Goal: Task Accomplishment & Management: Use online tool/utility

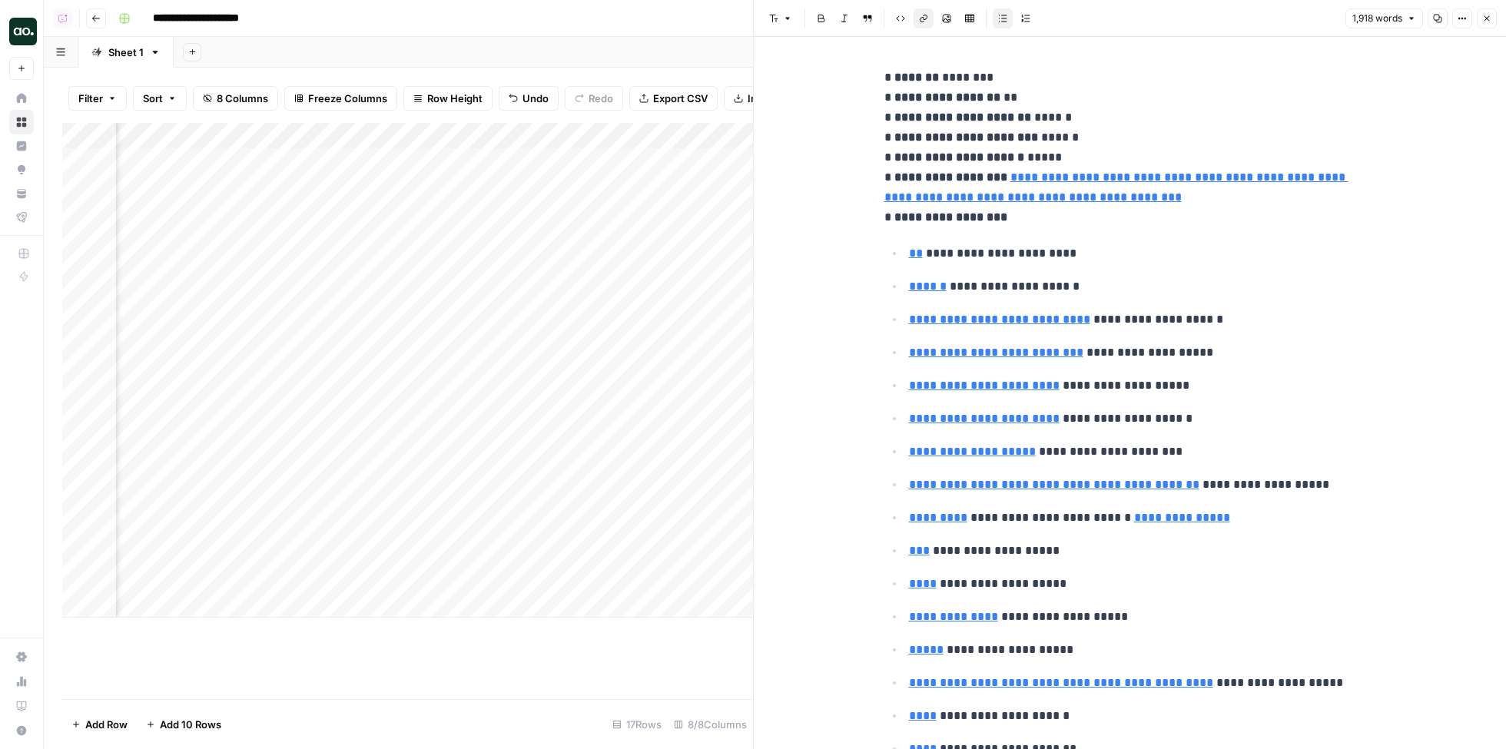
scroll to position [6034, 0]
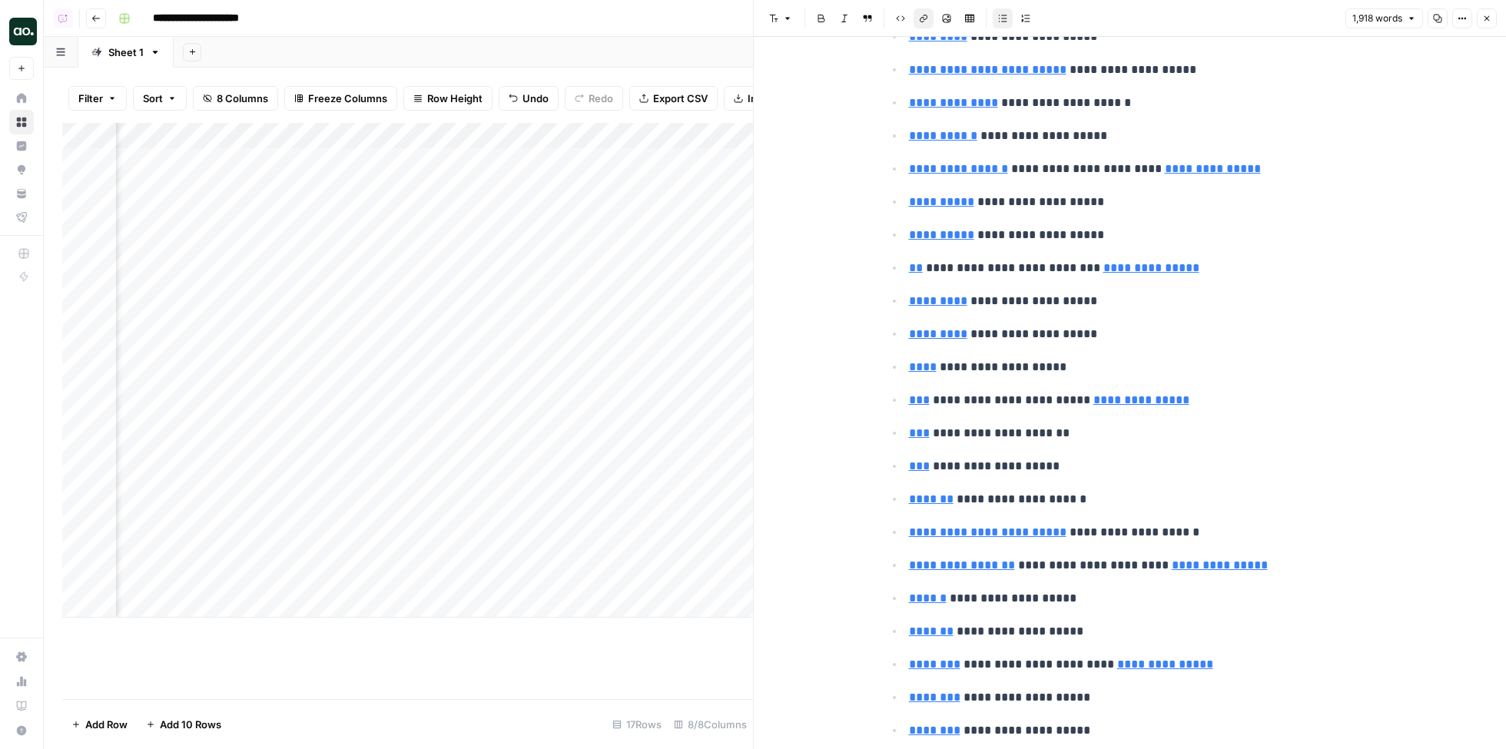
click at [1491, 18] on icon "button" at bounding box center [1487, 18] width 9 height 9
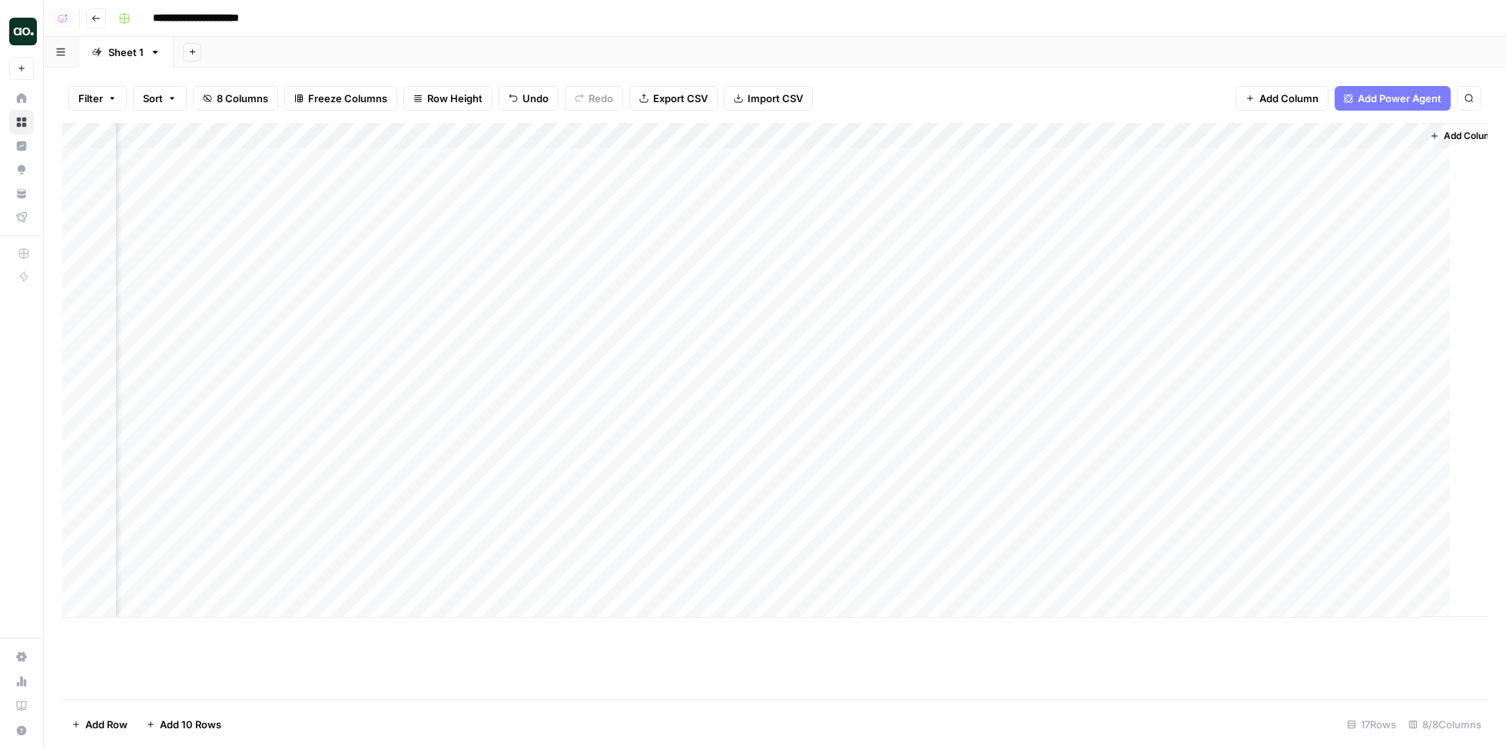
scroll to position [0, 160]
click at [1135, 157] on div "Add Column" at bounding box center [775, 370] width 1426 height 495
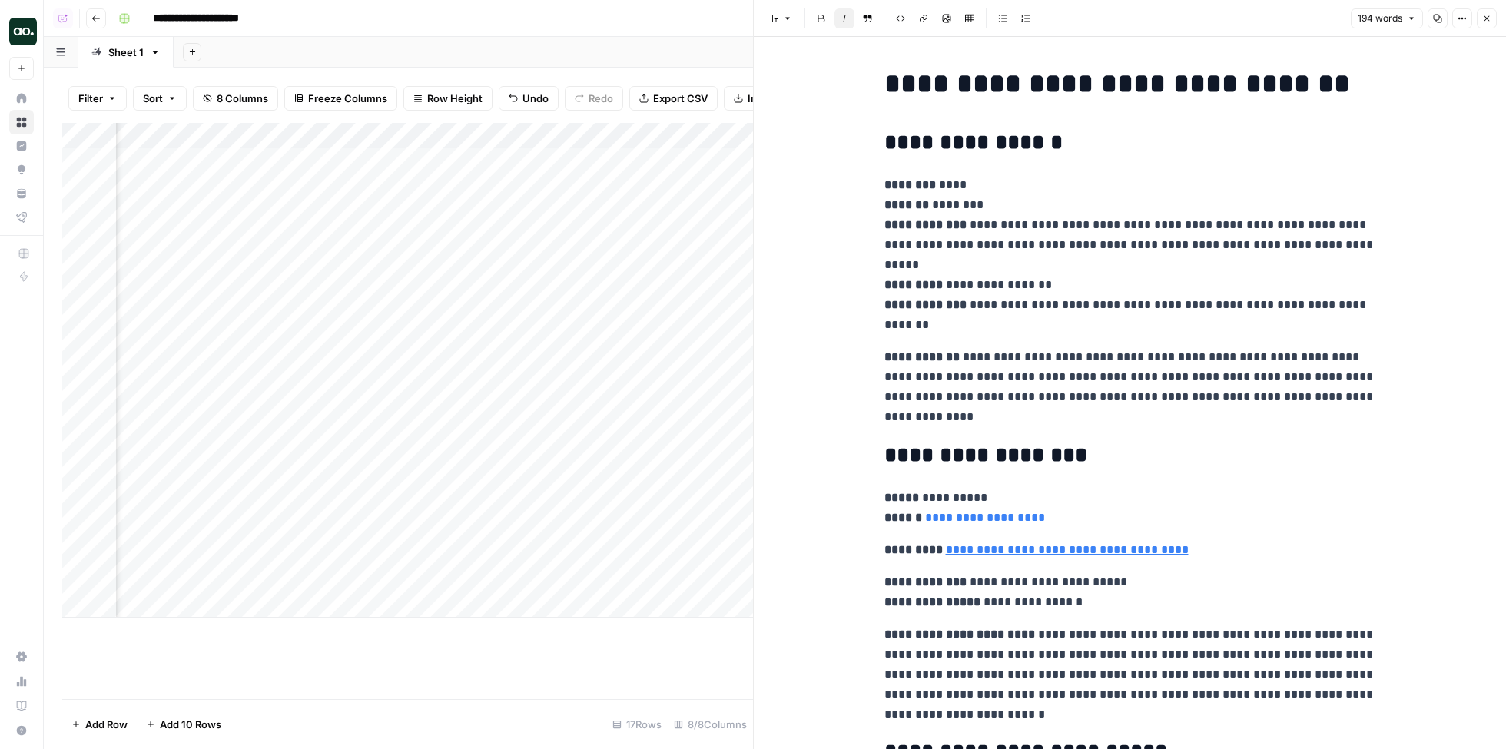
click at [1078, 165] on div "**********" at bounding box center [1130, 600] width 510 height 1078
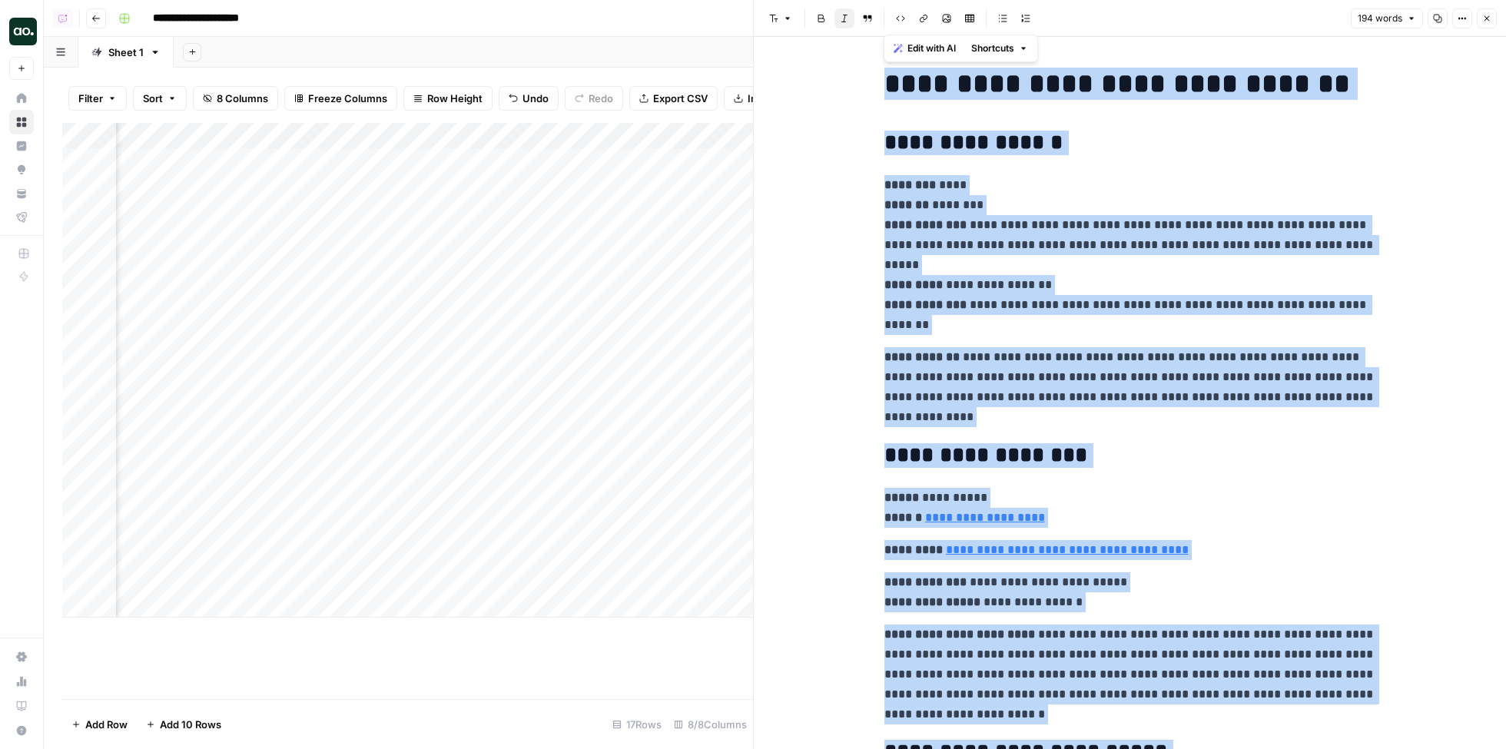
copy div "**********"
click at [1486, 15] on icon "button" at bounding box center [1487, 18] width 9 height 9
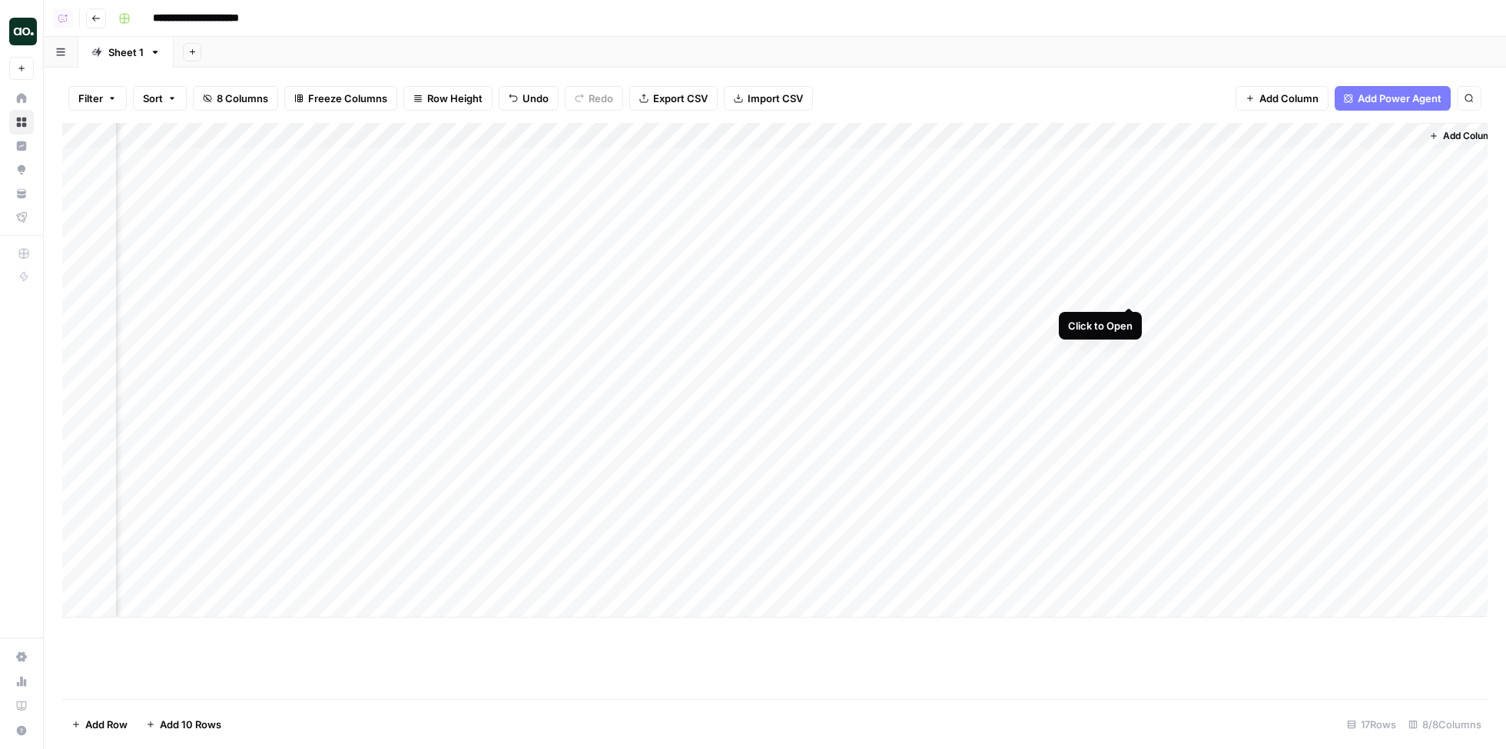
click at [1128, 291] on div "Add Column" at bounding box center [775, 370] width 1426 height 495
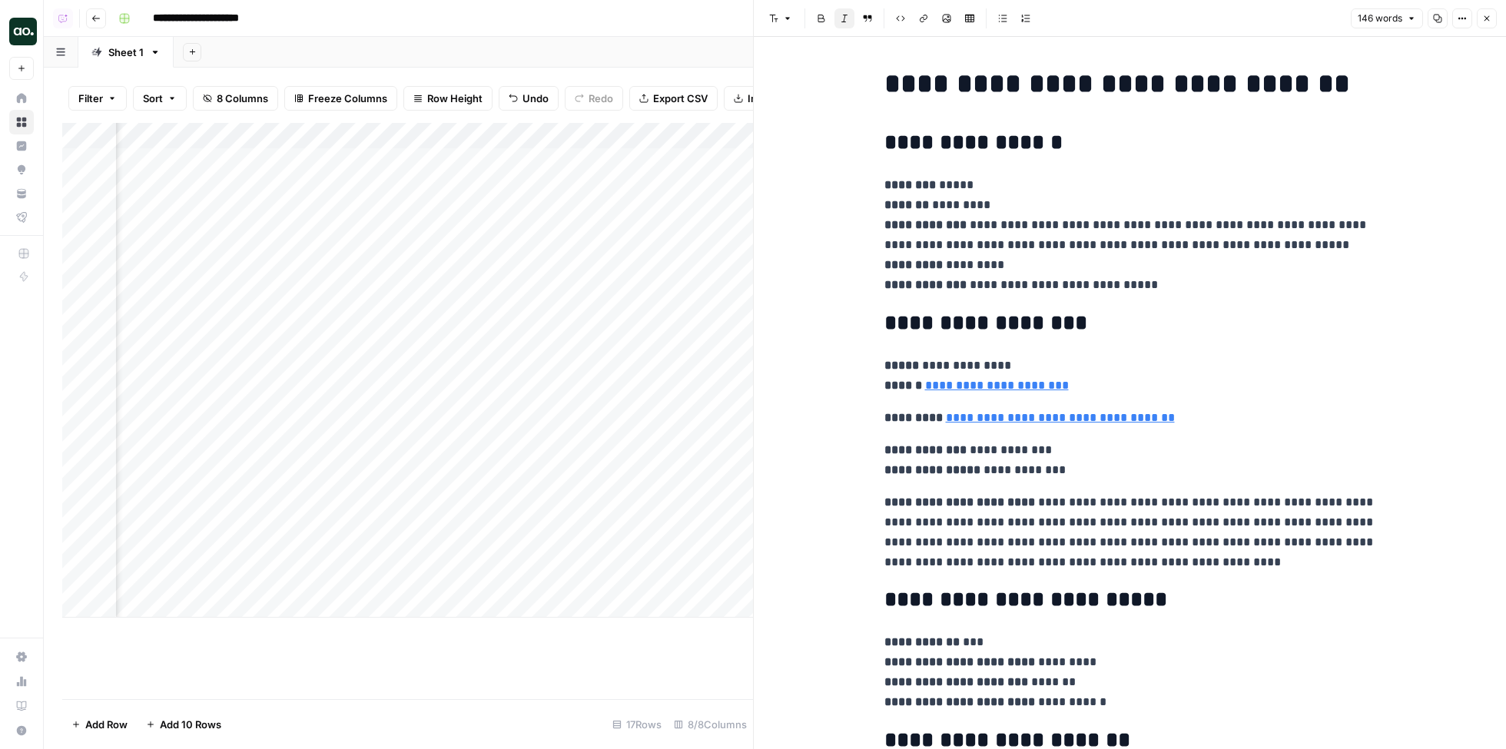
click at [982, 252] on p "**********" at bounding box center [1131, 235] width 492 height 120
copy div "**********"
click at [1486, 25] on button "Close" at bounding box center [1487, 18] width 20 height 20
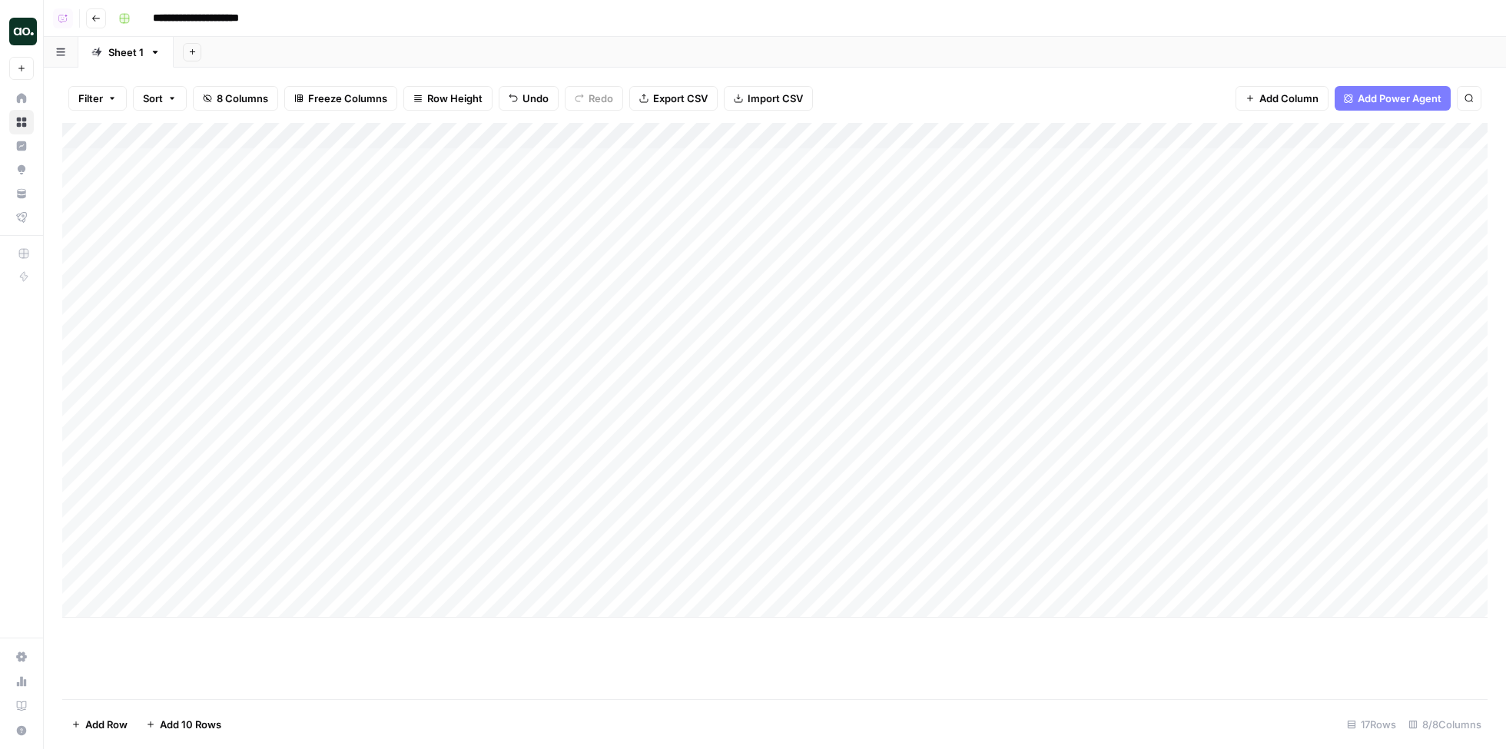
drag, startPoint x: 281, startPoint y: 158, endPoint x: 264, endPoint y: 586, distance: 428.4
click at [264, 586] on div "Add Column" at bounding box center [775, 370] width 1426 height 495
click at [1448, 134] on span "Add Column" at bounding box center [1453, 136] width 54 height 14
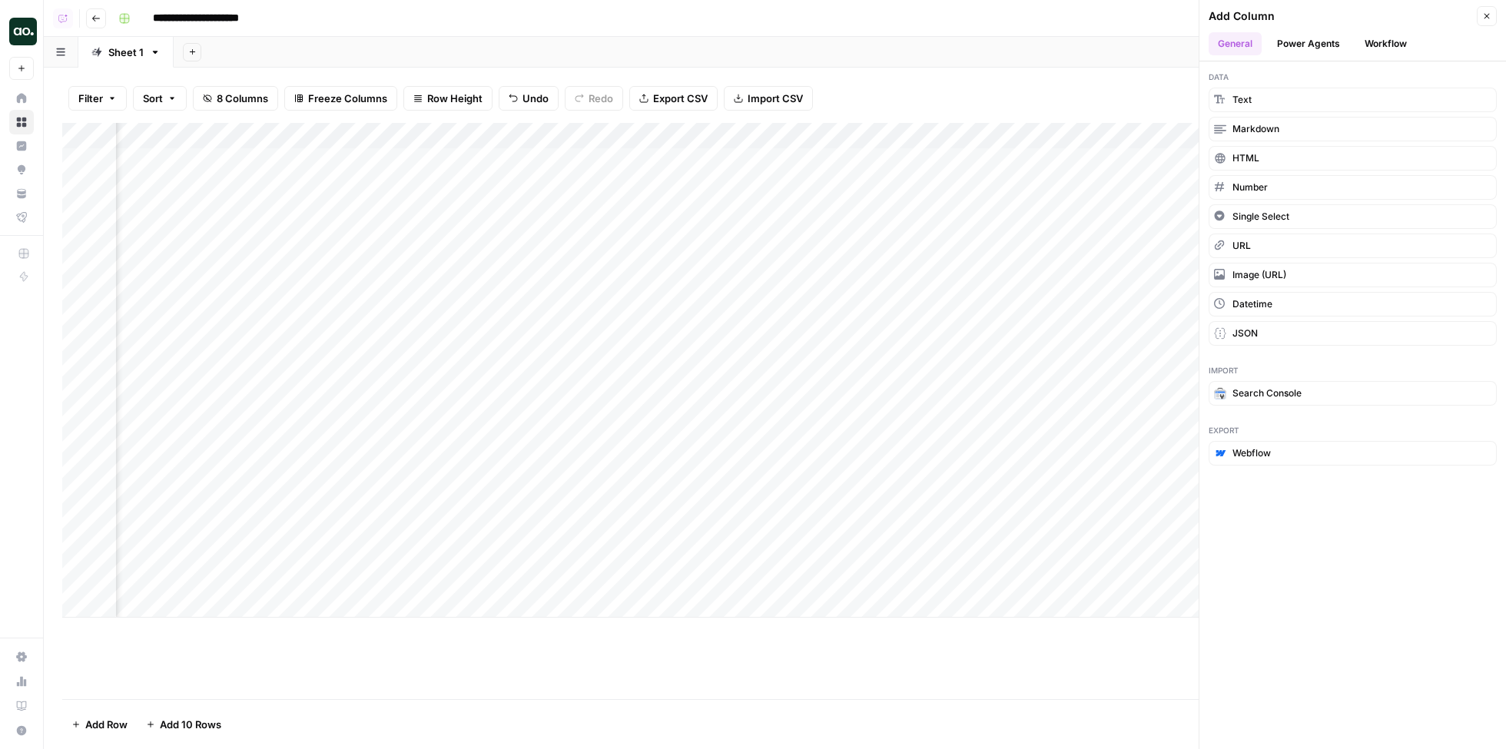
click at [1397, 41] on button "Workflow" at bounding box center [1386, 43] width 61 height 23
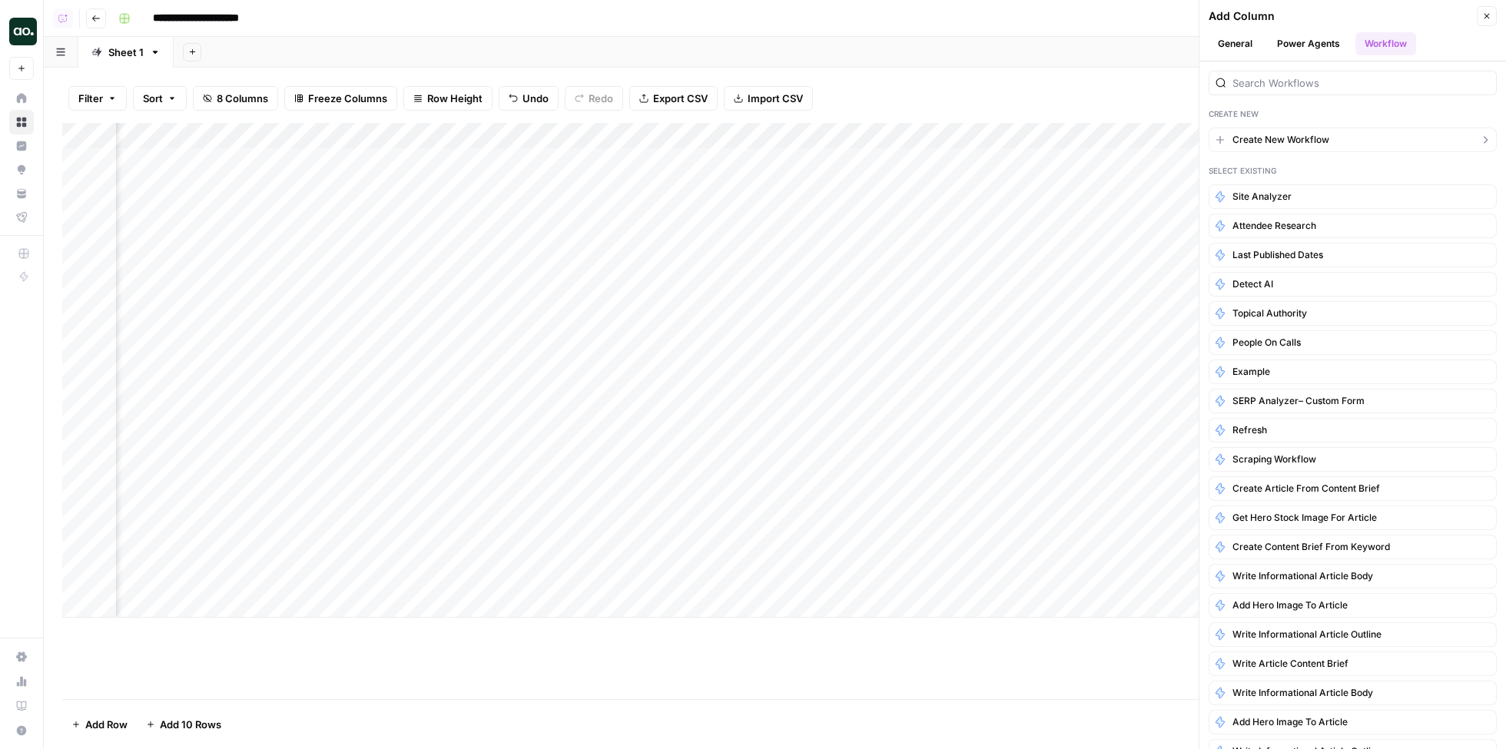
click at [1319, 133] on span "Create New Workflow" at bounding box center [1281, 140] width 97 height 14
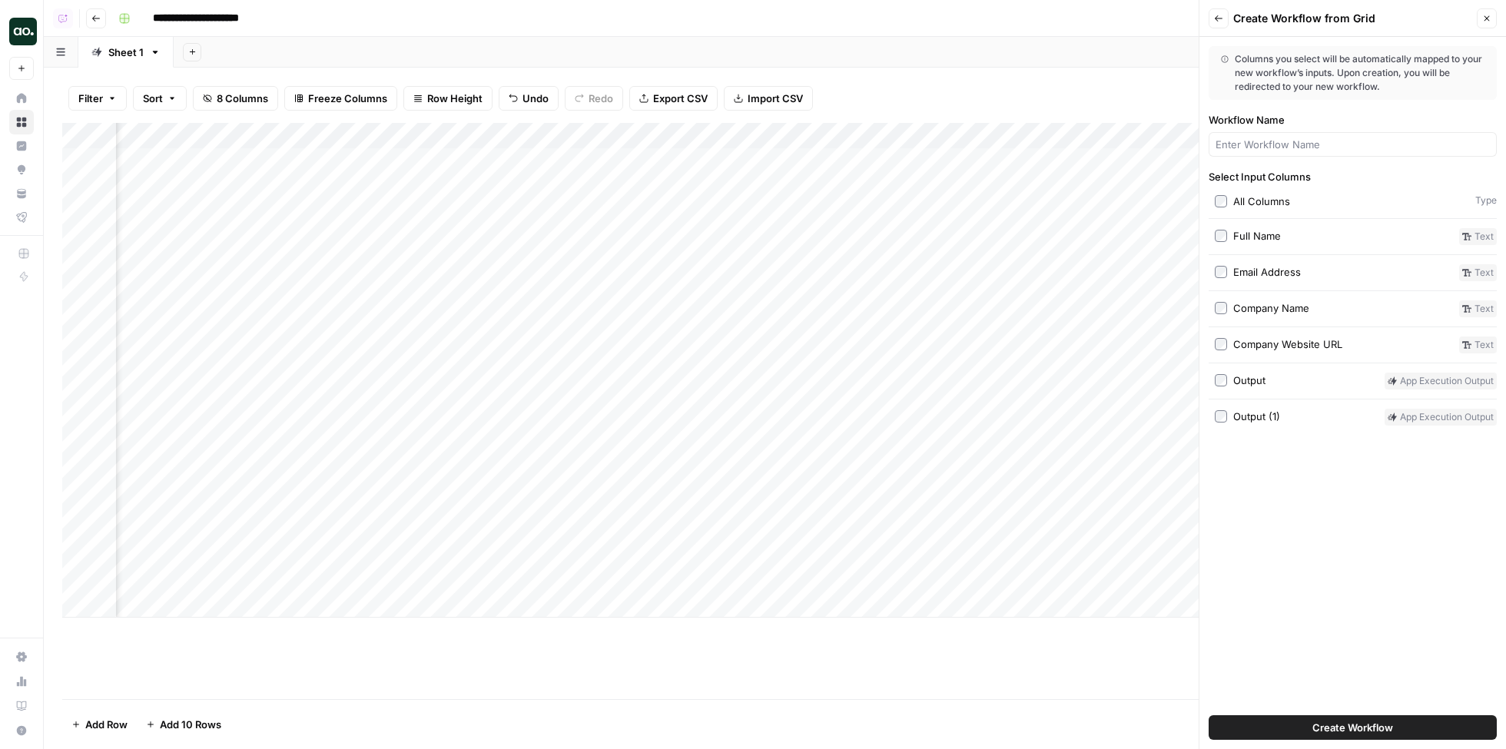
click at [1347, 731] on span "Create Workflow" at bounding box center [1353, 727] width 81 height 15
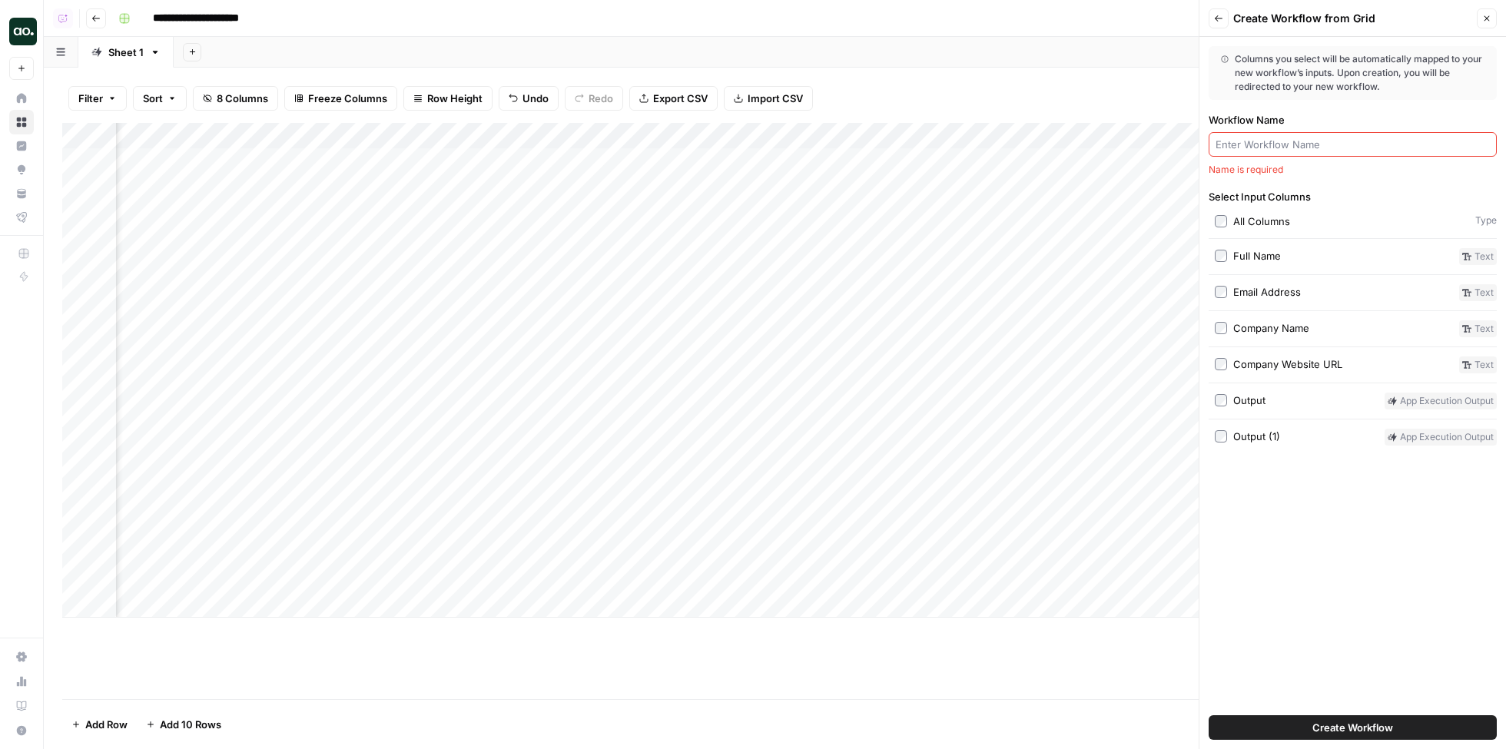
click at [1266, 146] on input "Workflow Name" at bounding box center [1353, 144] width 274 height 15
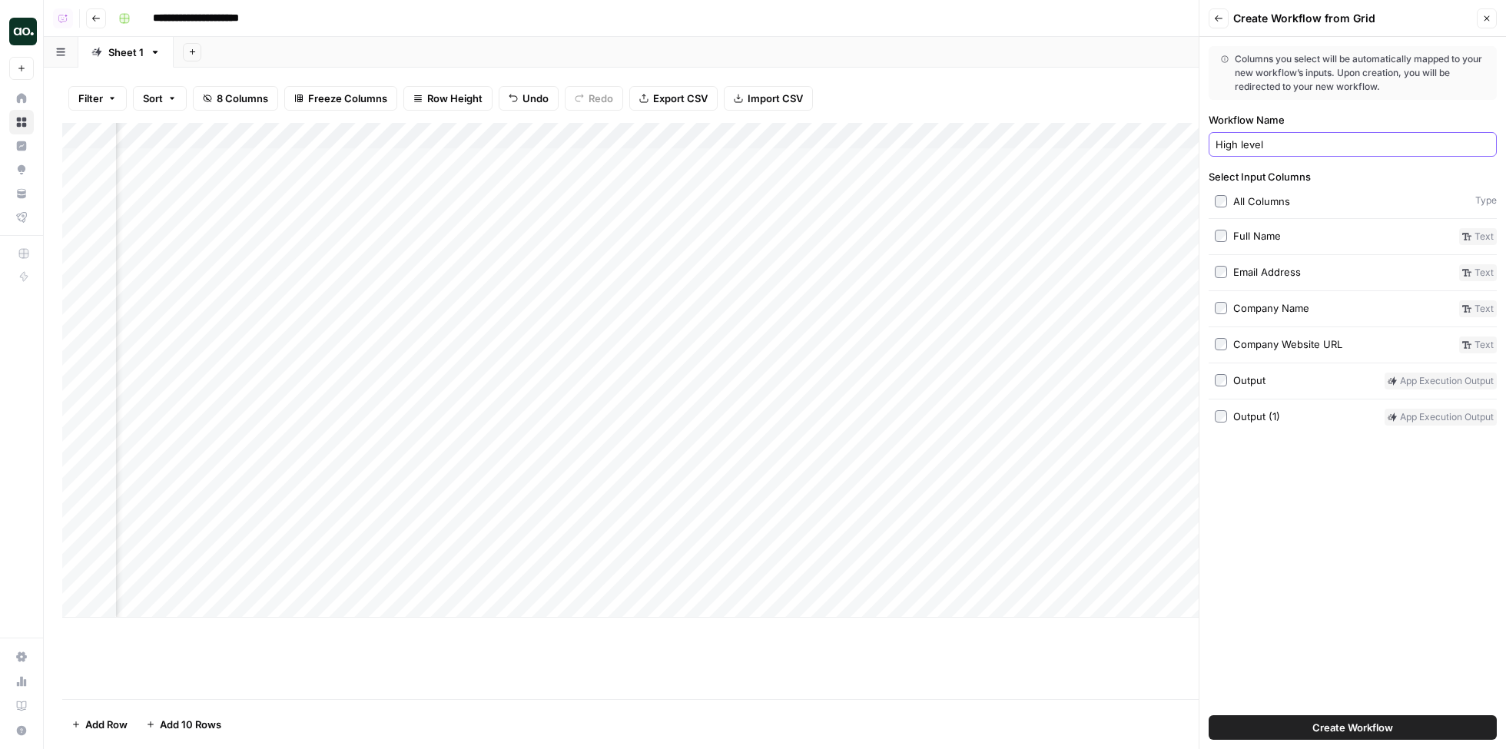
type input "High level"
click at [1330, 727] on span "Create Workflow" at bounding box center [1353, 727] width 81 height 15
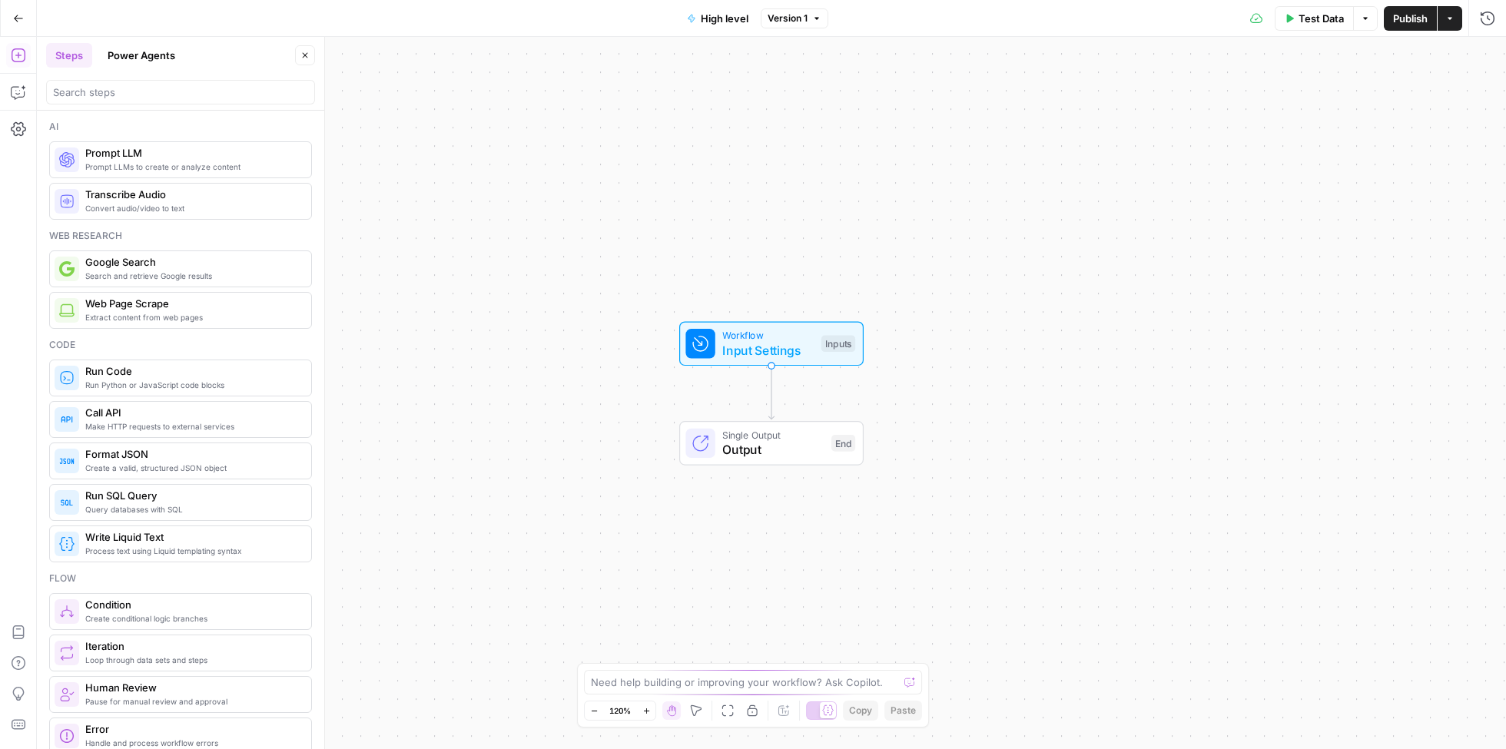
click at [766, 342] on span "Input Settings" at bounding box center [767, 350] width 91 height 18
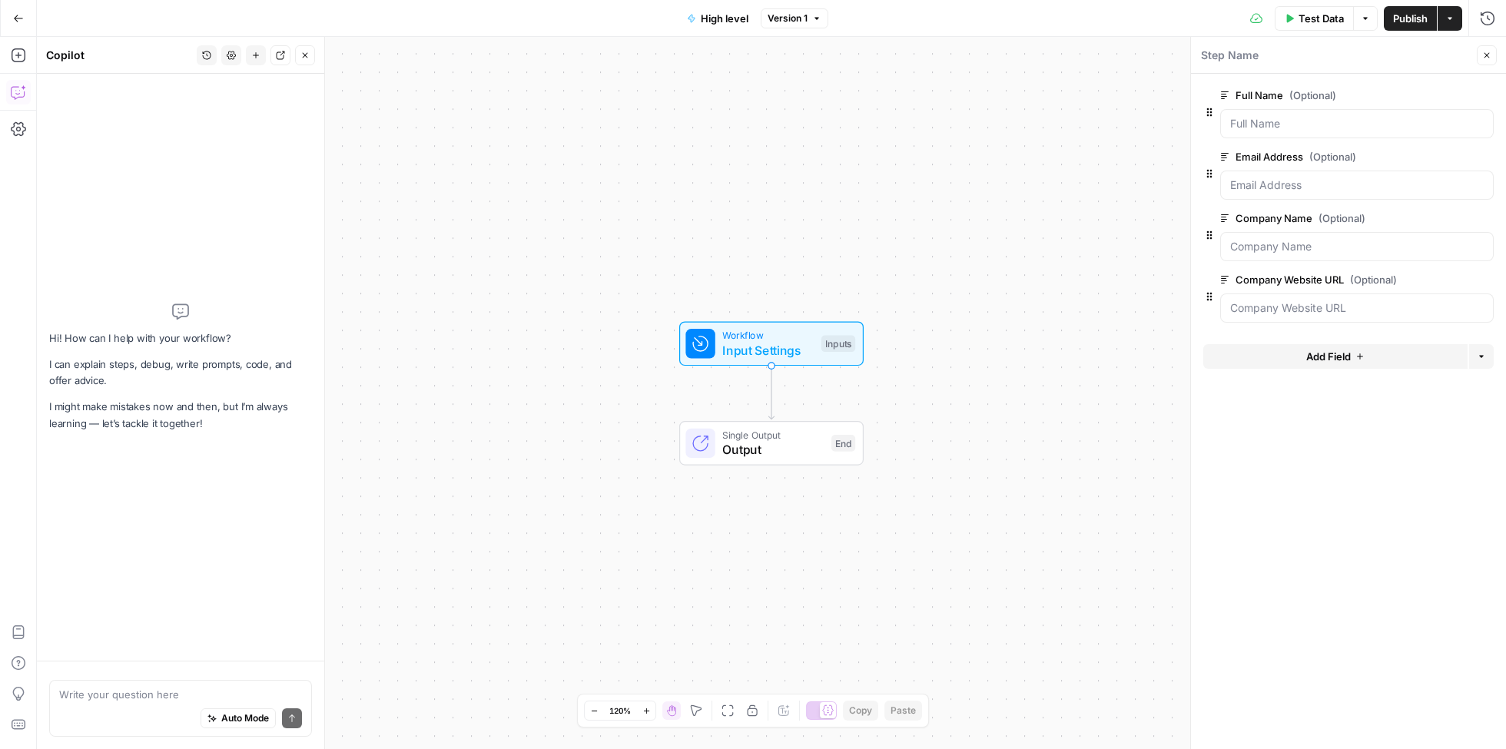
click at [179, 692] on textarea at bounding box center [180, 694] width 243 height 15
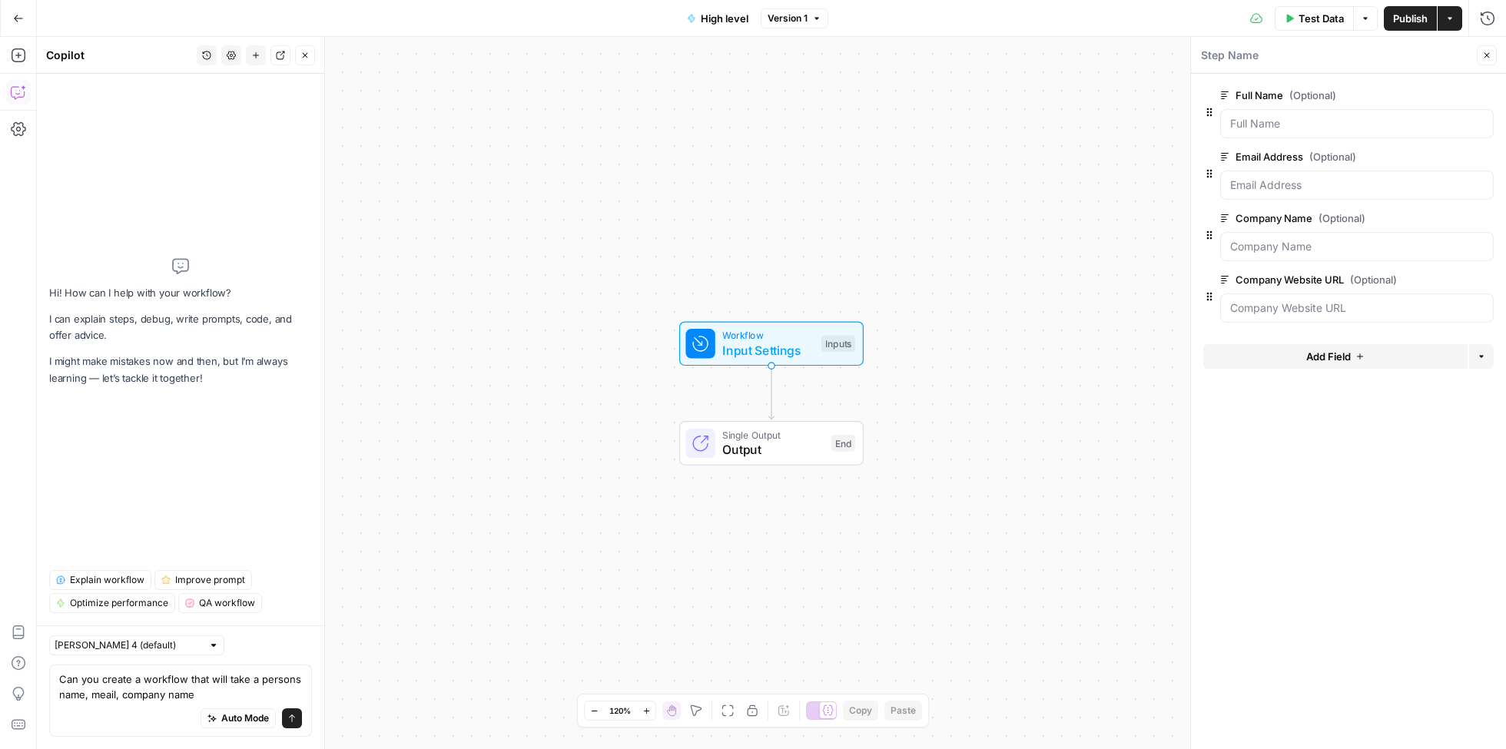
drag, startPoint x: 204, startPoint y: 695, endPoint x: 228, endPoint y: 684, distance: 26.1
click at [228, 684] on textarea "Can you create a workflow that will take a persons name, meail, company name" at bounding box center [180, 687] width 243 height 31
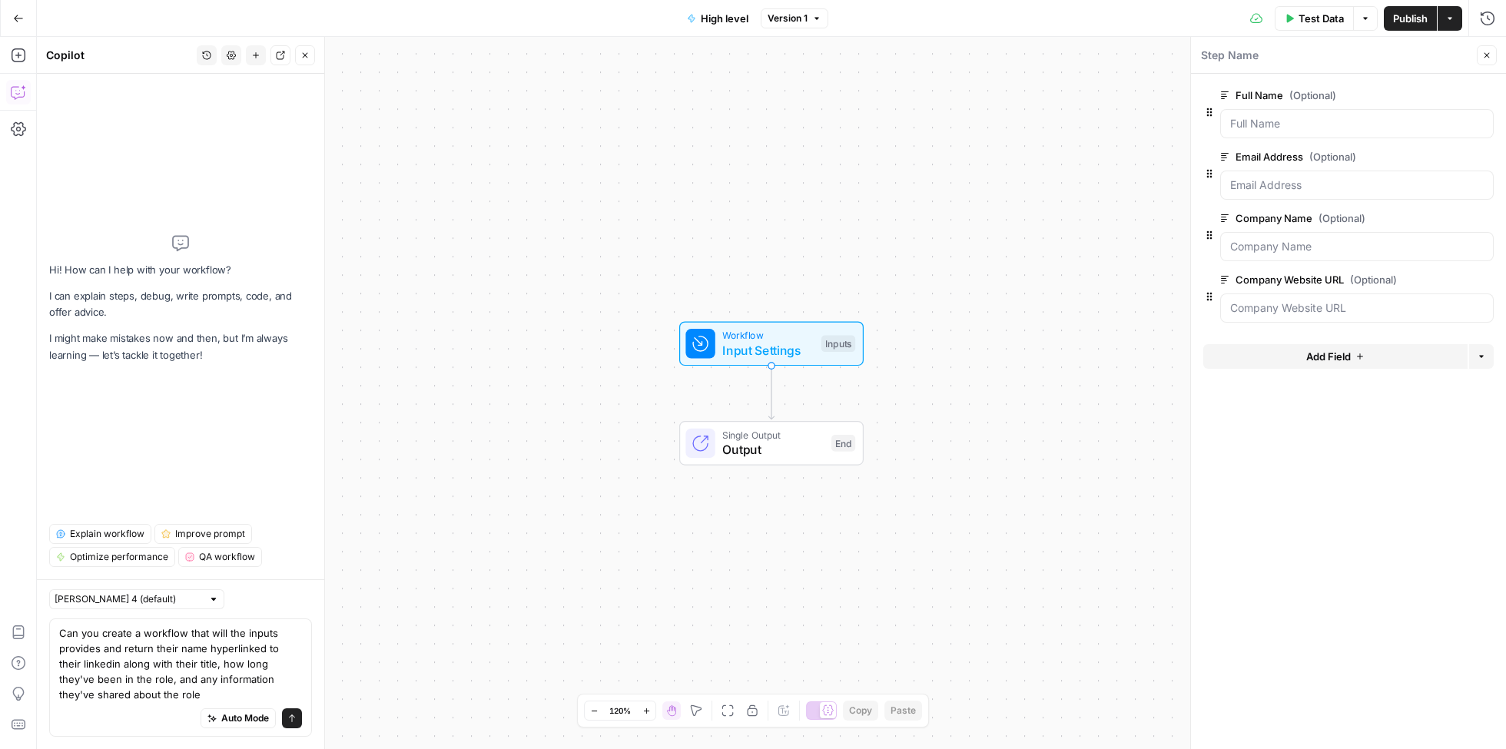
click at [154, 647] on textarea "Can you create a workflow that will the inputs provides and return their name h…" at bounding box center [180, 664] width 243 height 77
click at [297, 694] on textarea "Can you create a workflow that will the inputs provides and return 1. Their nam…" at bounding box center [180, 664] width 243 height 77
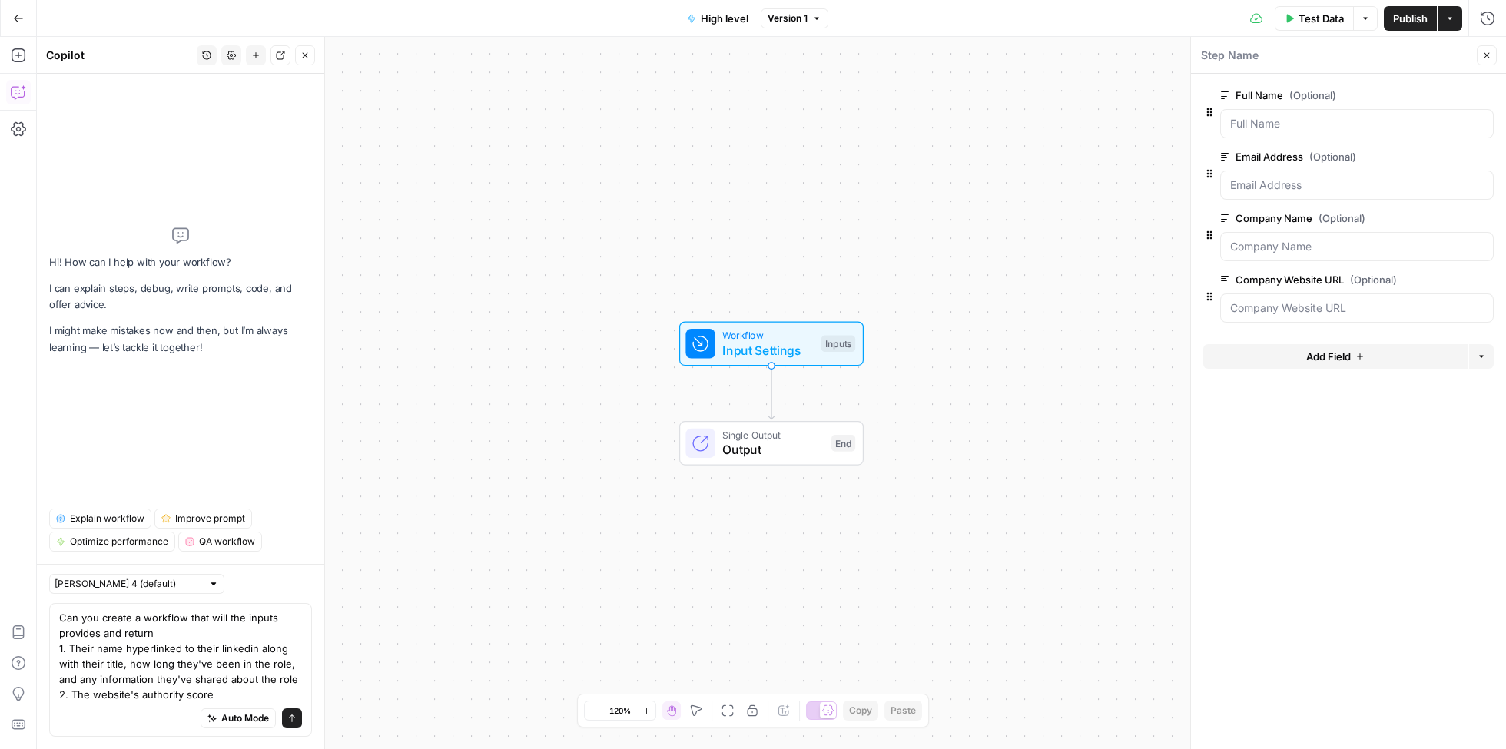
click at [237, 693] on textarea "Can you create a workflow that will the inputs provides and return 1. Their nam…" at bounding box center [180, 656] width 243 height 92
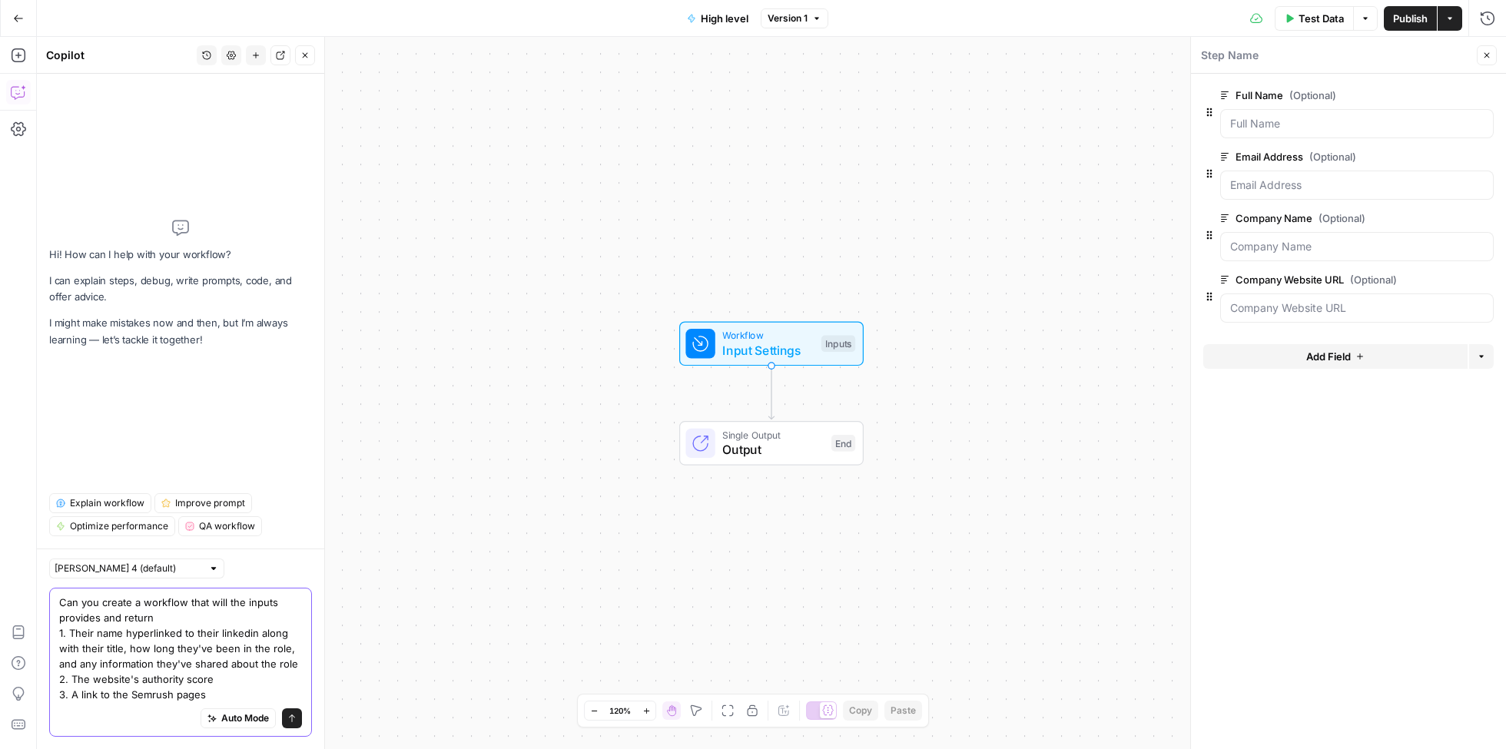
drag, startPoint x: 125, startPoint y: 694, endPoint x: 238, endPoint y: 693, distance: 113.8
click at [238, 693] on textarea "Can you create a workflow that will the inputs provides and return 1. Their nam…" at bounding box center [180, 649] width 243 height 108
paste textarea "https://www.semrush.com/analytics/organic/pages/?sortField=positions&db=us&q=sa…"
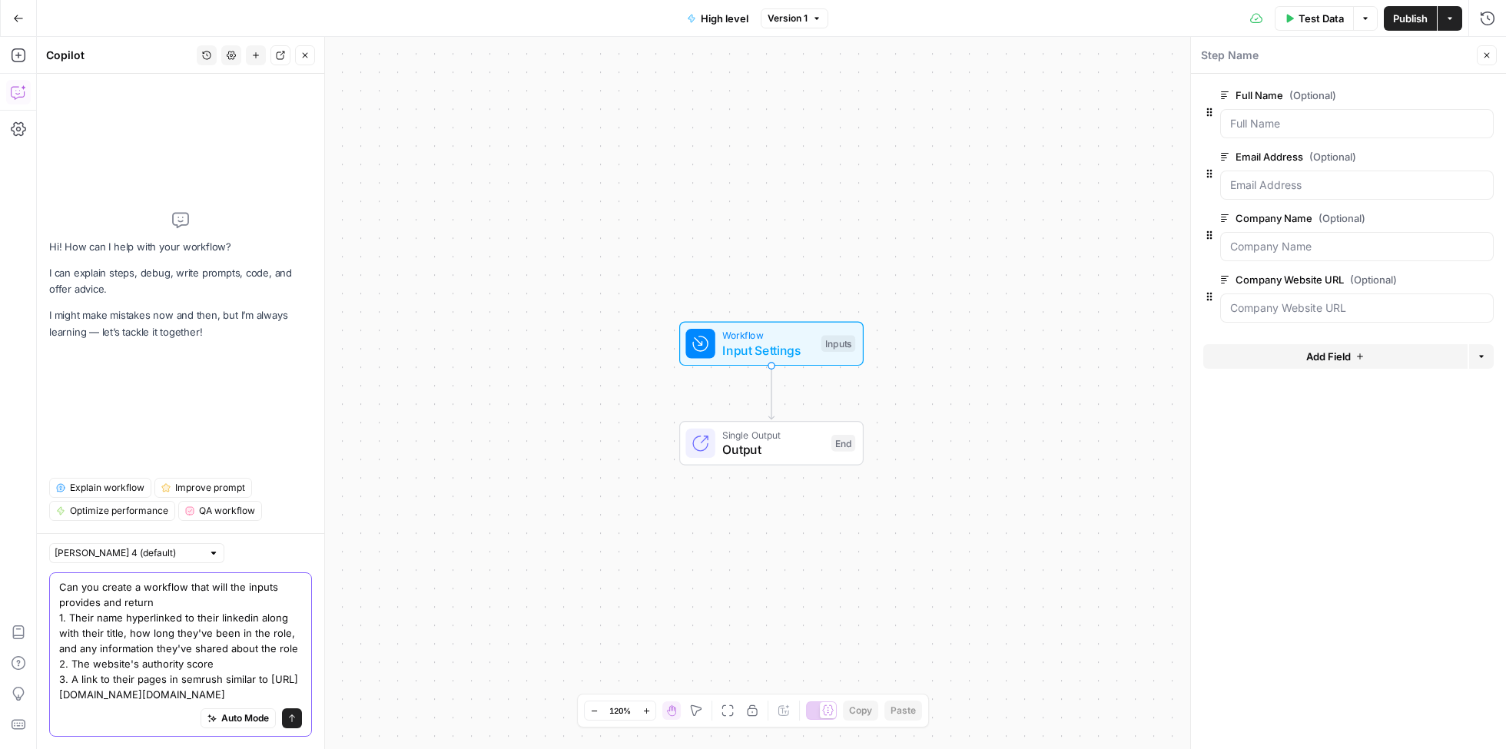
click at [228, 621] on textarea "Can you create a workflow that will the inputs provides and return 1. Their nam…" at bounding box center [180, 641] width 243 height 123
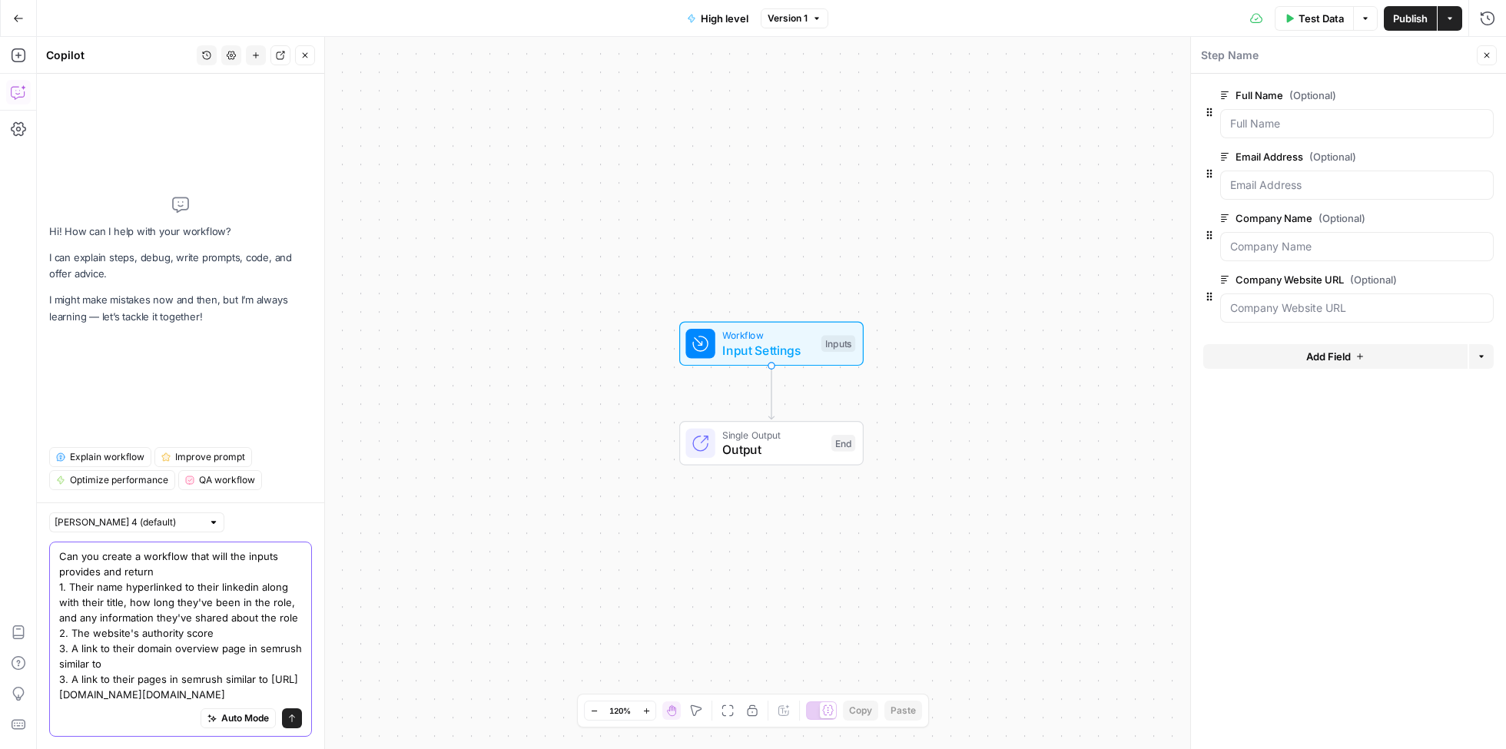
paste textarea "https://www.semrush.com/analytics/overview/?db=us&q=samsara.com&searchType=doma…"
click at [65, 664] on textarea "Can you create a workflow that will the inputs provides and return 1. Their nam…" at bounding box center [180, 626] width 243 height 154
click at [237, 692] on textarea "Can you create a workflow that will the inputs provides and return 1. Their nam…" at bounding box center [180, 626] width 243 height 154
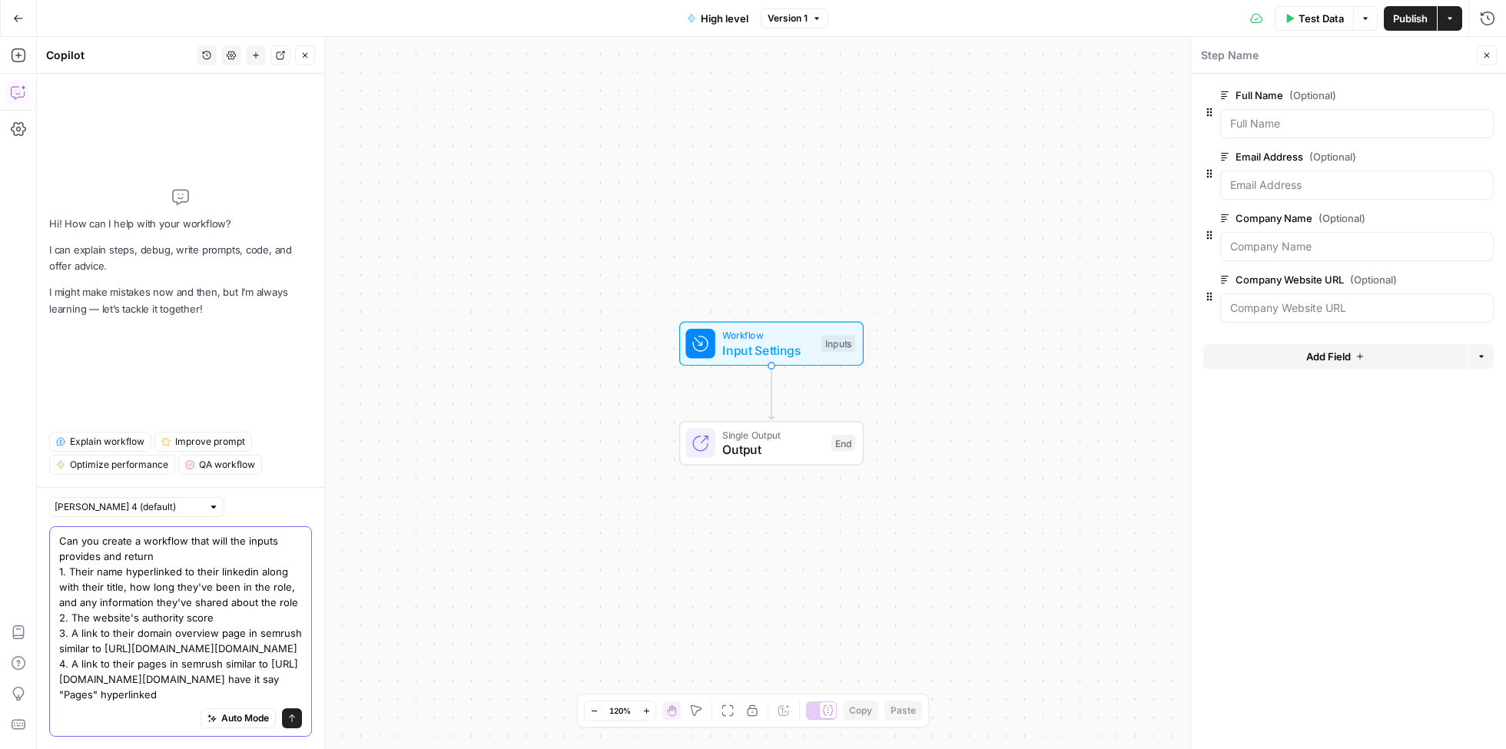
scroll to position [42, 0]
click at [285, 602] on textarea "Can you create a workflow that will the inputs provides and return 1. Their nam…" at bounding box center [180, 617] width 243 height 169
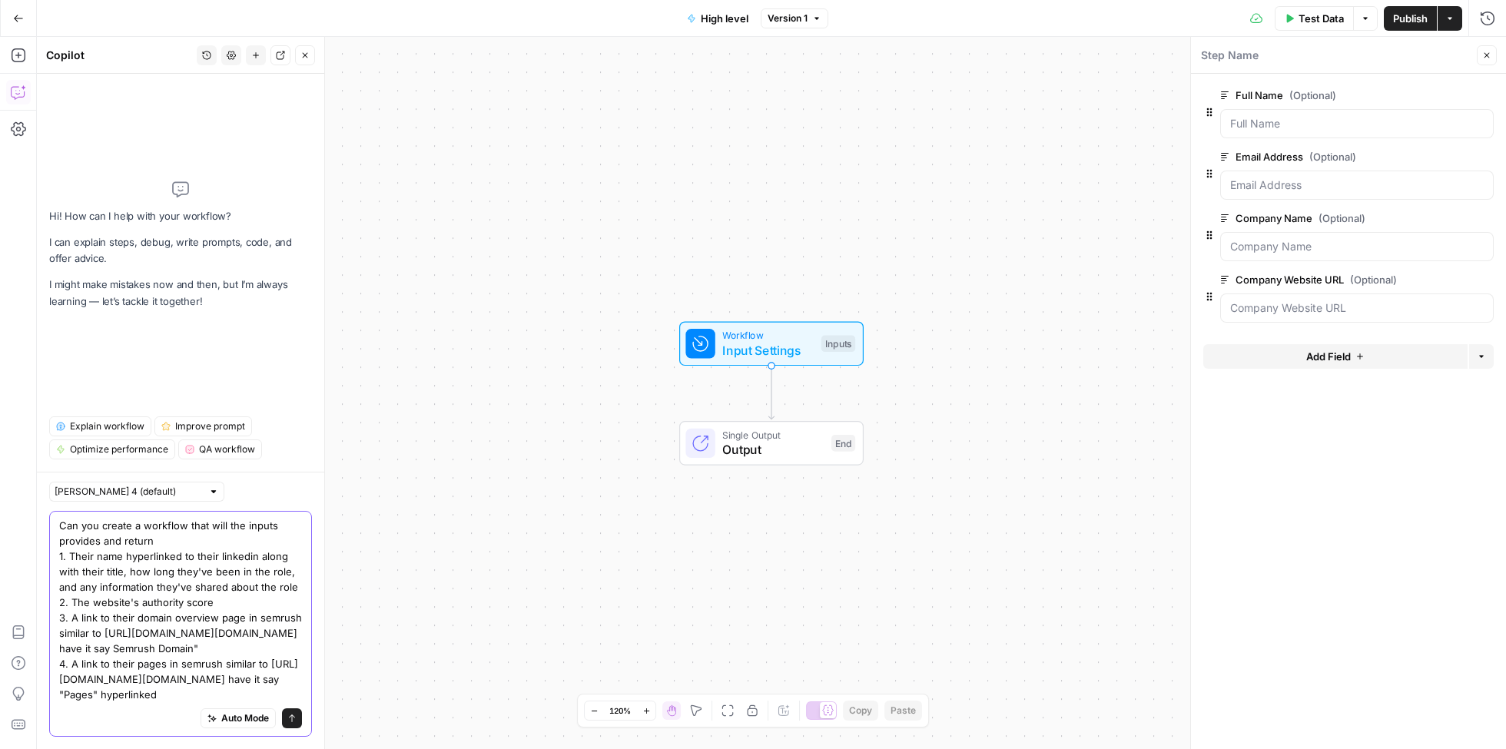
click at [87, 619] on textarea "Can you create a workflow that will the inputs provides and return 1. Their nam…" at bounding box center [180, 610] width 243 height 184
click at [200, 616] on textarea "Can you create a workflow that will the inputs provides and return 1. Their nam…" at bounding box center [180, 610] width 243 height 184
click at [267, 695] on textarea "Can you create a workflow that will the inputs provides and return 1. Their nam…" at bounding box center [180, 610] width 243 height 184
type textarea "Can you create a workflow that will the inputs provides and return 1. Their nam…"
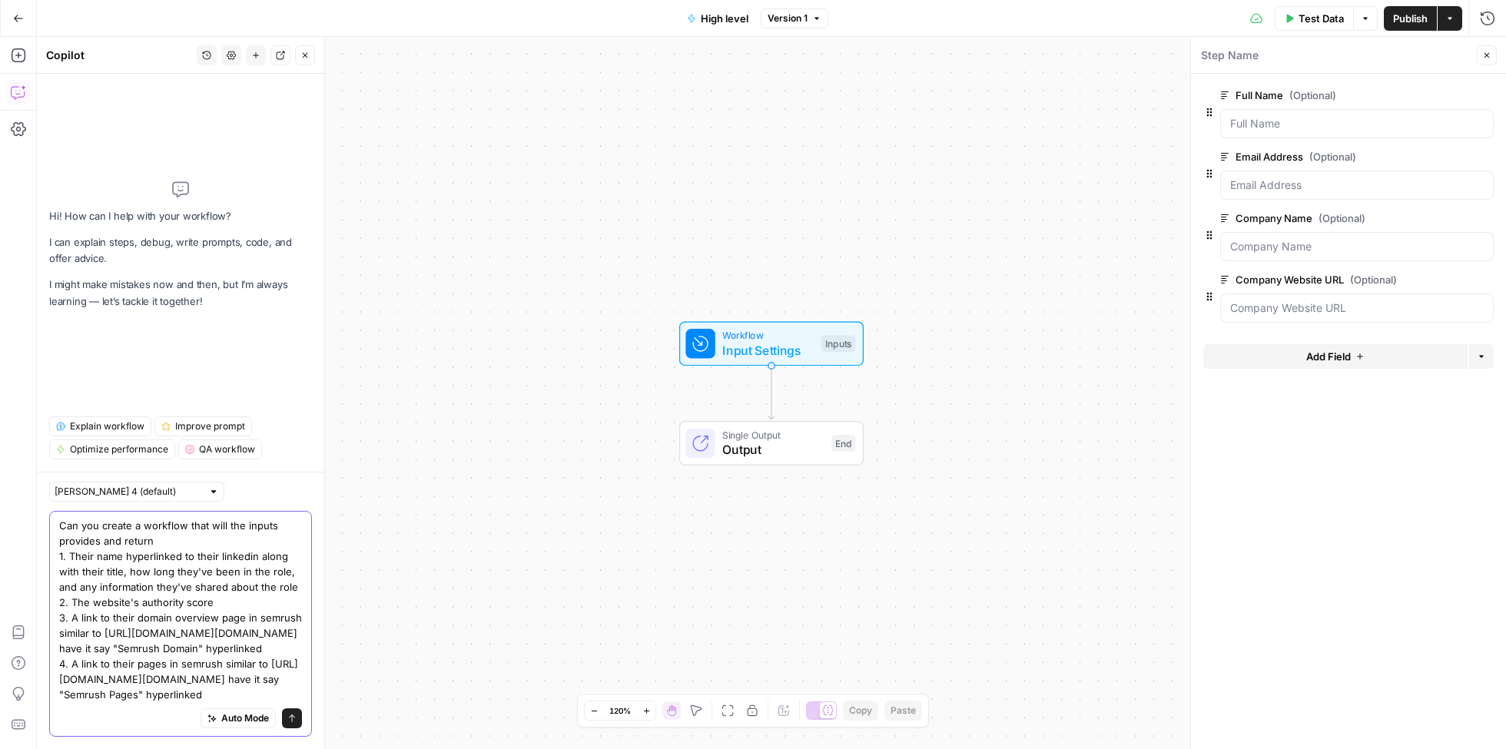
click at [292, 717] on icon "submit" at bounding box center [292, 719] width 6 height 8
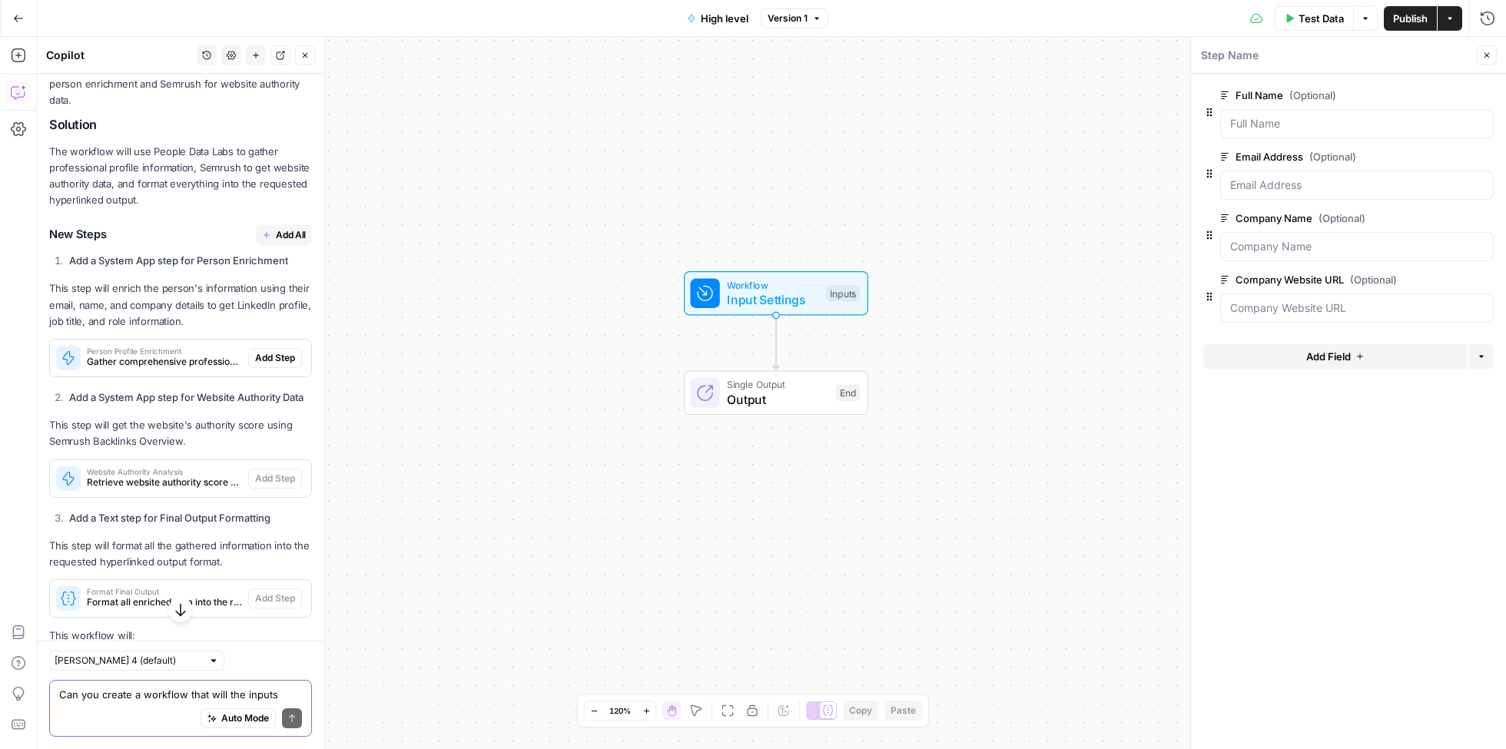
scroll to position [316, 0]
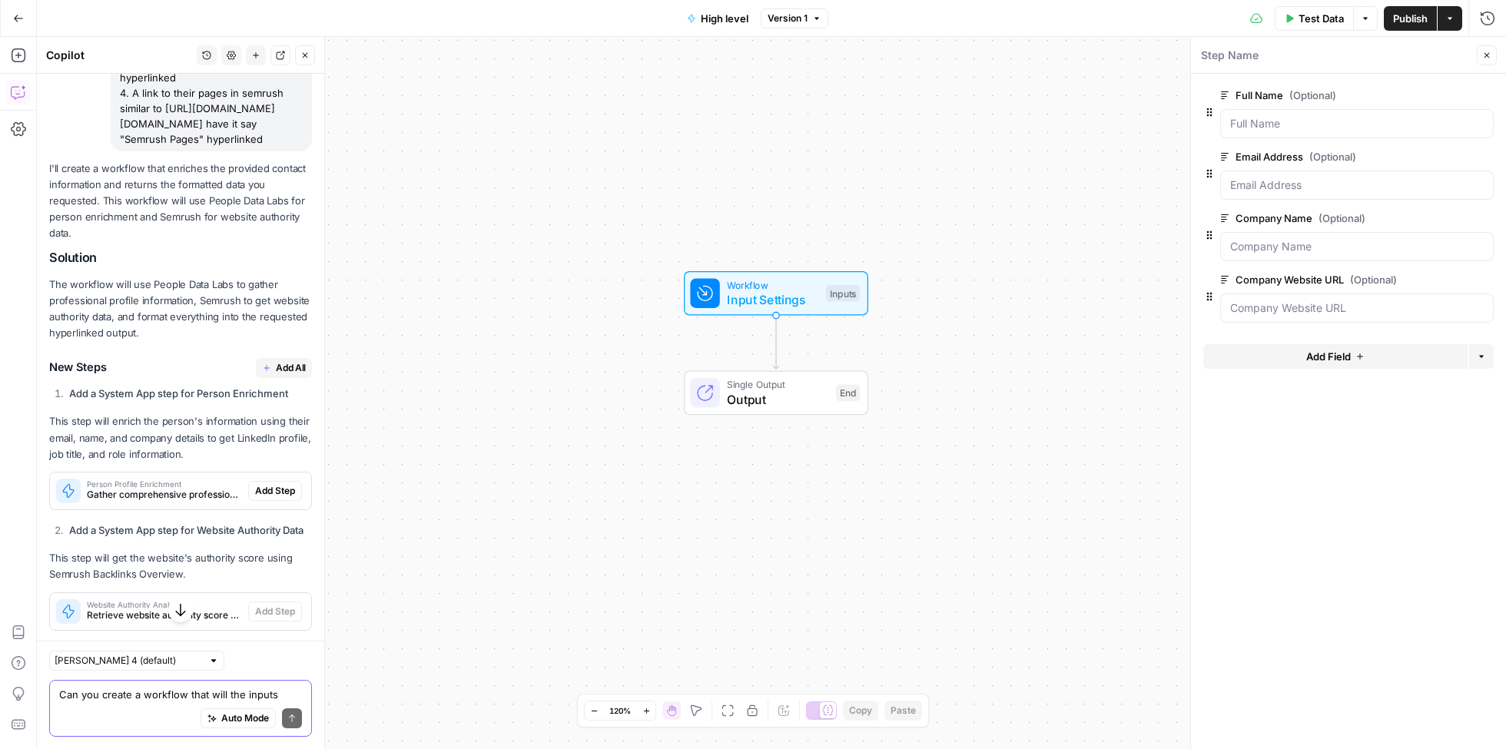
click at [277, 361] on span "Add All" at bounding box center [291, 368] width 30 height 14
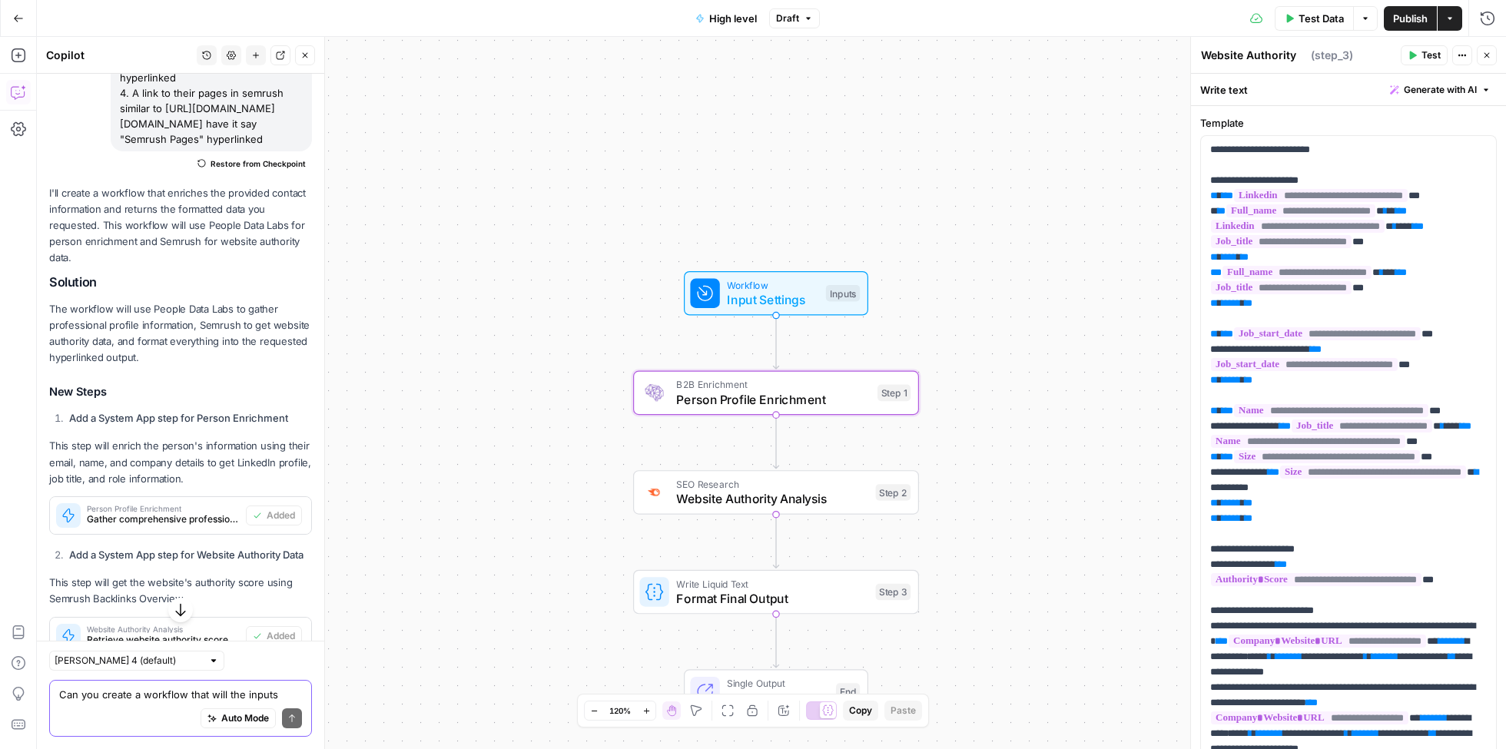
scroll to position [673, 0]
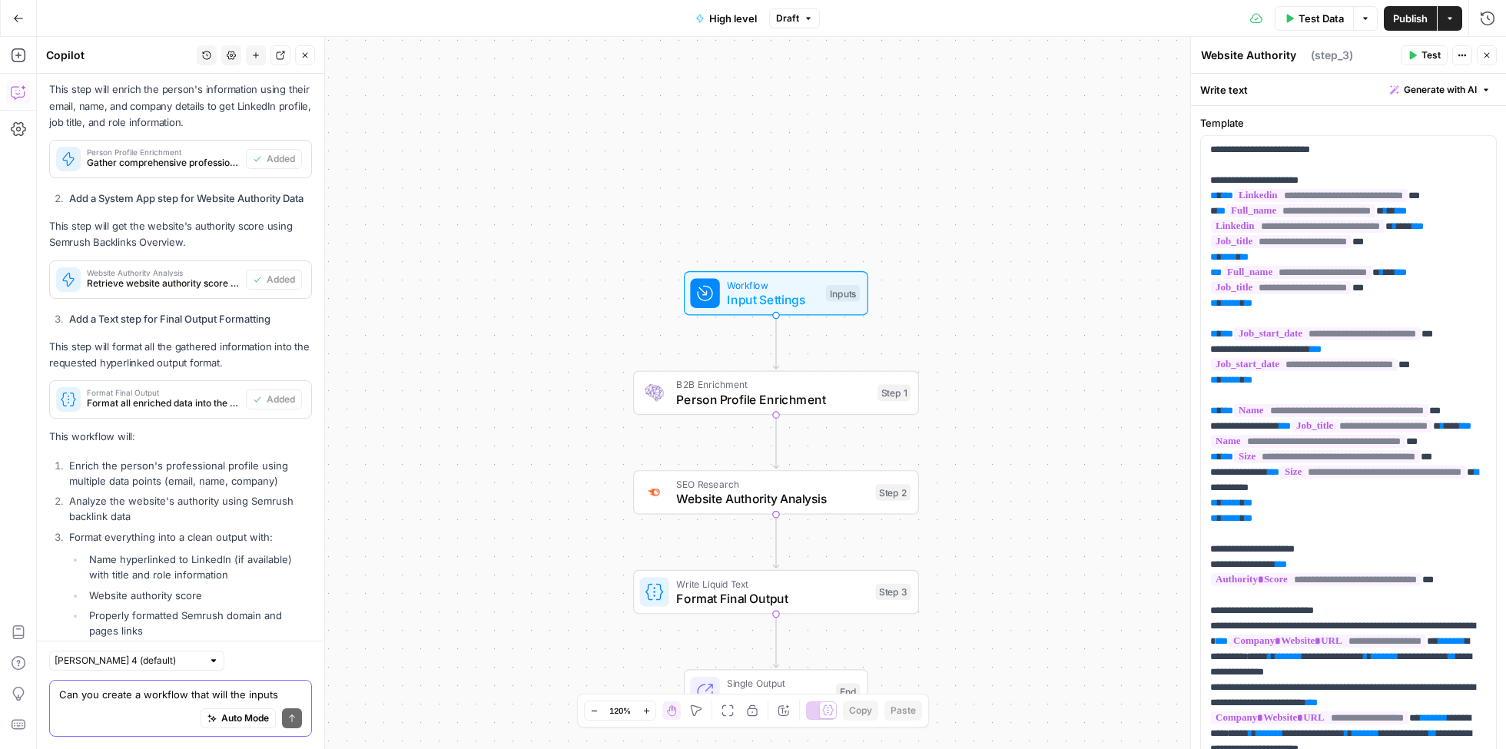
click at [1319, 15] on span "Test Data" at bounding box center [1321, 18] width 45 height 15
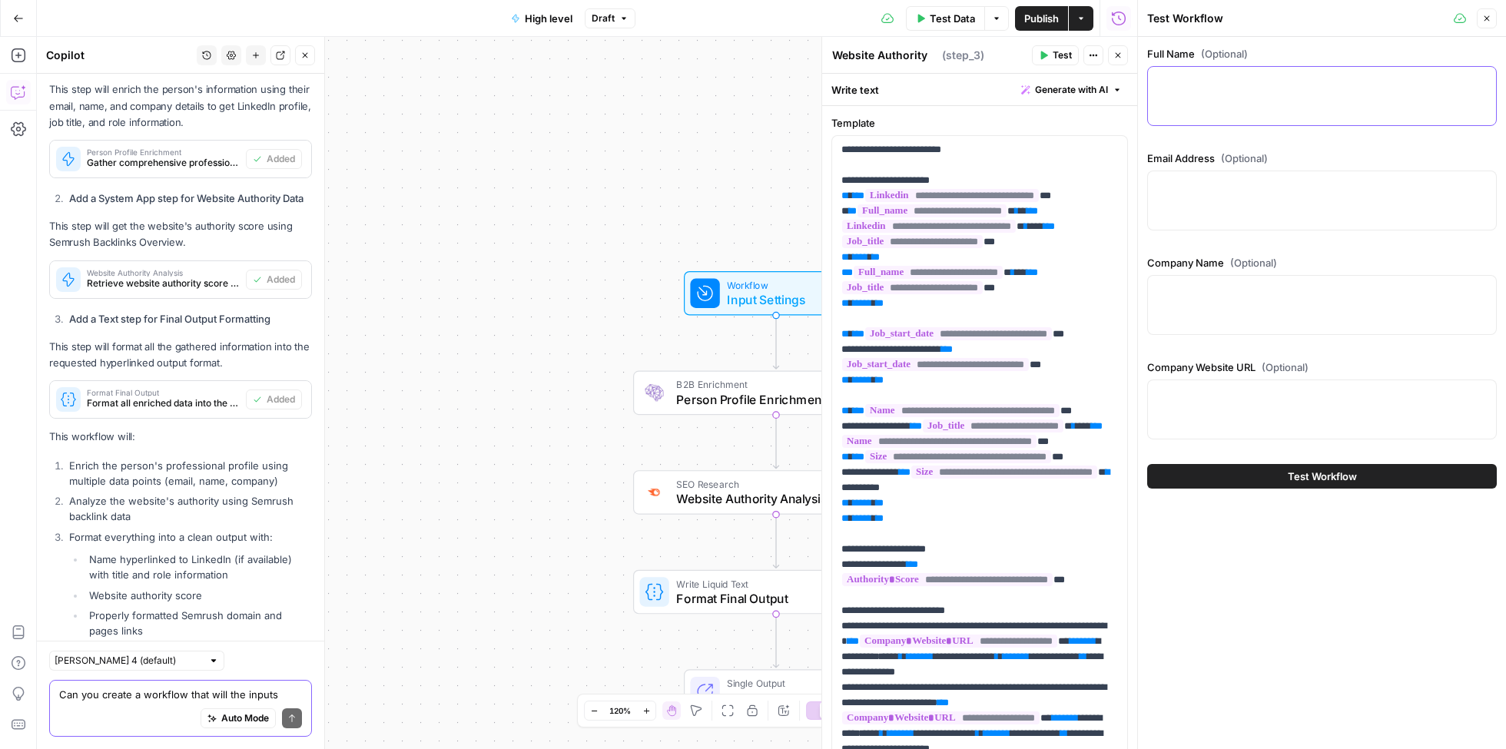
click at [1244, 88] on textarea "Full Name (Optional)" at bounding box center [1323, 80] width 330 height 15
paste textarea "Leena Sukumar leena.sukumar@ringcentral.com RingCentral Inc. ringcentral.com"
drag, startPoint x: 1242, startPoint y: 83, endPoint x: 1367, endPoint y: 128, distance: 132.5
click at [1367, 128] on div "Full Name (Optional) Leena Sukumar leena.sukumar@ringcentral.com RingCentral In…" at bounding box center [1323, 89] width 350 height 86
type textarea "Leena Sukumar"
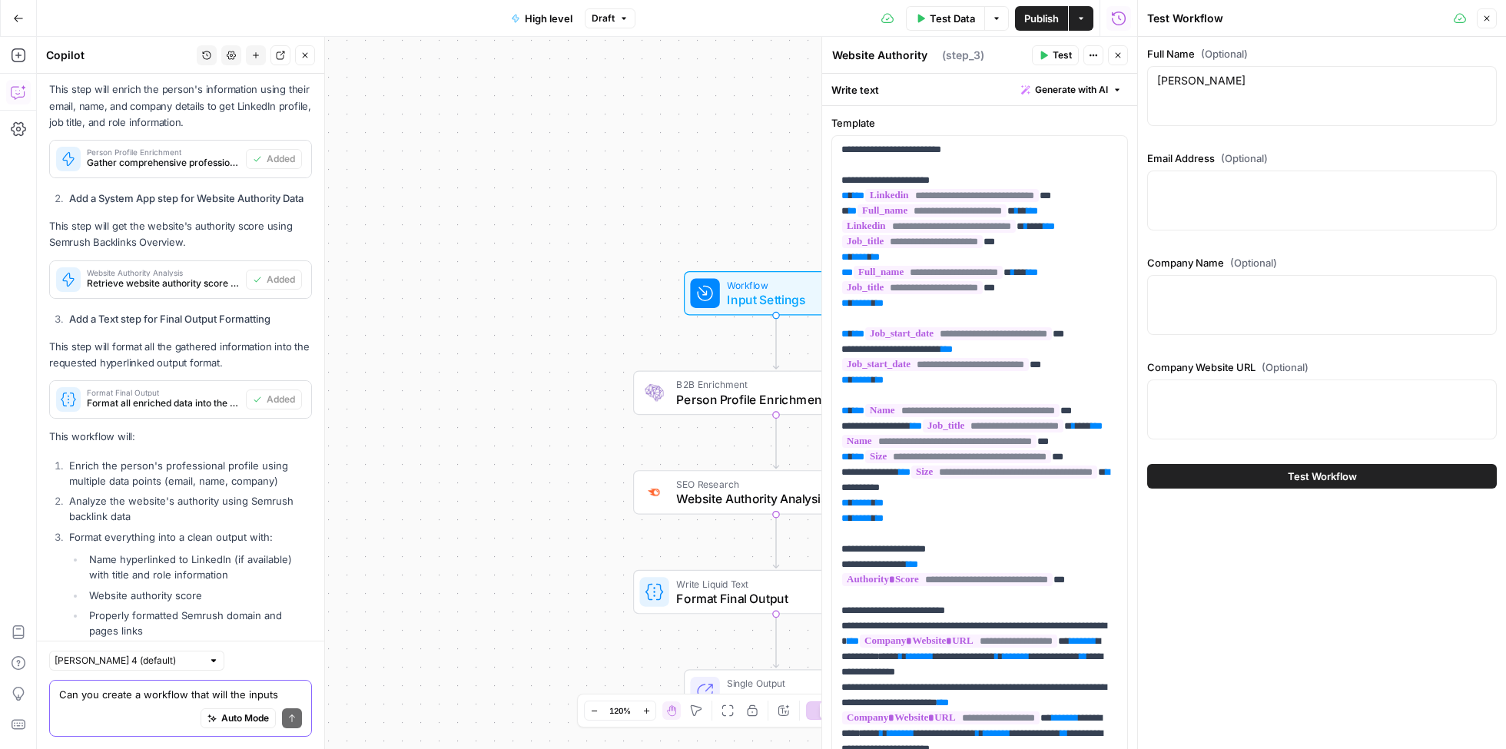
click at [1294, 208] on div at bounding box center [1323, 201] width 350 height 60
paste textarea "leena.sukumar@ringcentral.com RingCentral Inc. ringcentral.com"
drag, startPoint x: 1325, startPoint y: 185, endPoint x: 1361, endPoint y: 220, distance: 50.0
click at [1359, 220] on div "leena.sukumar@ringcentral.com RingCentral Inc. ringcentral.com leena.sukumar@ri…" at bounding box center [1323, 201] width 350 height 60
type textarea "leena.sukumar@ringcentral.com"
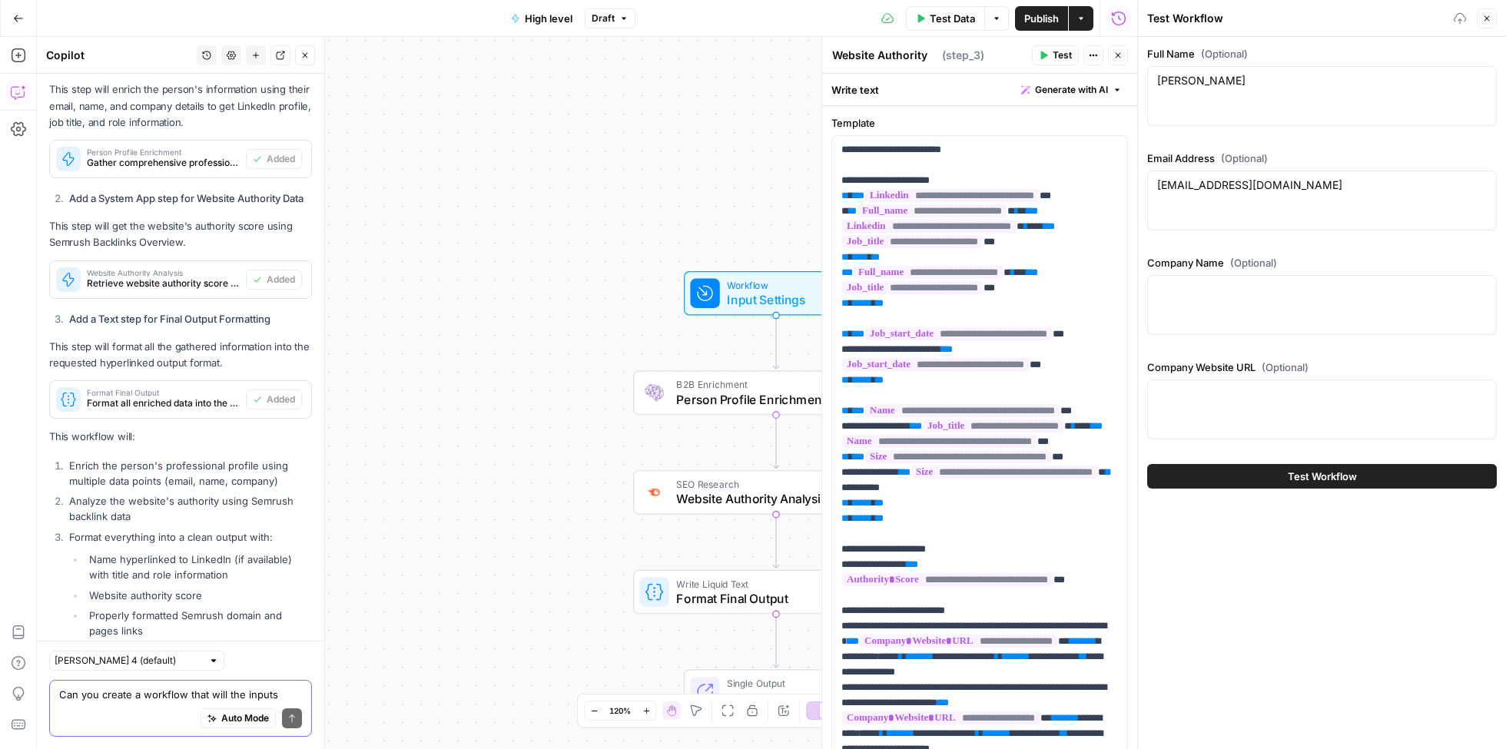
click at [1265, 297] on div at bounding box center [1323, 305] width 350 height 60
paste textarea "RingCentral Inc. ringcentral.com"
drag, startPoint x: 1243, startPoint y: 292, endPoint x: 1418, endPoint y: 317, distance: 177.1
click at [1418, 317] on div "RingCentral Inc. ringcentral.com RingCentral Inc. ringcentral.com" at bounding box center [1323, 305] width 350 height 60
type textarea "RingCentral Inc."
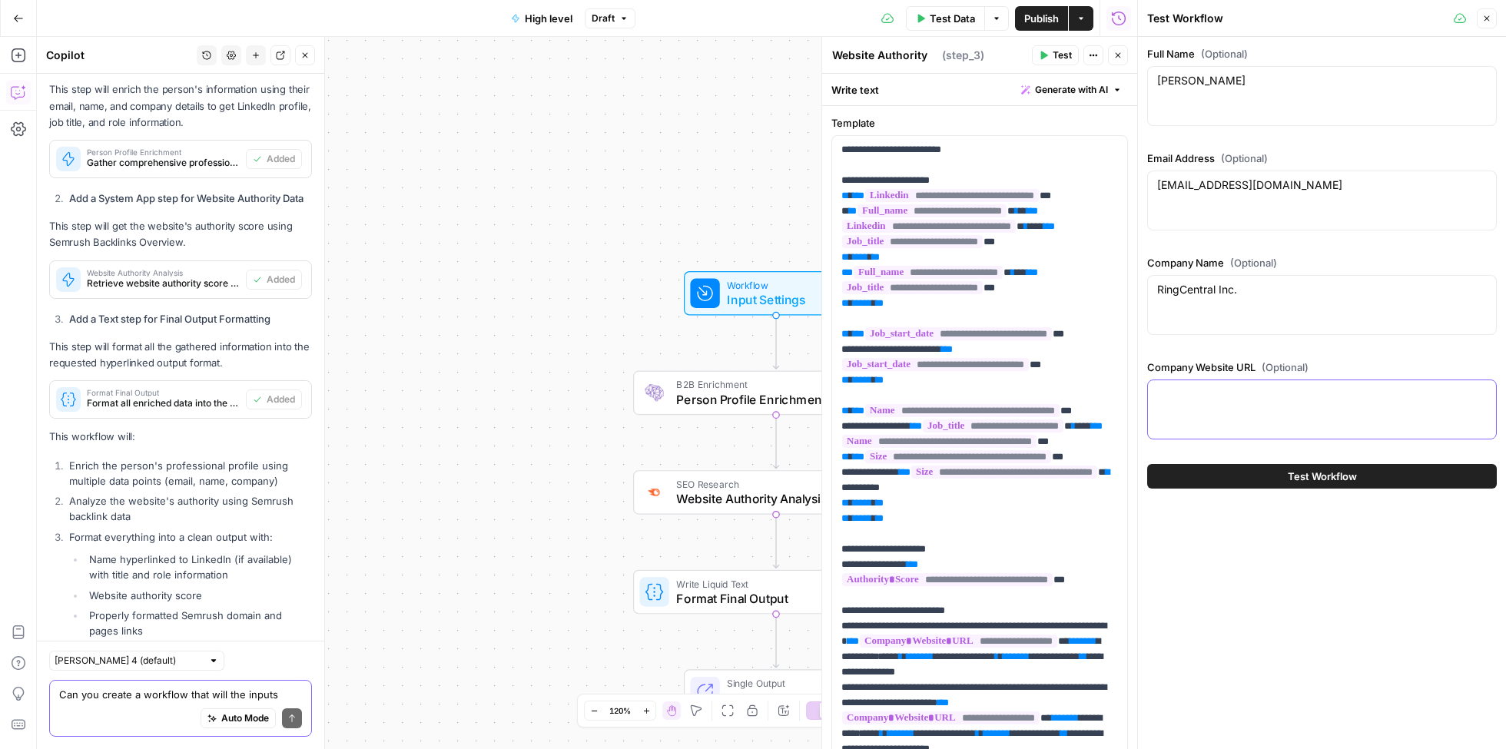
click at [1327, 396] on textarea "Company Website URL (Optional)" at bounding box center [1323, 394] width 330 height 15
paste textarea "ringcentral.com"
type textarea "ringcentral.com"
click at [1304, 485] on button "Test Workflow" at bounding box center [1323, 476] width 350 height 25
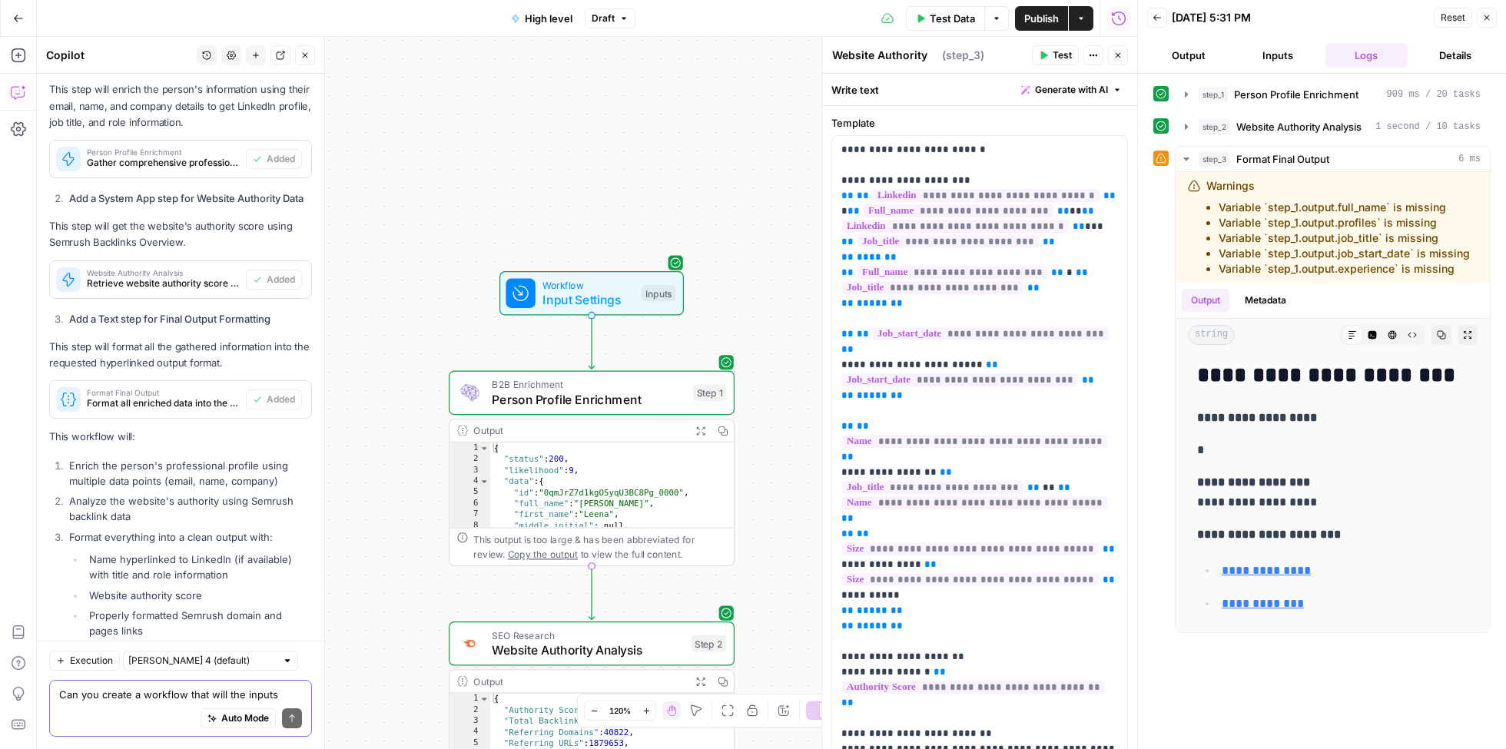
click at [241, 716] on span "Auto Mode" at bounding box center [245, 719] width 48 height 14
click at [125, 703] on div "Auto Mode Send" at bounding box center [180, 720] width 243 height 34
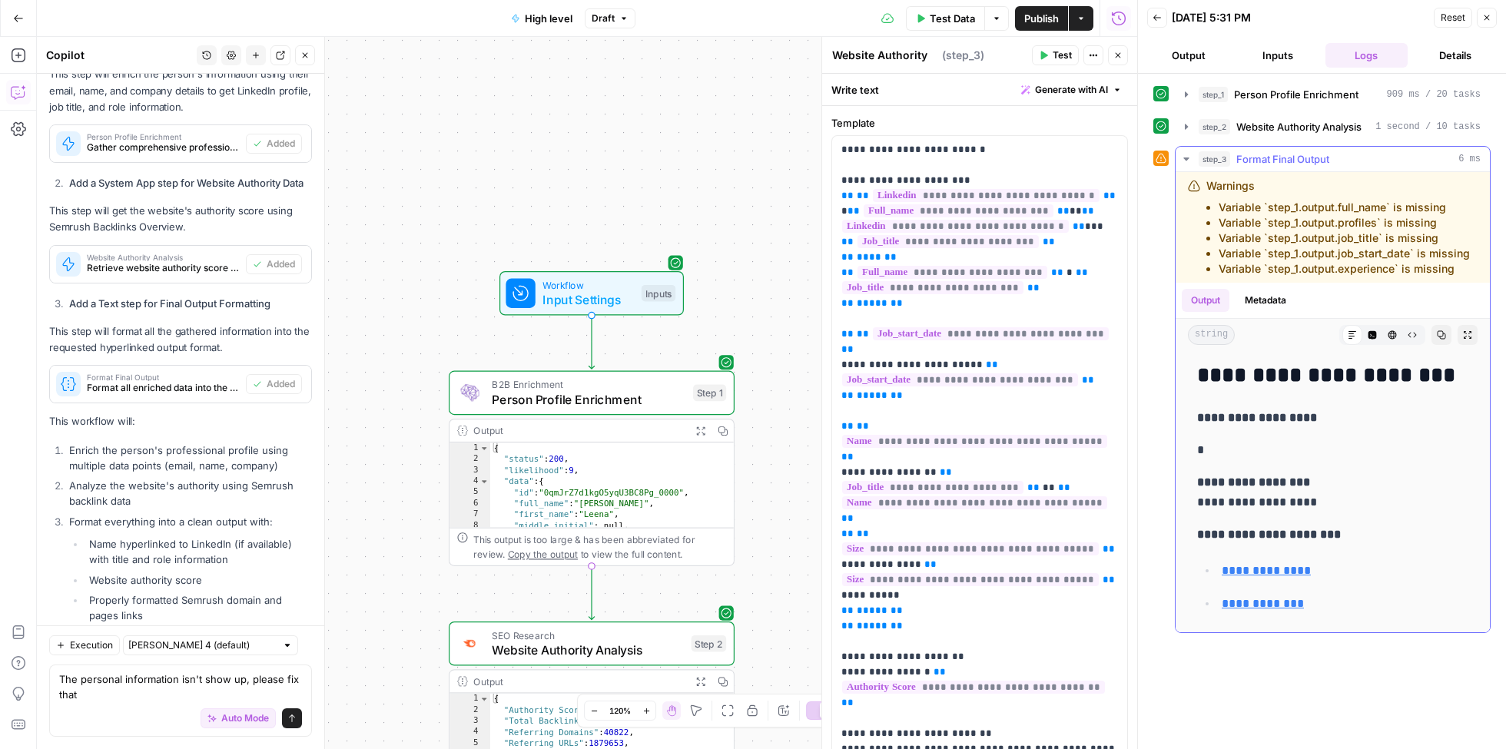
click at [1274, 565] on link "**********" at bounding box center [1266, 571] width 89 height 12
click at [1271, 609] on p "**********" at bounding box center [1345, 604] width 247 height 20
click at [1270, 600] on link "**********" at bounding box center [1263, 604] width 82 height 12
click at [137, 696] on textarea "The personal information isn't show up, please fix that" at bounding box center [180, 687] width 243 height 31
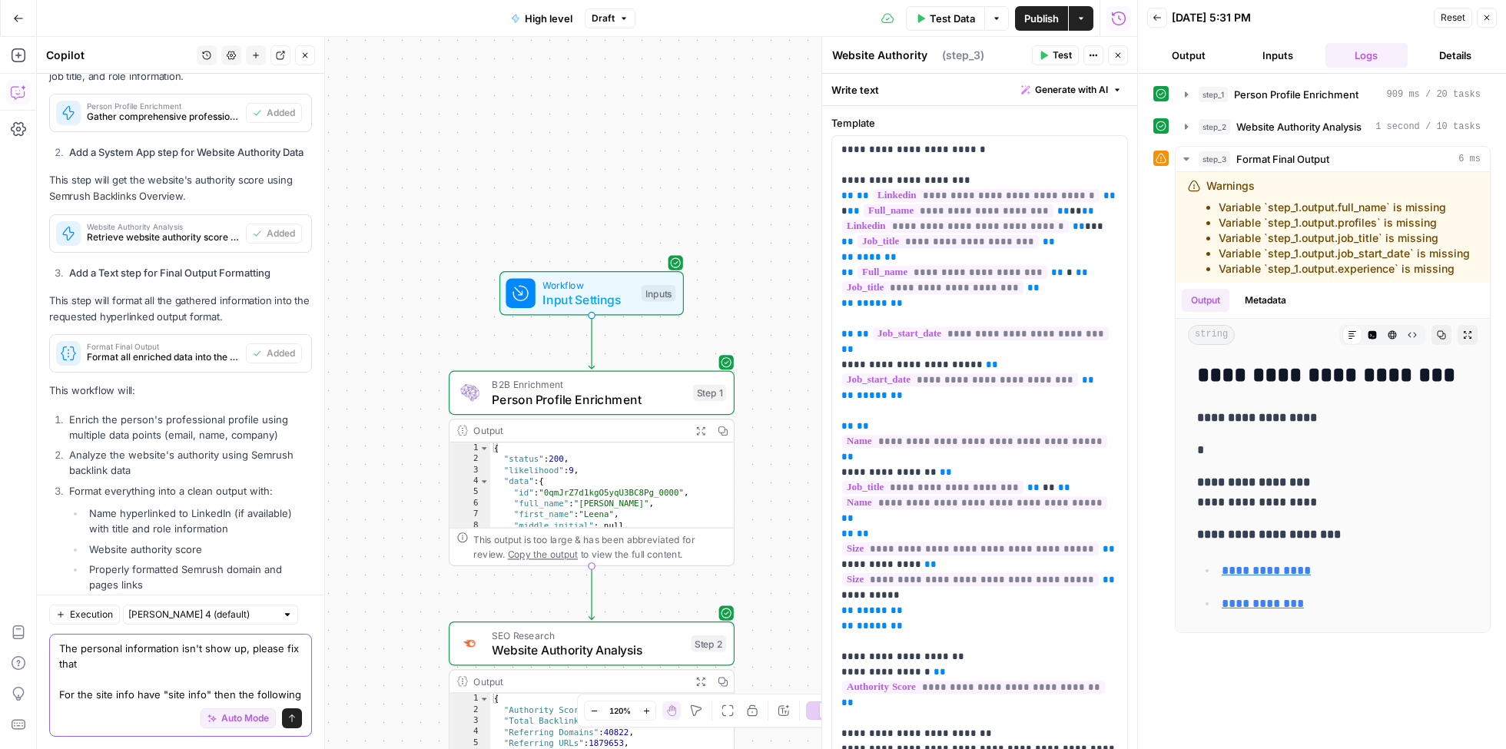
scroll to position [734, 0]
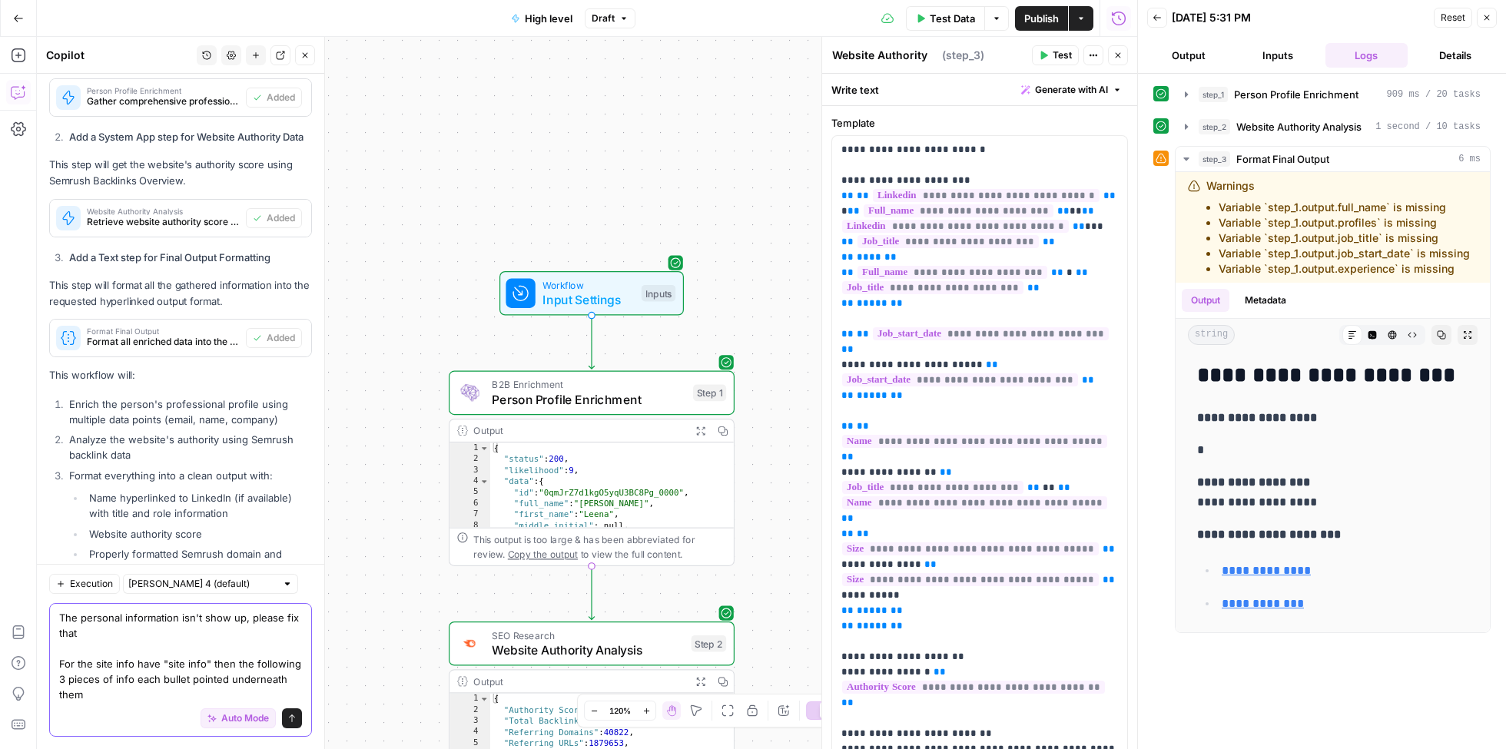
type textarea "The personal information isn't show up, please fix that For the site info have …"
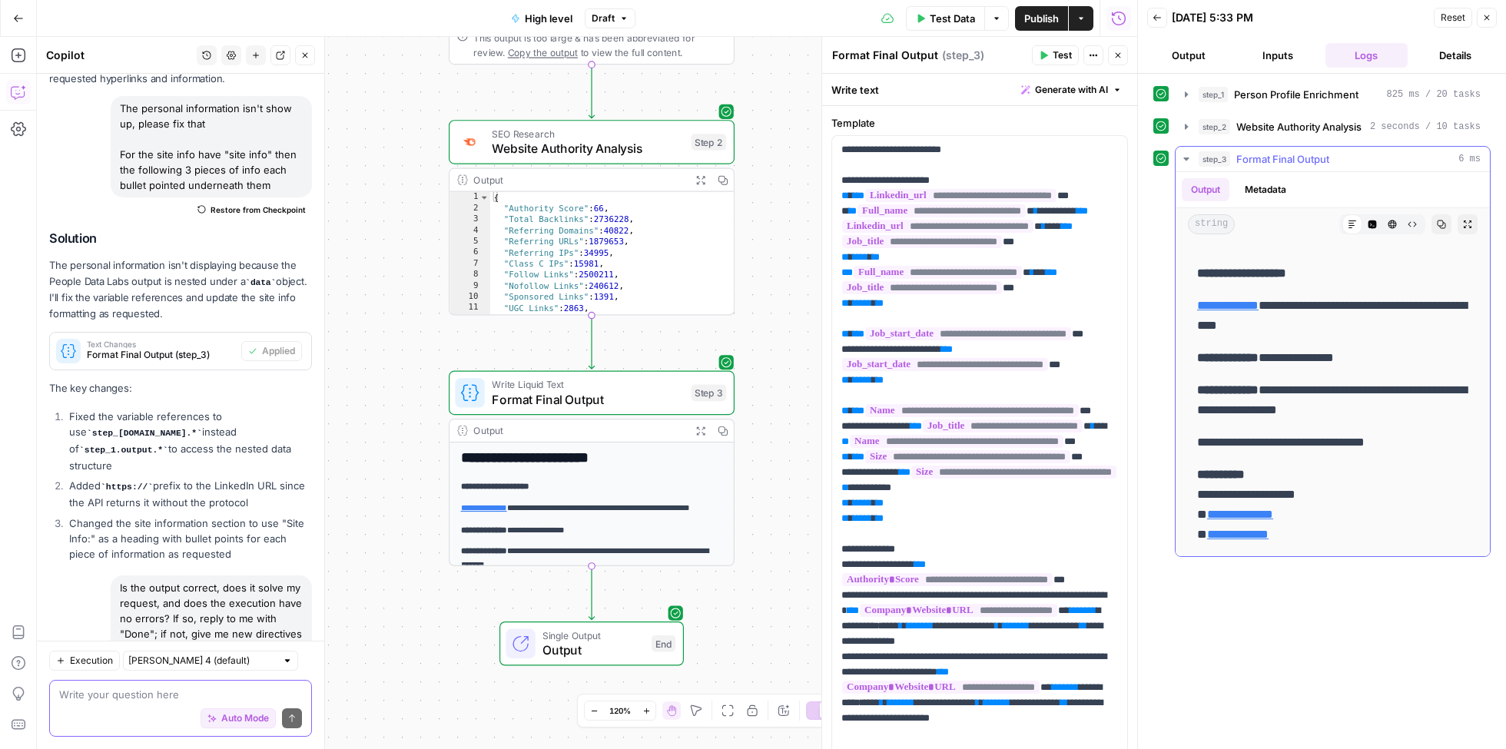
scroll to position [0, 0]
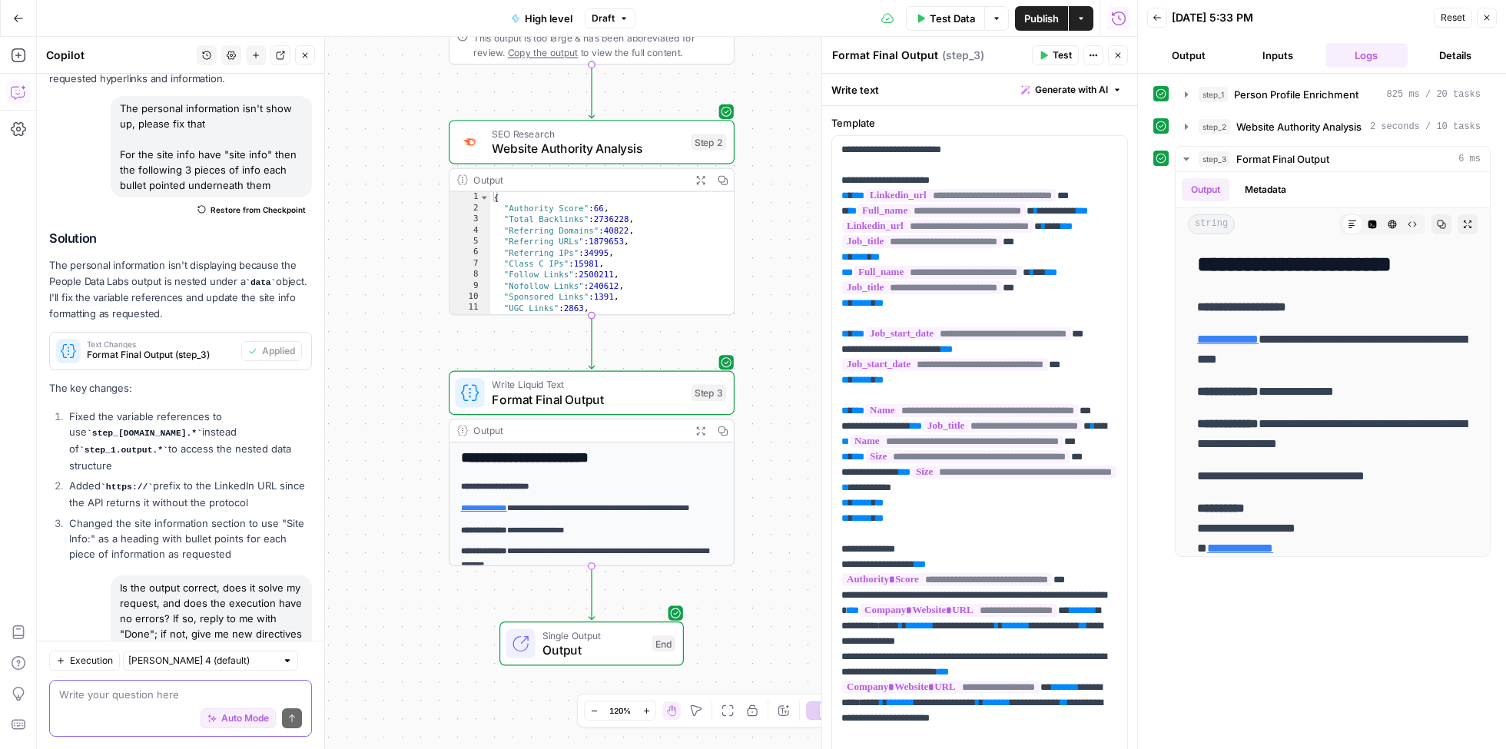
click at [230, 698] on textarea at bounding box center [180, 694] width 243 height 15
click at [196, 693] on textarea "For personal info have it say personal info:"" at bounding box center [180, 694] width 243 height 15
click at [295, 692] on textarea "For personal info have it say "personal info:"" at bounding box center [180, 694] width 243 height 15
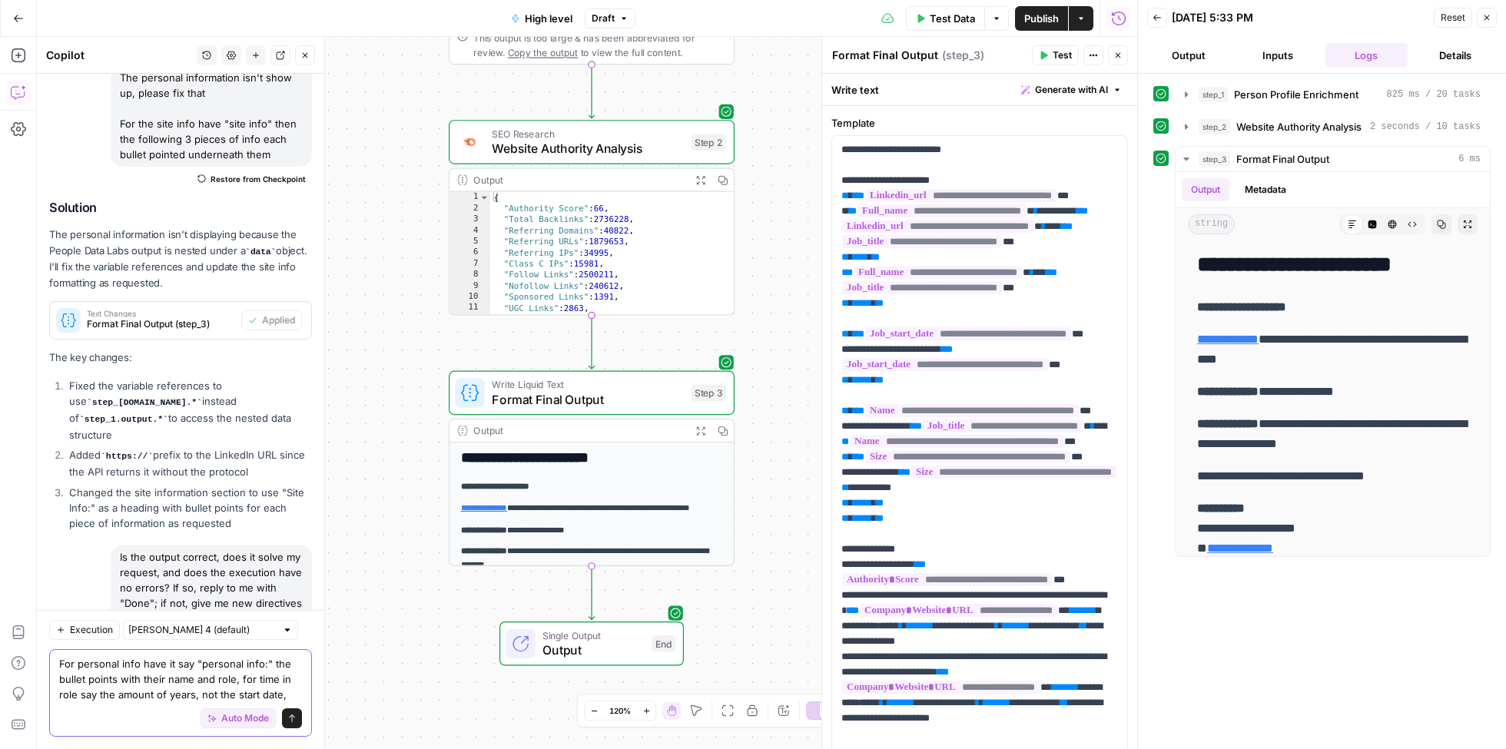
scroll to position [1316, 0]
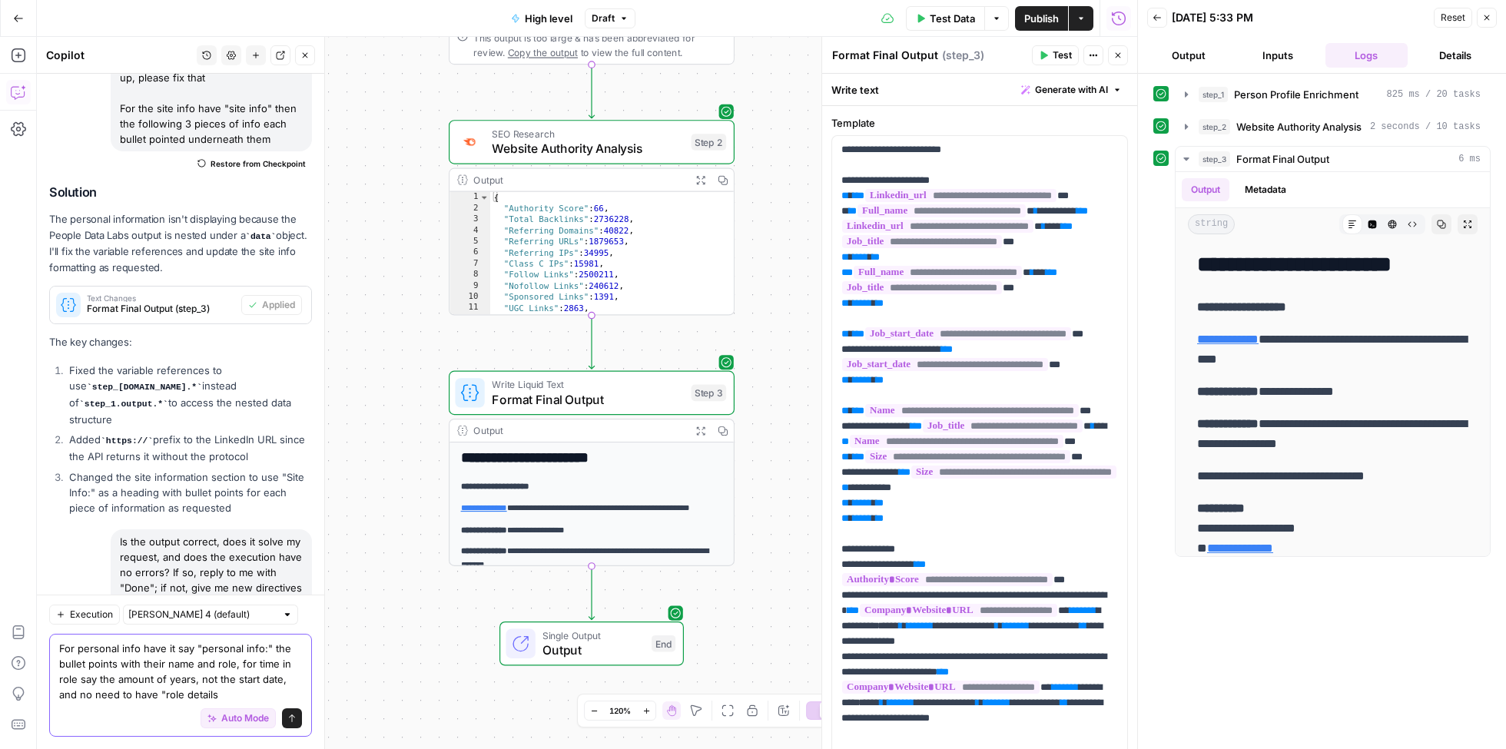
drag, startPoint x: 231, startPoint y: 695, endPoint x: 158, endPoint y: 694, distance: 72.3
click at [158, 694] on textarea "For personal info have it say "personal info:" the bullet points with their nam…" at bounding box center [180, 671] width 243 height 61
click at [224, 689] on textarea "For personal info have it say "personal info:" the bullet points with their nam…" at bounding box center [180, 671] width 243 height 61
click at [67, 697] on textarea "For personal info have it say "personal info:" the bullet points with their nam…" at bounding box center [180, 671] width 243 height 61
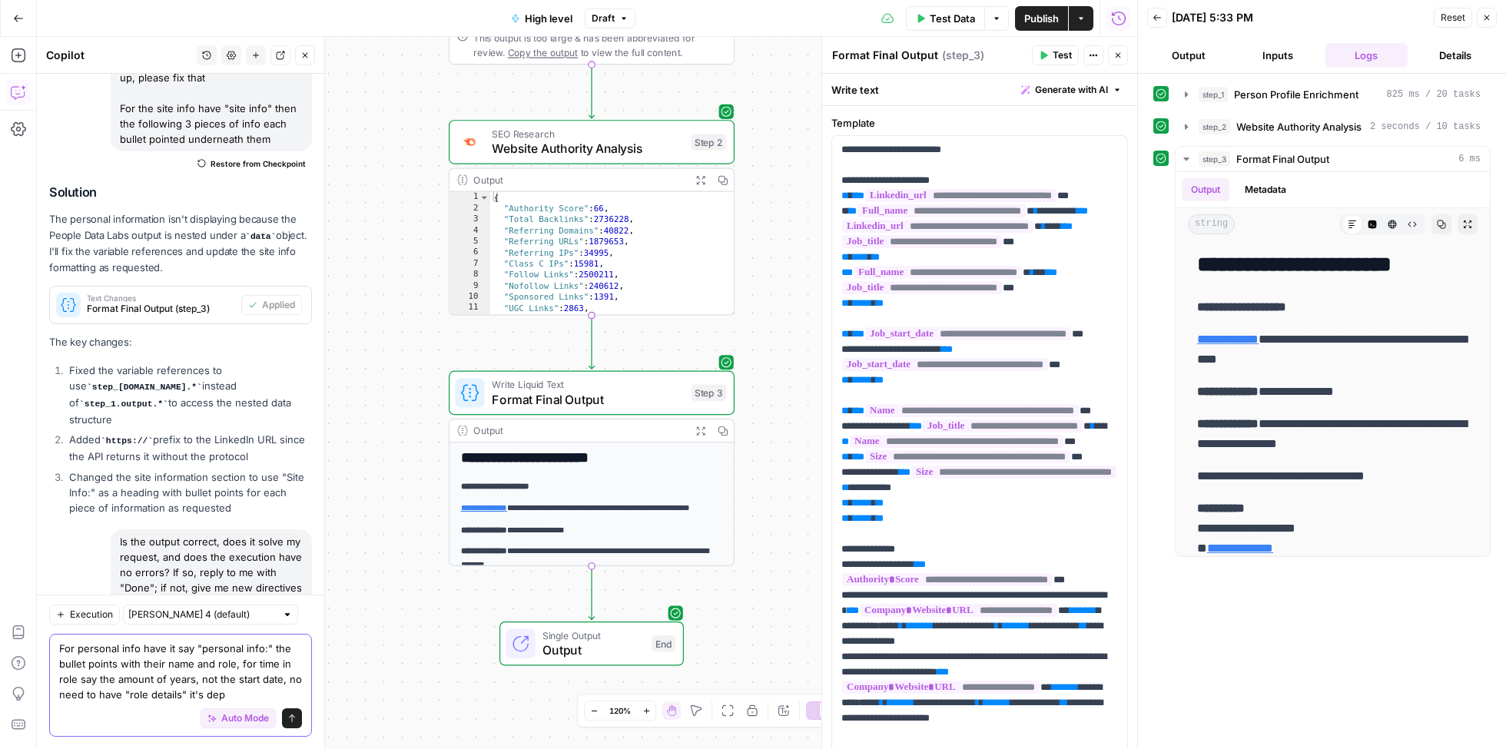
click at [228, 693] on textarea "For personal info have it say "personal info:" the bullet points with their nam…" at bounding box center [180, 671] width 243 height 61
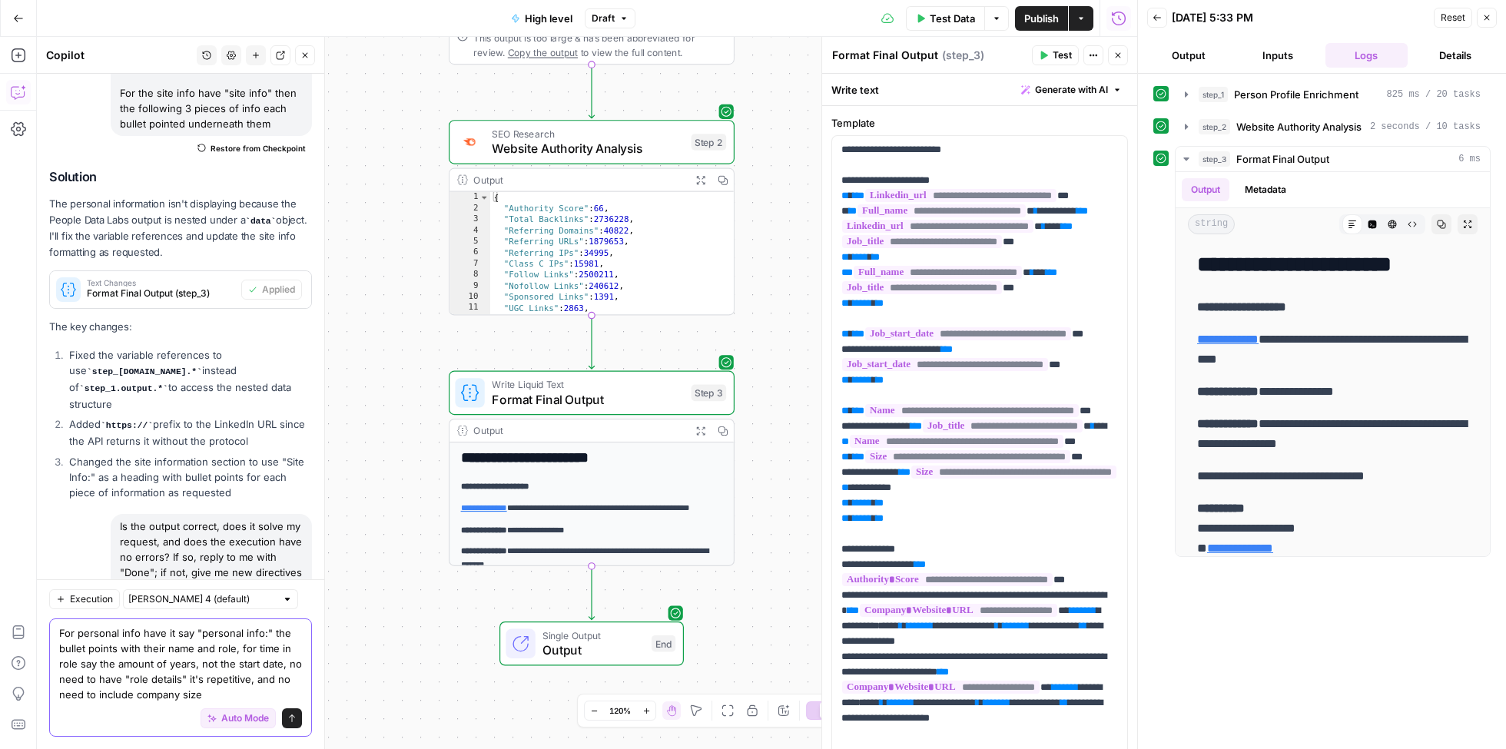
type textarea "For personal info have it say "personal info:" the bullet points with their nam…"
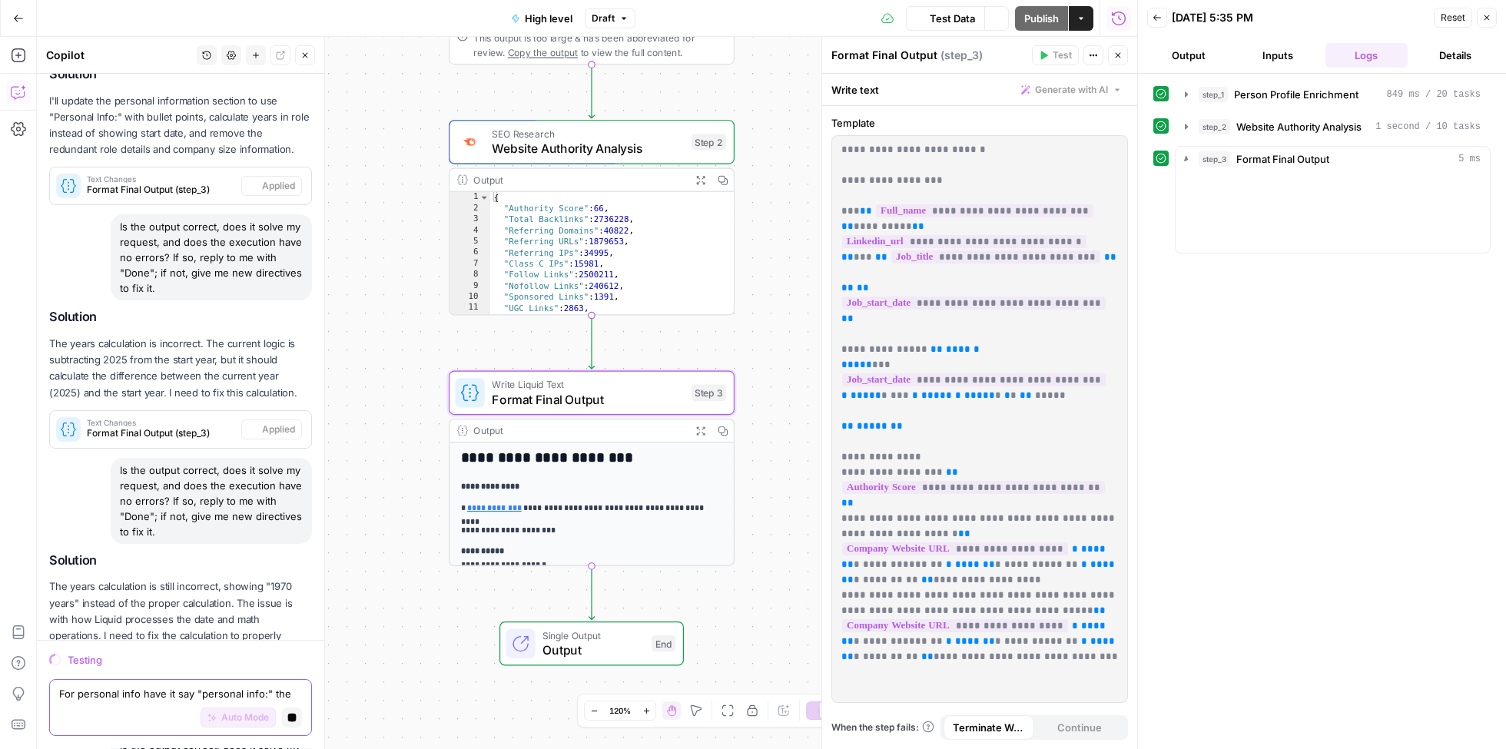
scroll to position [2085, 0]
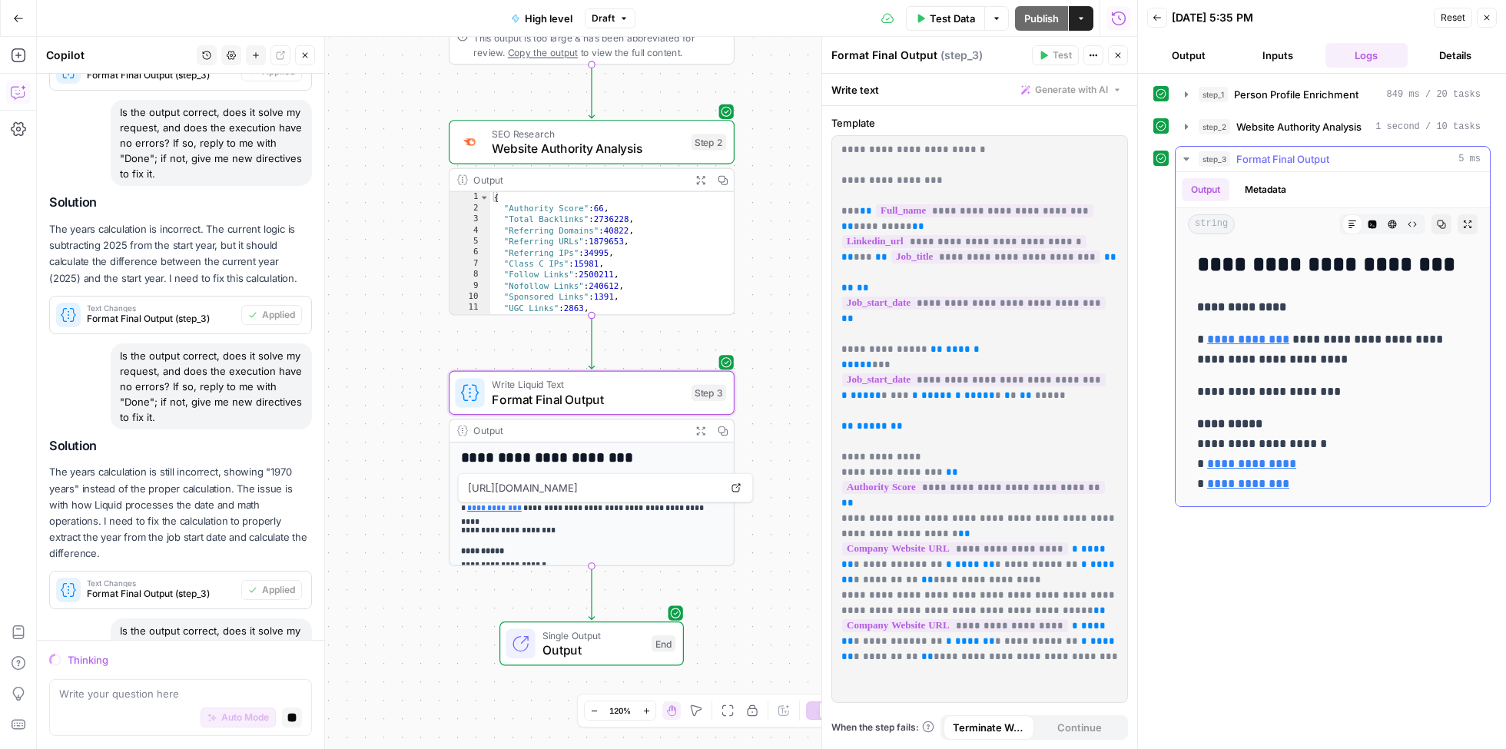
click at [1237, 340] on link "**********" at bounding box center [1248, 340] width 82 height 12
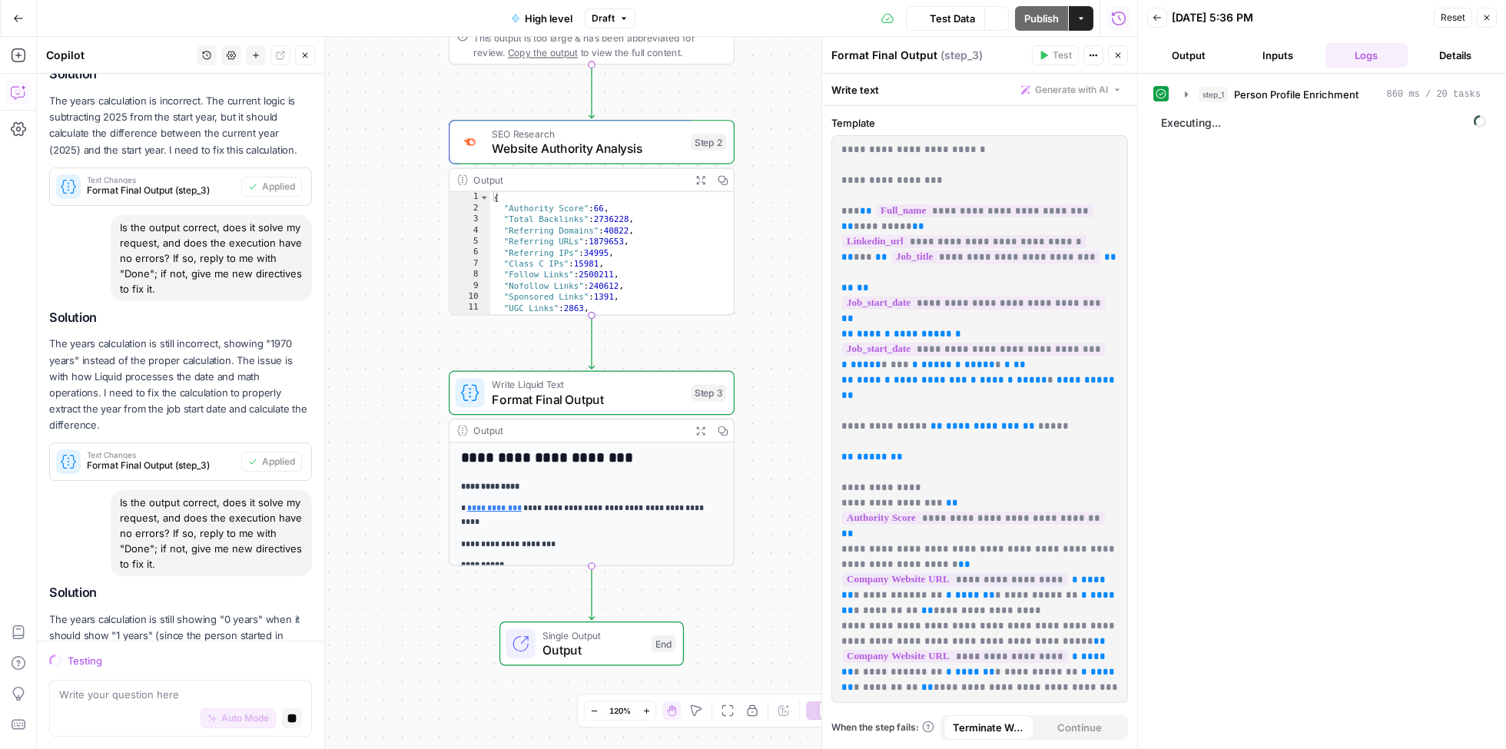
scroll to position [2327, 0]
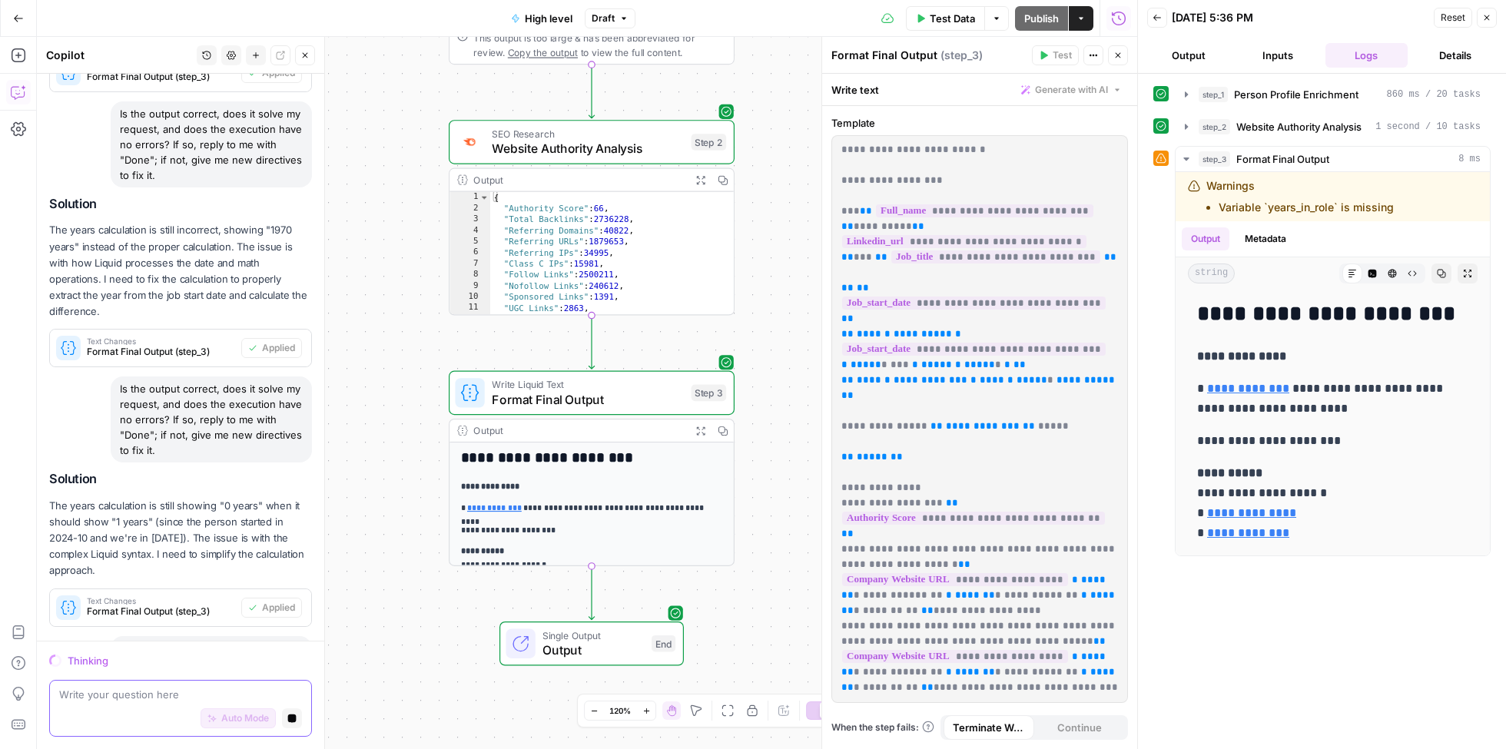
click at [175, 695] on textarea at bounding box center [180, 694] width 243 height 15
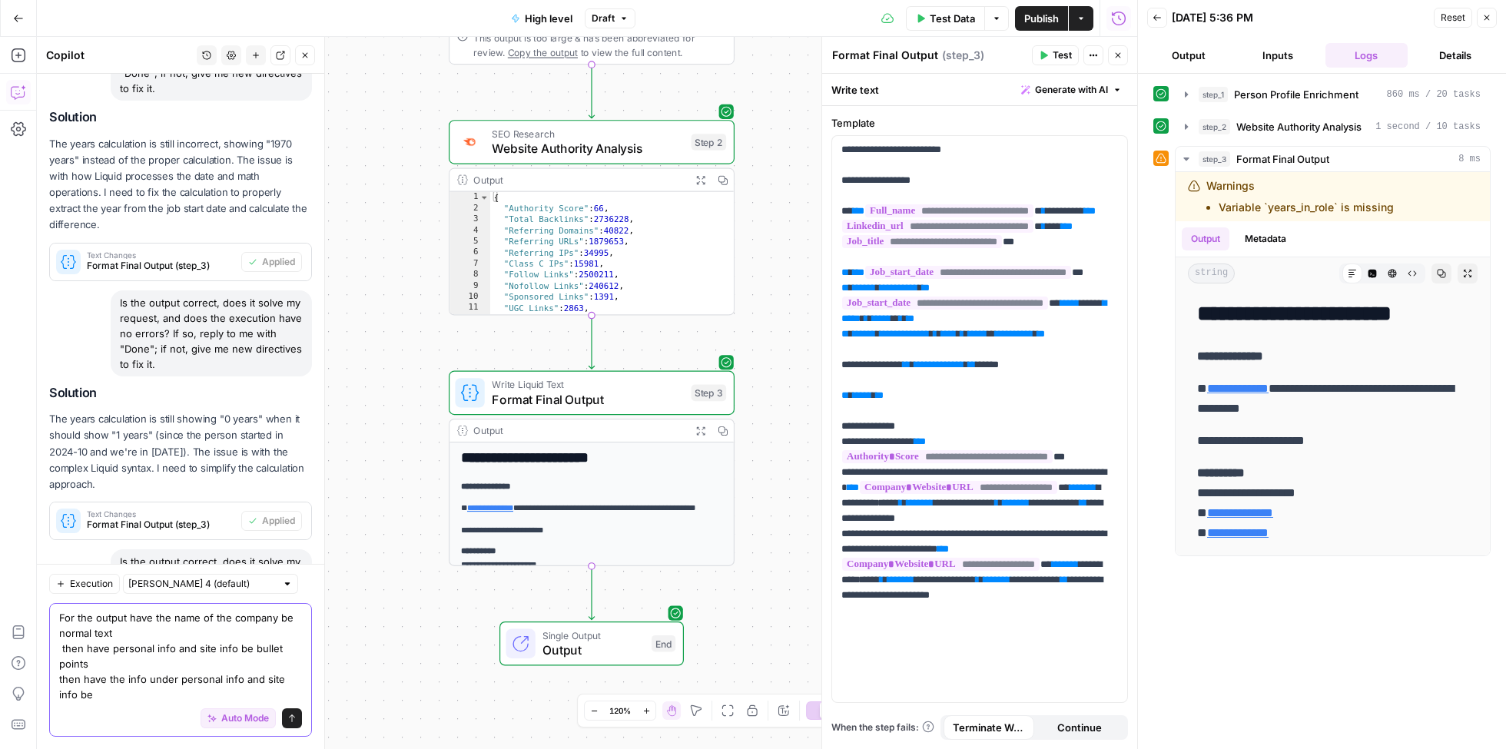
scroll to position [2509, 0]
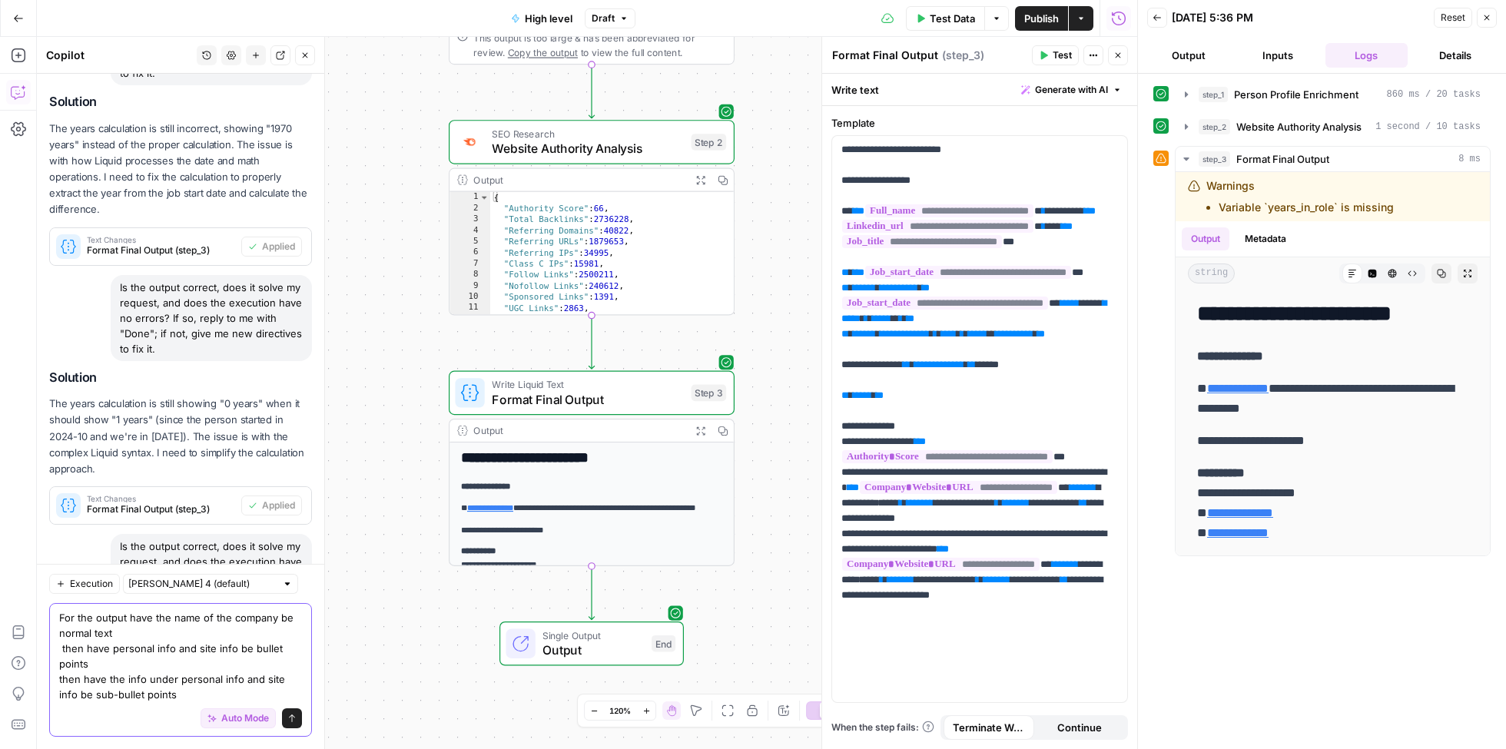
type textarea "For the output have the name of the company be normal text then have personal i…"
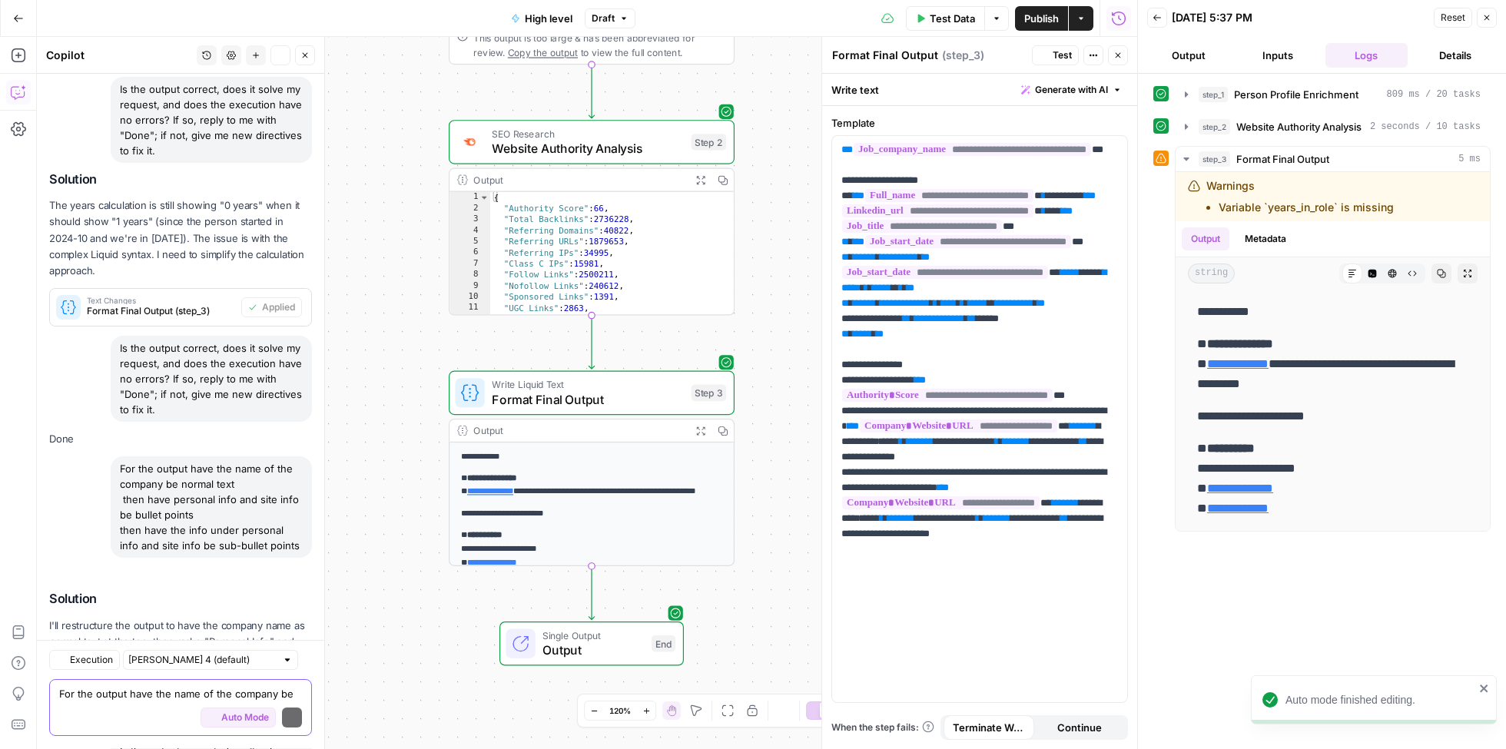
scroll to position [2835, 0]
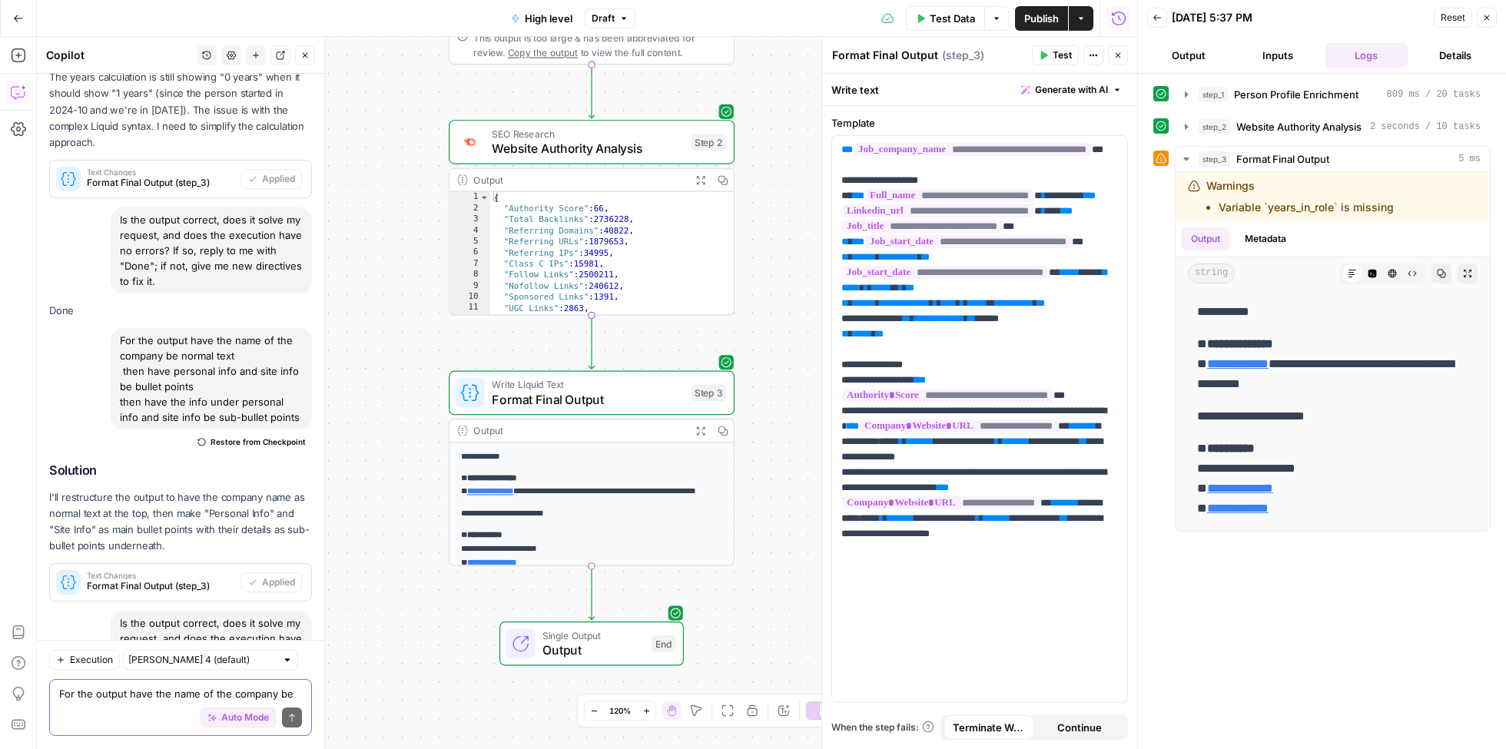
click at [185, 693] on textarea "For the output have the name of the company be normal text then have personal i…" at bounding box center [180, 694] width 243 height 15
type textarea "can you do time in the role as years and months?"
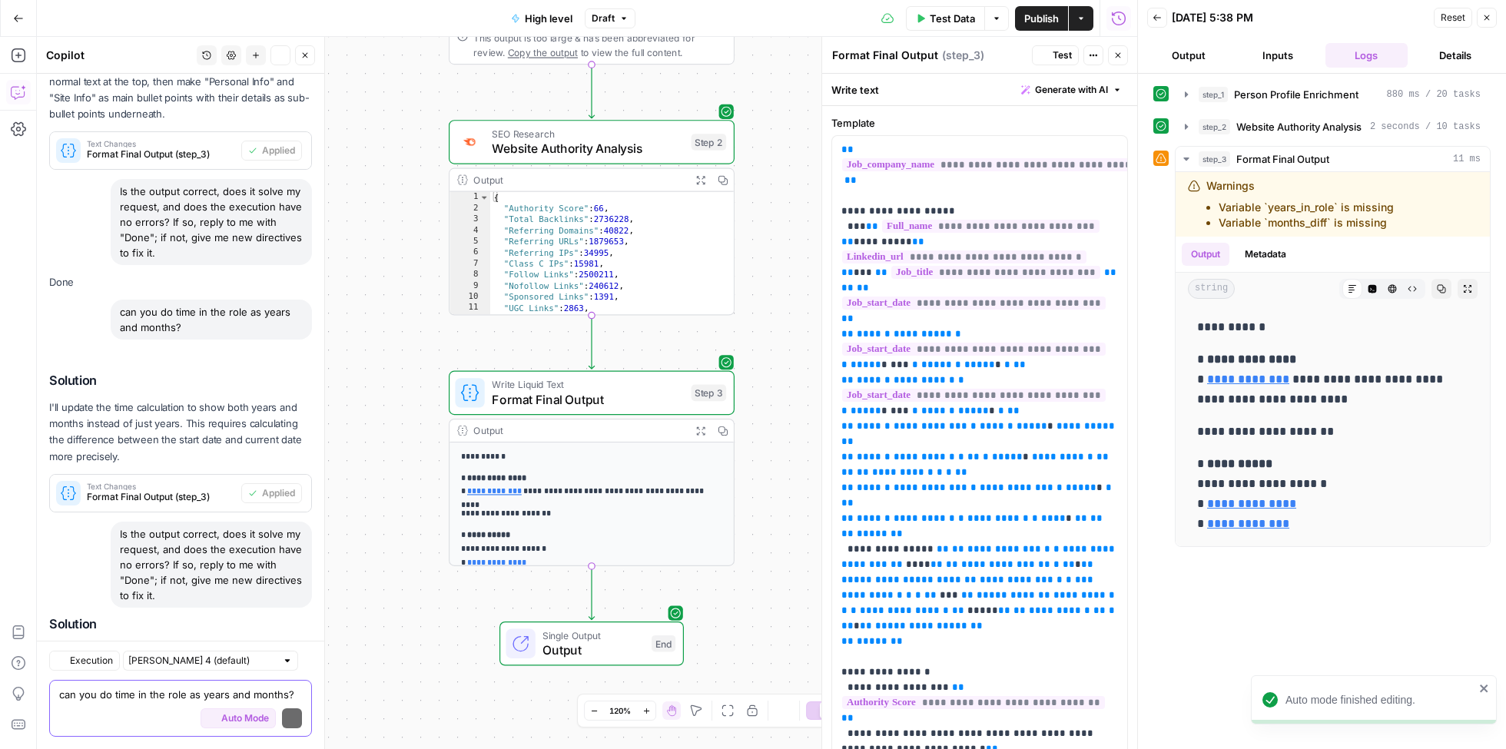
scroll to position [3420, 0]
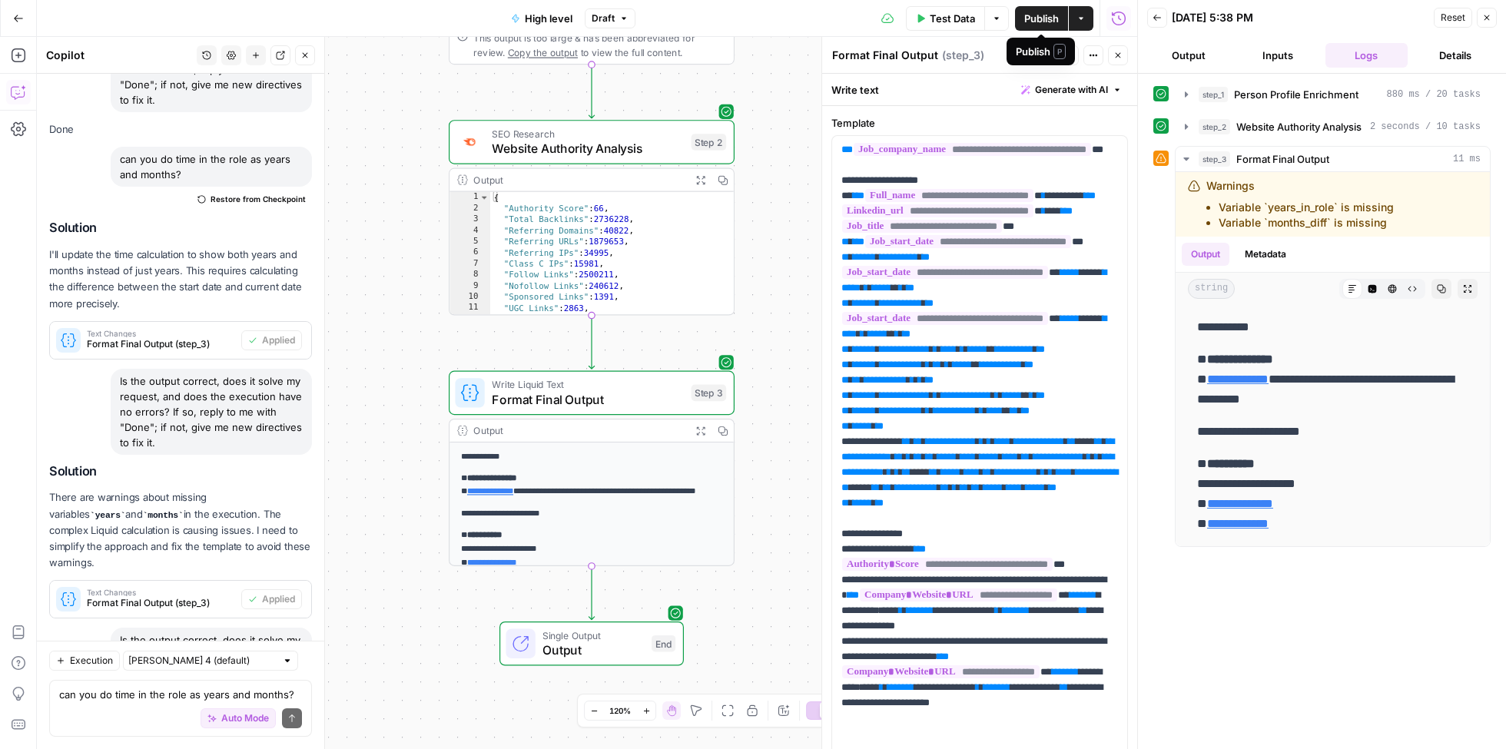
click at [1045, 20] on span "Publish" at bounding box center [1042, 18] width 35 height 15
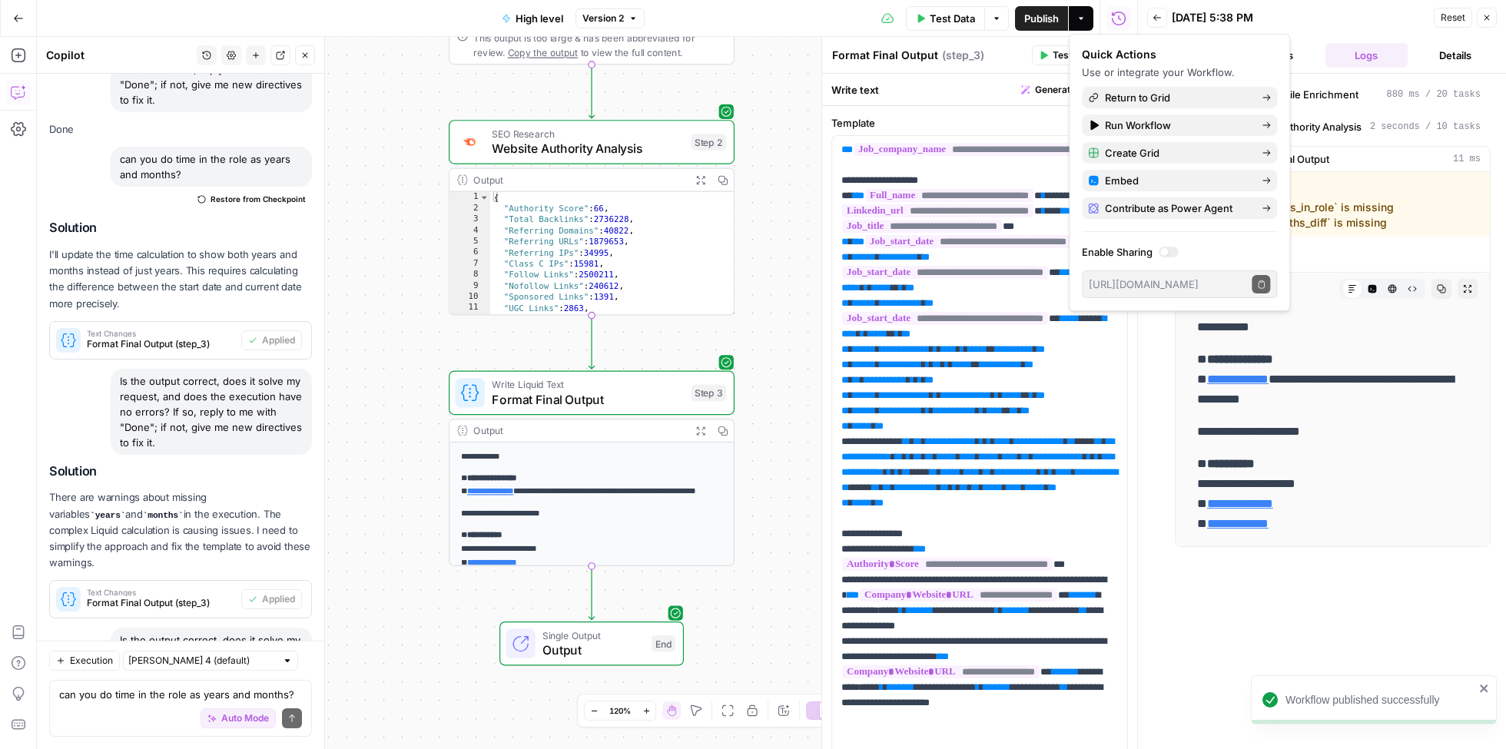
click at [546, 12] on span "High level" at bounding box center [540, 18] width 48 height 15
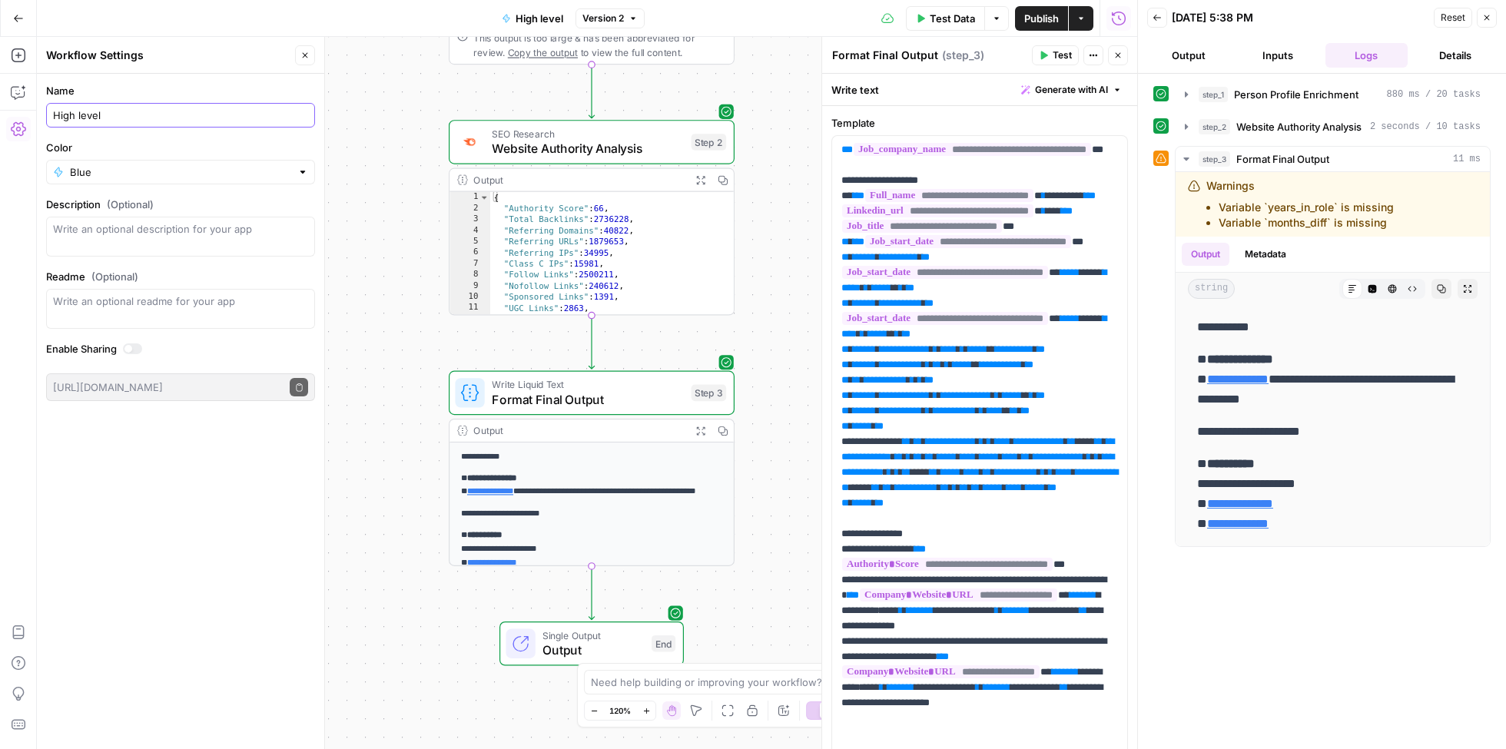
click at [232, 116] on input "High level" at bounding box center [180, 115] width 255 height 15
type input "High level Attendee Info"
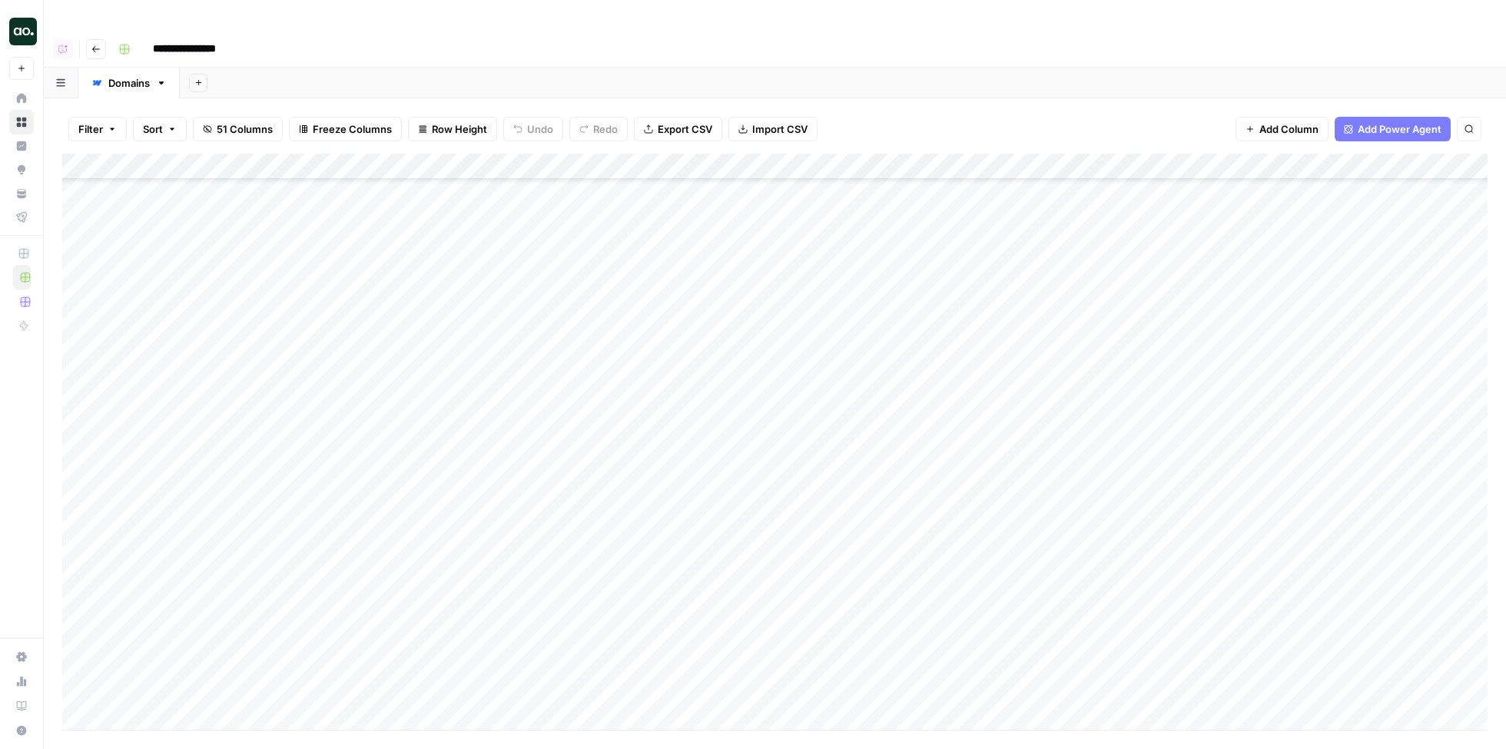
scroll to position [23015, 0]
click at [163, 683] on div "Add Column" at bounding box center [775, 442] width 1426 height 576
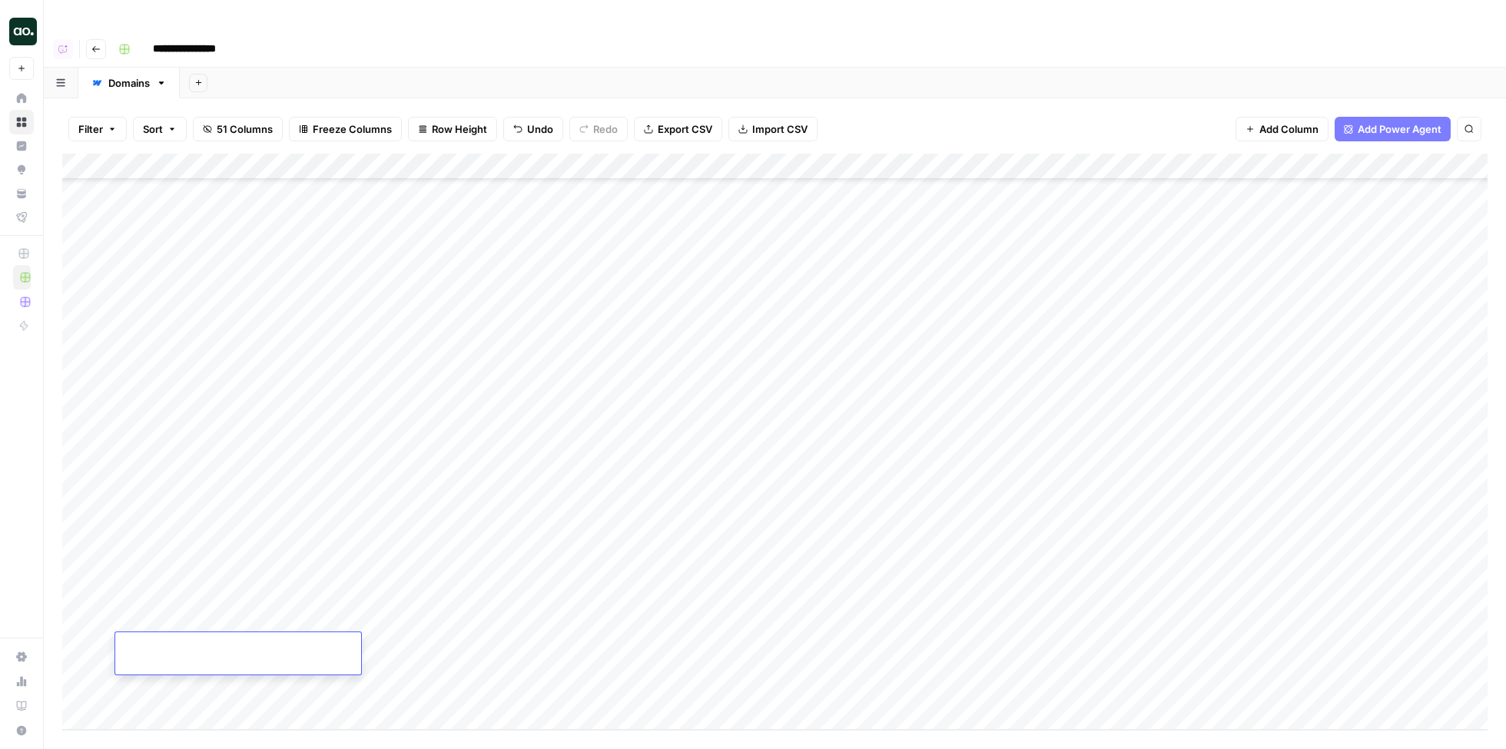
click at [163, 683] on div "Add Column" at bounding box center [775, 442] width 1426 height 576
click at [185, 493] on div "Add Column" at bounding box center [775, 442] width 1426 height 576
type textarea "**********"
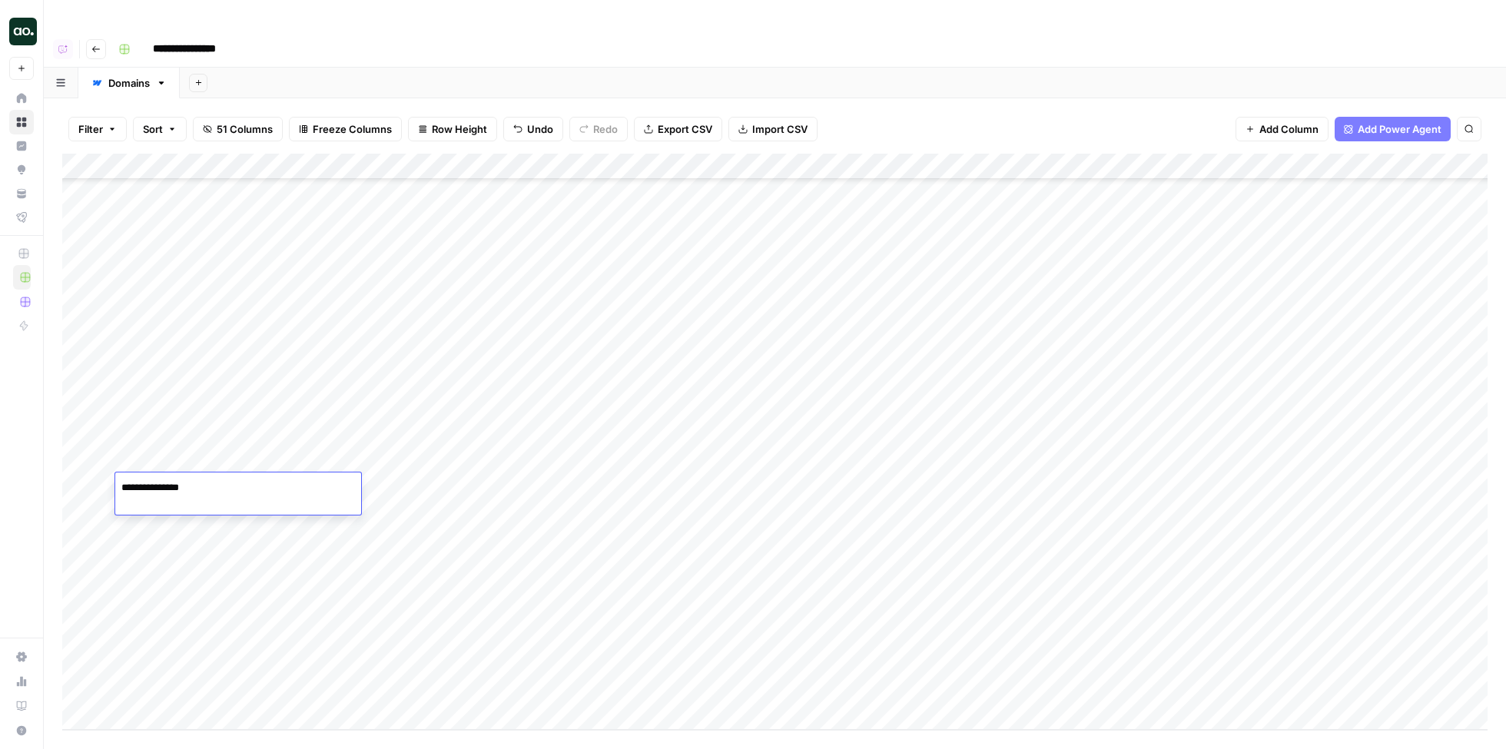
click at [379, 480] on div "Add Column" at bounding box center [775, 442] width 1426 height 576
click at [195, 533] on div "Add Column" at bounding box center [775, 442] width 1426 height 576
type textarea "*********"
click at [396, 543] on div "Add Column" at bounding box center [775, 442] width 1426 height 576
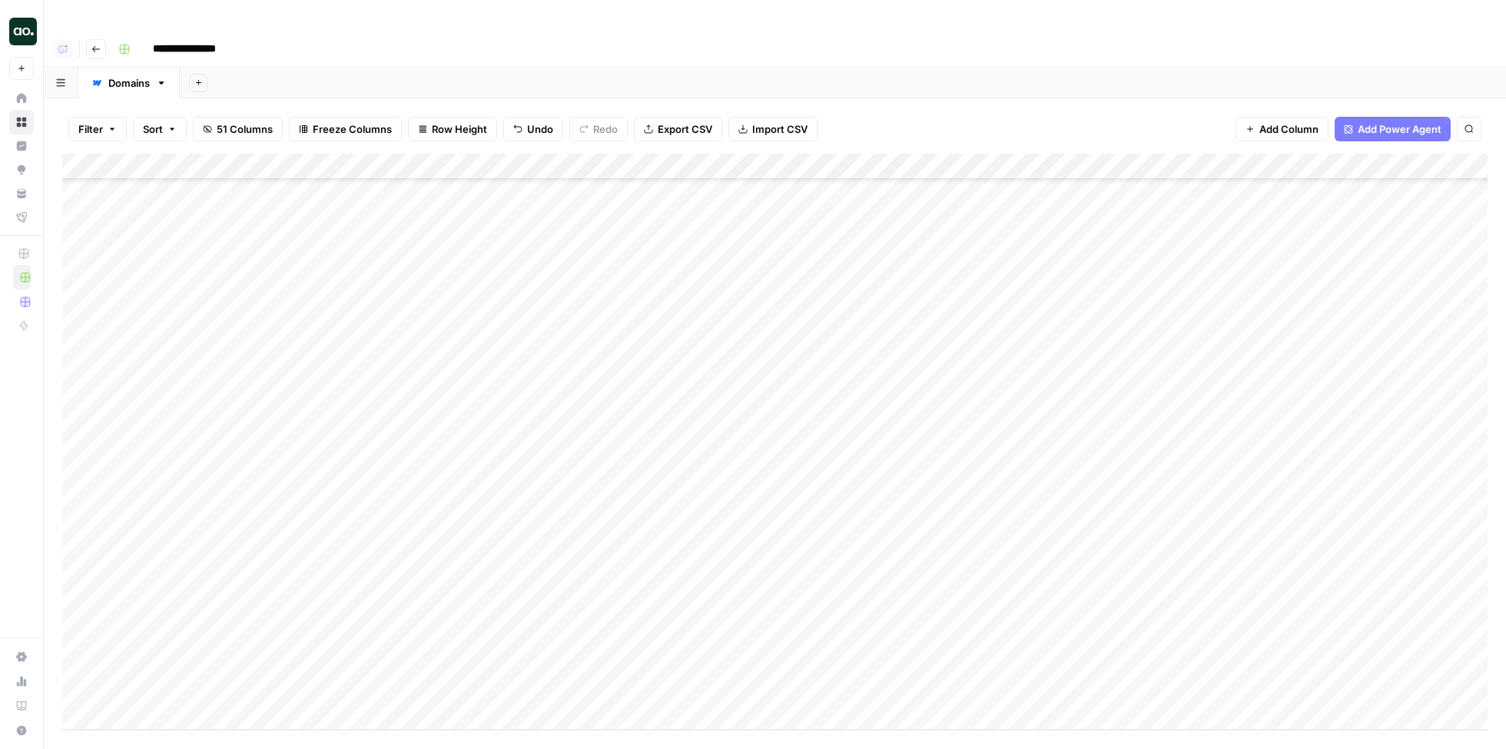
click at [394, 487] on div "Add Column" at bounding box center [775, 442] width 1426 height 576
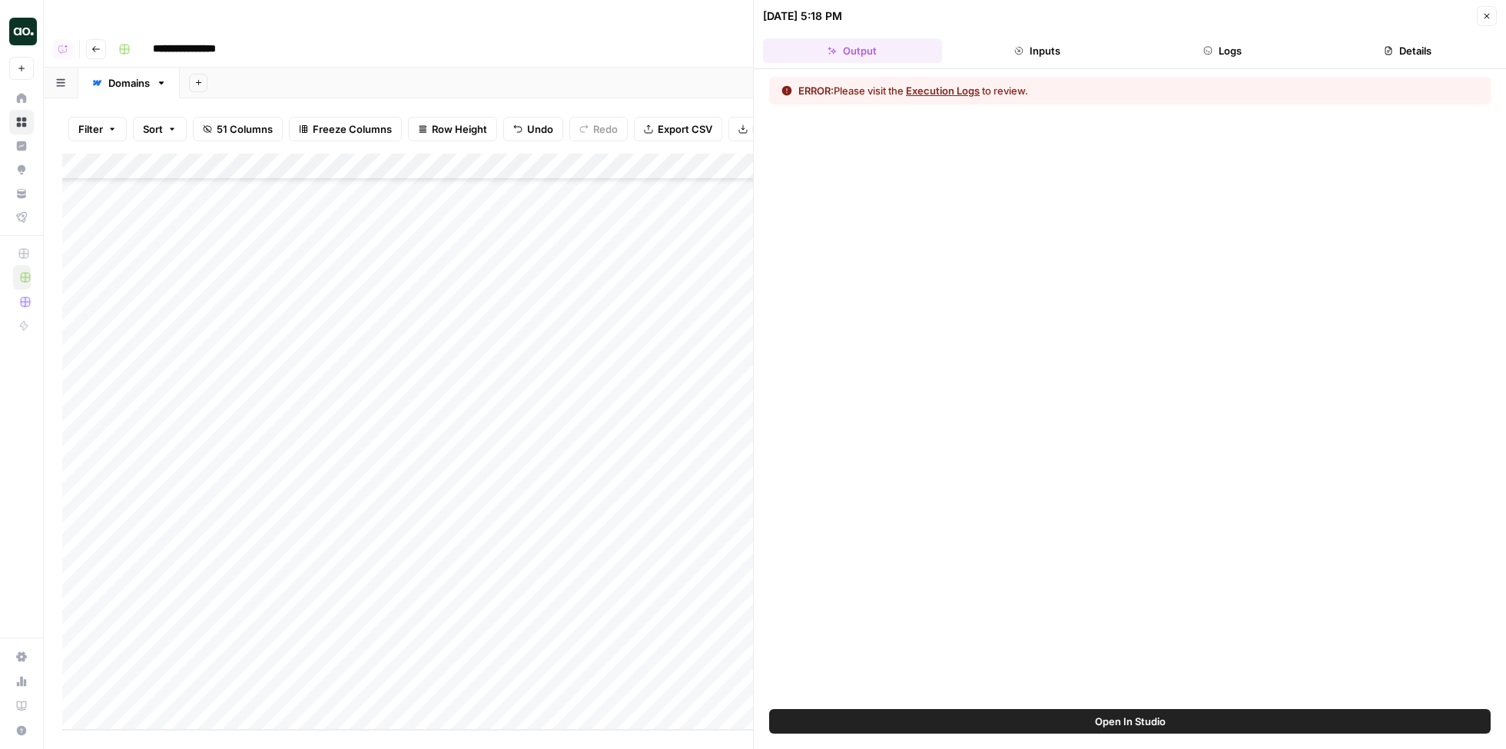
click at [962, 91] on button "Execution Logs" at bounding box center [943, 90] width 74 height 15
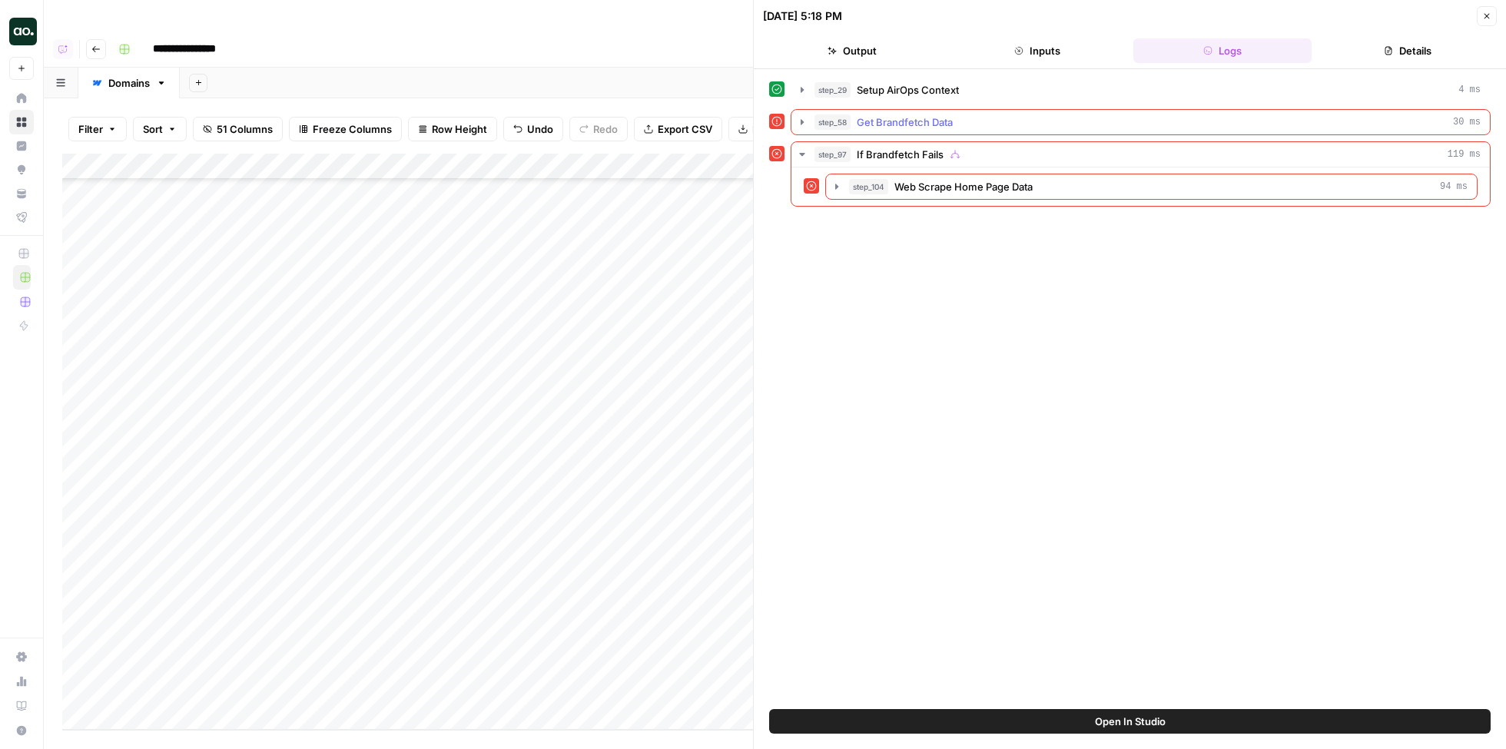
click at [802, 121] on icon "button" at bounding box center [802, 121] width 3 height 5
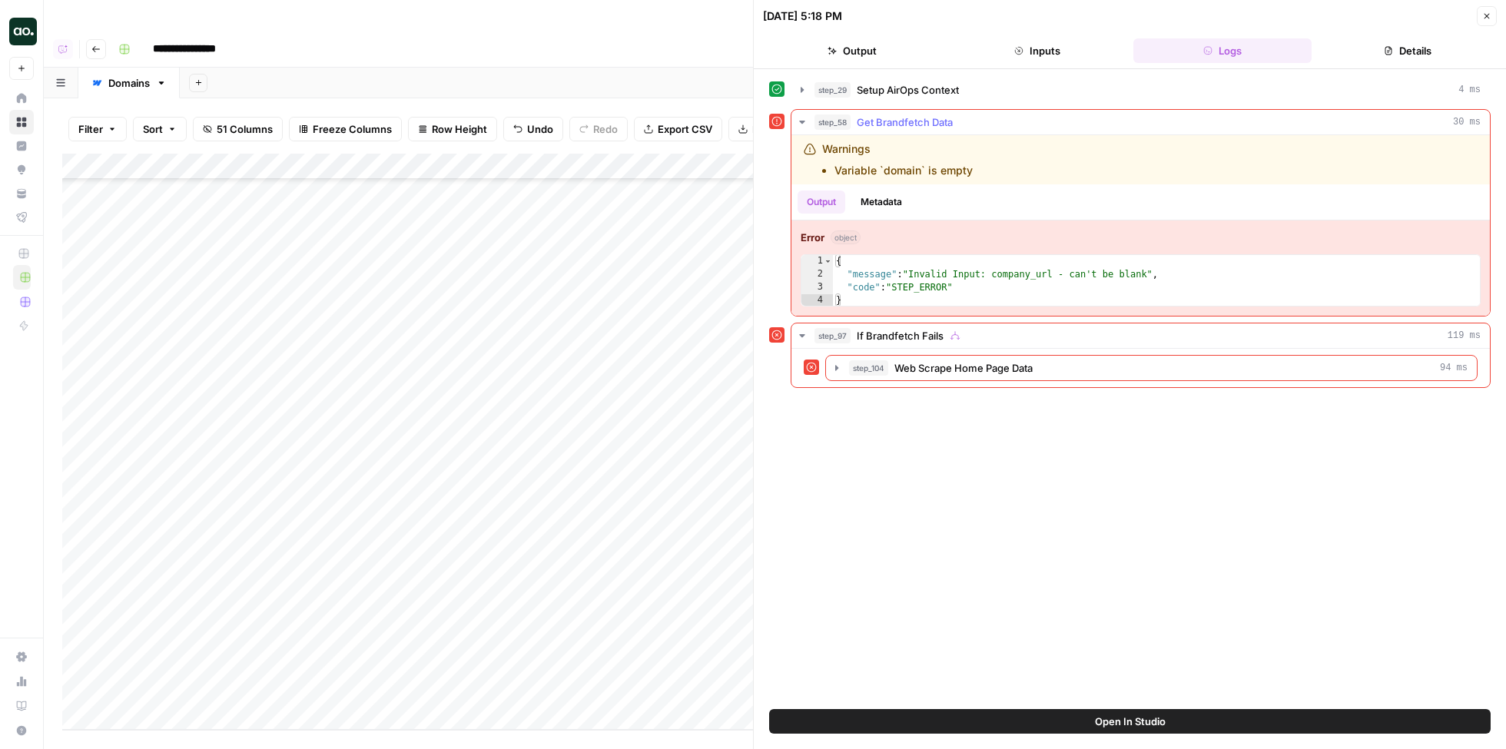
click at [802, 121] on icon "button" at bounding box center [801, 122] width 5 height 3
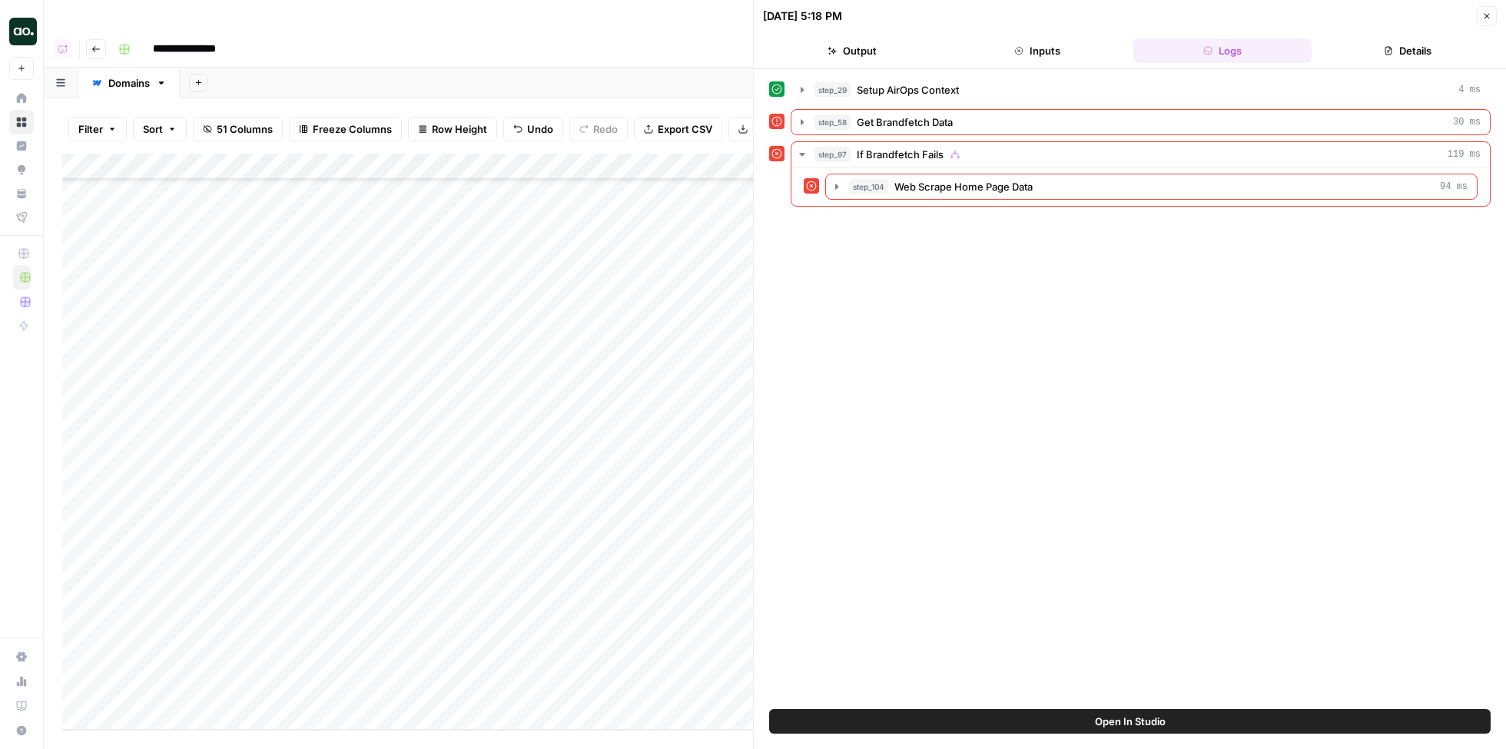
click at [204, 492] on div "Add Column" at bounding box center [407, 442] width 691 height 576
click at [187, 483] on div "Add Column" at bounding box center [407, 442] width 691 height 576
click at [187, 483] on textarea "**********" at bounding box center [238, 488] width 246 height 22
type textarea "**********"
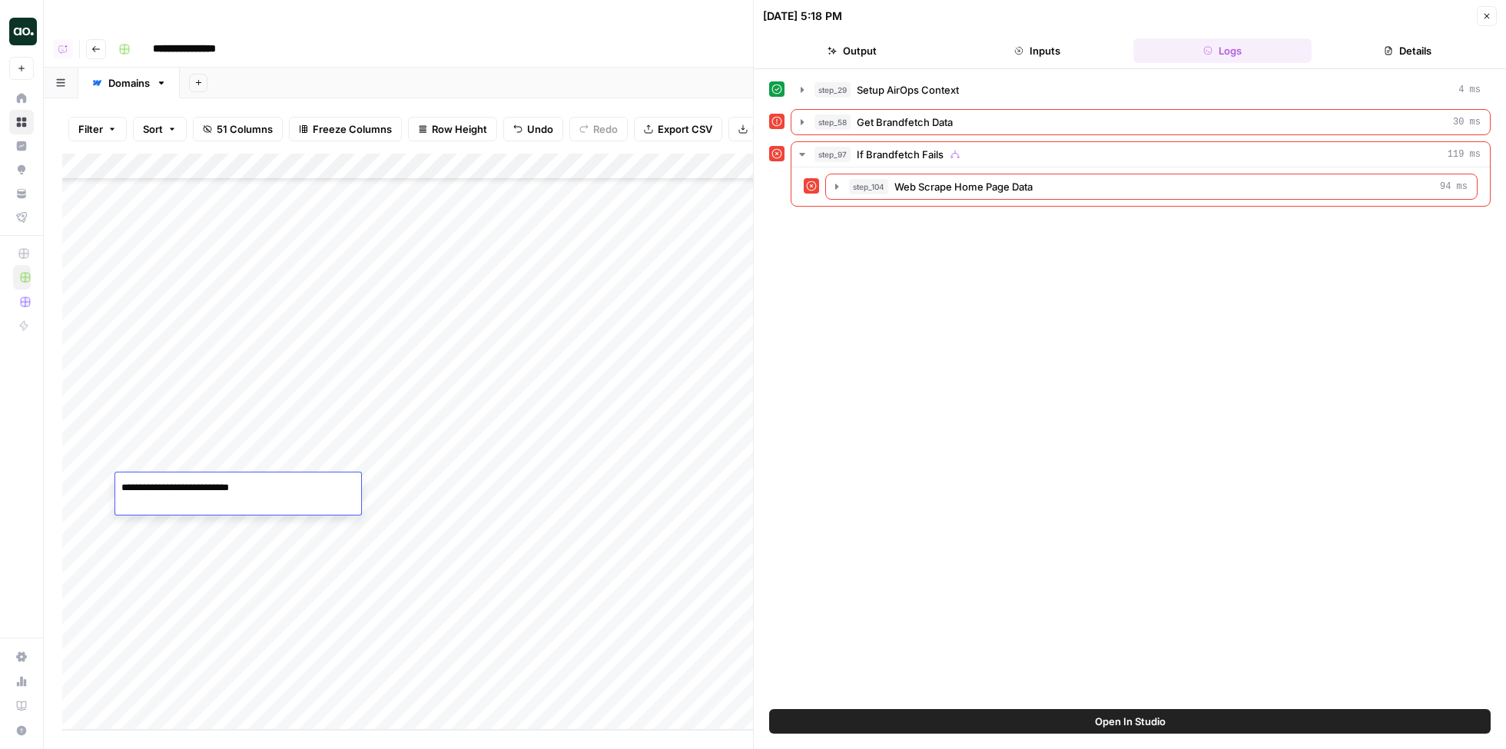
click at [414, 487] on div "Add Column" at bounding box center [407, 442] width 691 height 576
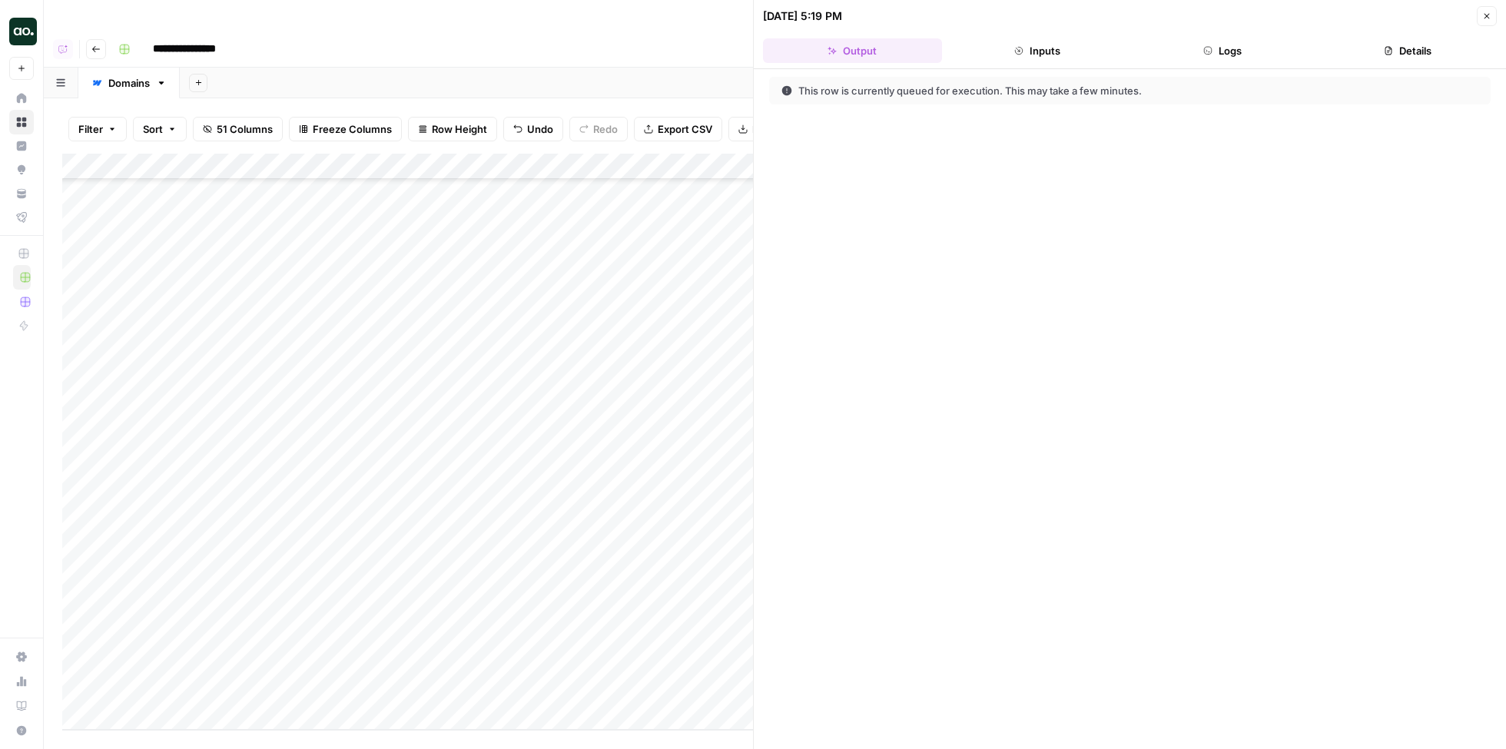
click at [172, 573] on div "Add Column" at bounding box center [407, 442] width 691 height 576
type textarea "**********"
click at [350, 569] on div "Add Column" at bounding box center [407, 442] width 691 height 576
click at [166, 616] on div "Add Column" at bounding box center [407, 442] width 691 height 576
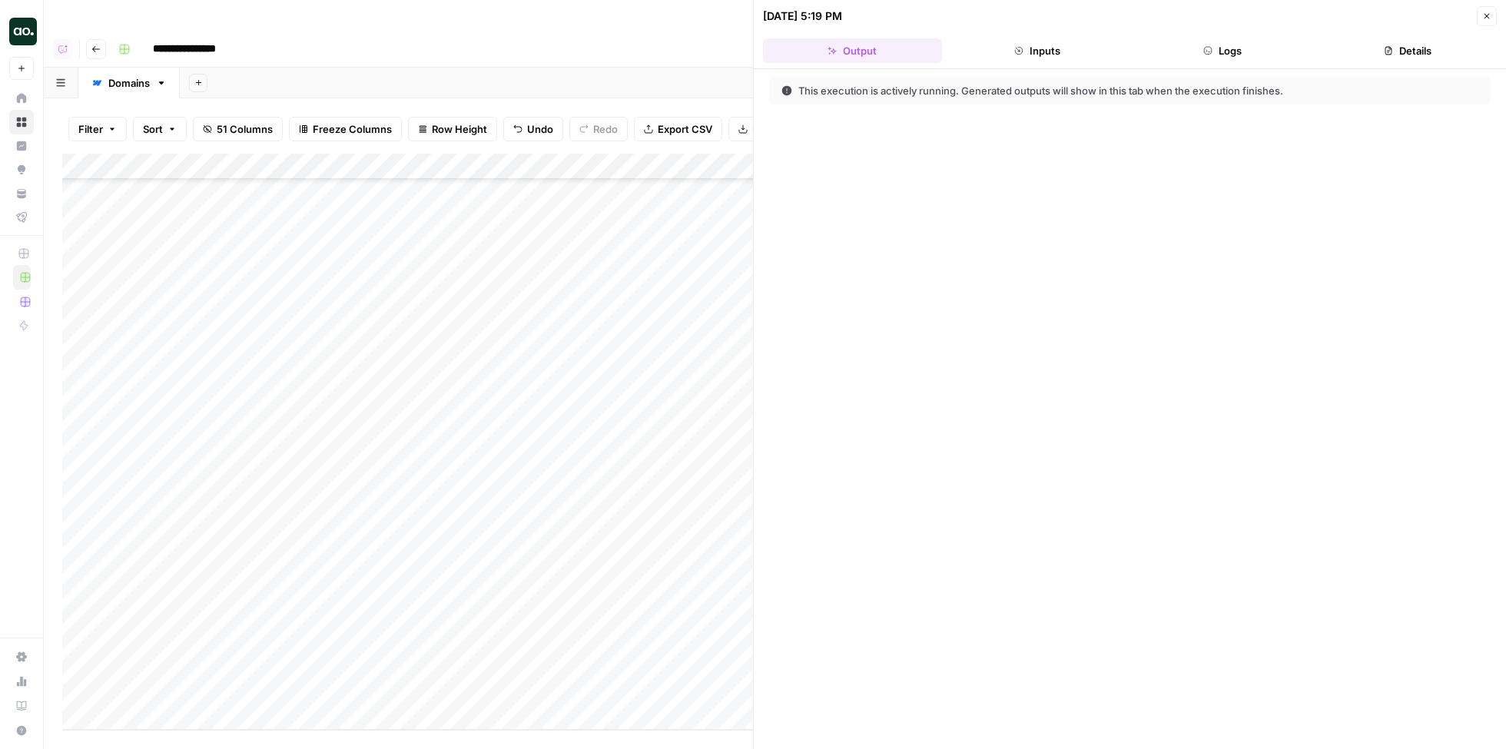
click at [166, 616] on div "Add Column" at bounding box center [407, 442] width 691 height 576
type textarea "**********"
click at [395, 613] on div "Add Column" at bounding box center [407, 442] width 691 height 576
click at [193, 646] on div "Add Column" at bounding box center [407, 442] width 691 height 576
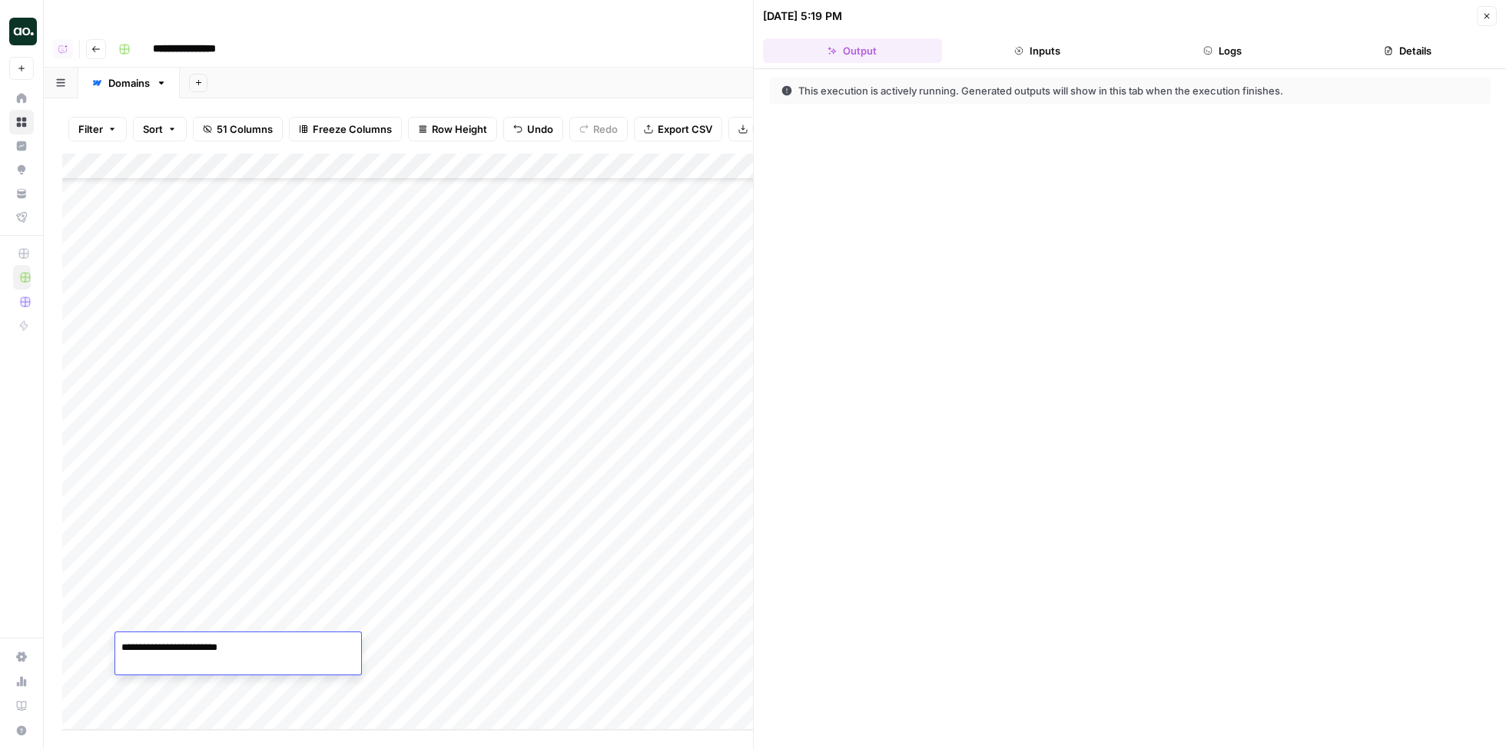
click at [377, 645] on div "Add Column" at bounding box center [407, 442] width 691 height 576
click at [183, 685] on div "Add Column" at bounding box center [407, 442] width 691 height 576
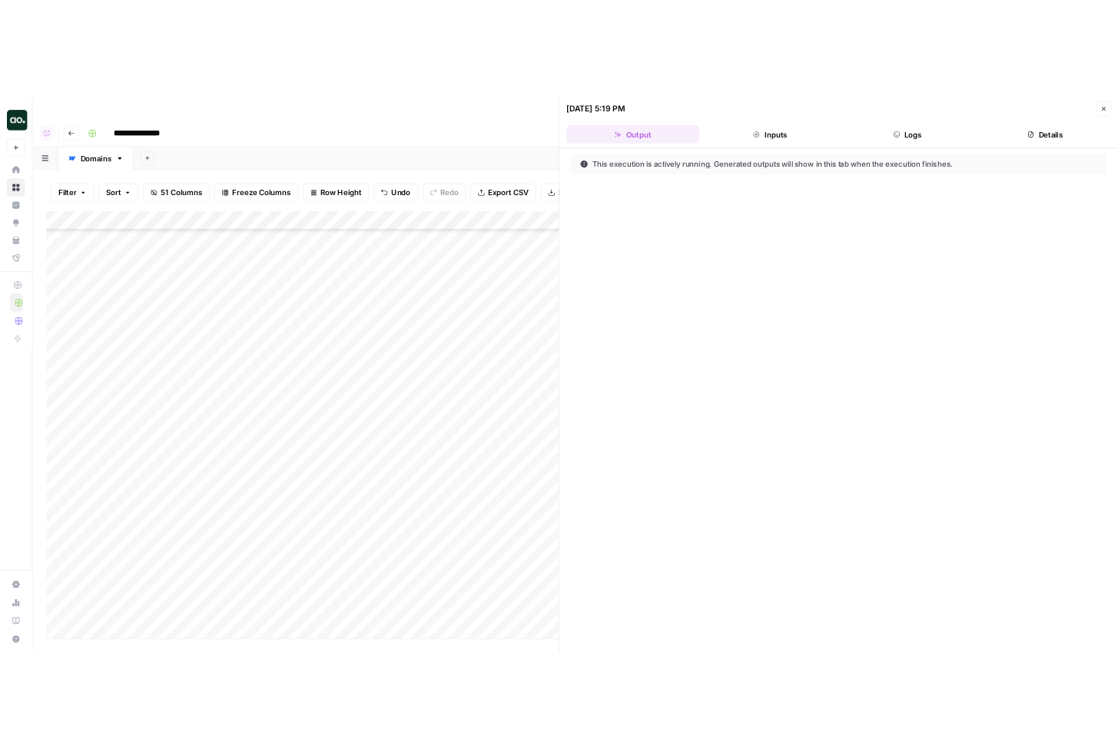
scroll to position [23255, 0]
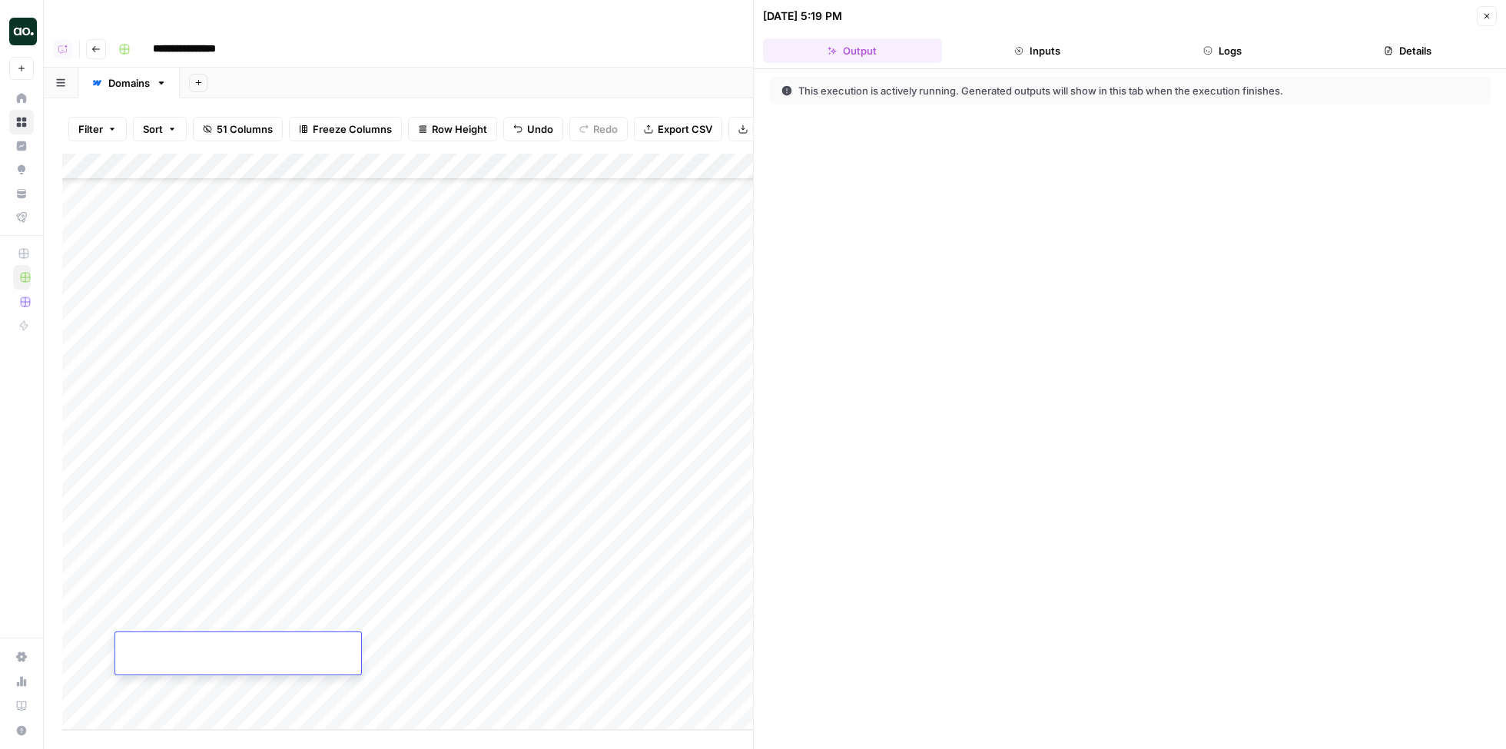
paste textarea "**********"
type textarea "**********"
click at [381, 640] on div "Add Column" at bounding box center [407, 442] width 691 height 576
click at [415, 604] on div "Add Column" at bounding box center [407, 442] width 691 height 576
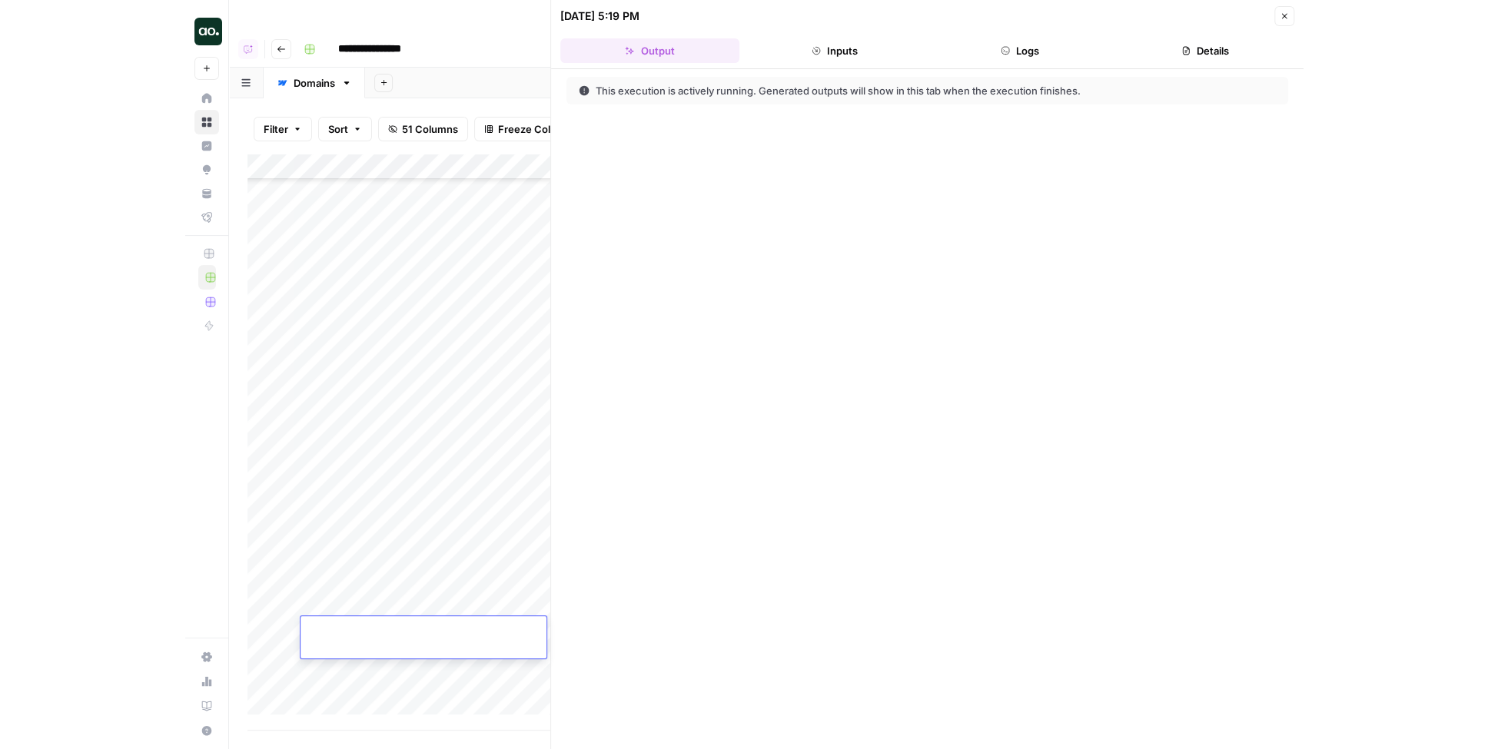
scroll to position [23310, 264]
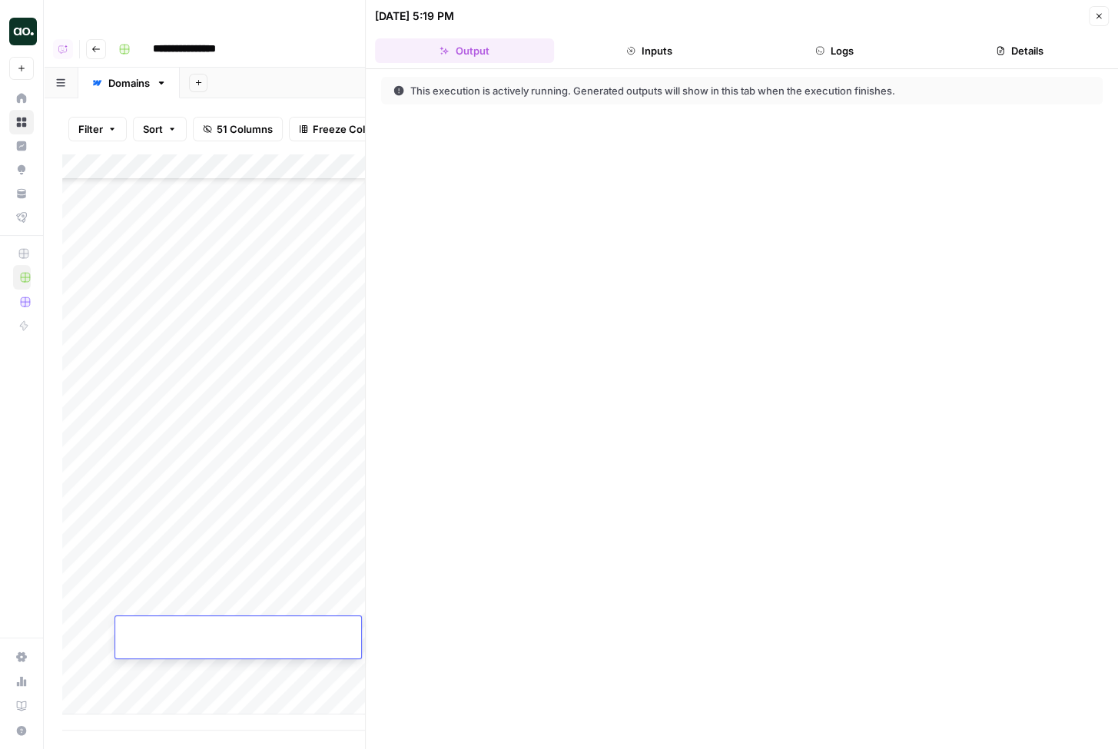
type textarea "**********"
click at [299, 37] on div "**********" at bounding box center [607, 49] width 991 height 25
click at [324, 632] on div "Add Column" at bounding box center [213, 434] width 303 height 561
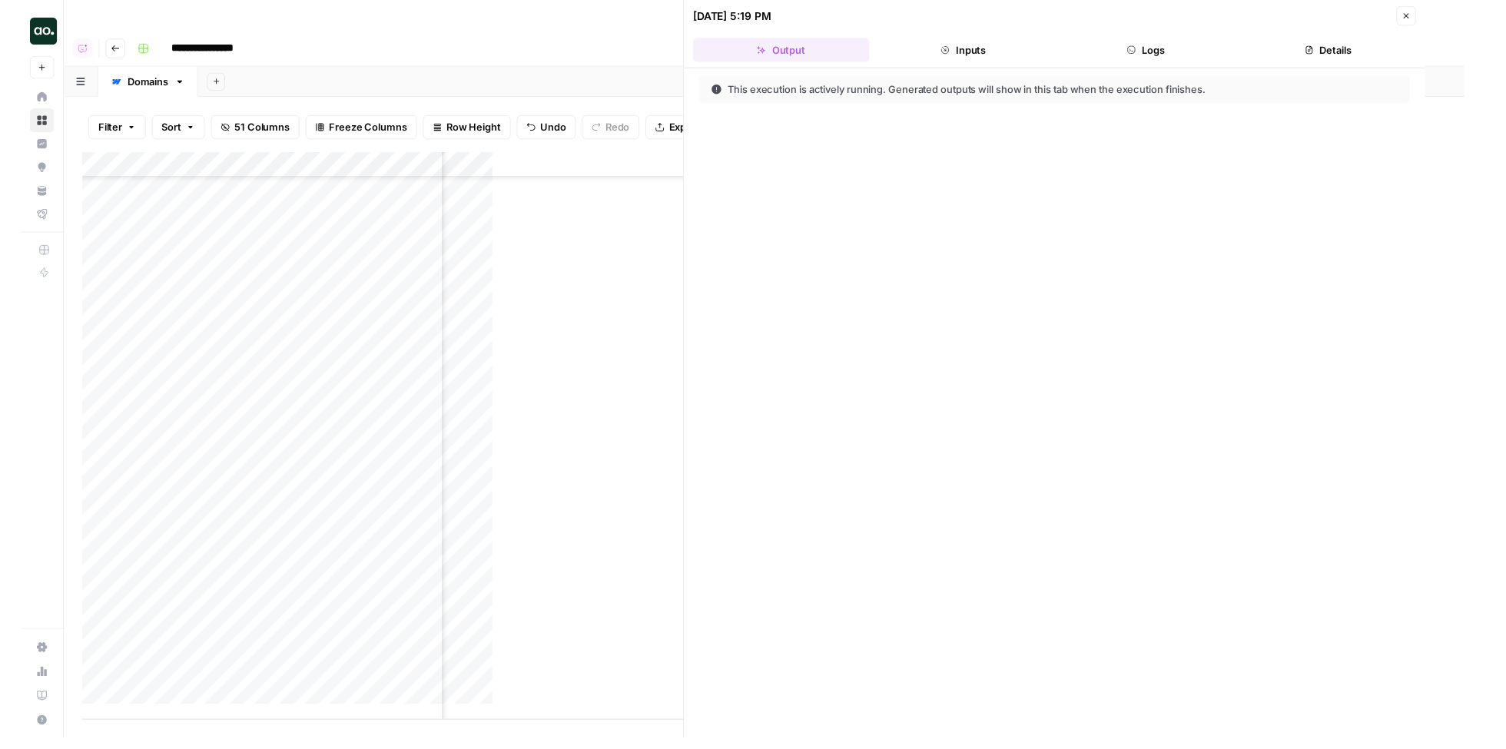
scroll to position [23295, 264]
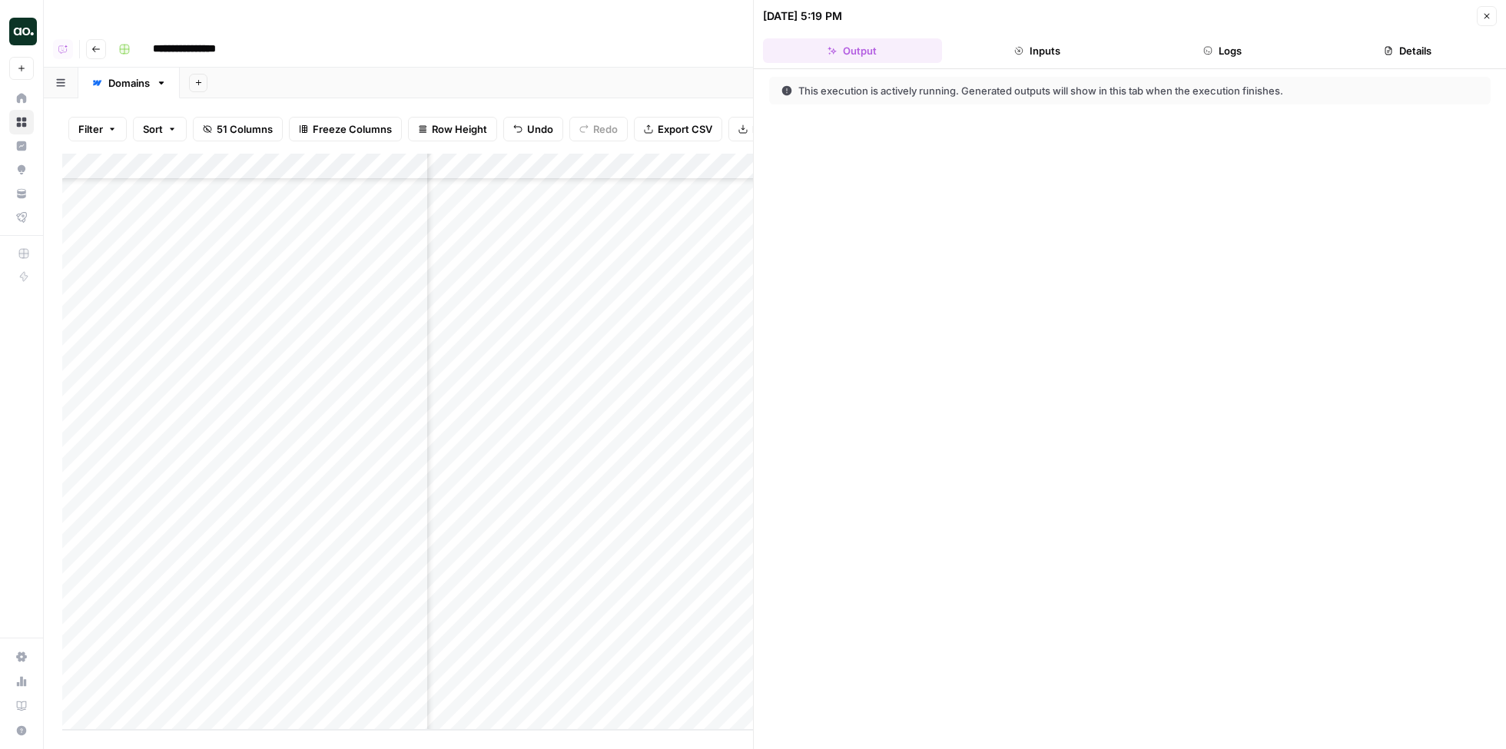
click at [1487, 12] on icon "button" at bounding box center [1487, 16] width 9 height 9
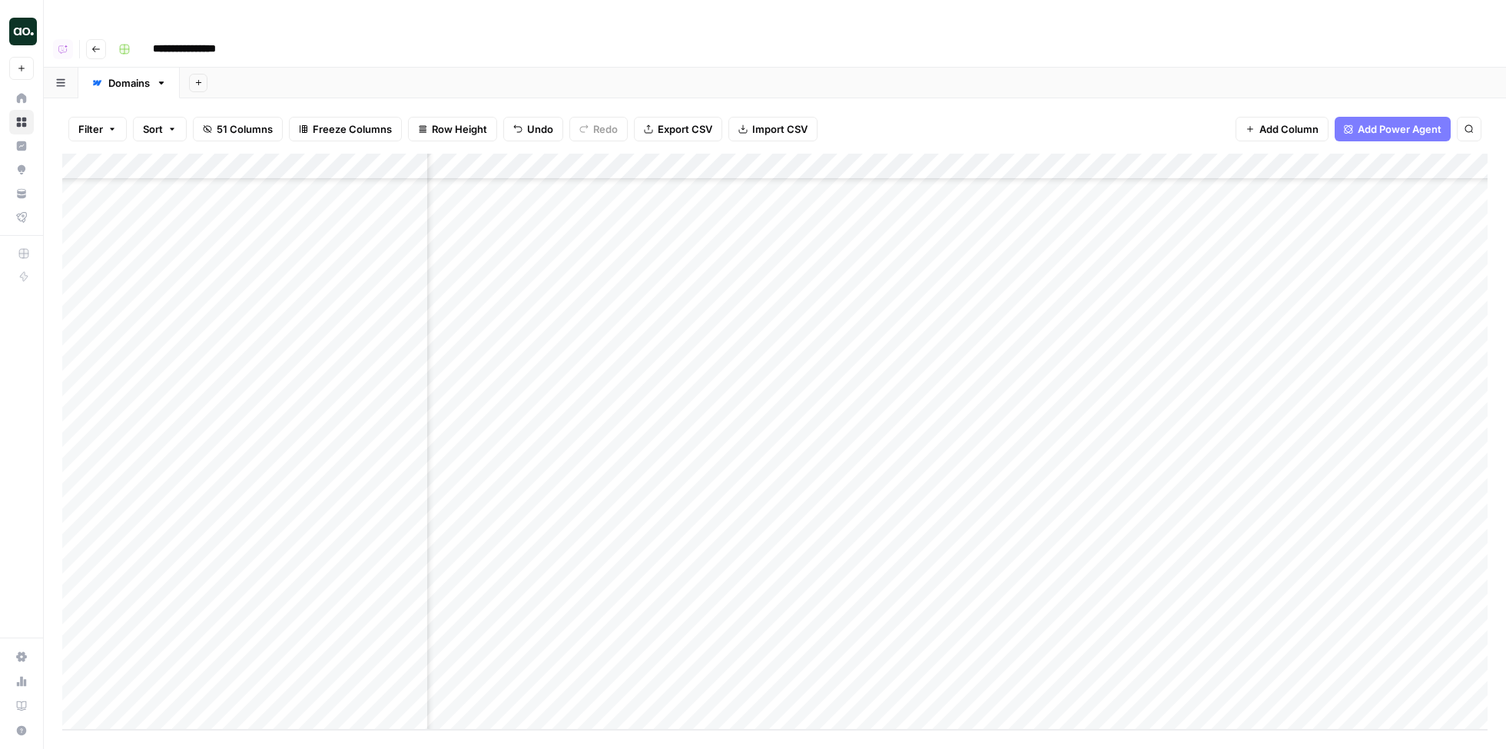
click at [161, 676] on div "Add Column" at bounding box center [775, 442] width 1426 height 576
type textarea "**********"
click at [385, 641] on div "Add Column" at bounding box center [775, 442] width 1426 height 576
click at [417, 646] on div "Add Column" at bounding box center [775, 442] width 1426 height 576
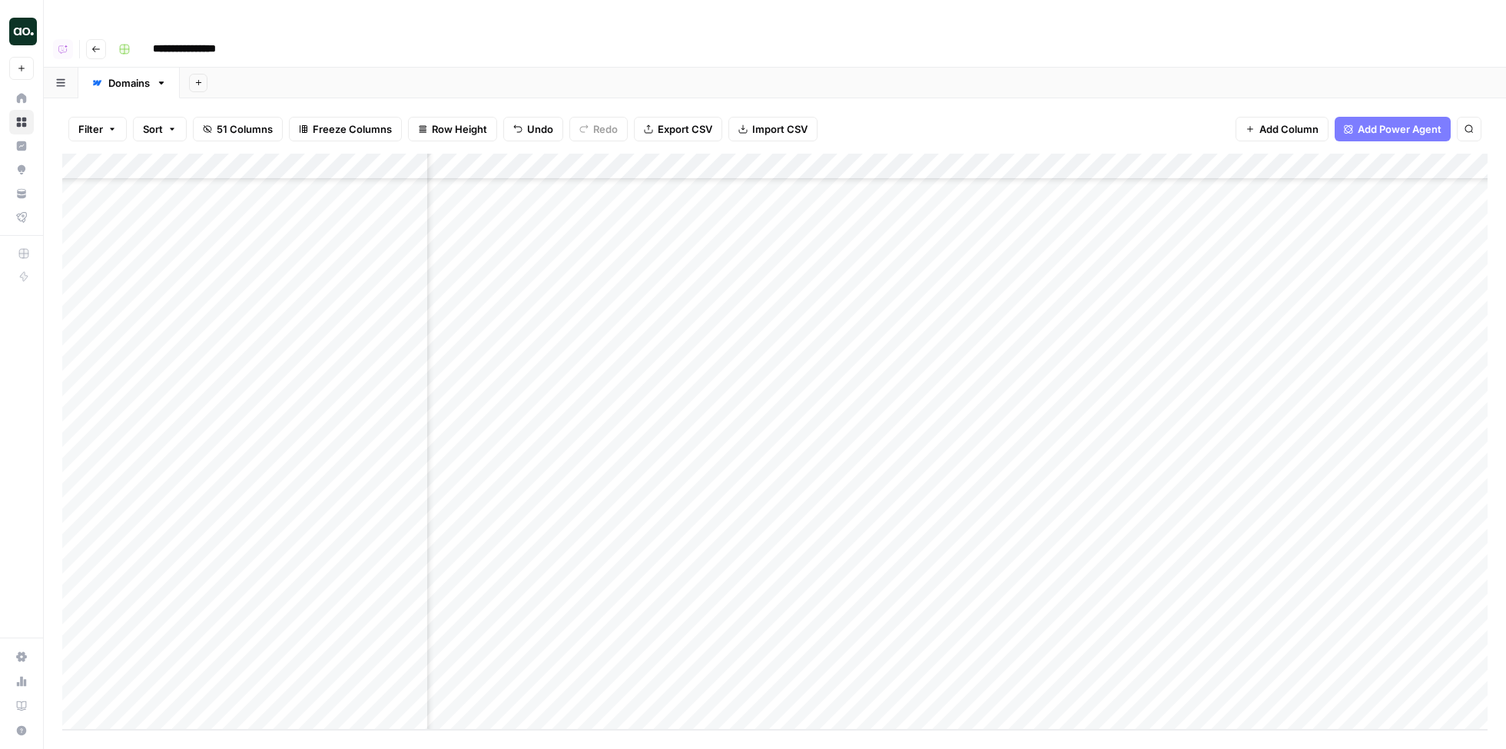
scroll to position [23335, 5630]
click at [845, 368] on div "Add Column" at bounding box center [775, 442] width 1426 height 576
click at [849, 409] on div "Add Column" at bounding box center [775, 442] width 1426 height 576
click at [848, 447] on div "Add Column" at bounding box center [775, 442] width 1426 height 576
click at [846, 523] on div "Add Column" at bounding box center [775, 442] width 1426 height 576
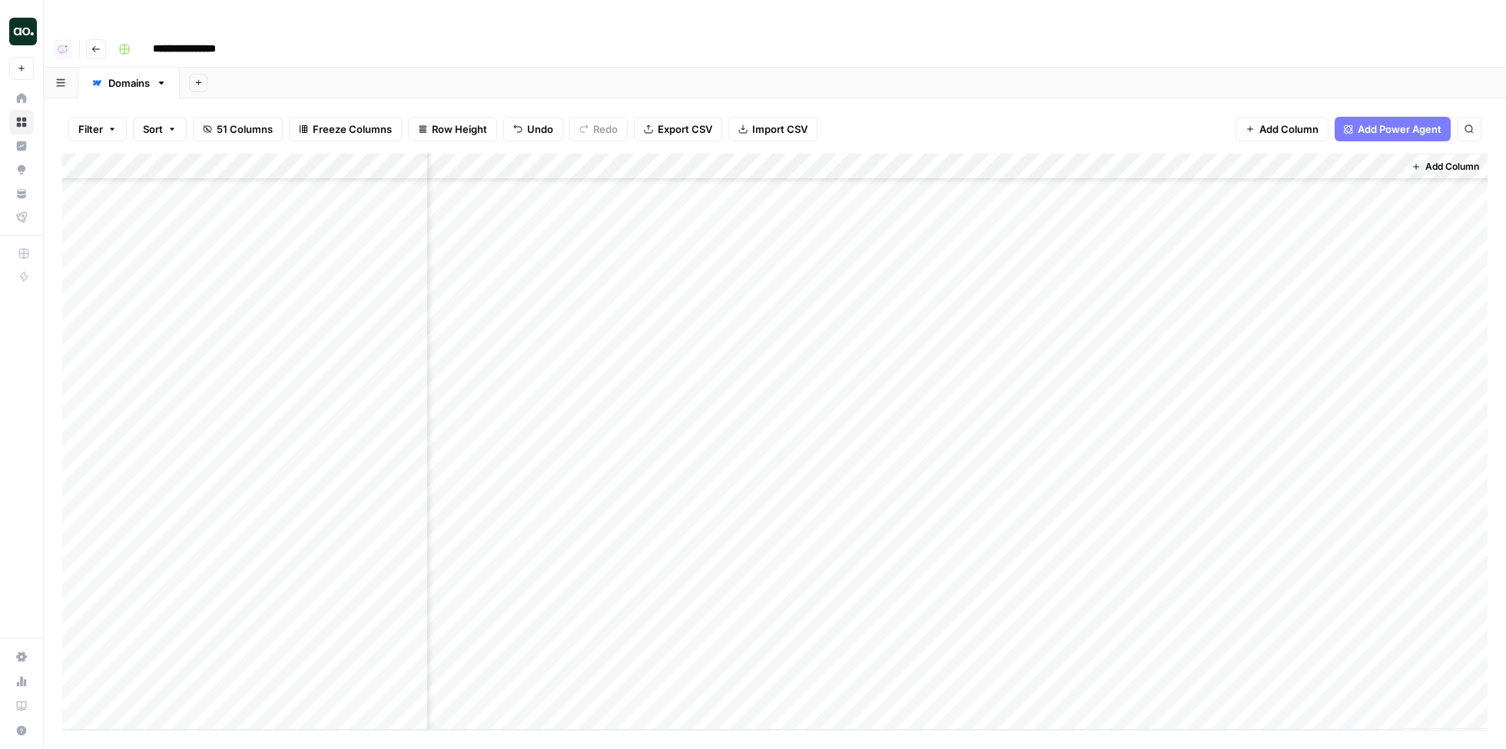
click at [846, 572] on div "Add Column" at bounding box center [775, 442] width 1426 height 576
click at [846, 606] on div "Add Column" at bounding box center [775, 442] width 1426 height 576
drag, startPoint x: 225, startPoint y: 161, endPoint x: 797, endPoint y: 172, distance: 571.9
click at [797, 172] on div "Add Column" at bounding box center [775, 401] width 1426 height 495
drag, startPoint x: 247, startPoint y: 293, endPoint x: 749, endPoint y: 287, distance: 501.9
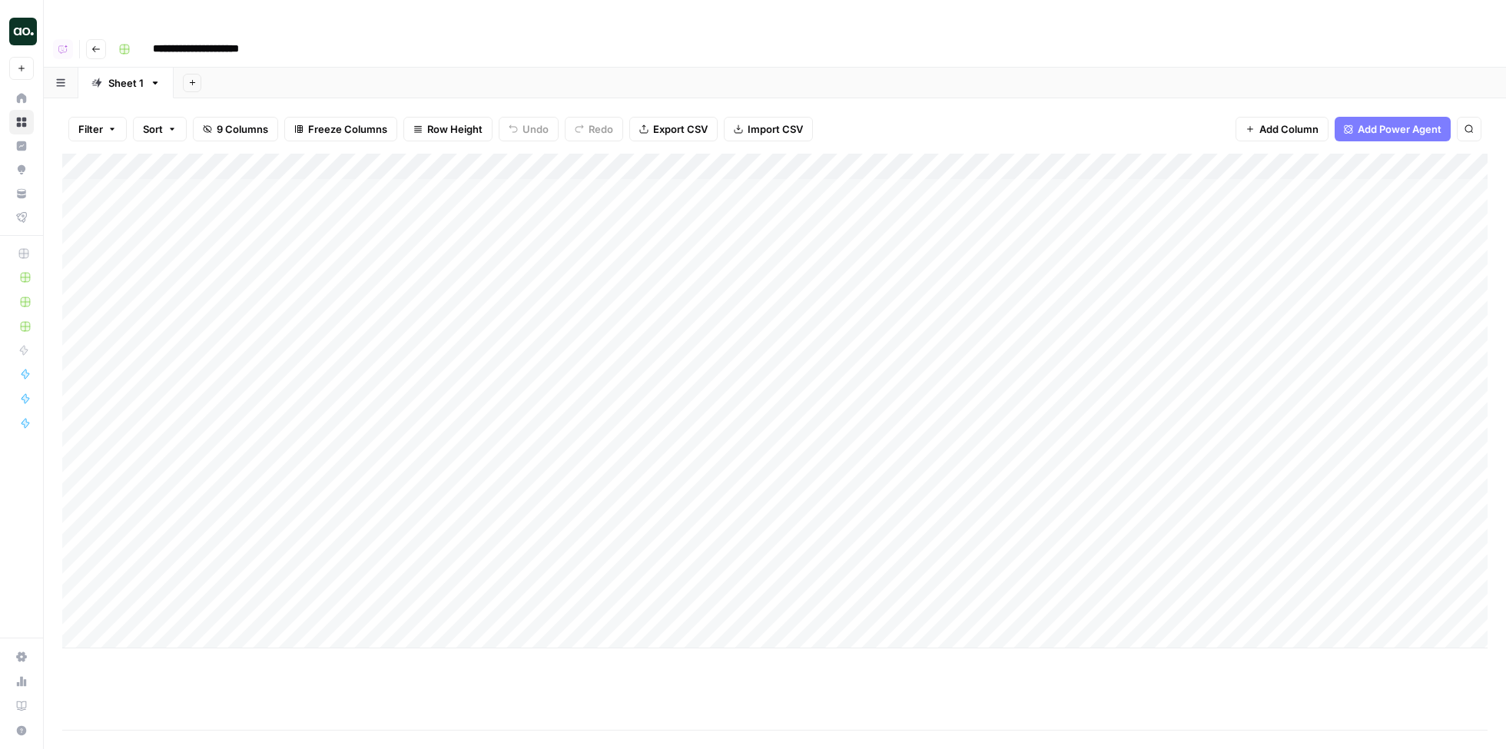
click at [749, 287] on div "Add Column" at bounding box center [775, 401] width 1426 height 495
drag, startPoint x: 283, startPoint y: 349, endPoint x: 910, endPoint y: 347, distance: 627.2
click at [910, 347] on div "Add Column" at bounding box center [775, 401] width 1426 height 495
click at [1294, 346] on div "Add Column" at bounding box center [775, 401] width 1426 height 495
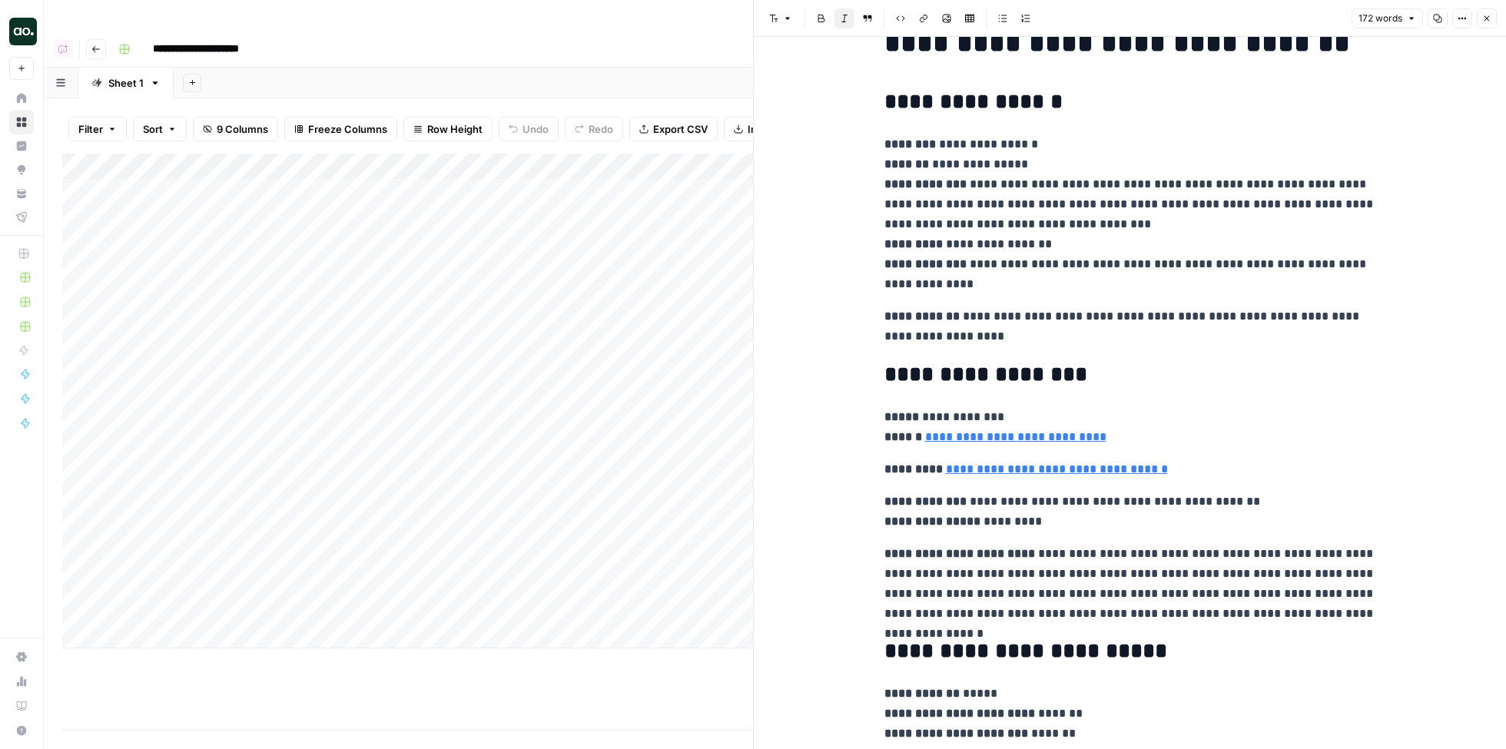
scroll to position [9, 0]
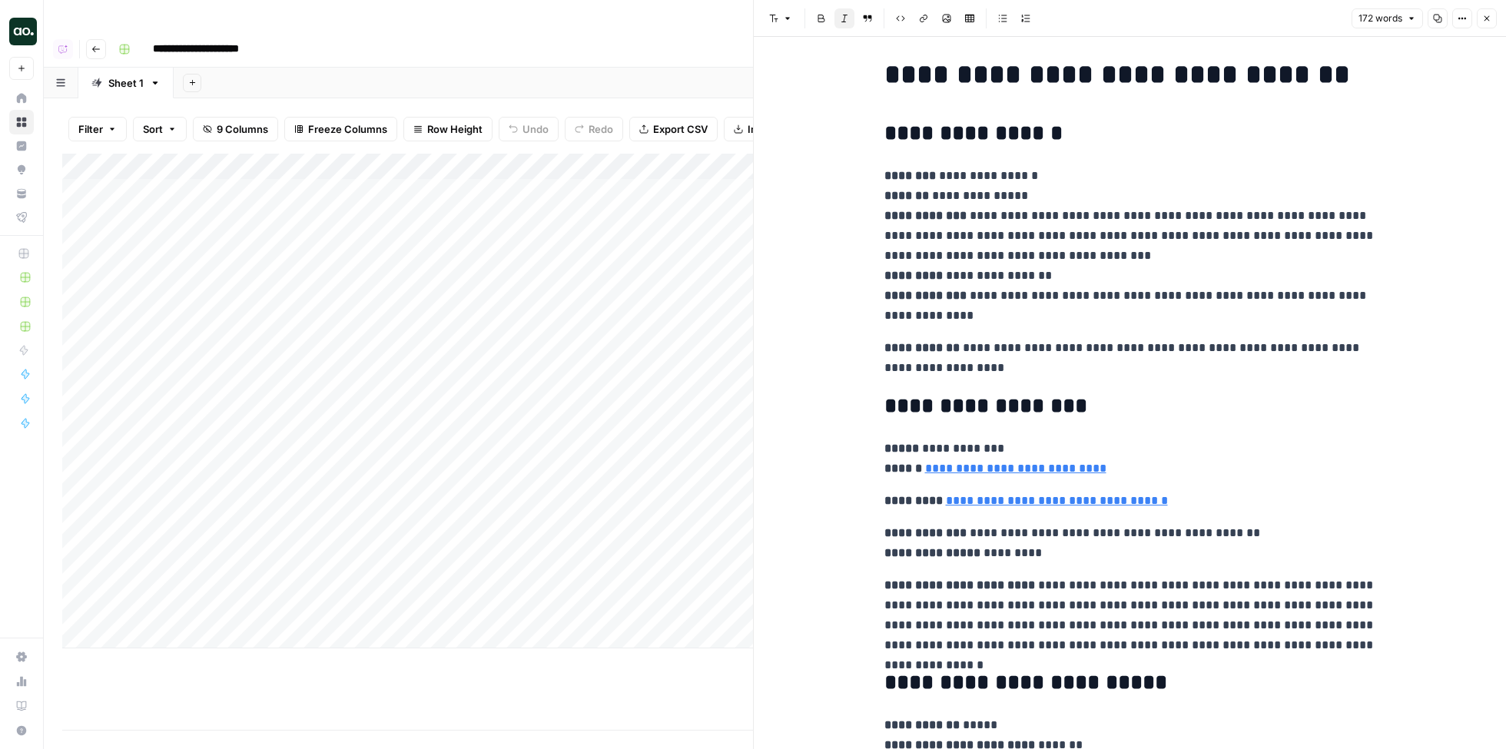
click at [1480, 15] on button "Close" at bounding box center [1487, 18] width 20 height 20
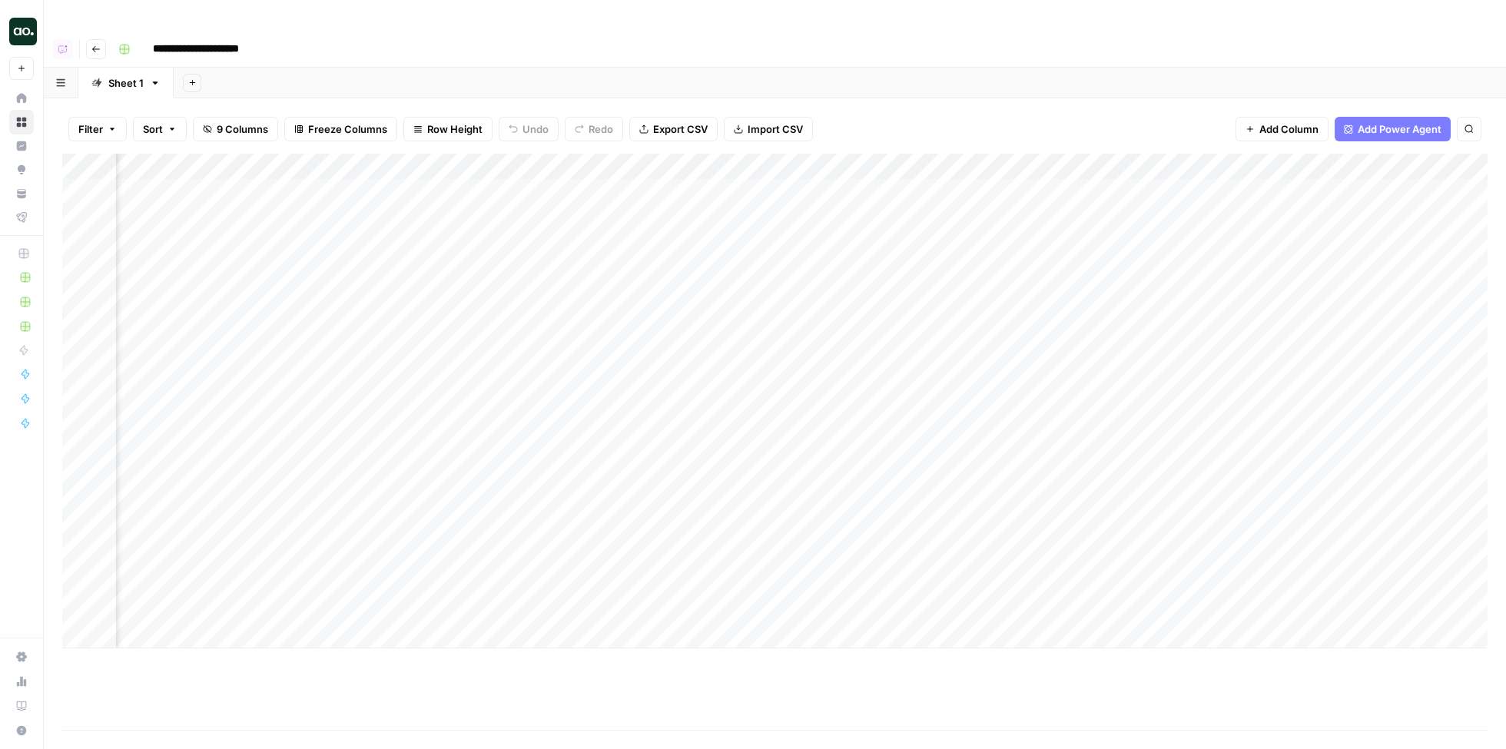
scroll to position [0, 317]
click at [1426, 160] on span "Add Column" at bounding box center [1453, 167] width 54 height 14
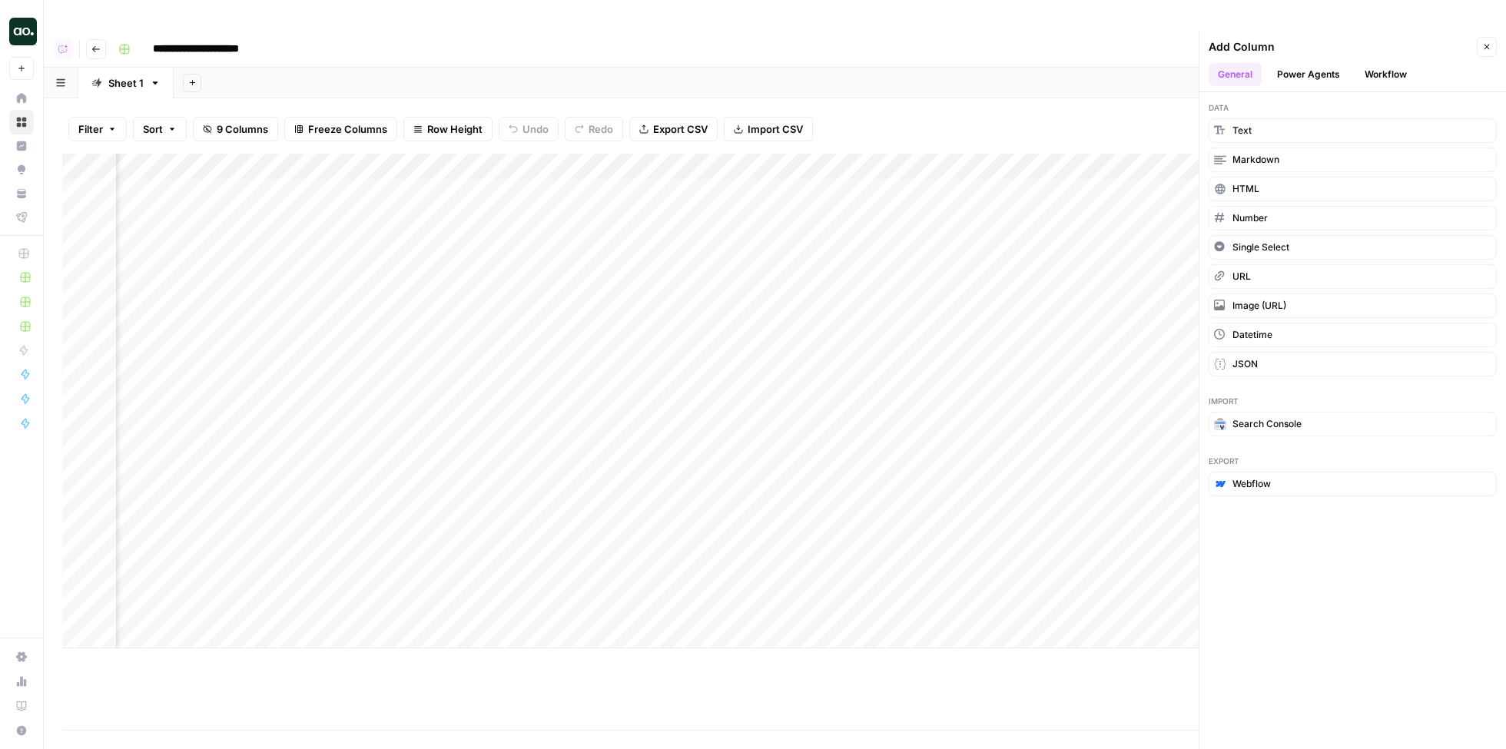
click at [1490, 42] on icon "button" at bounding box center [1487, 46] width 9 height 9
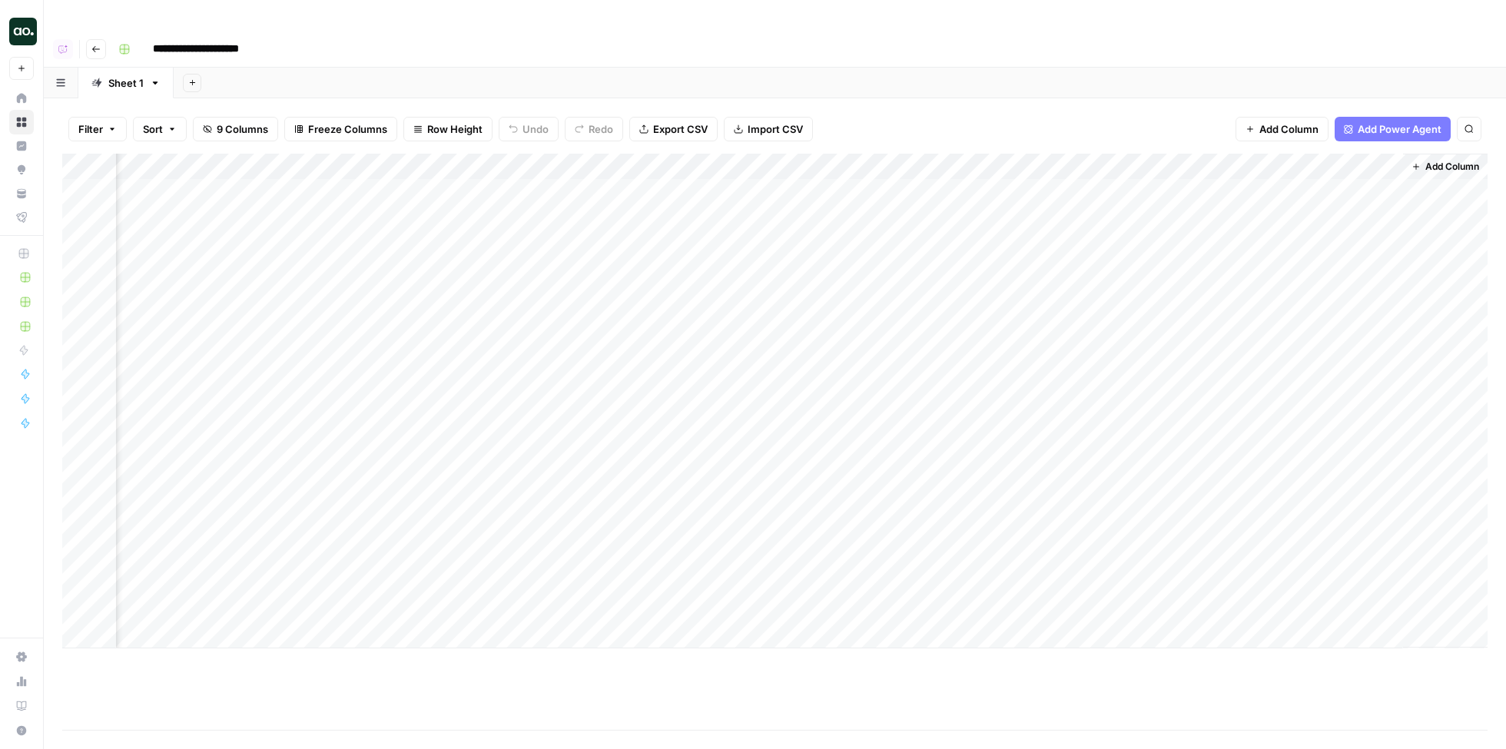
click at [1367, 154] on div "Add Column" at bounding box center [775, 401] width 1426 height 495
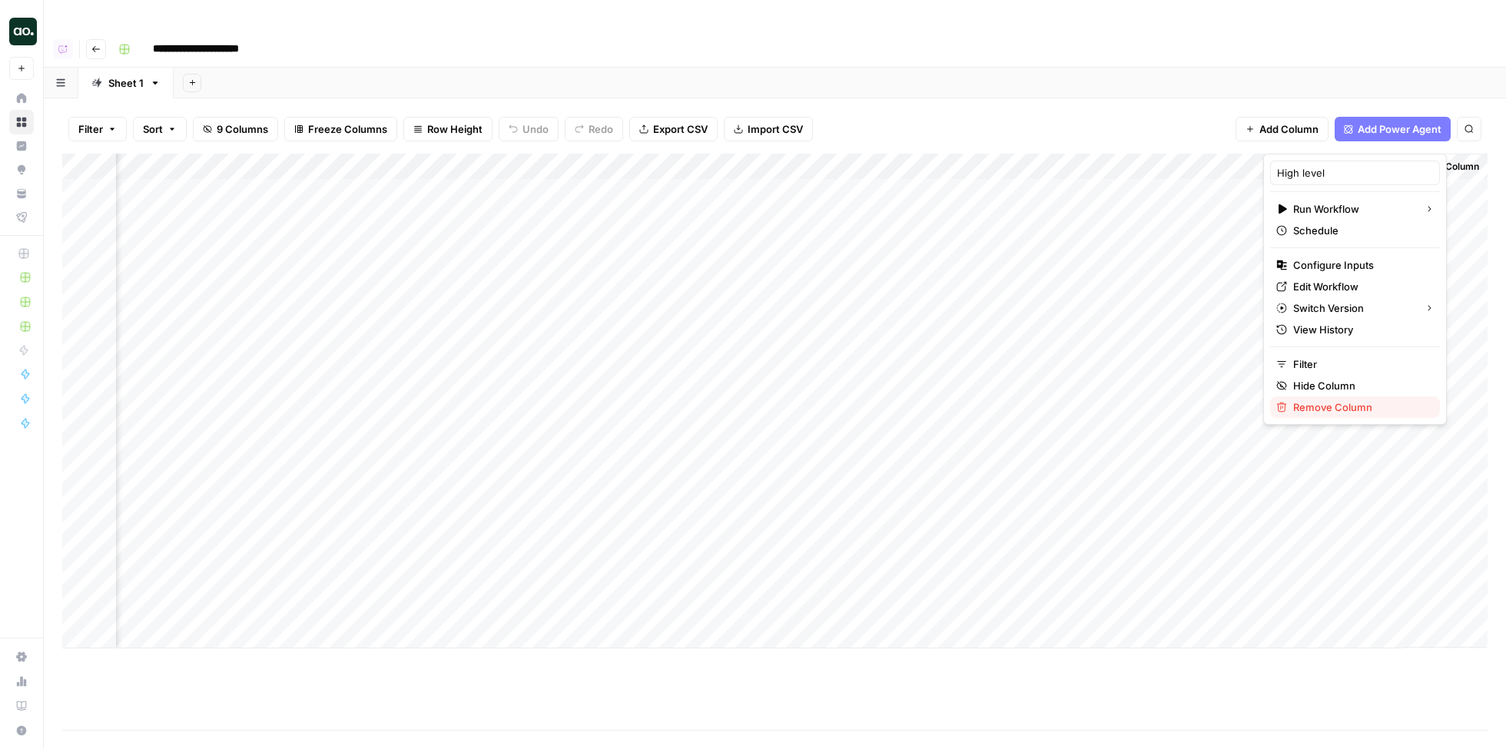
click at [1324, 403] on span "Remove Column" at bounding box center [1361, 407] width 135 height 15
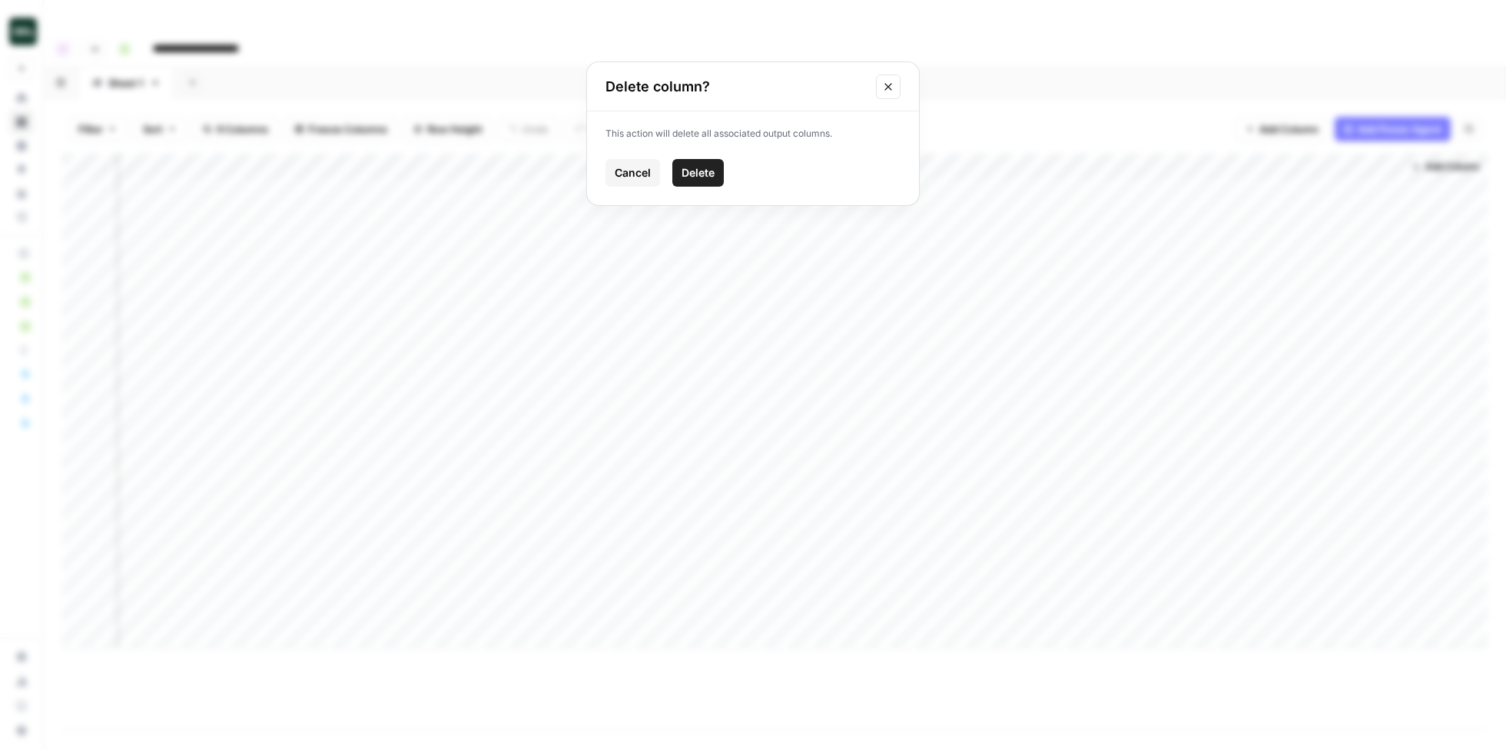
click at [690, 168] on span "Delete" at bounding box center [698, 172] width 33 height 15
click at [1433, 160] on span "Add Column" at bounding box center [1453, 167] width 54 height 14
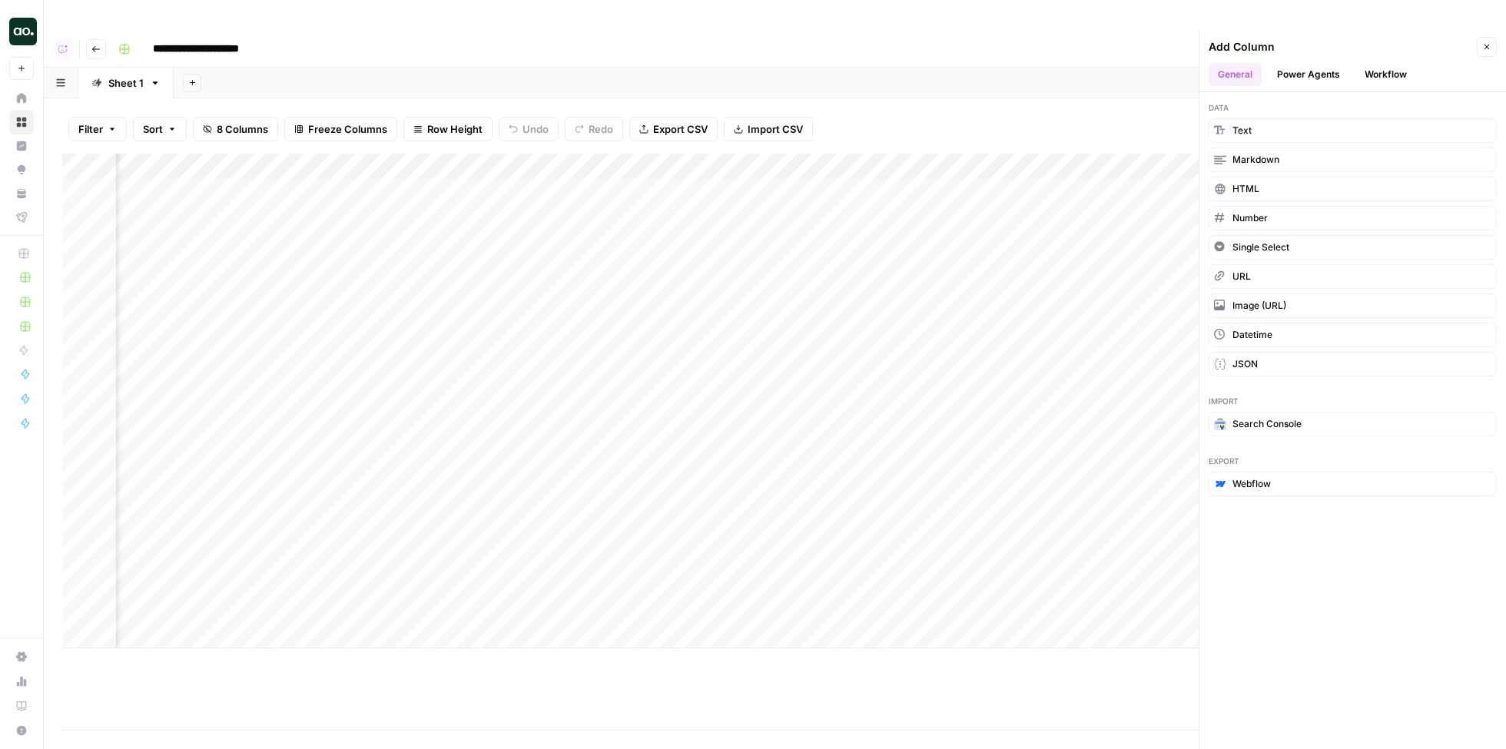
click at [1380, 63] on button "Workflow" at bounding box center [1386, 74] width 61 height 23
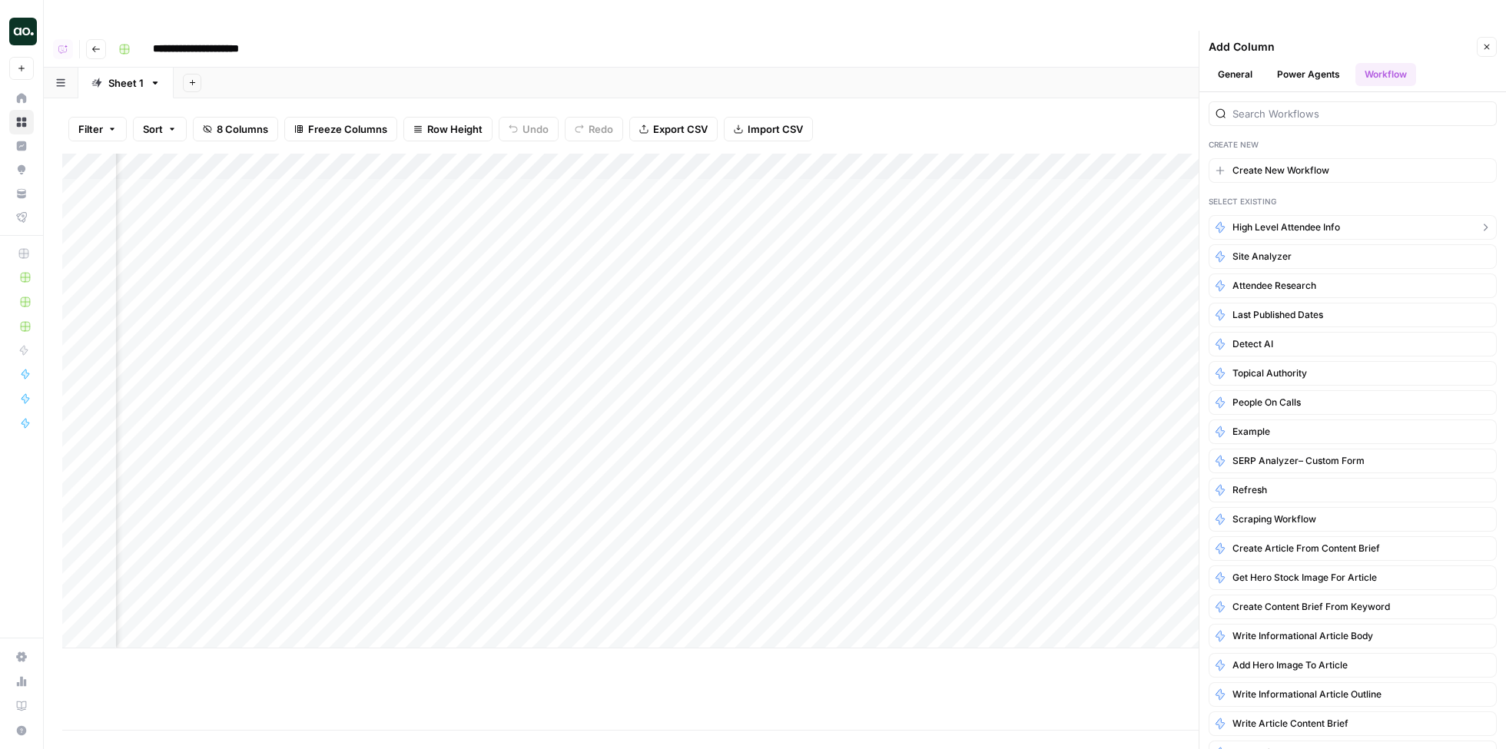
click at [1300, 221] on span "High level Attendee Info" at bounding box center [1287, 228] width 108 height 14
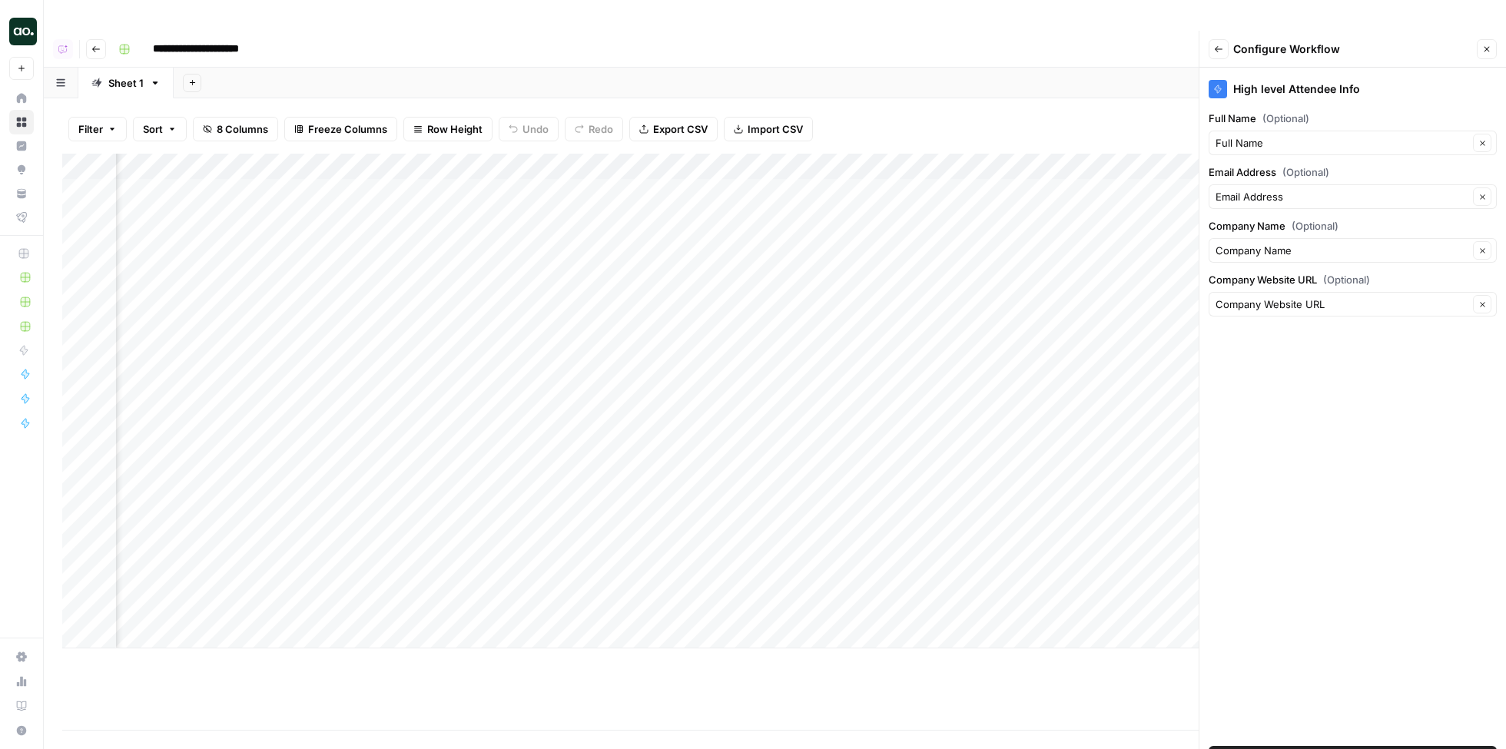
click at [1328, 749] on span "Add Workflow" at bounding box center [1353, 758] width 67 height 15
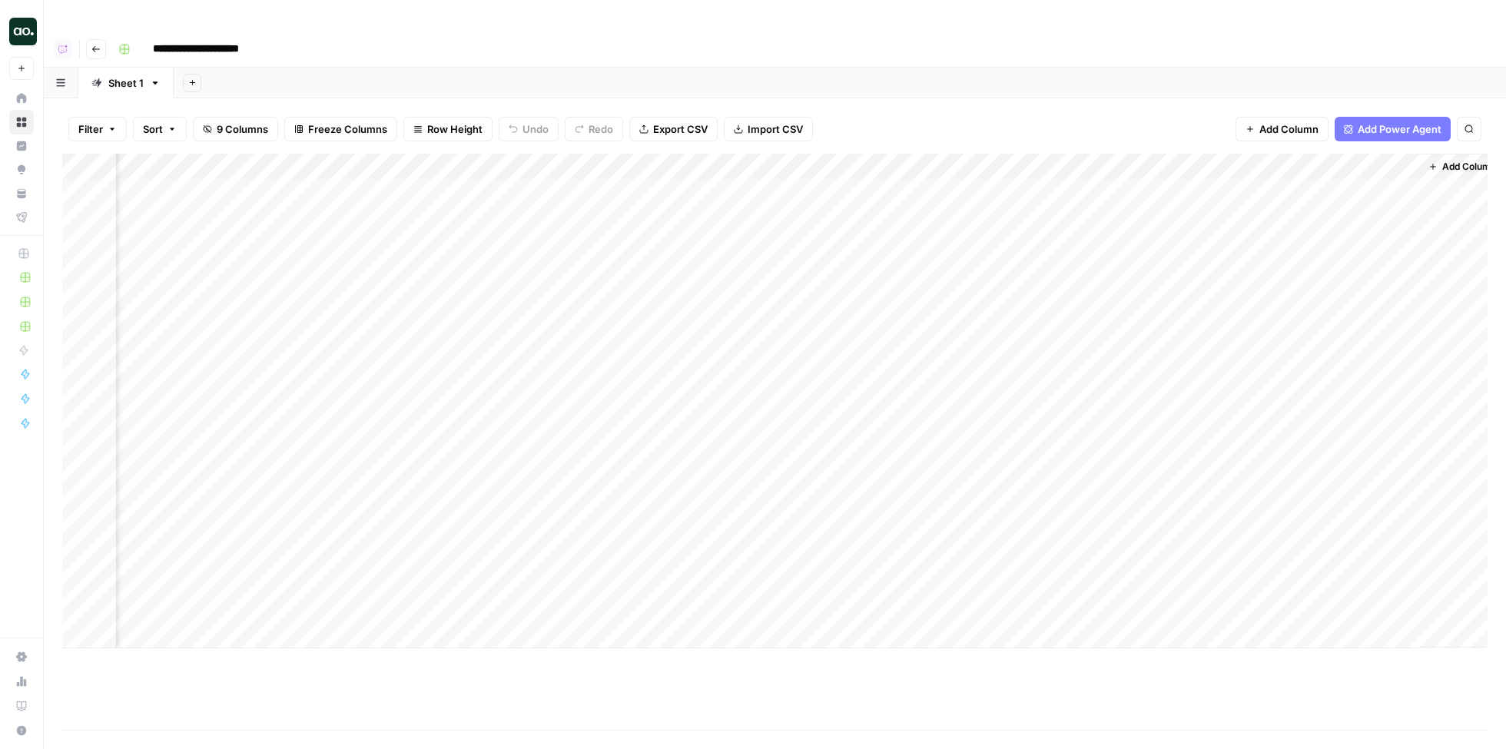
scroll to position [0, 365]
click at [1391, 154] on div "Add Column" at bounding box center [775, 401] width 1426 height 495
click at [1397, 165] on span "All Rows" at bounding box center [1439, 171] width 97 height 15
click at [1385, 161] on div "Add Column" at bounding box center [775, 401] width 1426 height 495
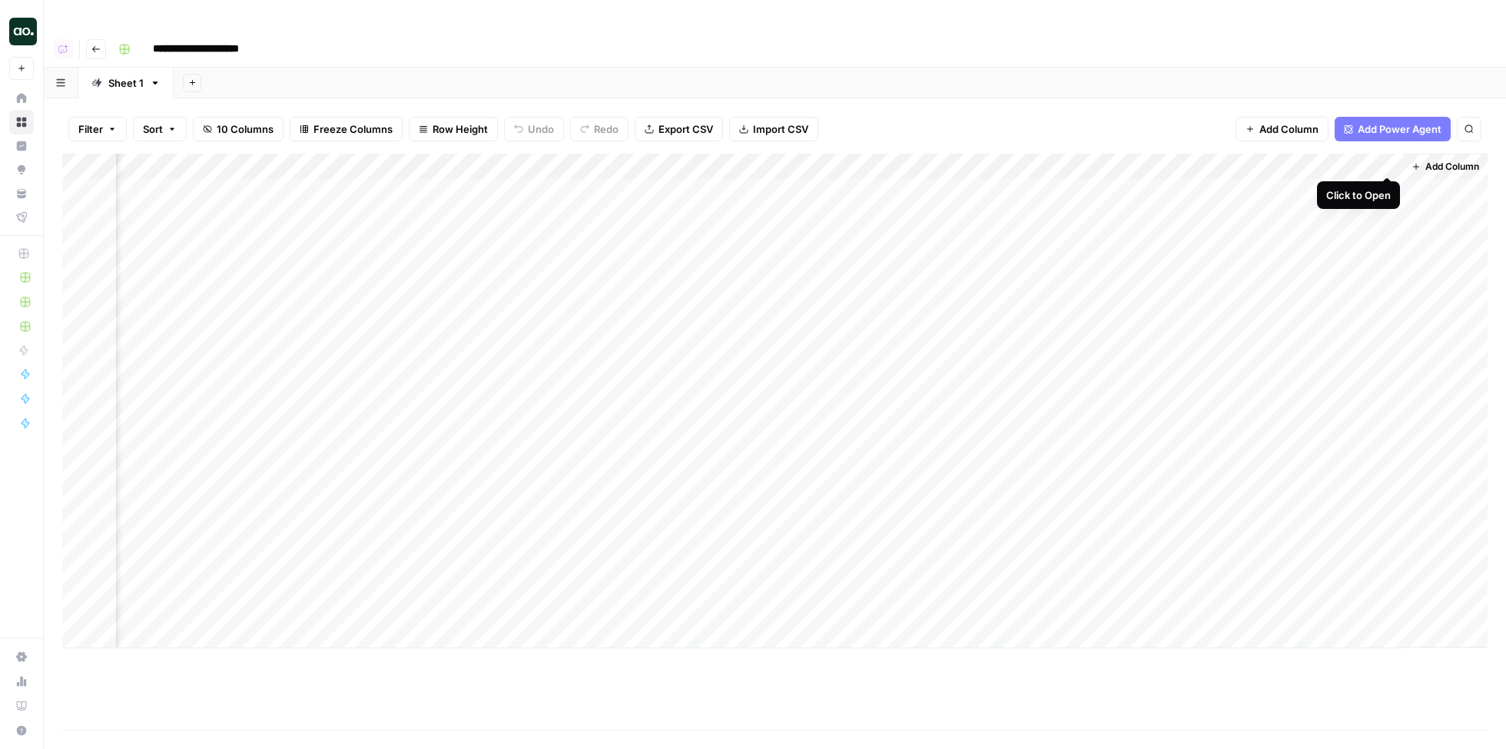
scroll to position [0, 494]
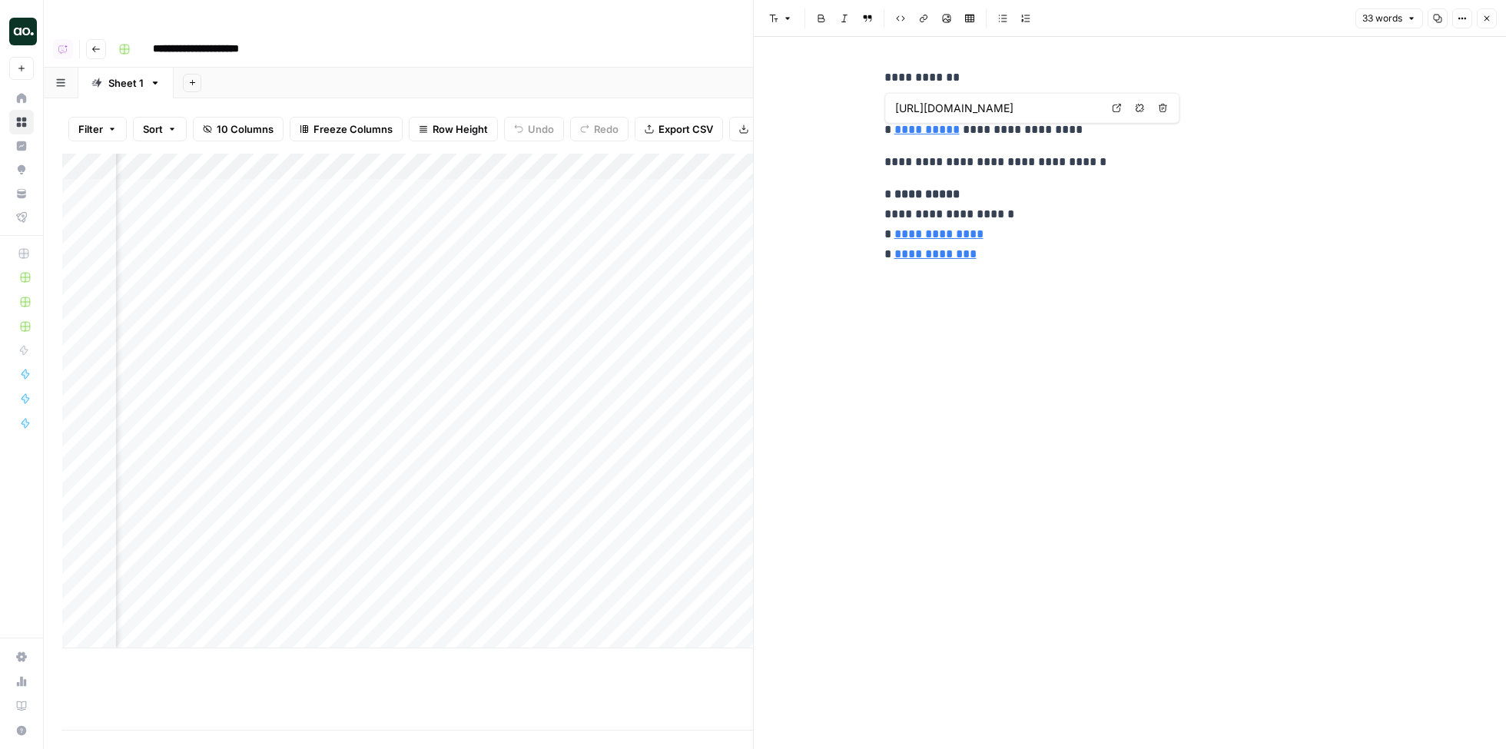
click at [940, 129] on link "**********" at bounding box center [927, 130] width 65 height 12
click at [1117, 105] on icon at bounding box center [1116, 108] width 9 height 9
click at [1490, 18] on icon "button" at bounding box center [1487, 18] width 9 height 9
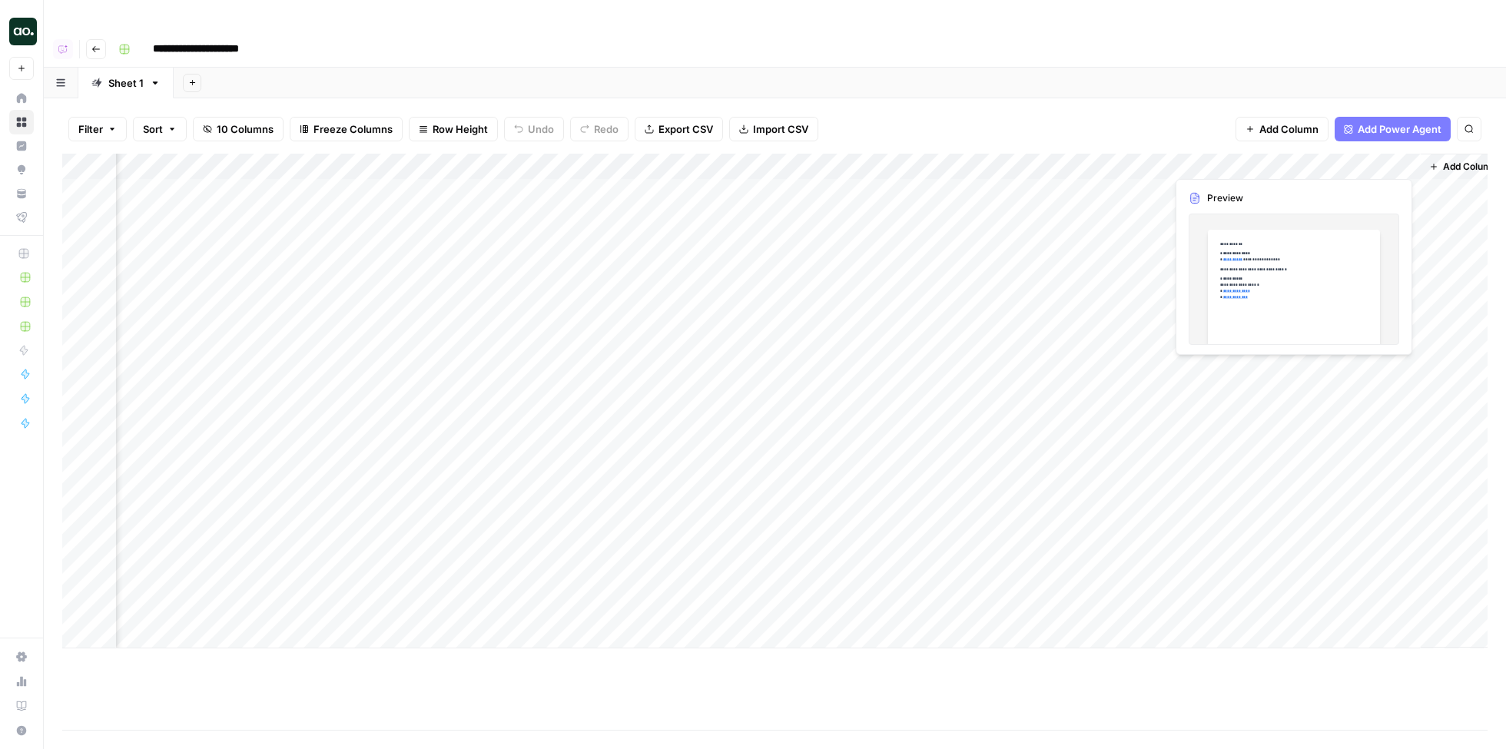
scroll to position [0, 503]
click at [1388, 503] on div "Add Column" at bounding box center [775, 401] width 1426 height 495
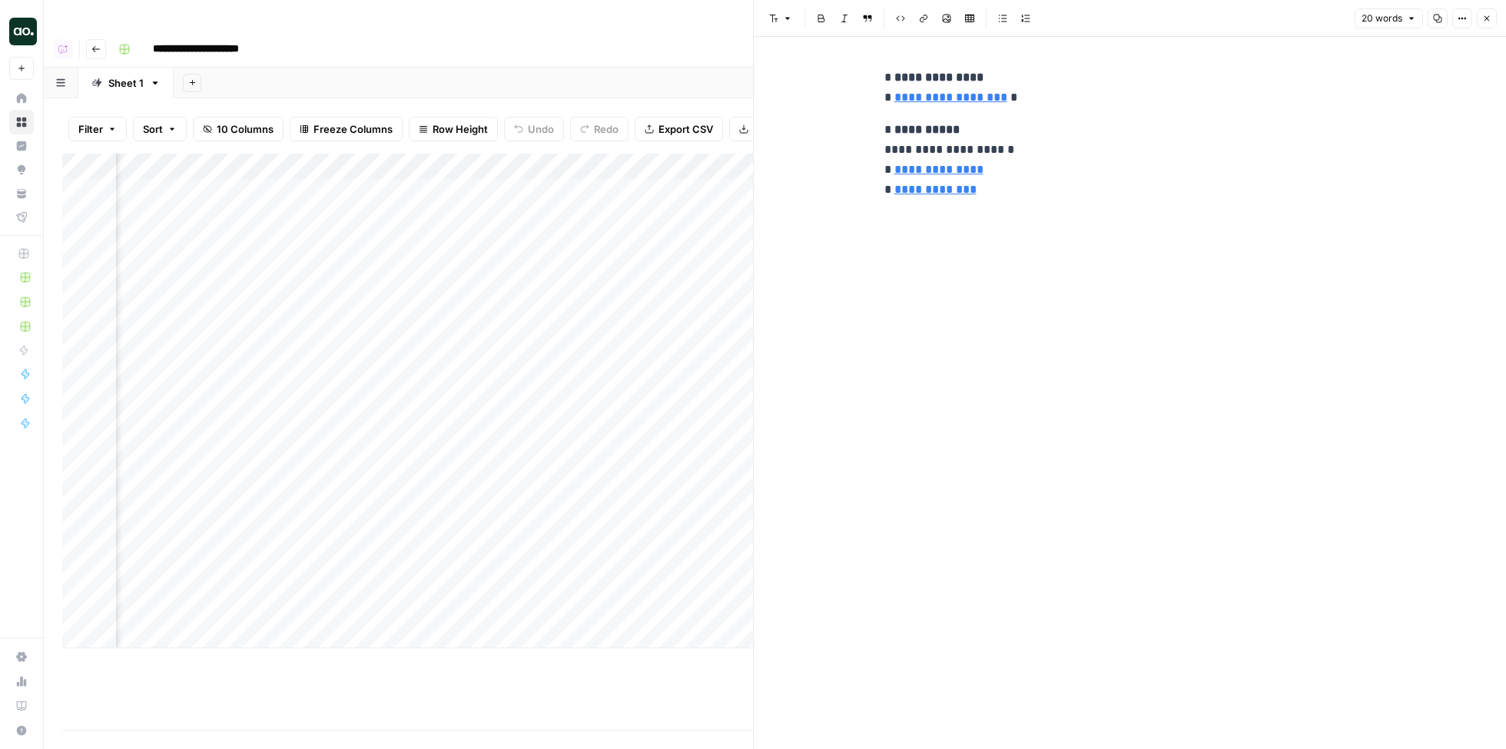
click at [1483, 17] on icon "button" at bounding box center [1487, 18] width 9 height 9
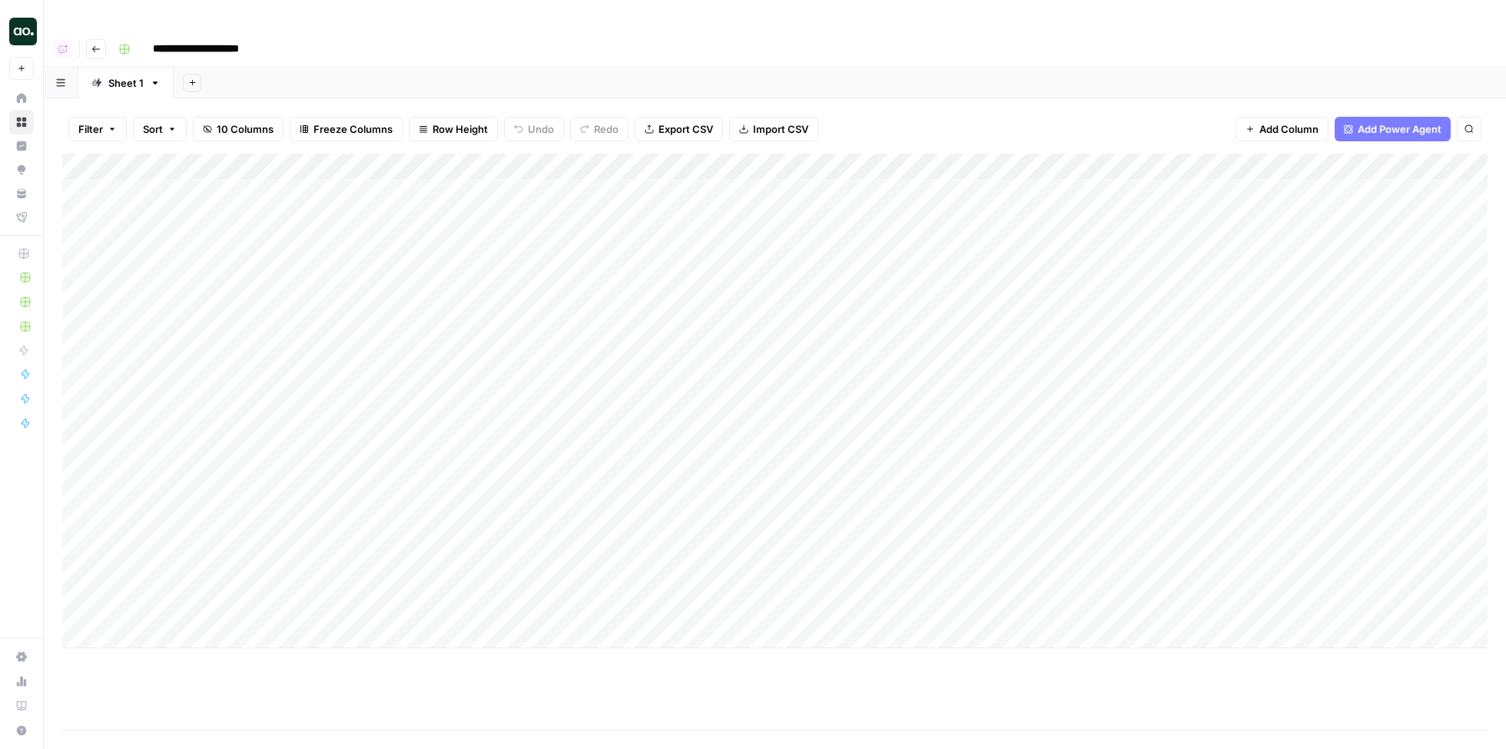
click at [291, 498] on div "Add Column" at bounding box center [775, 401] width 1426 height 495
click at [472, 506] on div "Add Column" at bounding box center [775, 401] width 1426 height 495
click at [1251, 500] on div "Add Column" at bounding box center [775, 401] width 1426 height 495
click at [1232, 525] on div "Add Column" at bounding box center [775, 401] width 1426 height 495
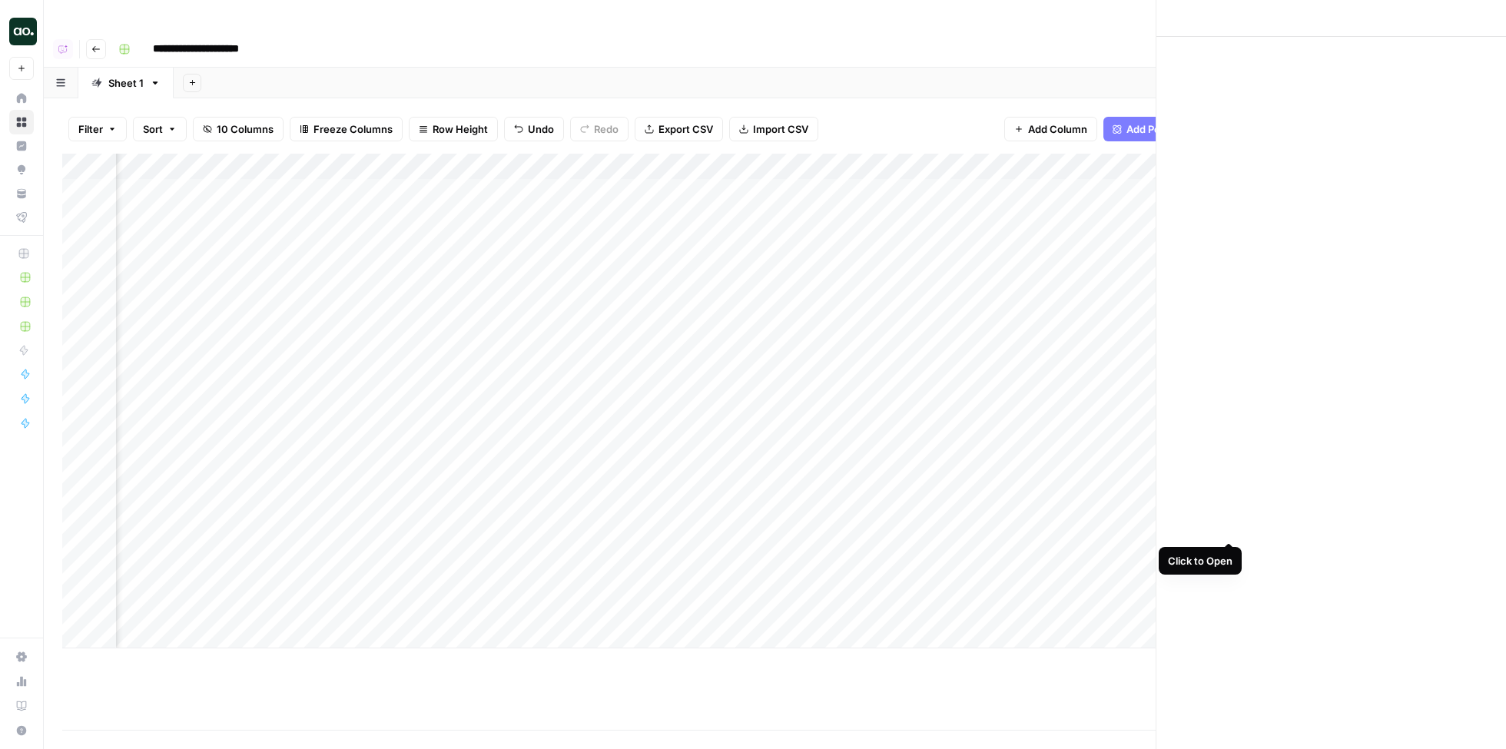
scroll to position [0, 494]
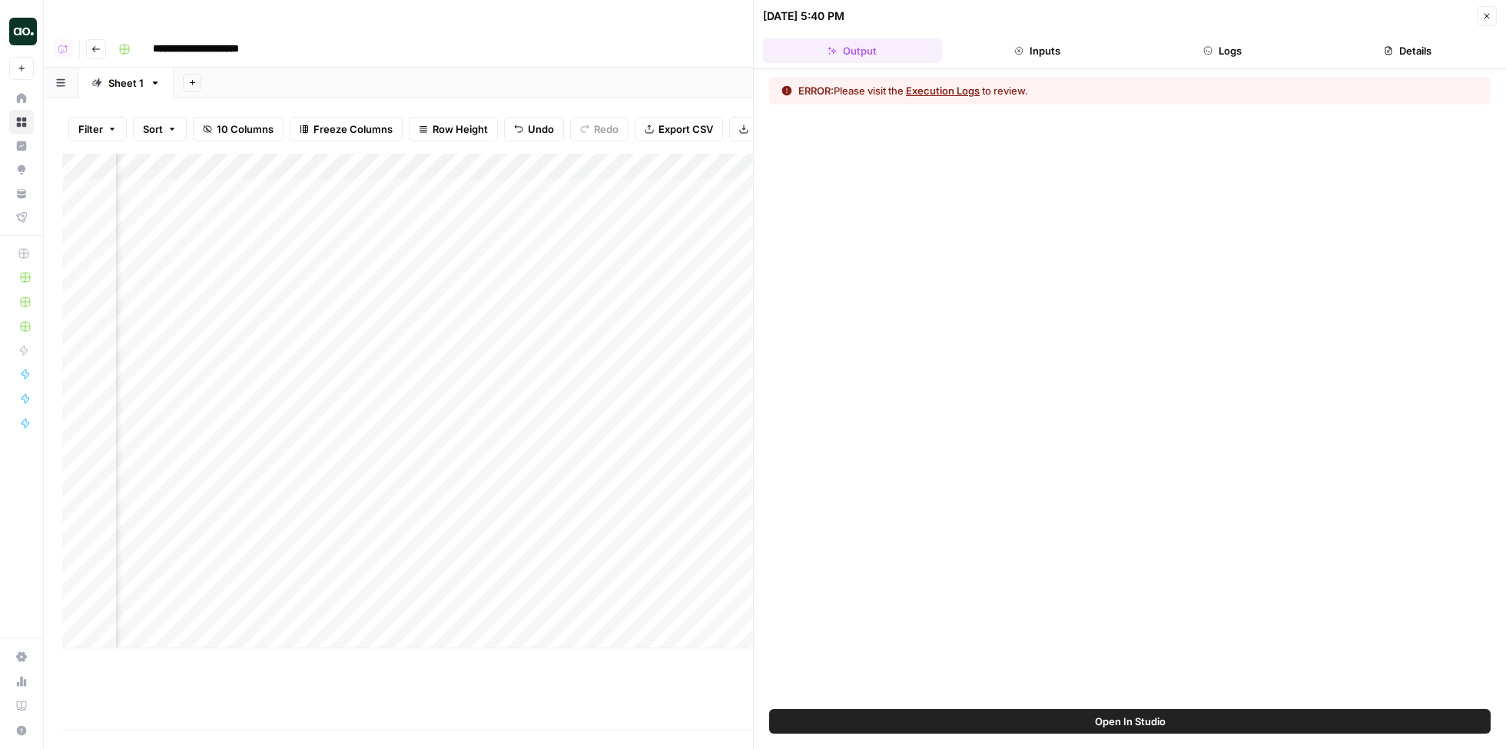
click at [956, 92] on button "Execution Logs" at bounding box center [943, 90] width 74 height 15
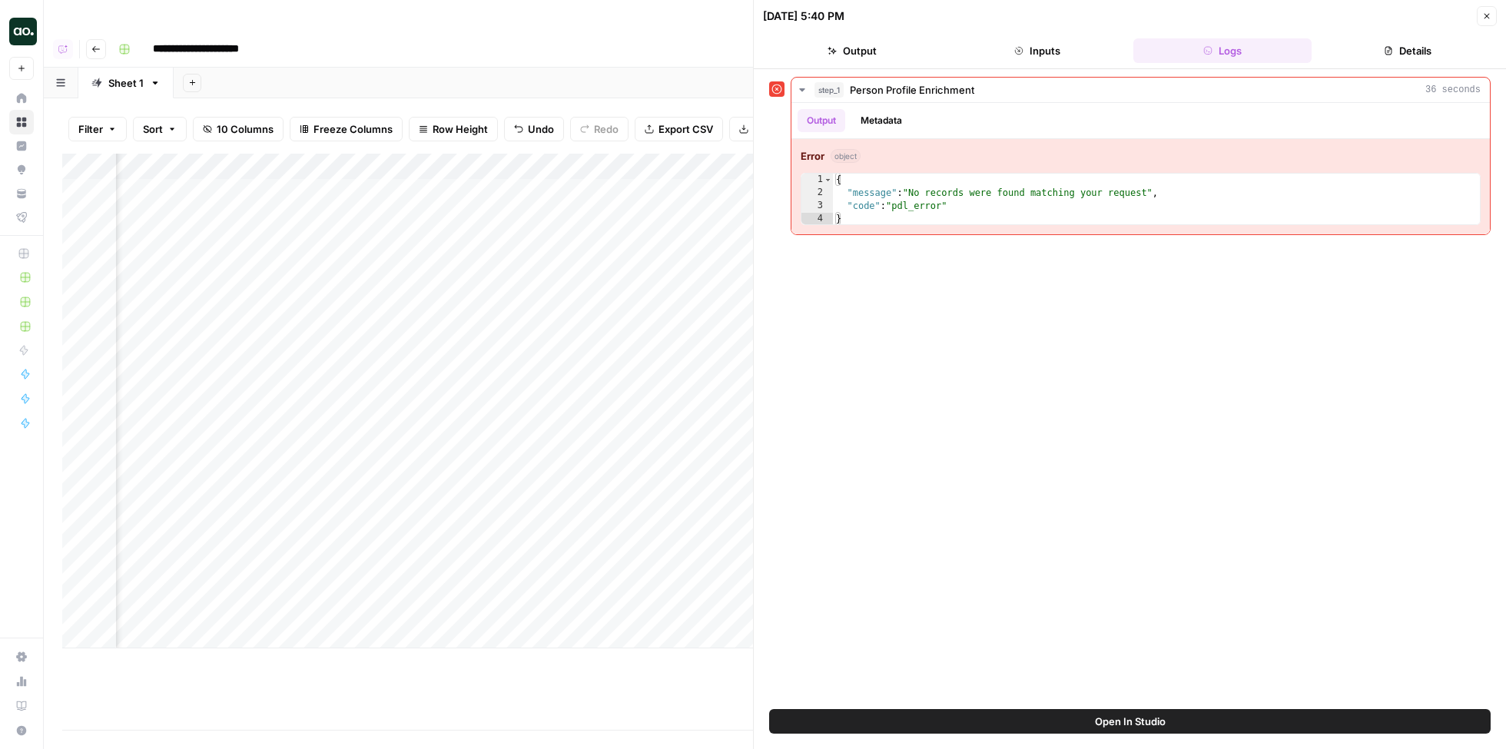
click at [1486, 8] on button "Close" at bounding box center [1487, 16] width 20 height 20
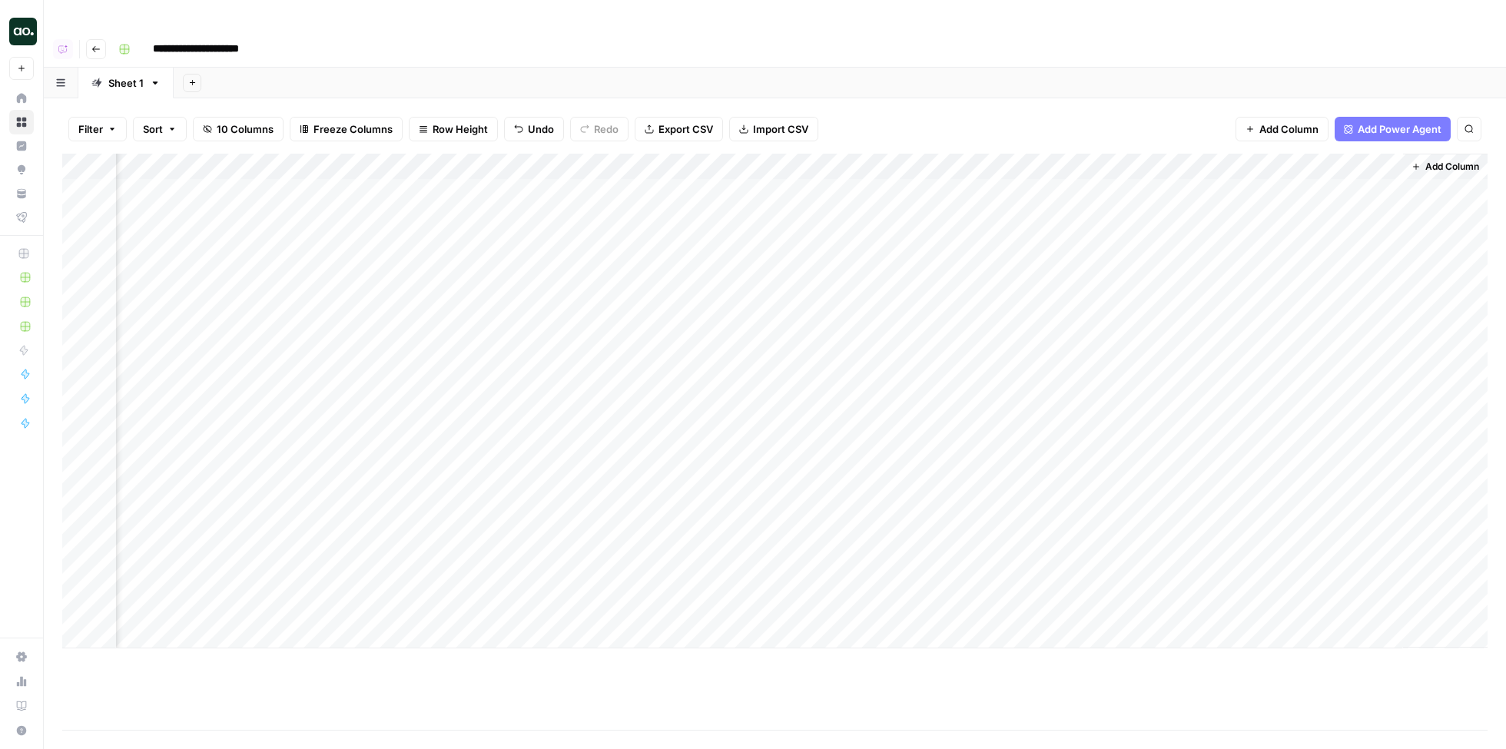
click at [1223, 240] on div "Add Column" at bounding box center [775, 401] width 1426 height 495
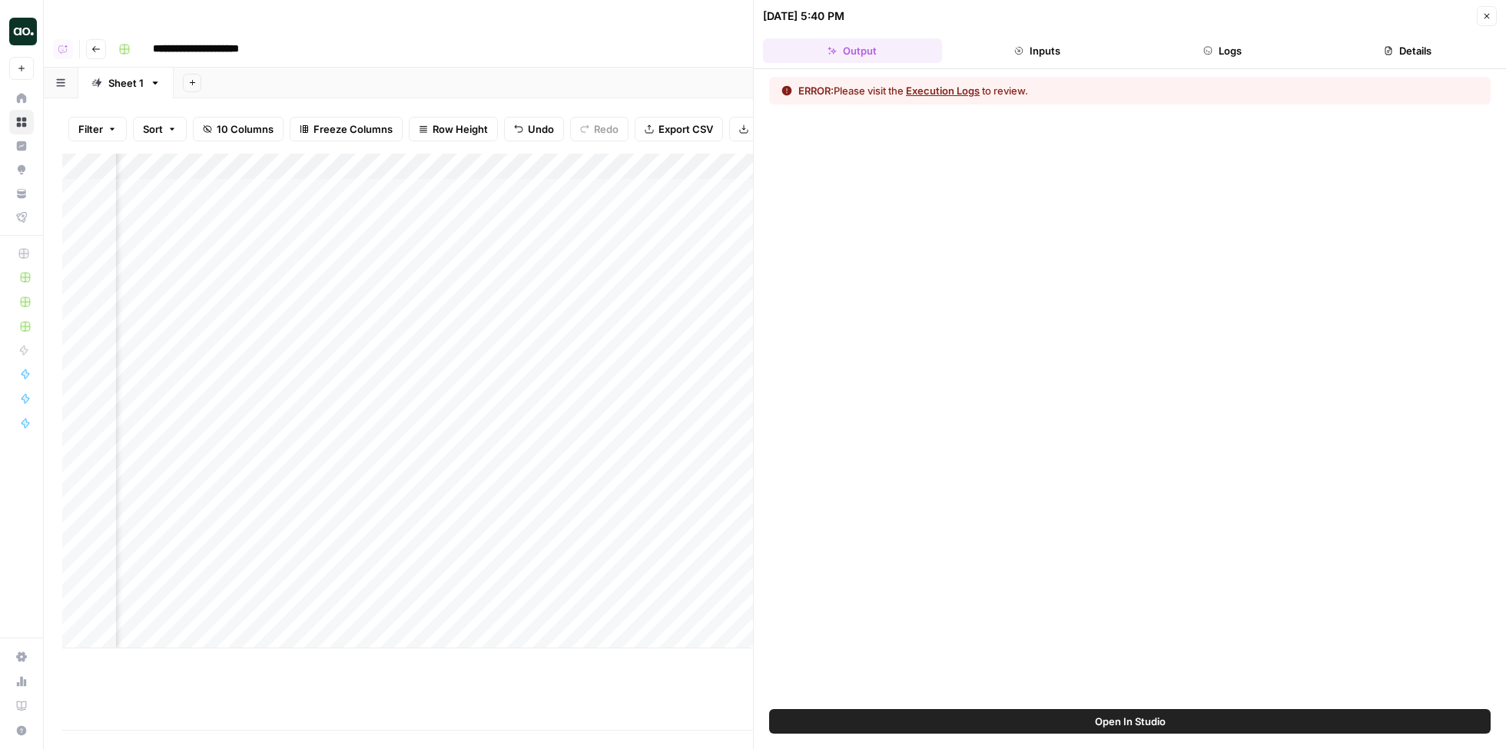
click at [969, 84] on button "Execution Logs" at bounding box center [943, 90] width 74 height 15
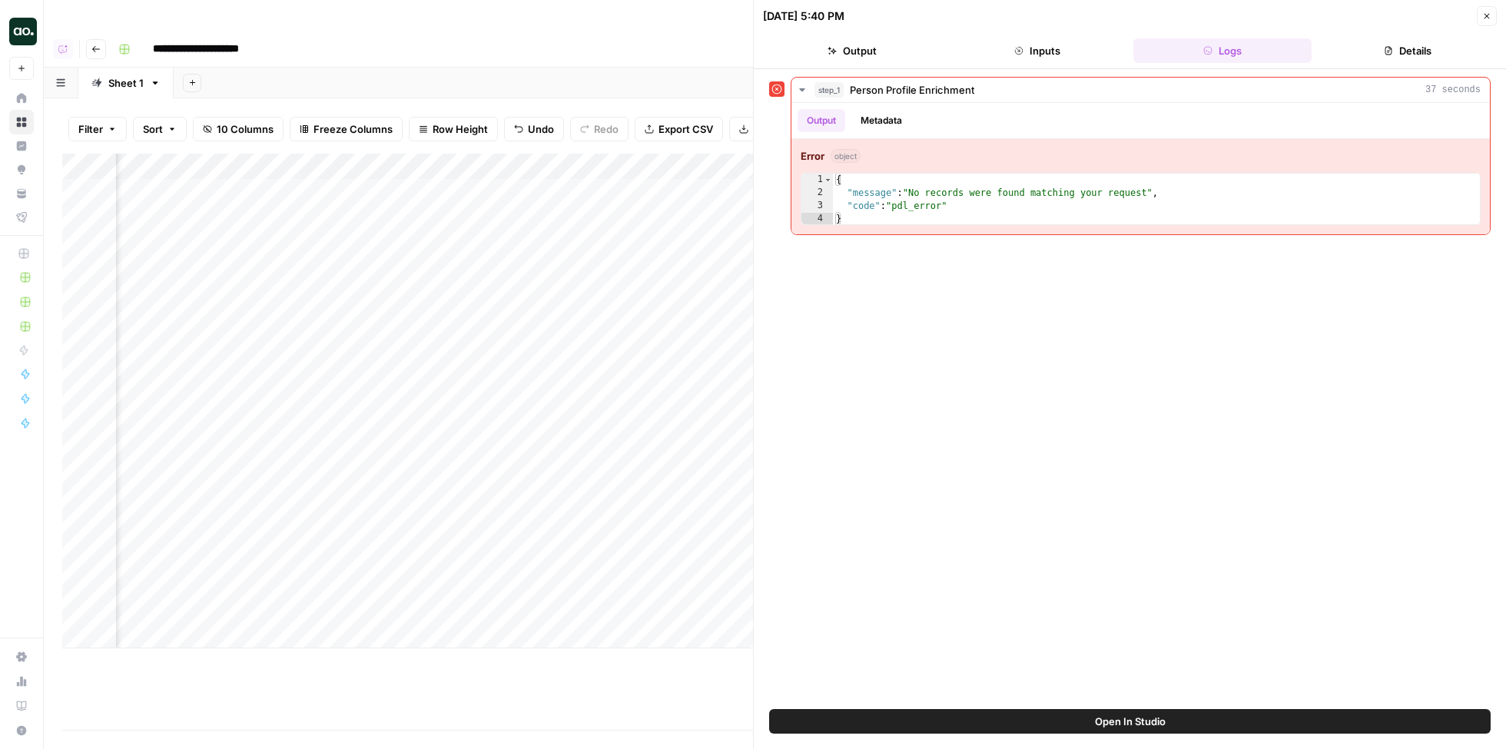
click at [1488, 16] on icon "button" at bounding box center [1487, 16] width 5 height 5
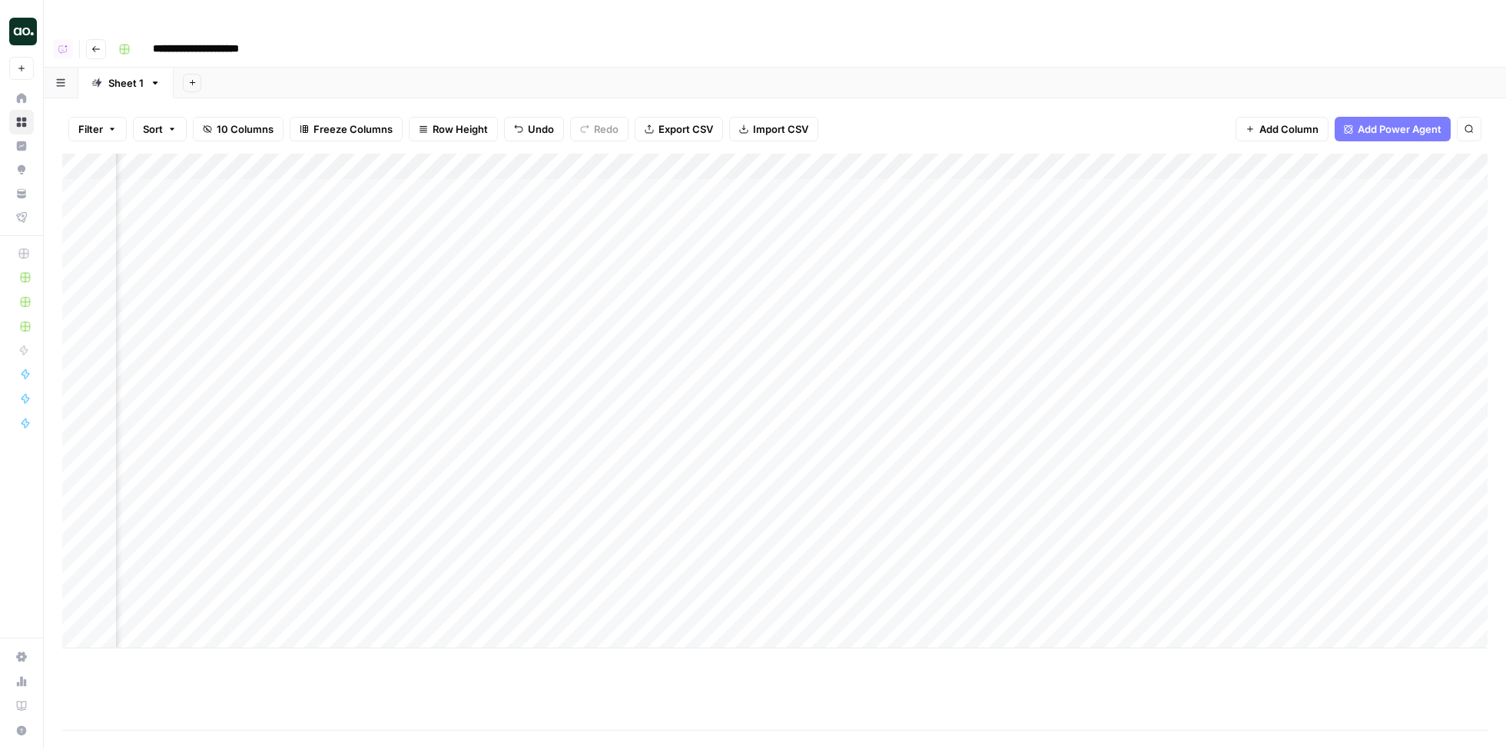
scroll to position [0, 503]
click at [1390, 446] on div "Add Column" at bounding box center [775, 401] width 1426 height 495
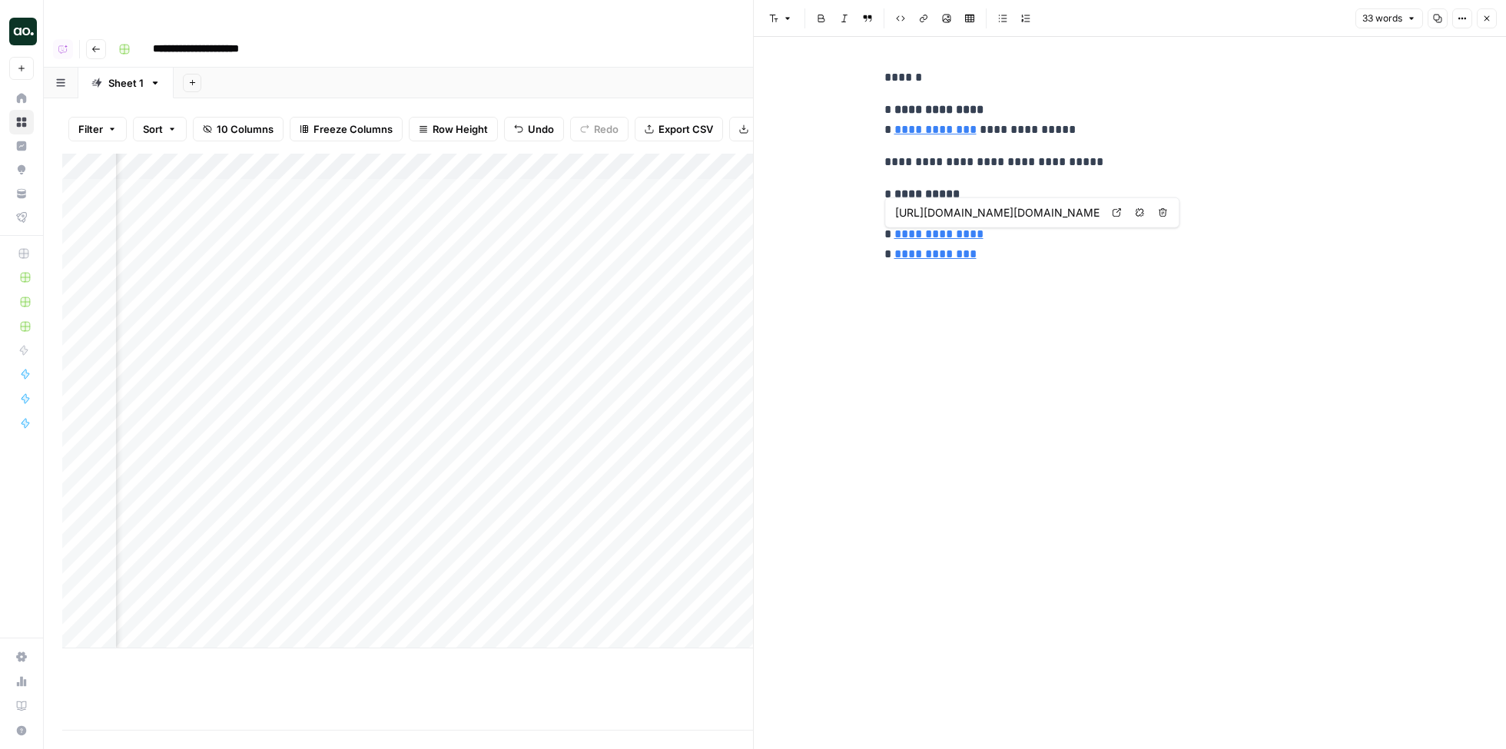
click at [948, 237] on link "**********" at bounding box center [939, 234] width 89 height 12
click at [1124, 213] on link "Open in a new tab" at bounding box center [1117, 213] width 20 height 20
click at [1487, 19] on icon "button" at bounding box center [1487, 18] width 9 height 9
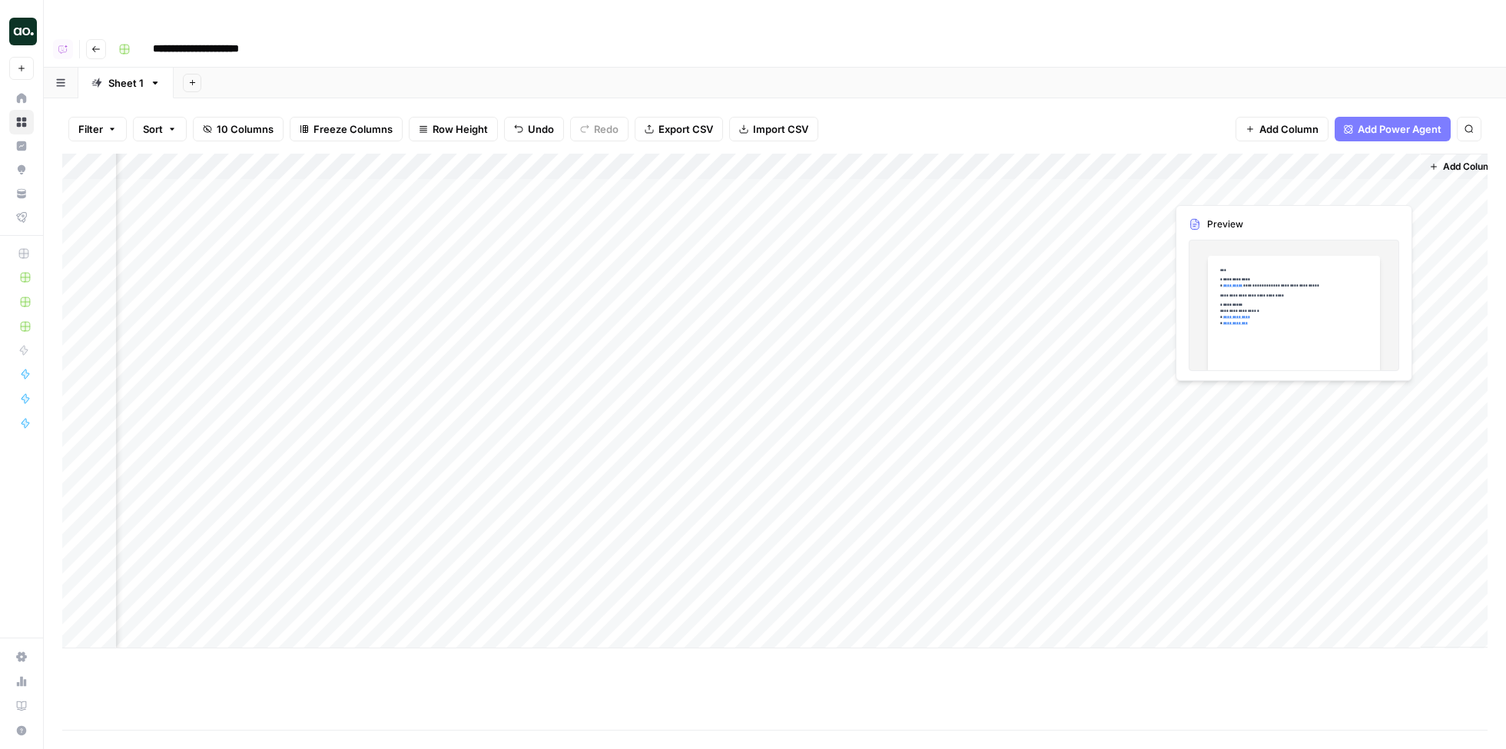
scroll to position [0, 503]
click at [1450, 160] on span "Add Column" at bounding box center [1453, 167] width 54 height 14
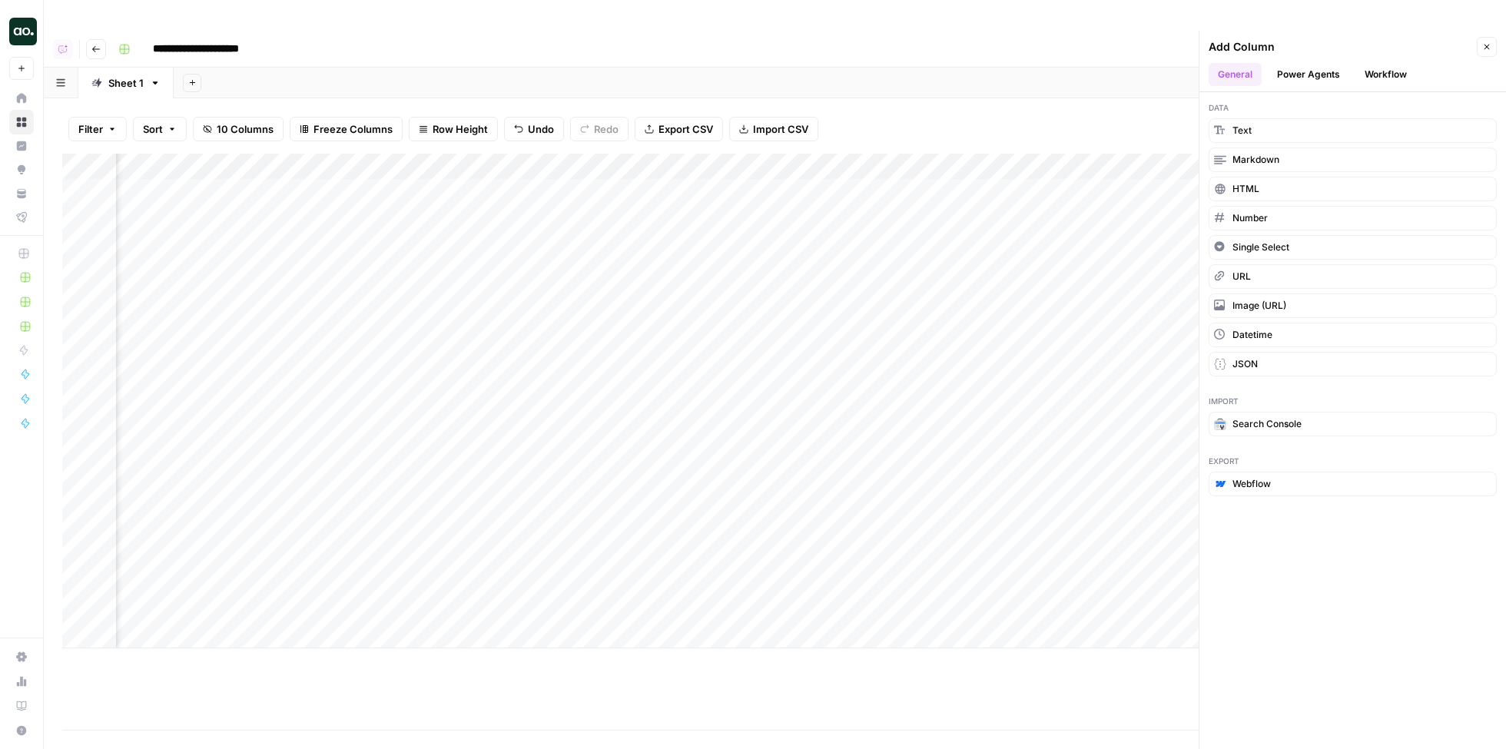
click at [1376, 63] on button "Workflow" at bounding box center [1386, 74] width 61 height 23
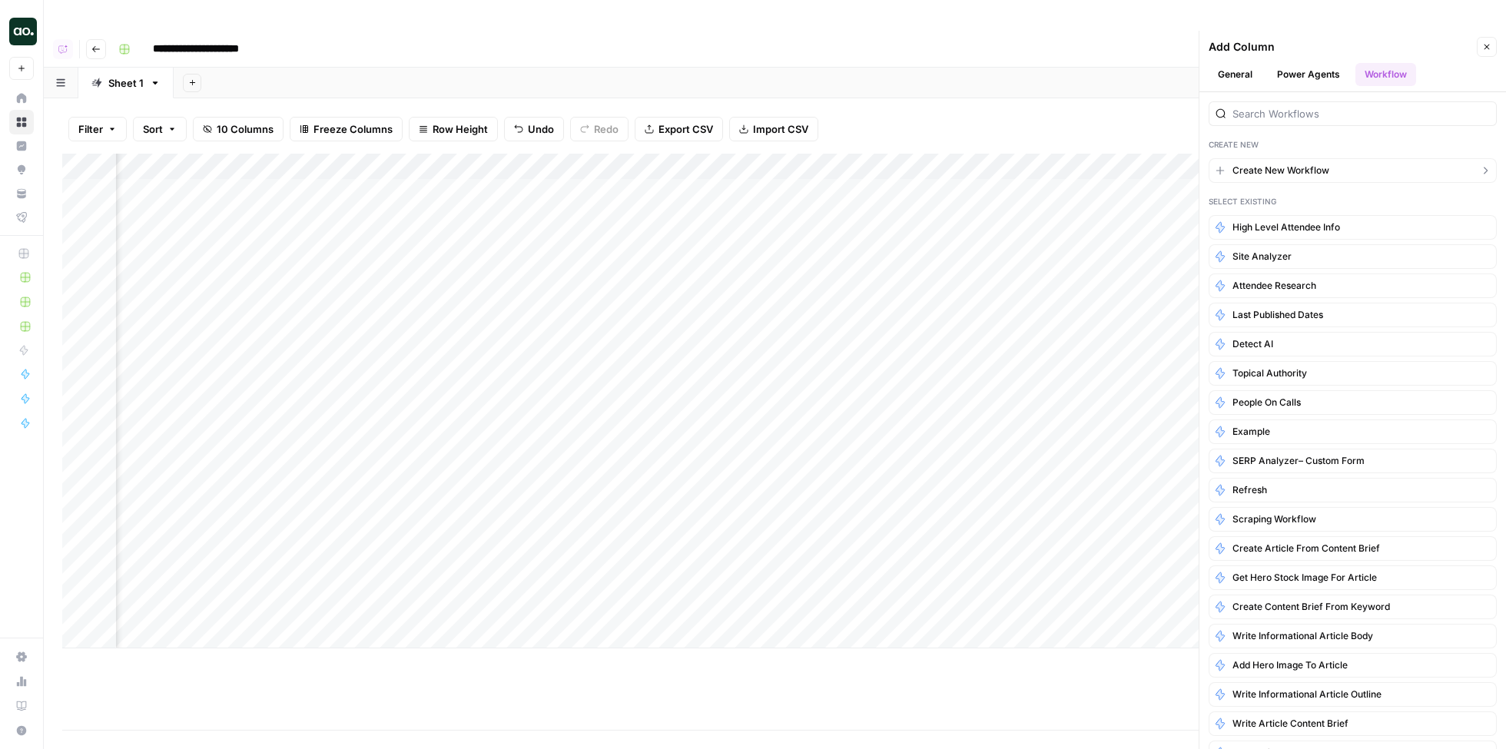
click at [1285, 164] on span "Create New Workflow" at bounding box center [1281, 171] width 97 height 14
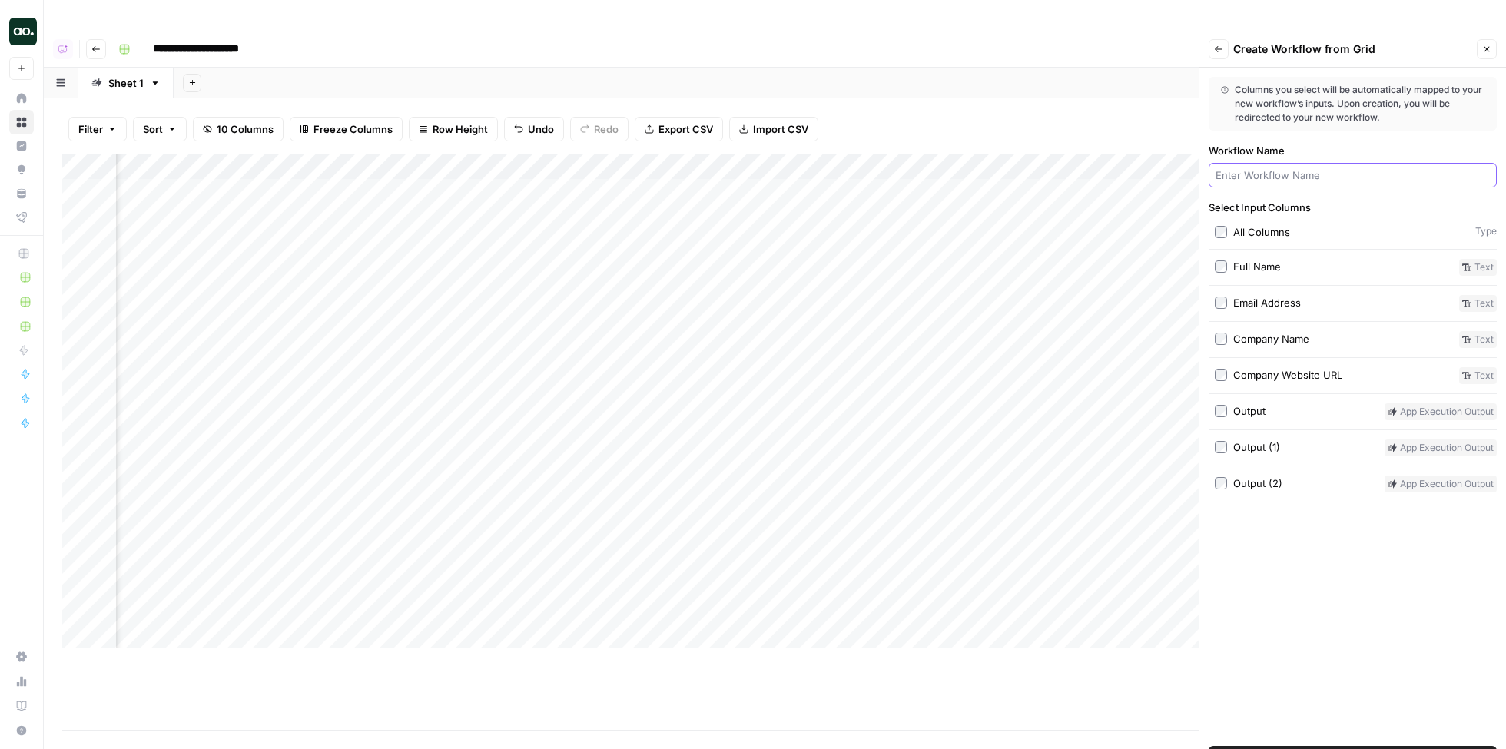
click at [1262, 168] on input "Workflow Name" at bounding box center [1353, 175] width 274 height 15
type input "Combo"
click at [1377, 749] on span "Create Workflow" at bounding box center [1353, 758] width 81 height 15
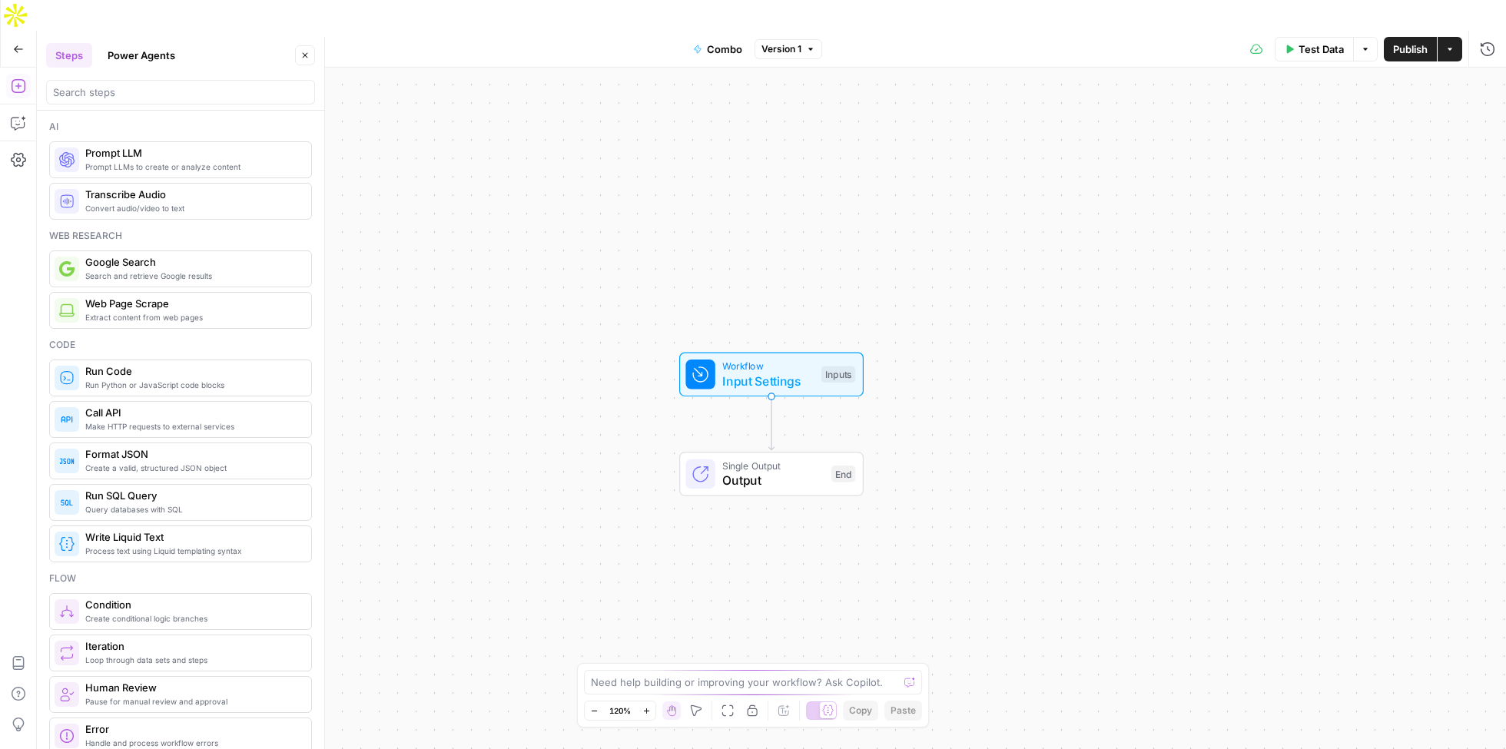
click at [121, 58] on button "Power Agents" at bounding box center [141, 55] width 86 height 25
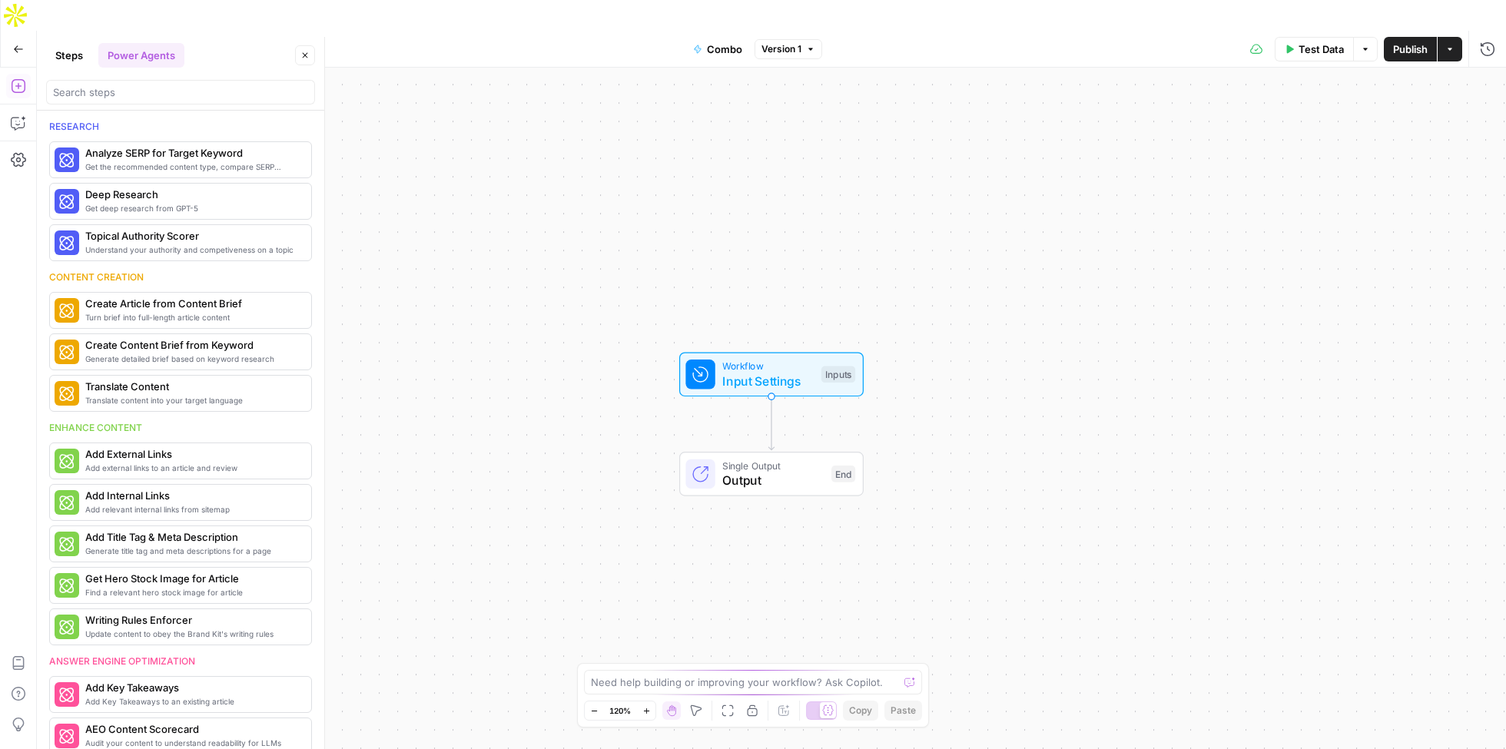
click at [65, 55] on button "Steps" at bounding box center [69, 55] width 46 height 25
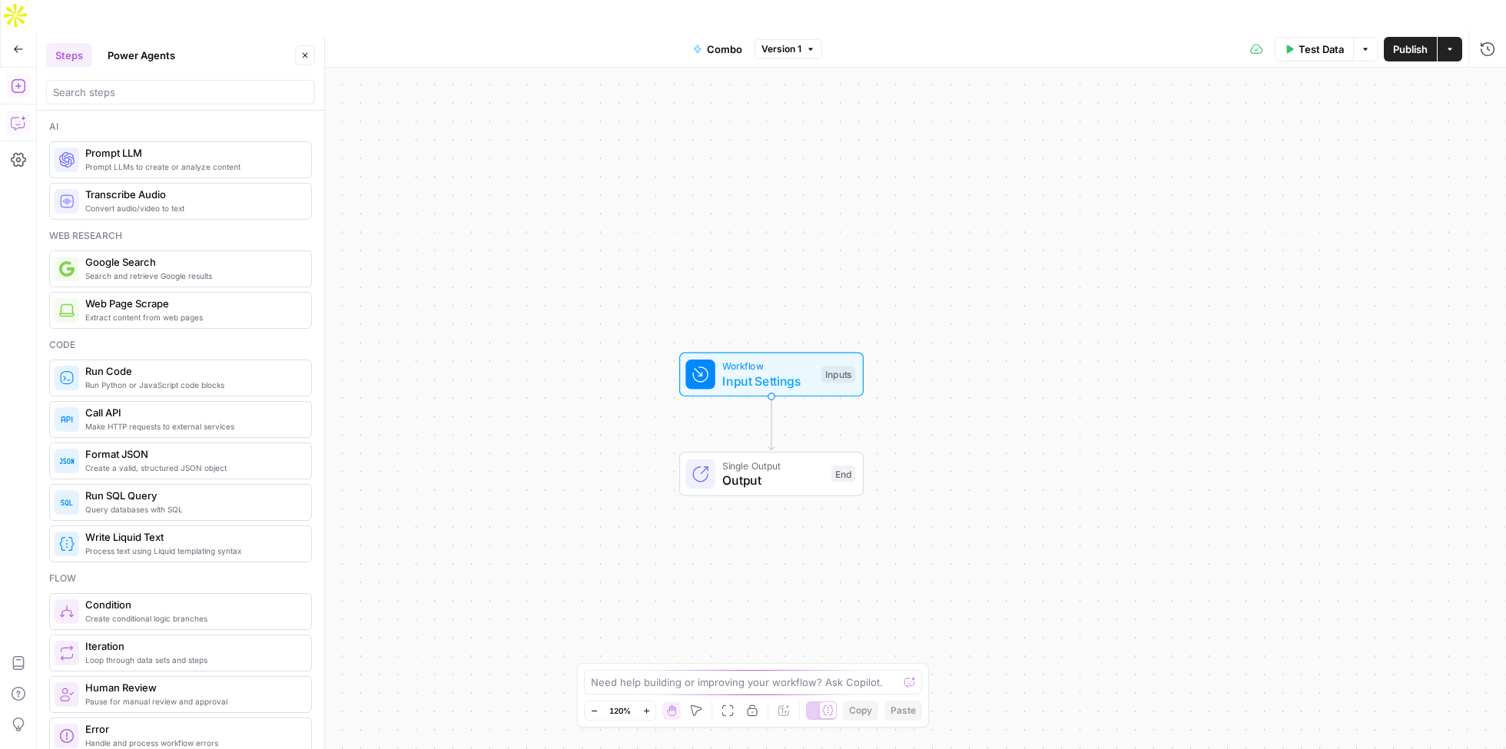
click at [15, 115] on icon "button" at bounding box center [18, 122] width 15 height 15
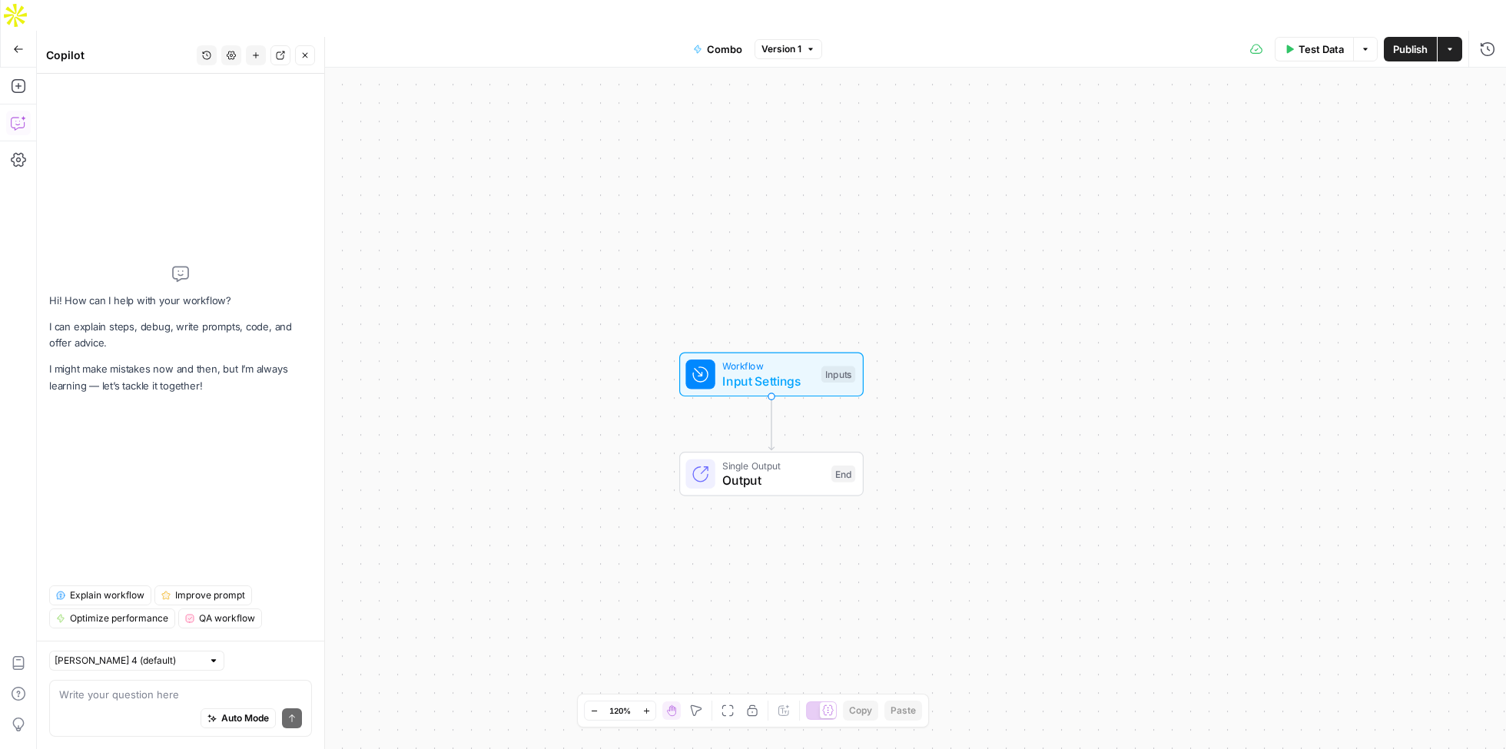
click at [173, 699] on textarea at bounding box center [180, 694] width 243 height 15
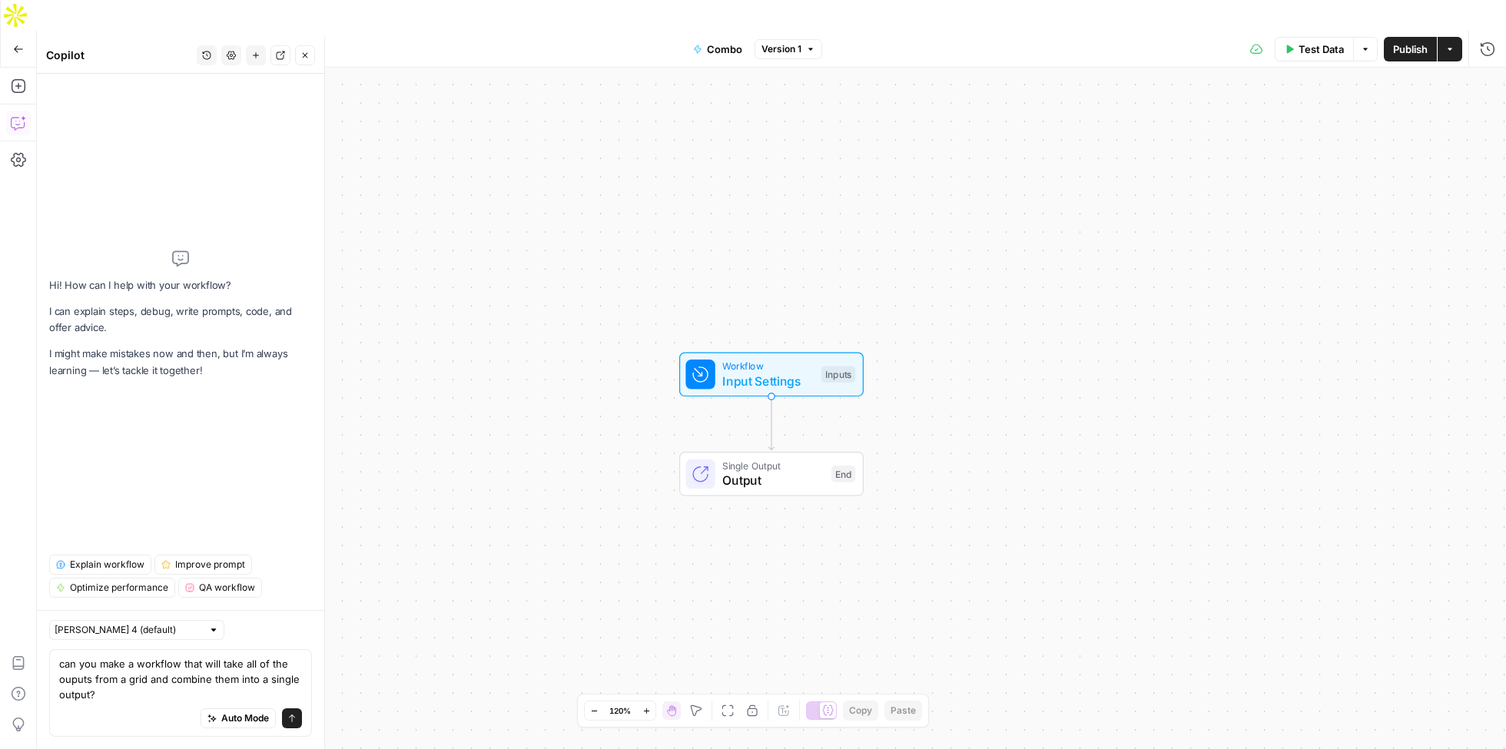
click at [70, 680] on textarea "can you make a workflow that will take all of the ouputs from a grid and combin…" at bounding box center [180, 679] width 243 height 46
type textarea "can you make a workflow that will take all of the outputs from a grid and combi…"
click at [297, 717] on icon "submit" at bounding box center [291, 718] width 9 height 9
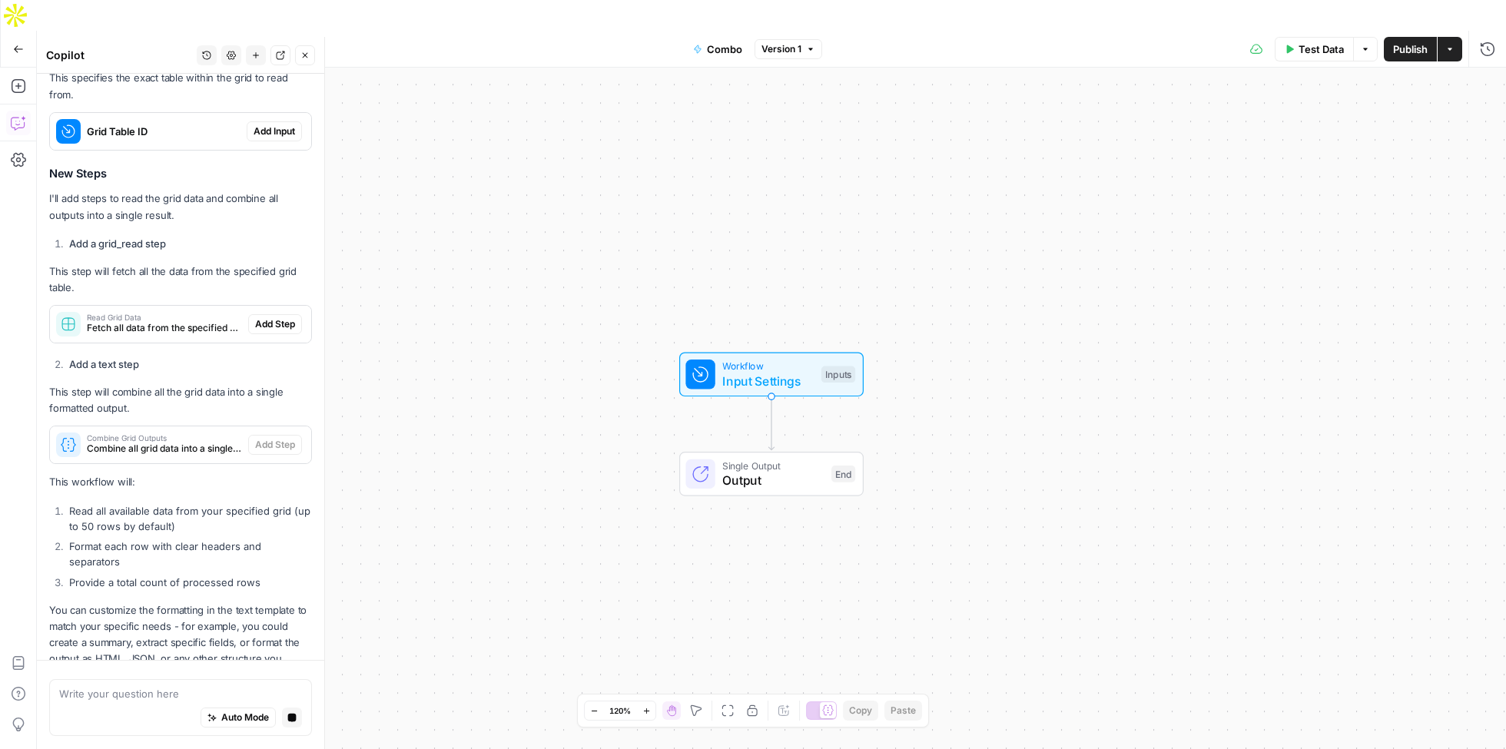
scroll to position [629, 0]
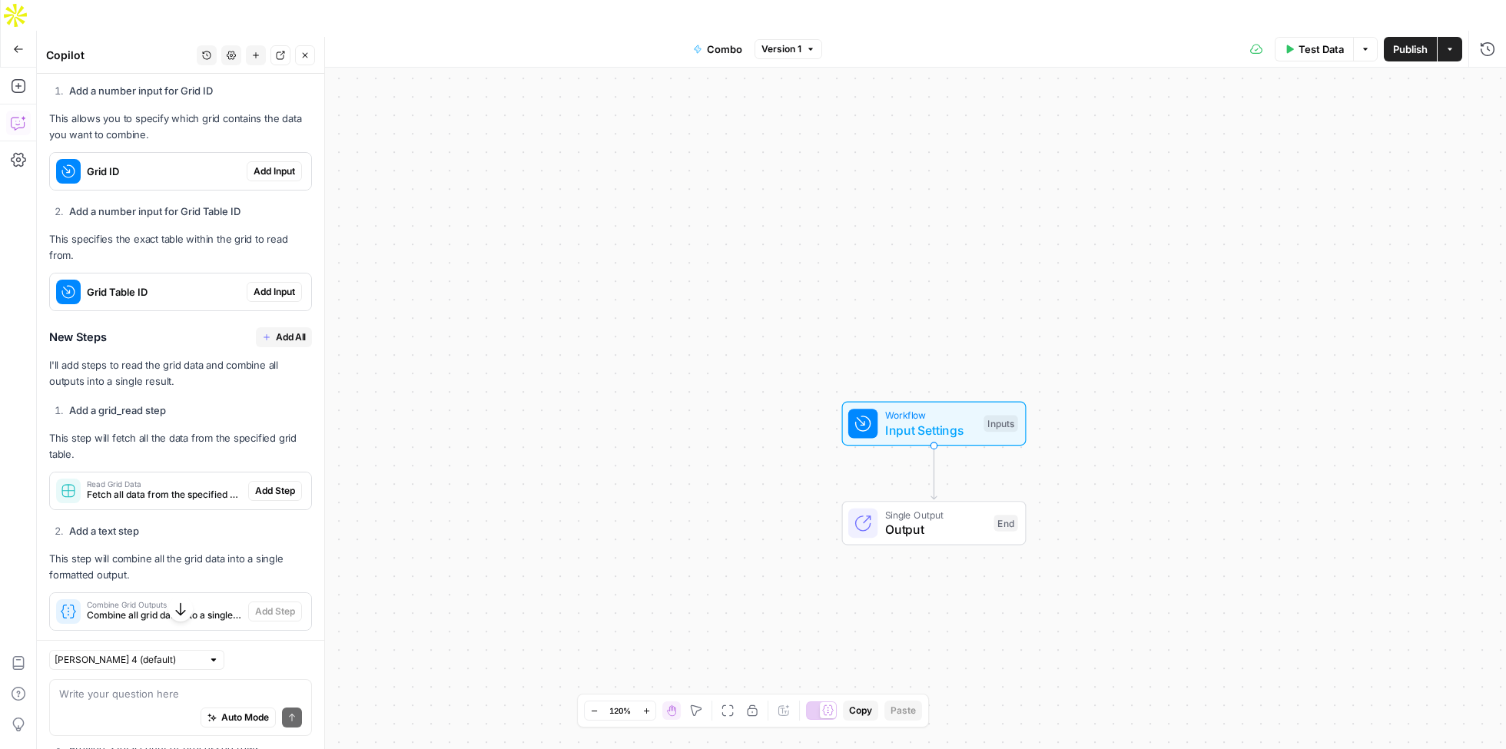
click at [261, 171] on span "Add Input" at bounding box center [275, 171] width 42 height 14
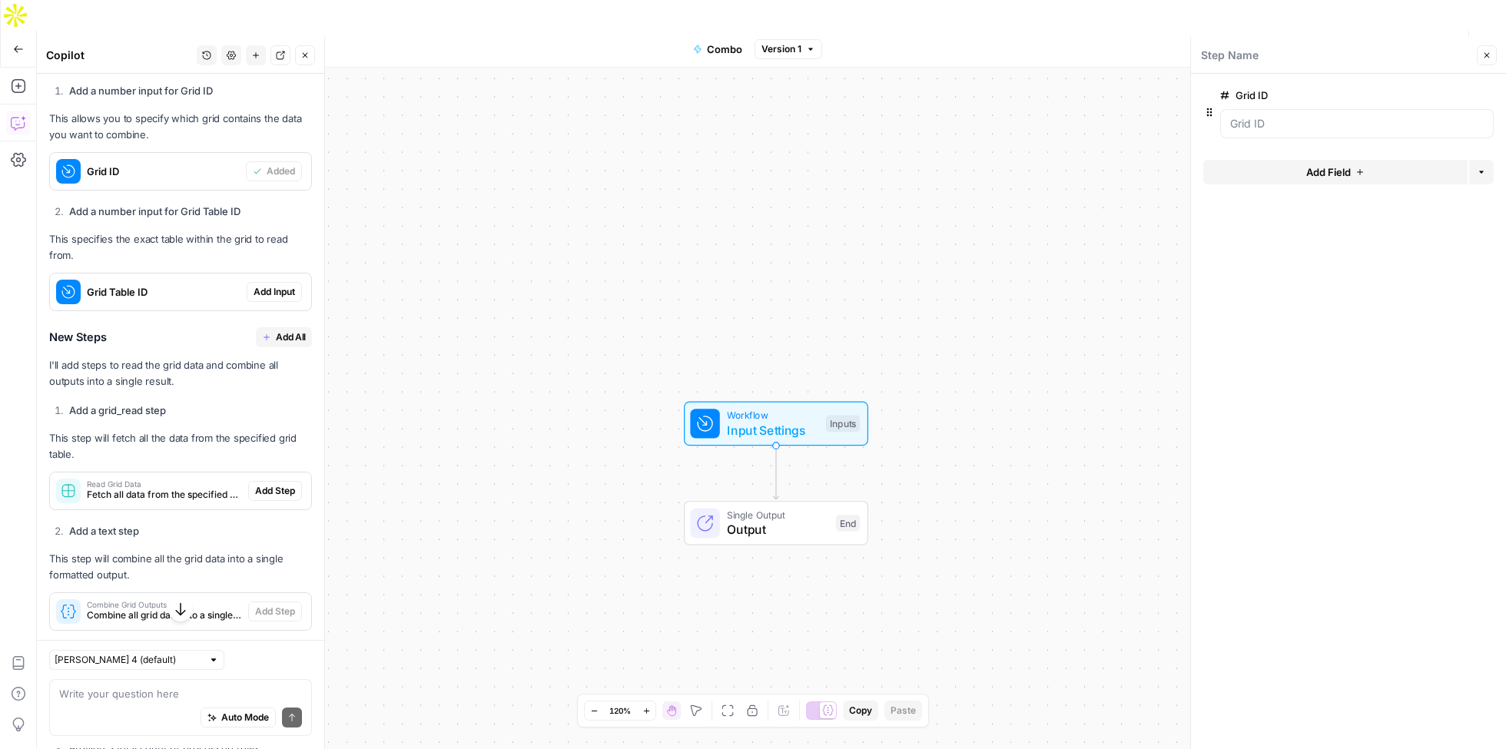
click at [290, 285] on span "Add Input" at bounding box center [275, 292] width 42 height 14
click at [289, 330] on span "Add All" at bounding box center [291, 337] width 30 height 14
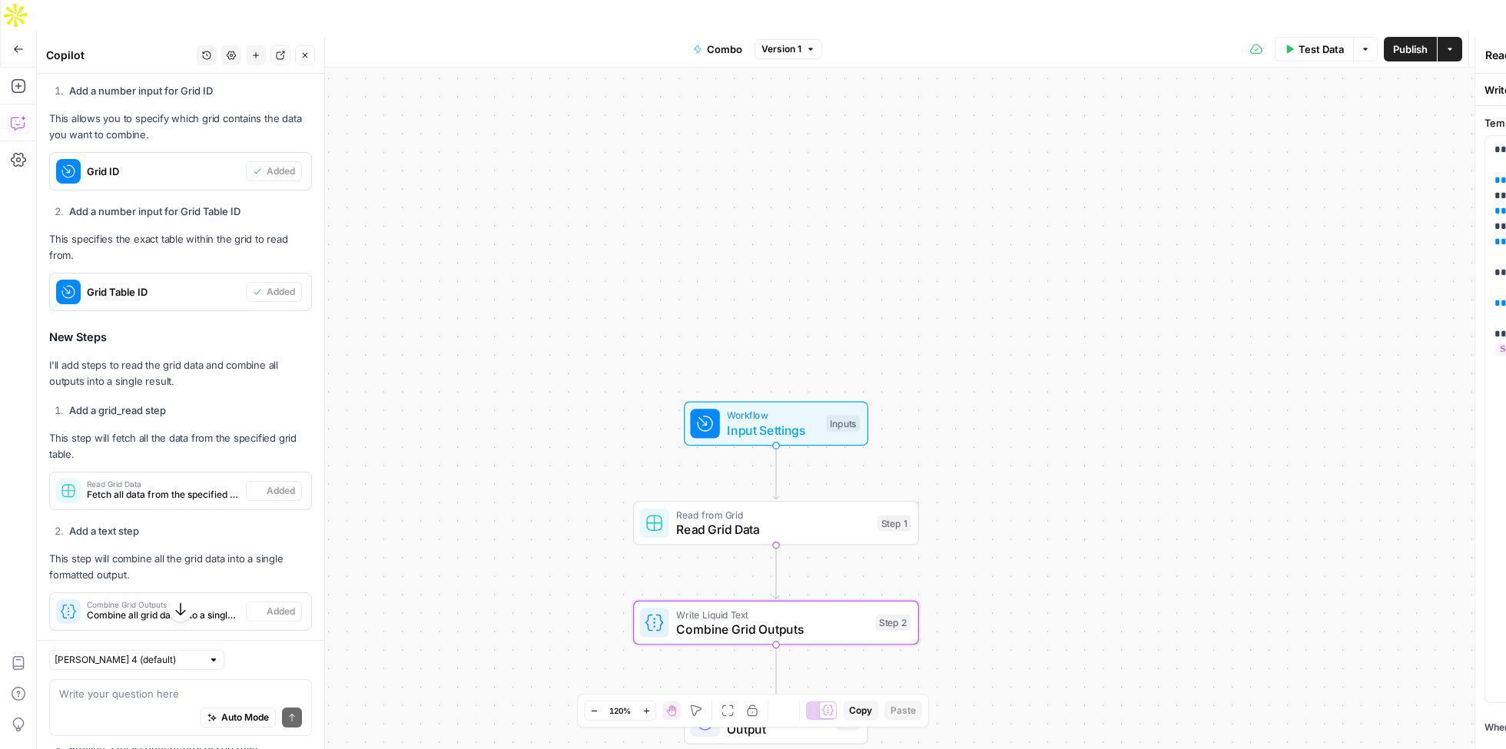
type textarea "Combine Grid Outputs"
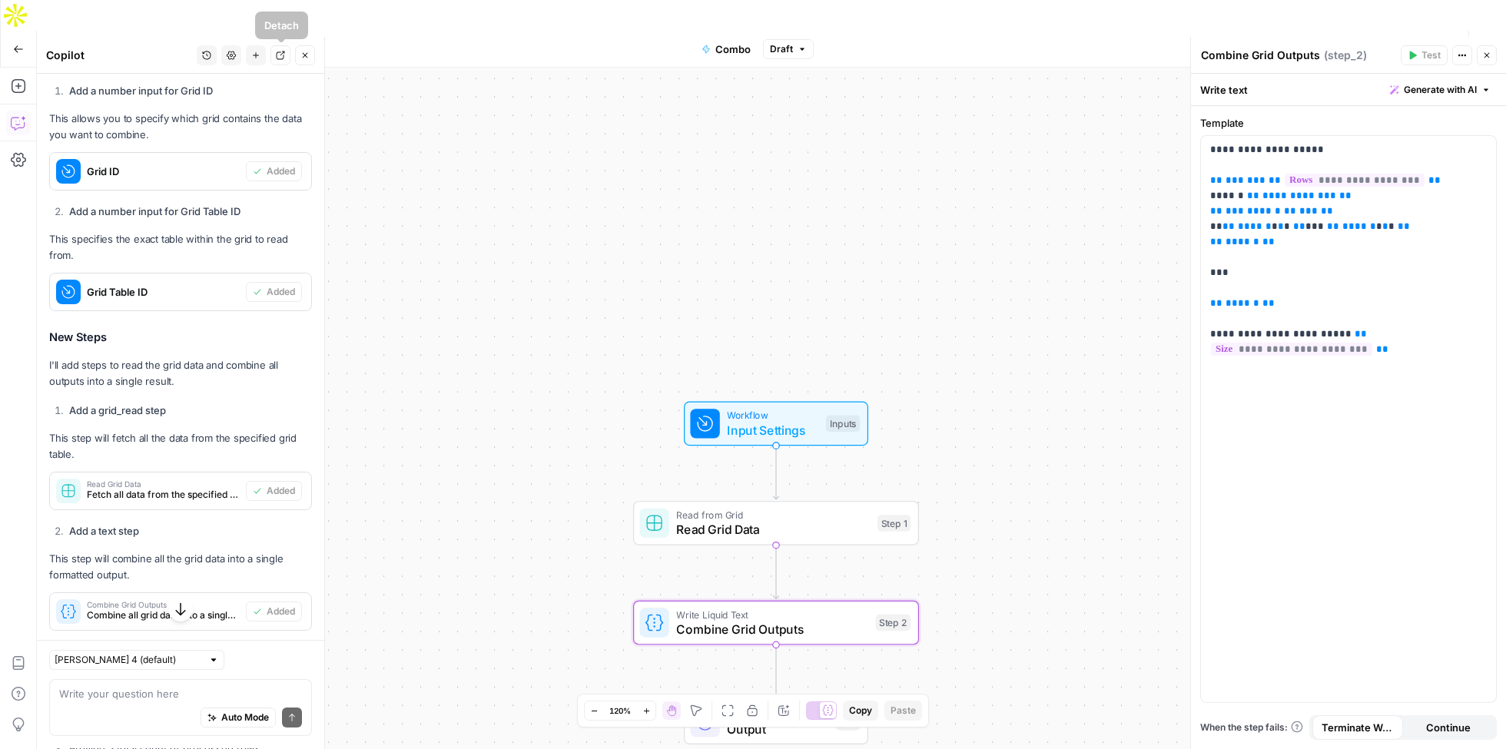
click at [237, 58] on button "Settings" at bounding box center [231, 55] width 20 height 20
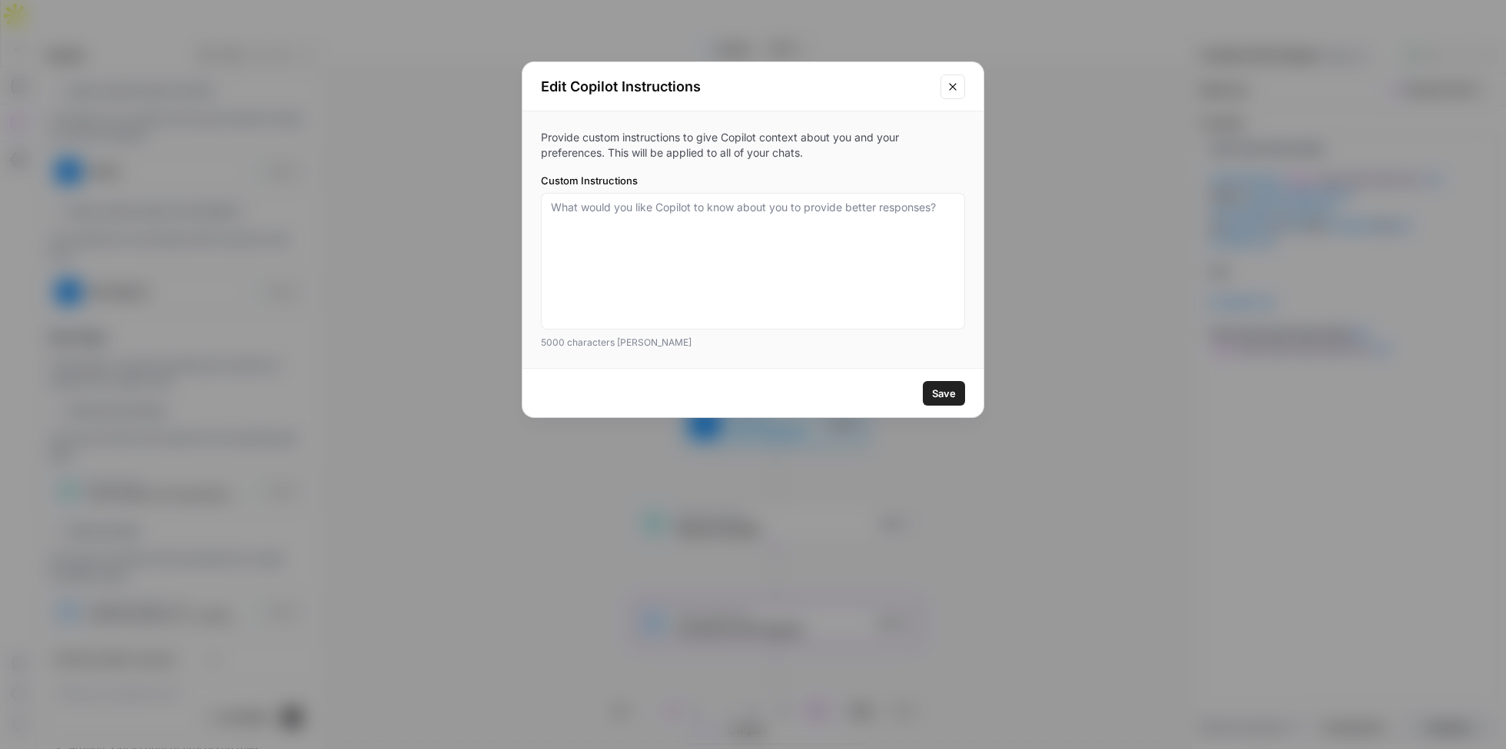
click at [950, 87] on icon "Close modal" at bounding box center [953, 87] width 12 height 12
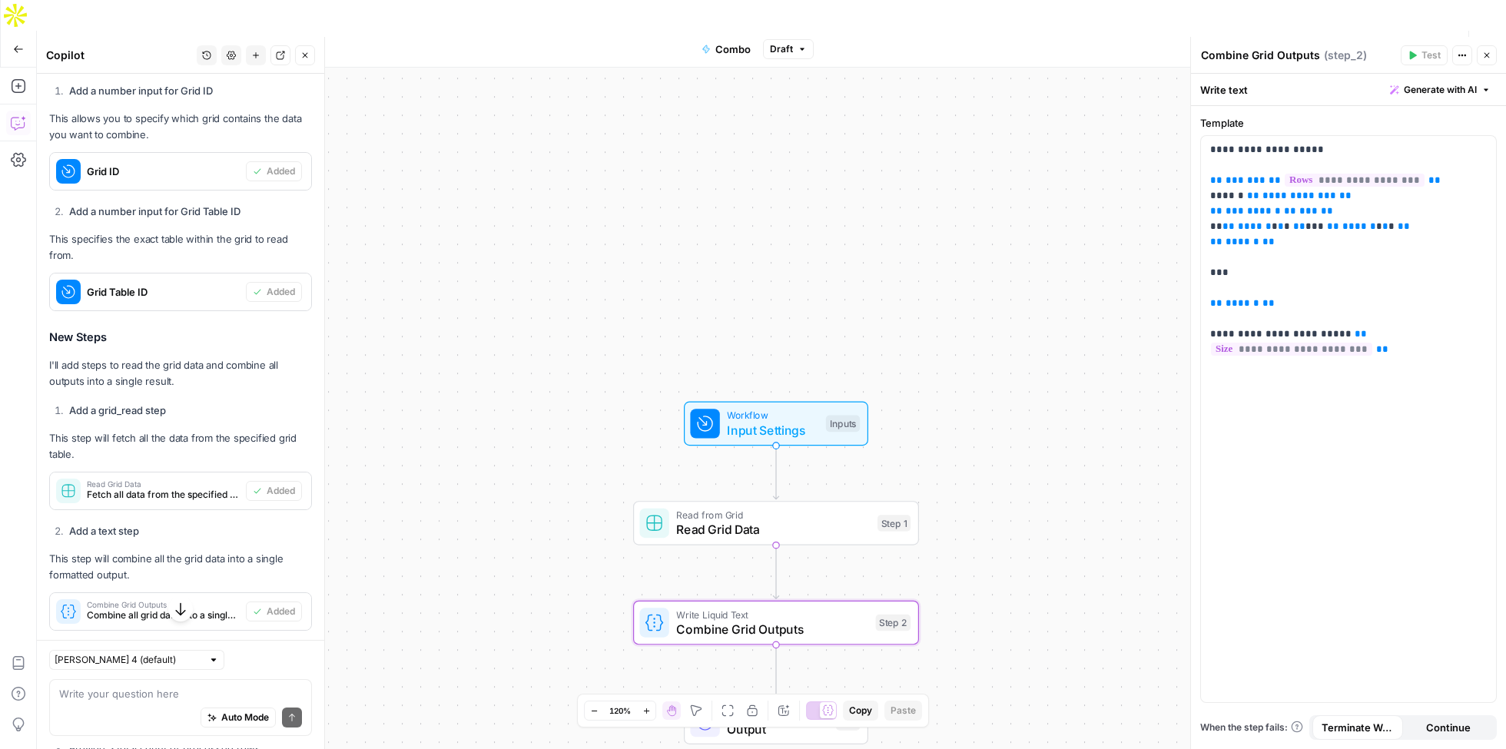
click at [787, 42] on span "Draft" at bounding box center [781, 49] width 23 height 14
click at [1452, 48] on icon "button" at bounding box center [1450, 49] width 5 height 2
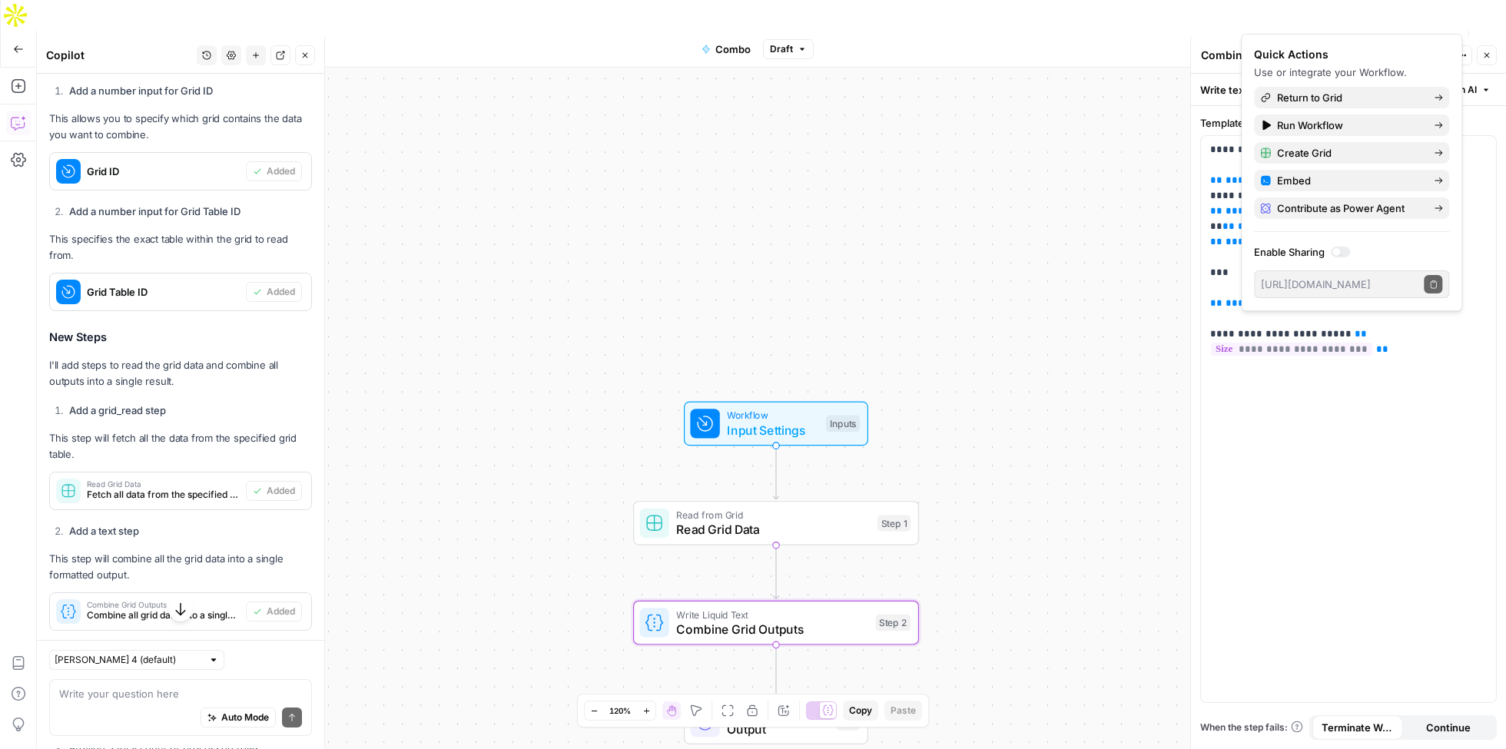
click at [997, 221] on div "Workflow Input Settings Inputs Read from Grid Read Grid Data Step 1 Write Liqui…" at bounding box center [772, 424] width 1470 height 712
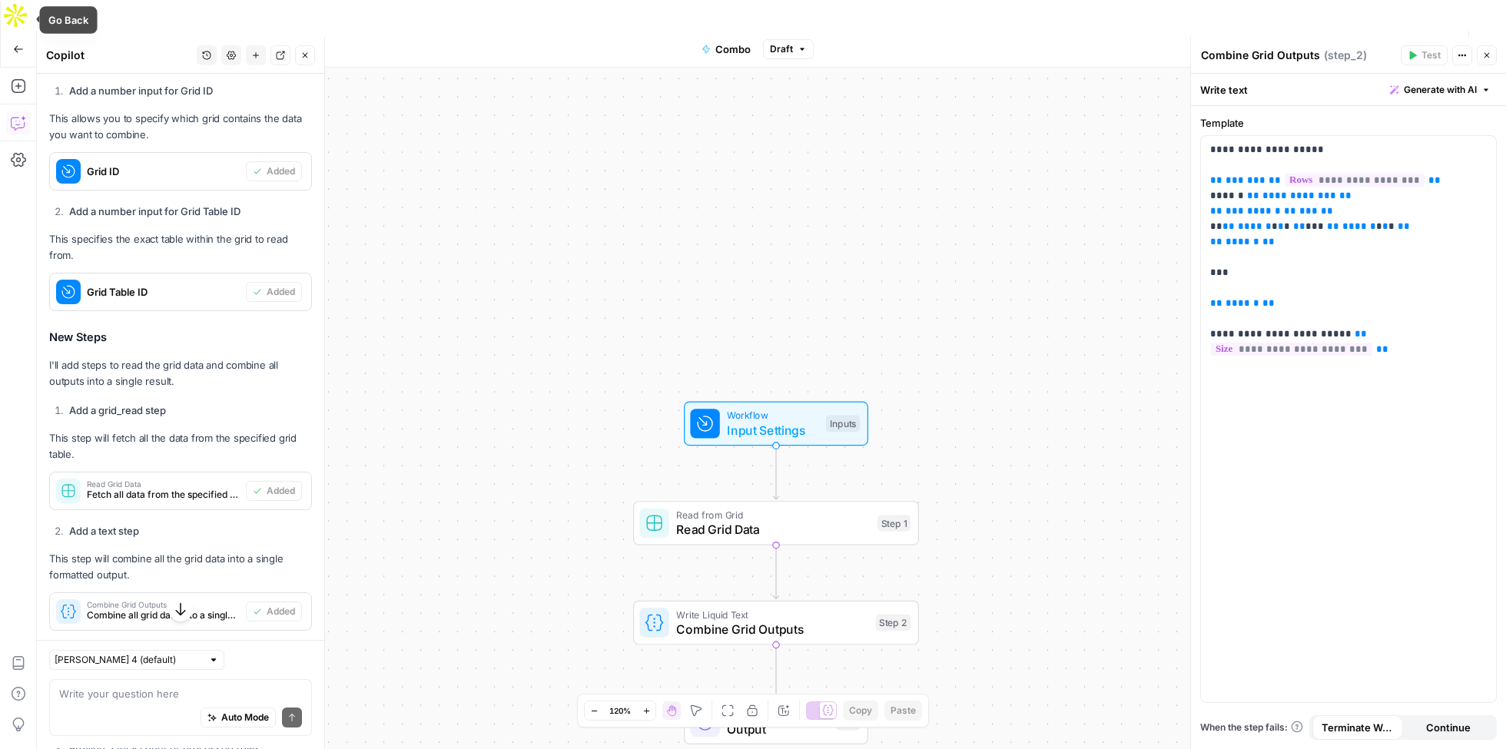
click at [21, 44] on icon "button" at bounding box center [18, 49] width 11 height 11
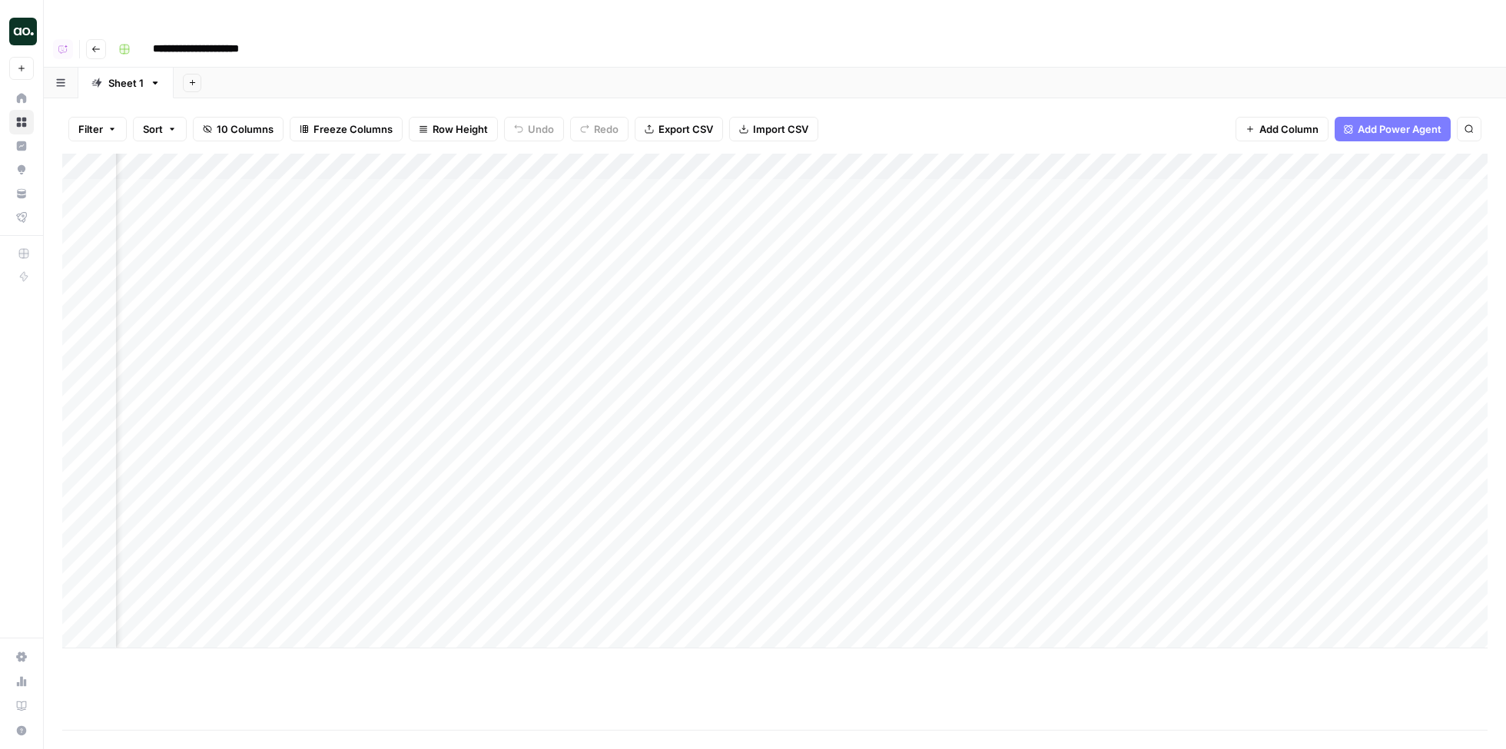
scroll to position [0, 503]
click at [1427, 160] on span "Add Column" at bounding box center [1453, 167] width 54 height 14
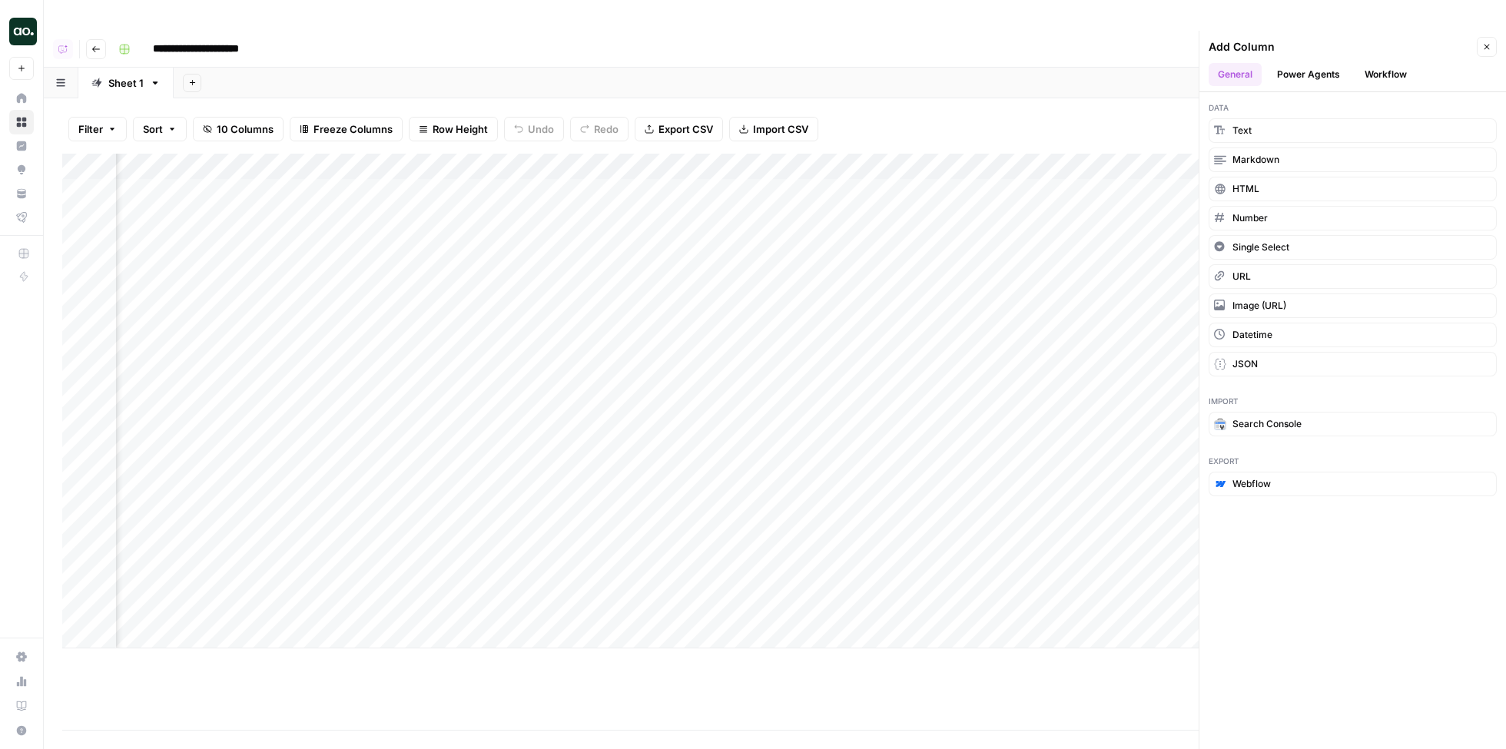
click at [1366, 63] on button "Workflow" at bounding box center [1386, 74] width 61 height 23
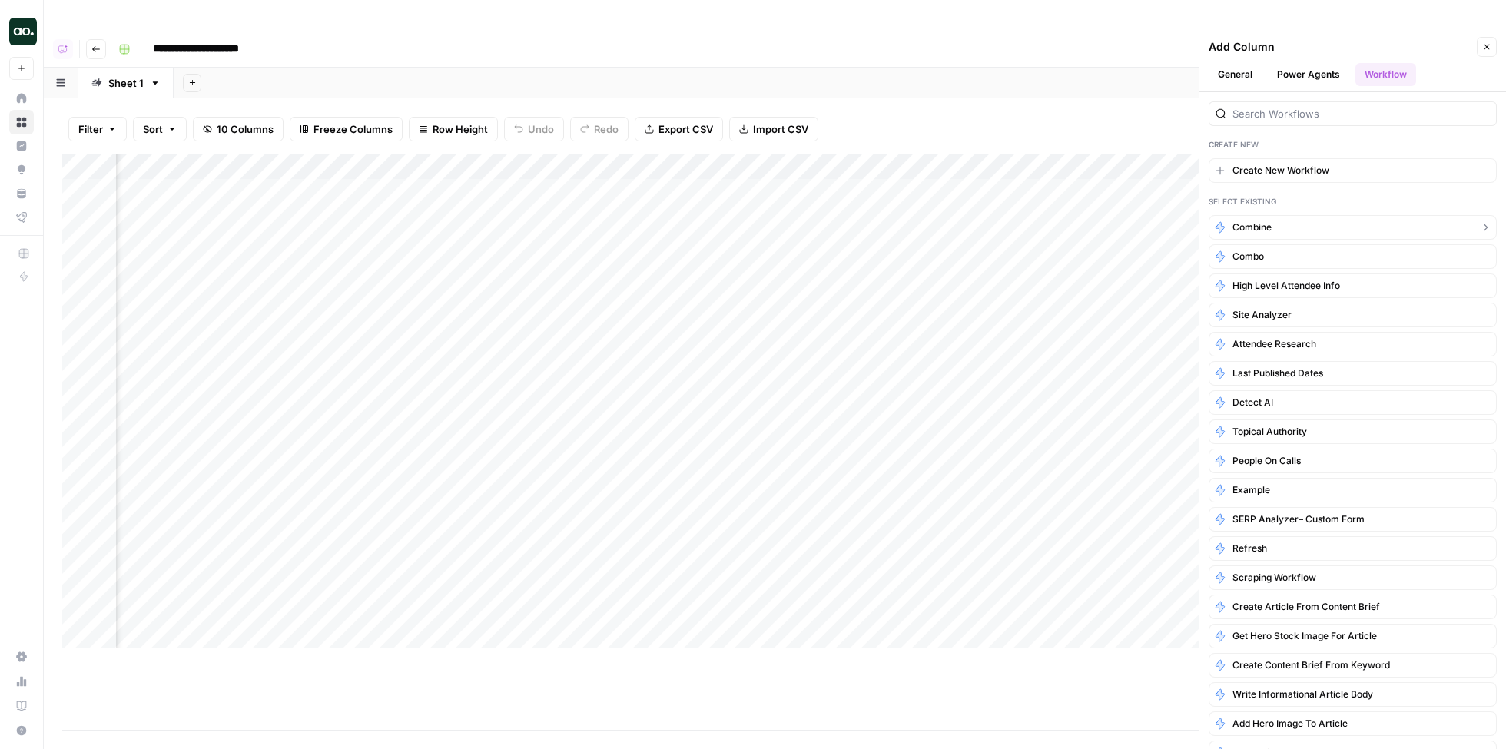
click at [1289, 215] on button "Combine" at bounding box center [1353, 227] width 288 height 25
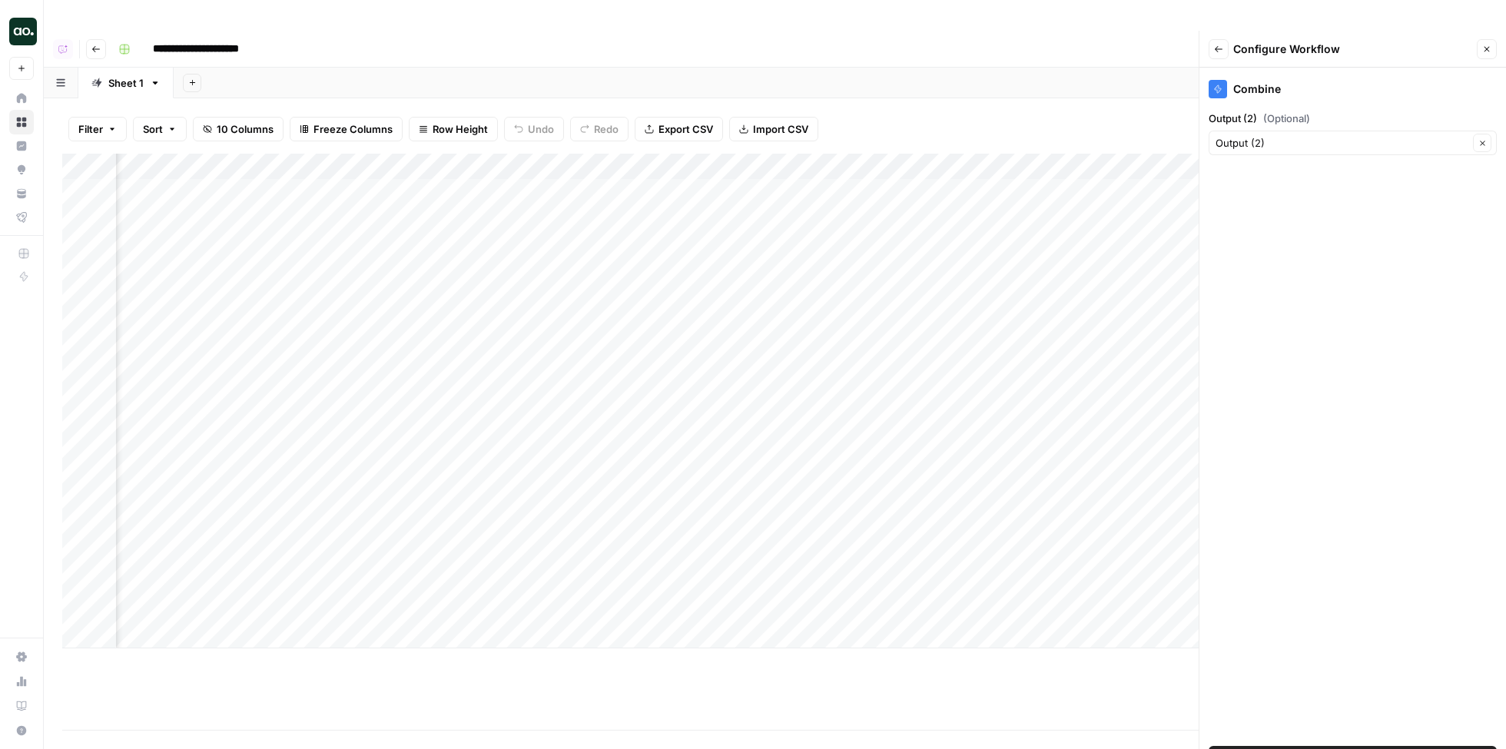
click at [1348, 746] on button "Add Workflow" at bounding box center [1353, 758] width 288 height 25
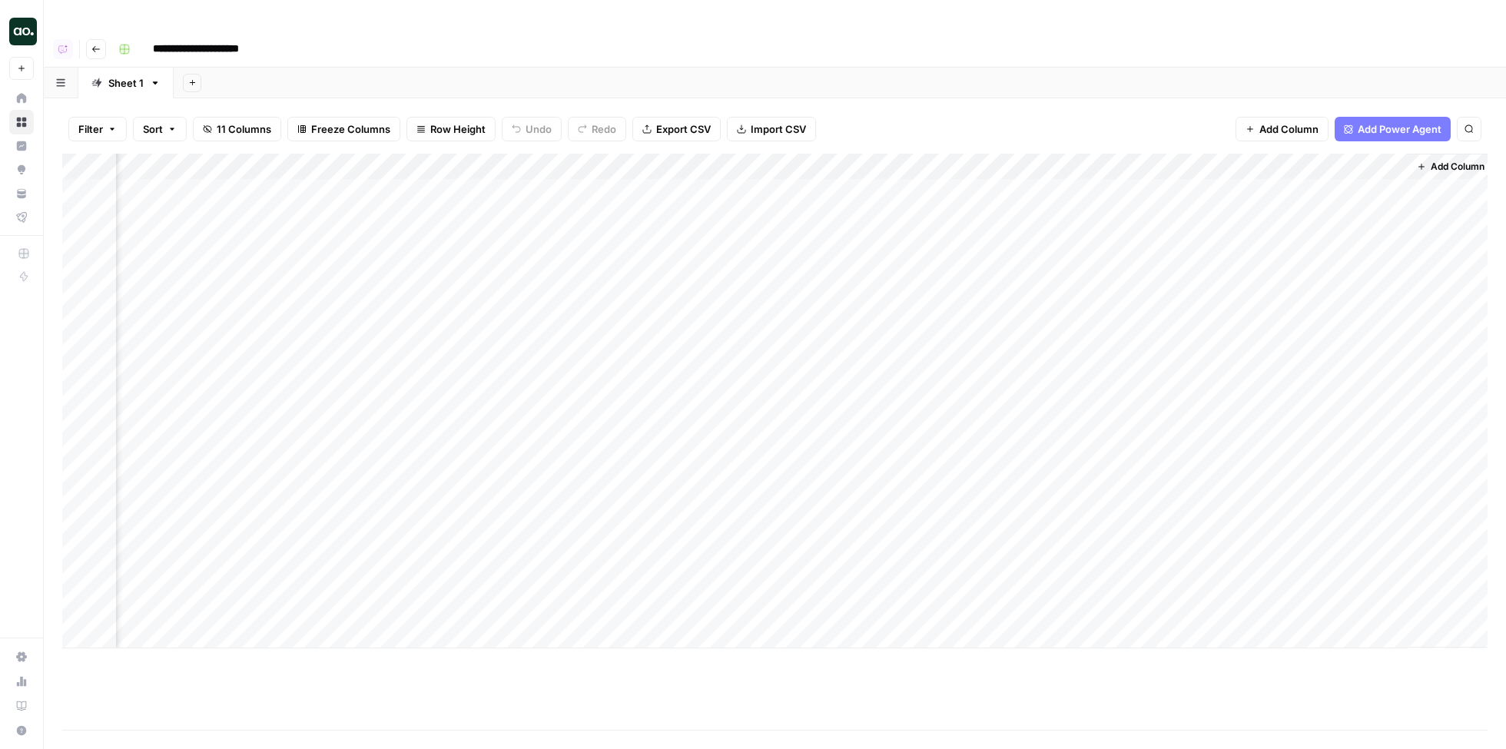
scroll to position [0, 642]
click at [1366, 161] on div "Add Column" at bounding box center [775, 401] width 1426 height 495
click at [1390, 160] on div "Add Column" at bounding box center [775, 401] width 1426 height 495
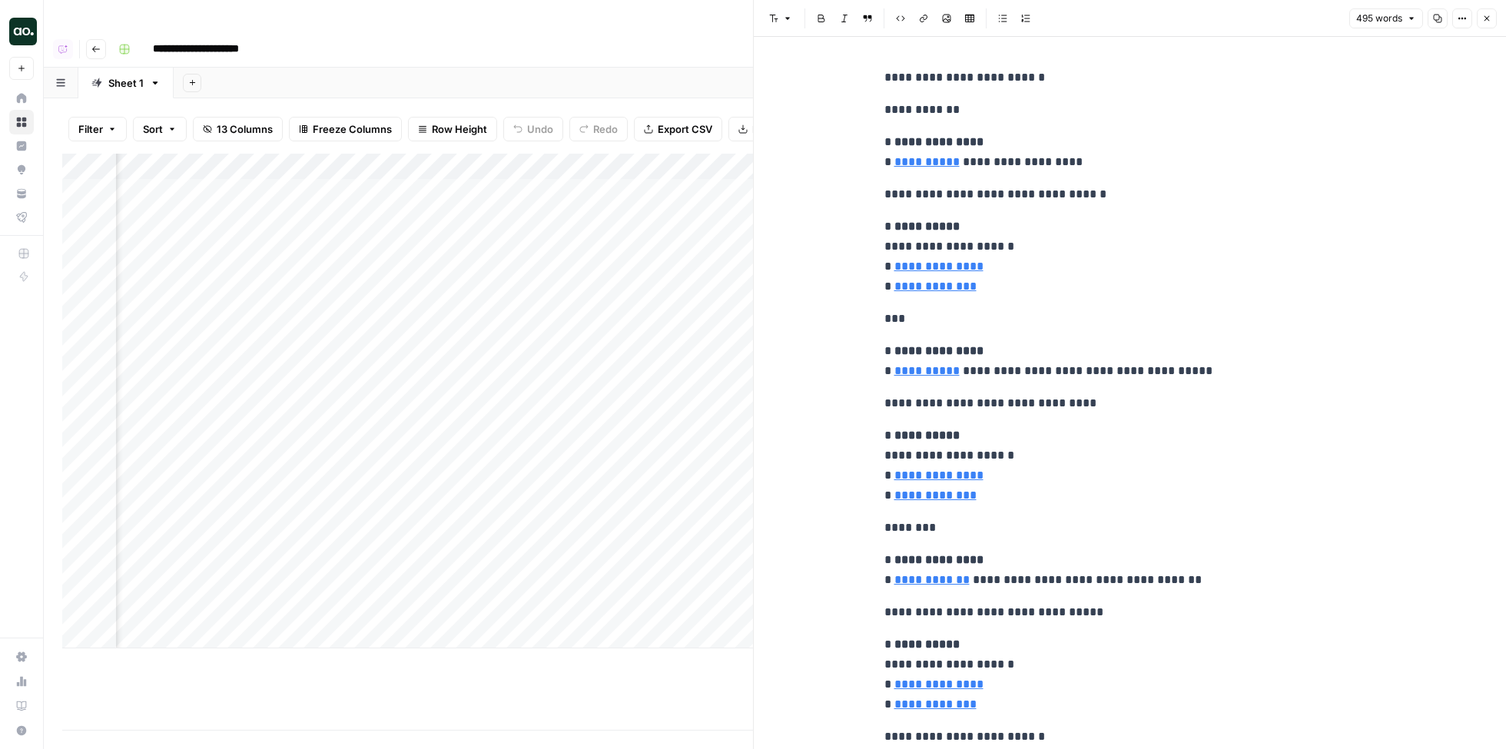
click at [1086, 199] on p "**********" at bounding box center [1131, 194] width 492 height 20
copy div "**********"
click at [1487, 19] on icon "button" at bounding box center [1487, 18] width 9 height 9
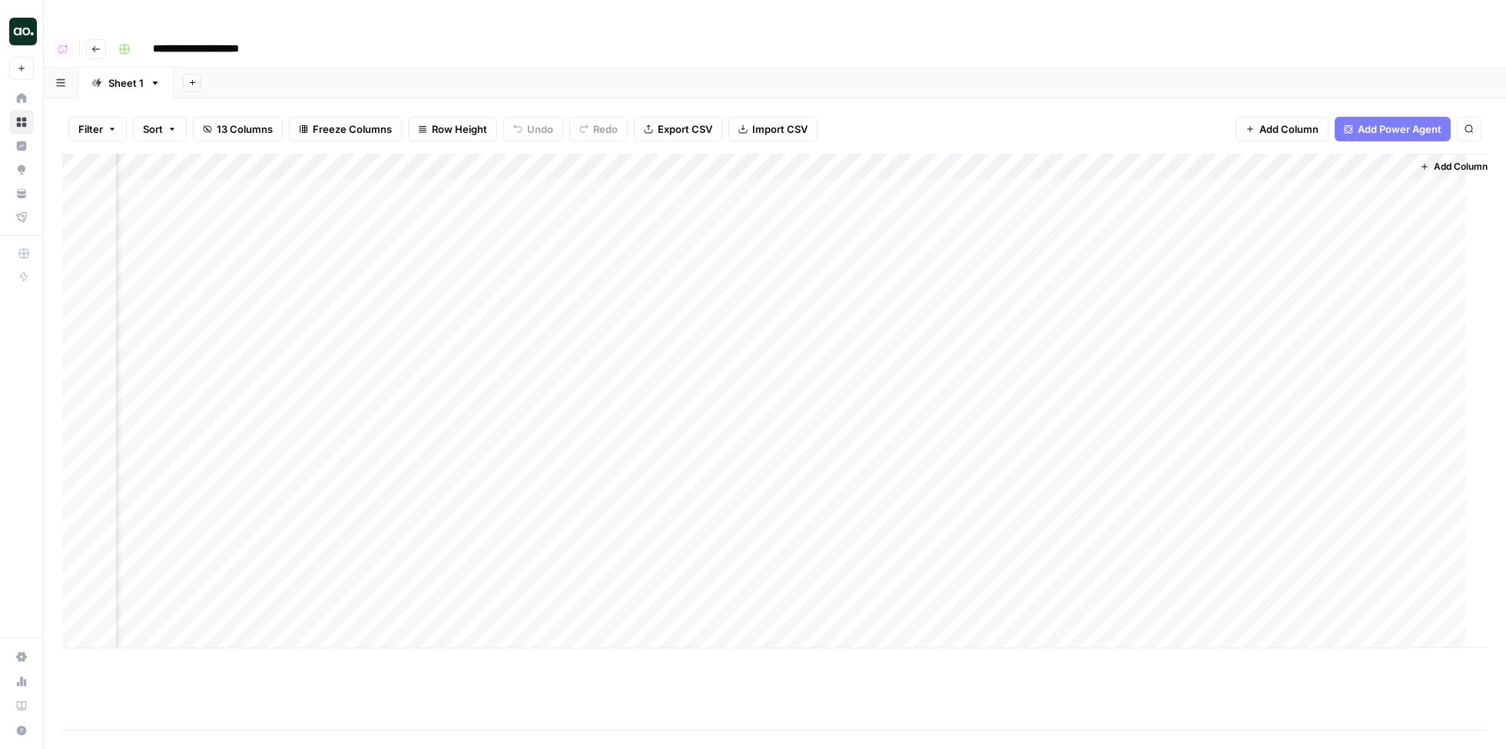
scroll to position [0, 900]
click at [1251, 154] on div "Add Column" at bounding box center [775, 401] width 1426 height 495
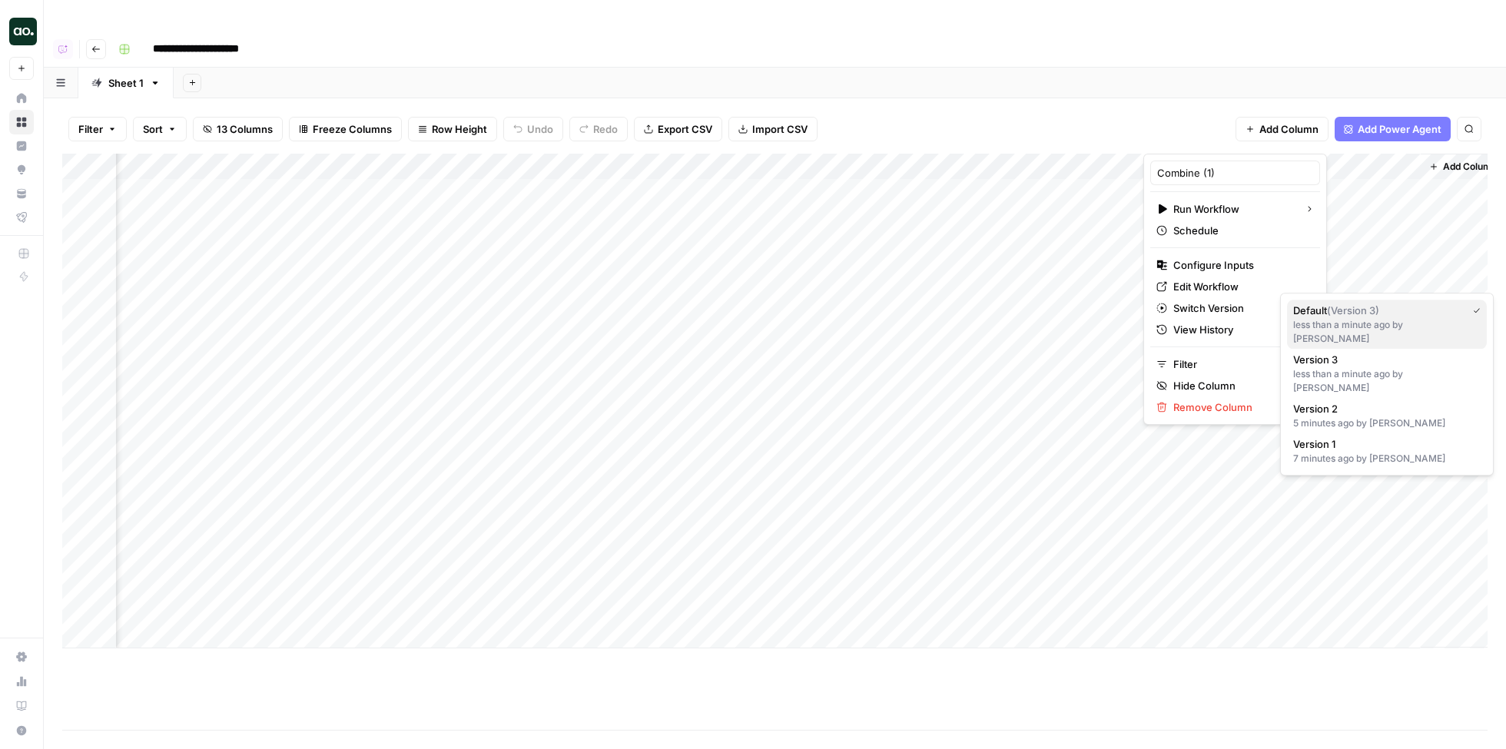
click at [1311, 323] on div "less than a minute ago by [PERSON_NAME]" at bounding box center [1388, 332] width 188 height 28
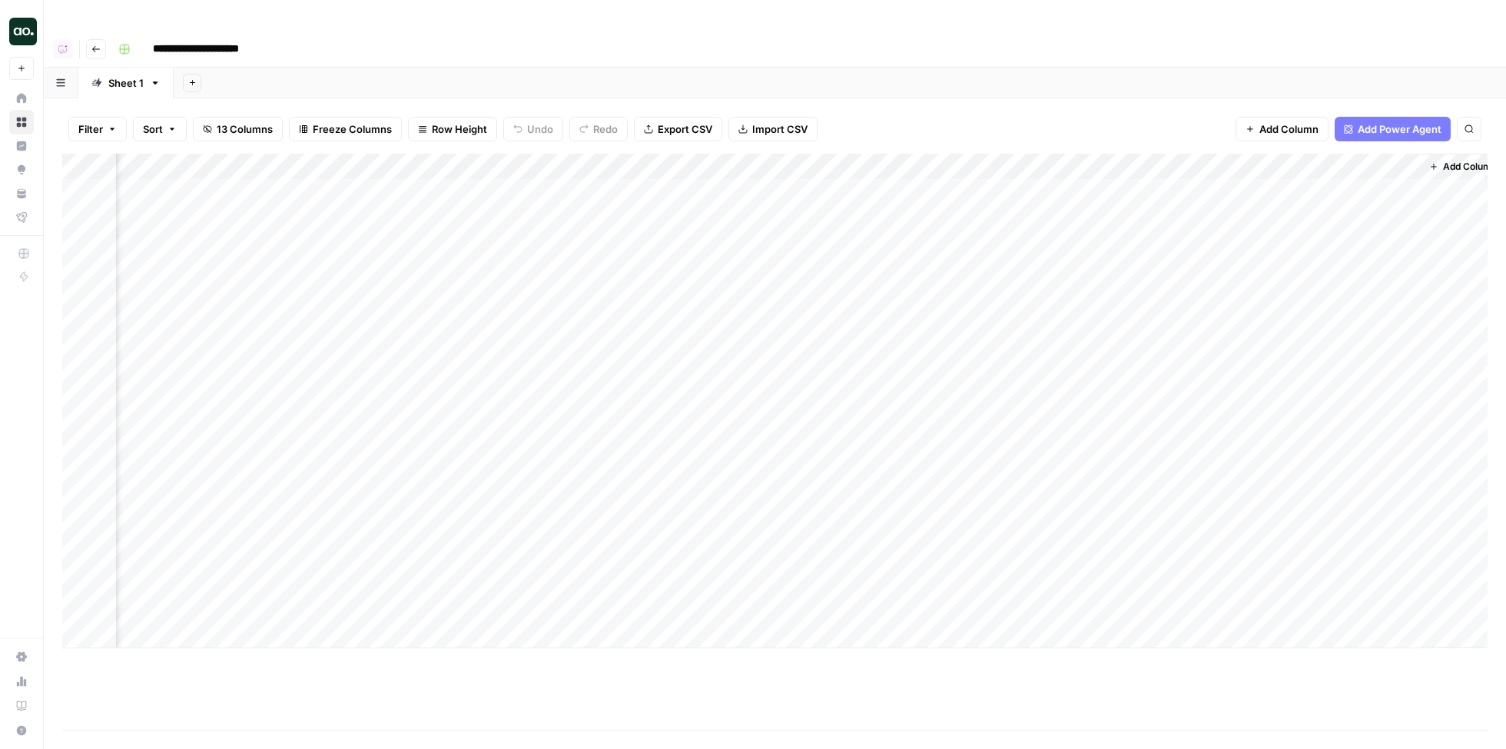
click at [1267, 161] on div "Add Column" at bounding box center [775, 401] width 1426 height 495
click at [1404, 161] on div "Add Column" at bounding box center [775, 401] width 1426 height 495
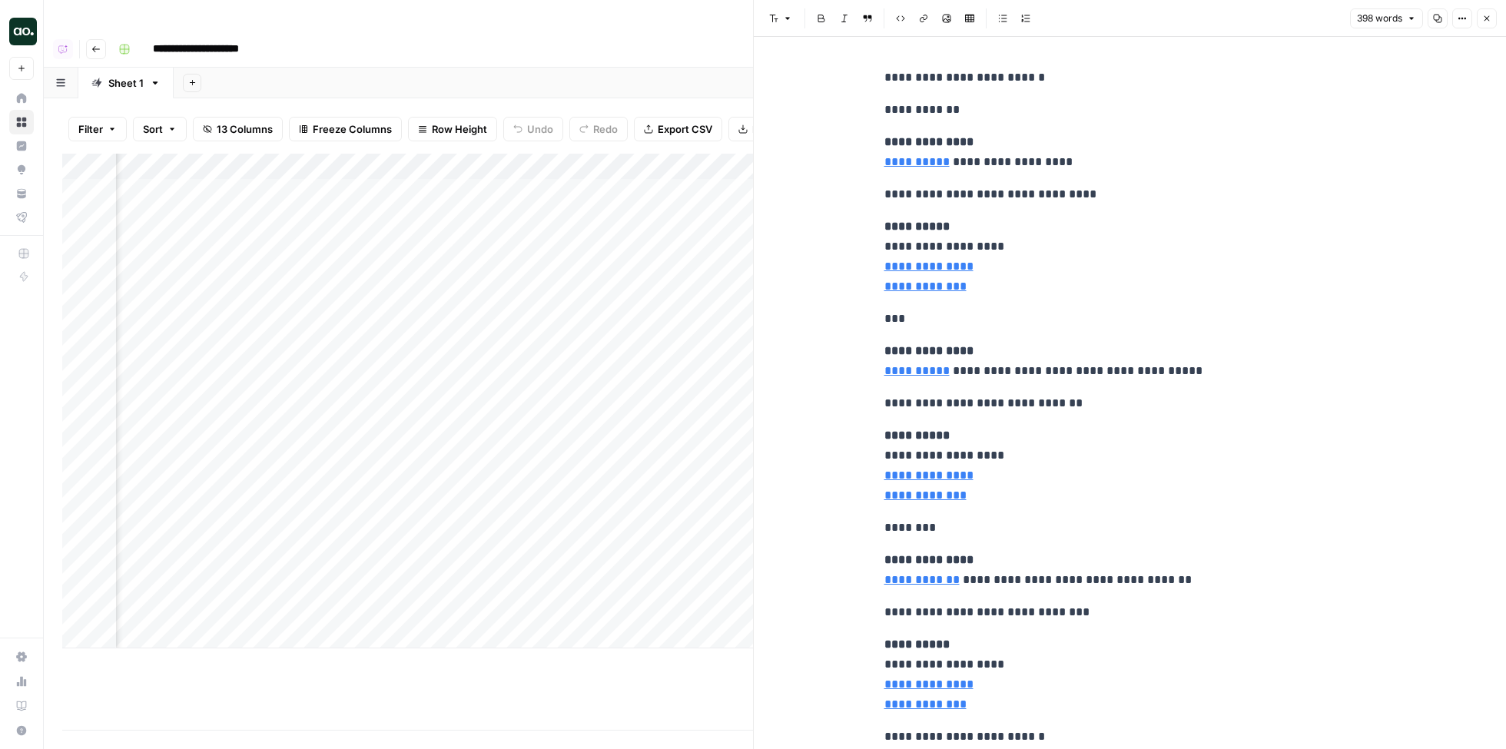
click at [983, 191] on p "**********" at bounding box center [1131, 194] width 492 height 20
copy div "**********"
click at [1487, 16] on icon "button" at bounding box center [1487, 18] width 9 height 9
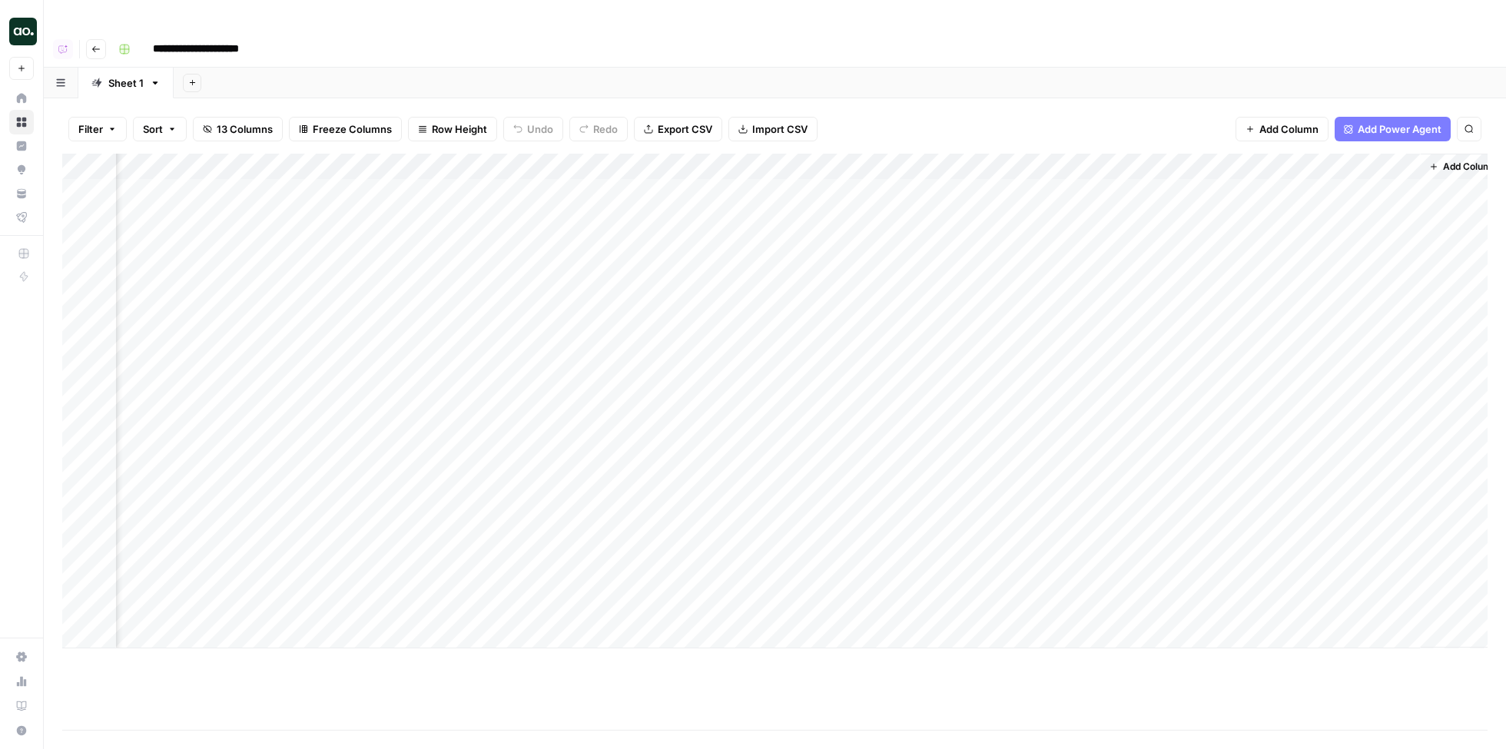
click at [1251, 154] on div "Add Column" at bounding box center [775, 401] width 1426 height 495
click at [1217, 98] on div "Filter Sort 13 Columns Freeze Columns Row Height Undo Redo Export CSV Import CS…" at bounding box center [775, 439] width 1463 height 682
click at [1274, 160] on div "Add Column" at bounding box center [775, 401] width 1426 height 495
click at [1407, 158] on div "Add Column" at bounding box center [775, 401] width 1426 height 495
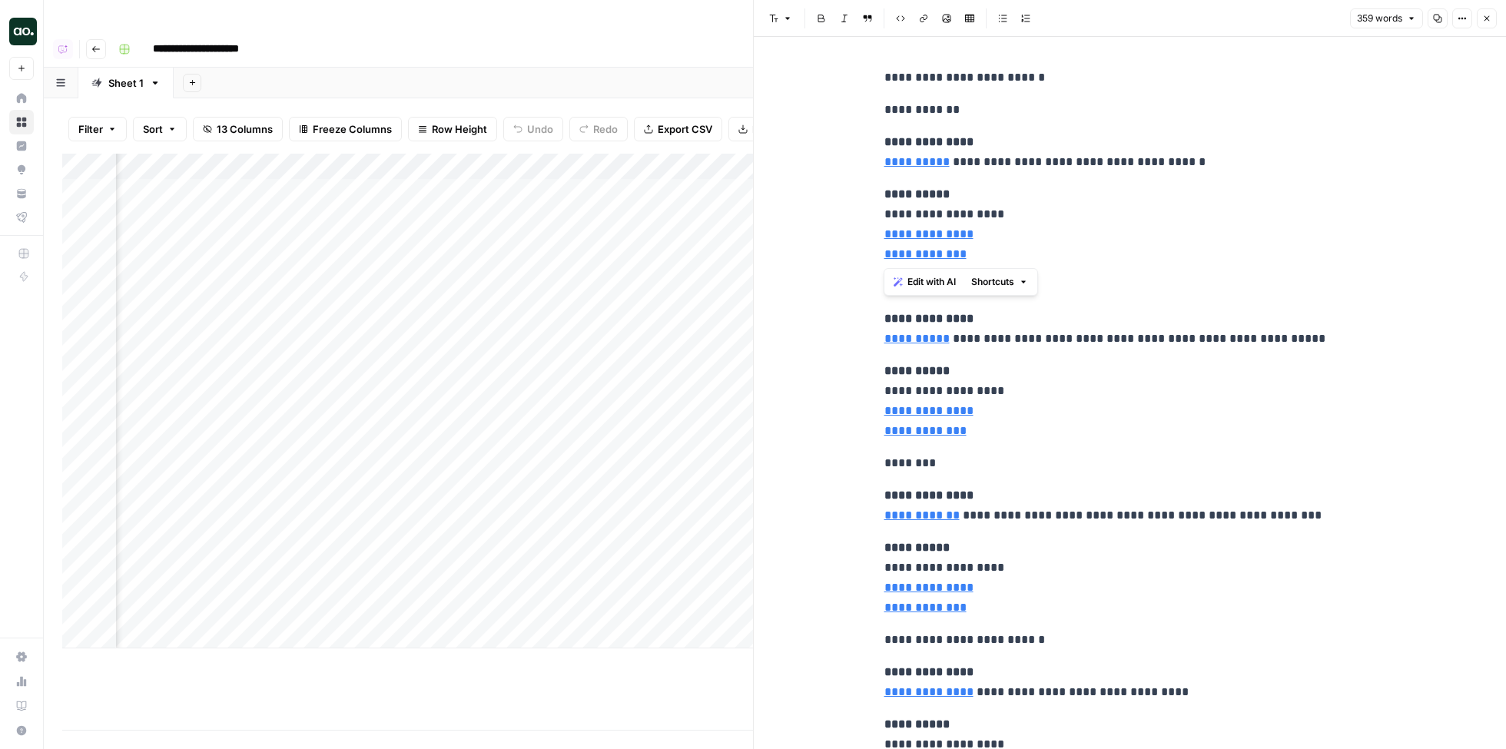
drag, startPoint x: 998, startPoint y: 257, endPoint x: 886, endPoint y: 211, distance: 120.6
click at [886, 211] on p "**********" at bounding box center [1131, 224] width 492 height 80
click at [998, 17] on icon "button" at bounding box center [1002, 18] width 9 height 9
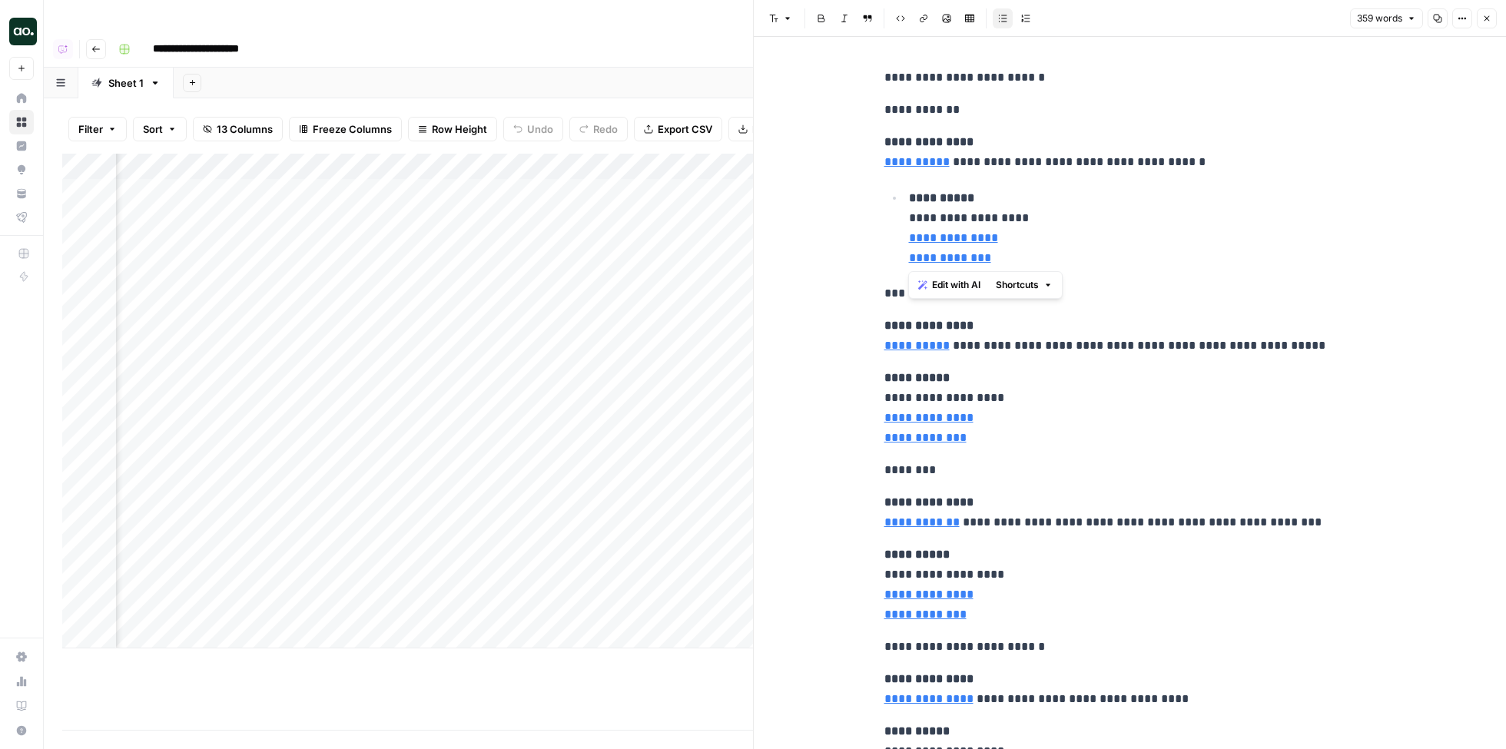
click at [912, 220] on p "**********" at bounding box center [1142, 228] width 467 height 80
click at [1001, 18] on icon "button" at bounding box center [1003, 18] width 8 height 7
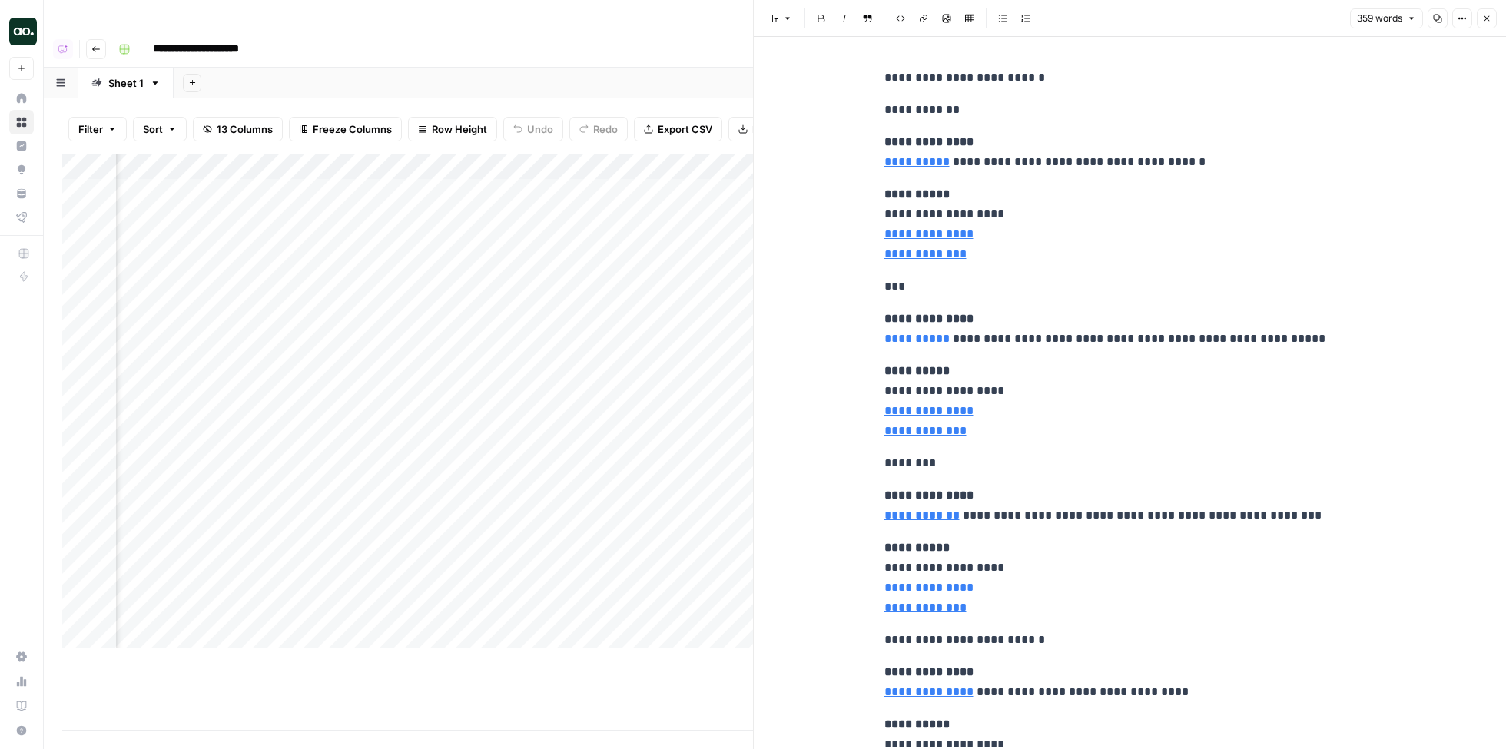
click at [1001, 18] on icon "button" at bounding box center [1003, 18] width 8 height 7
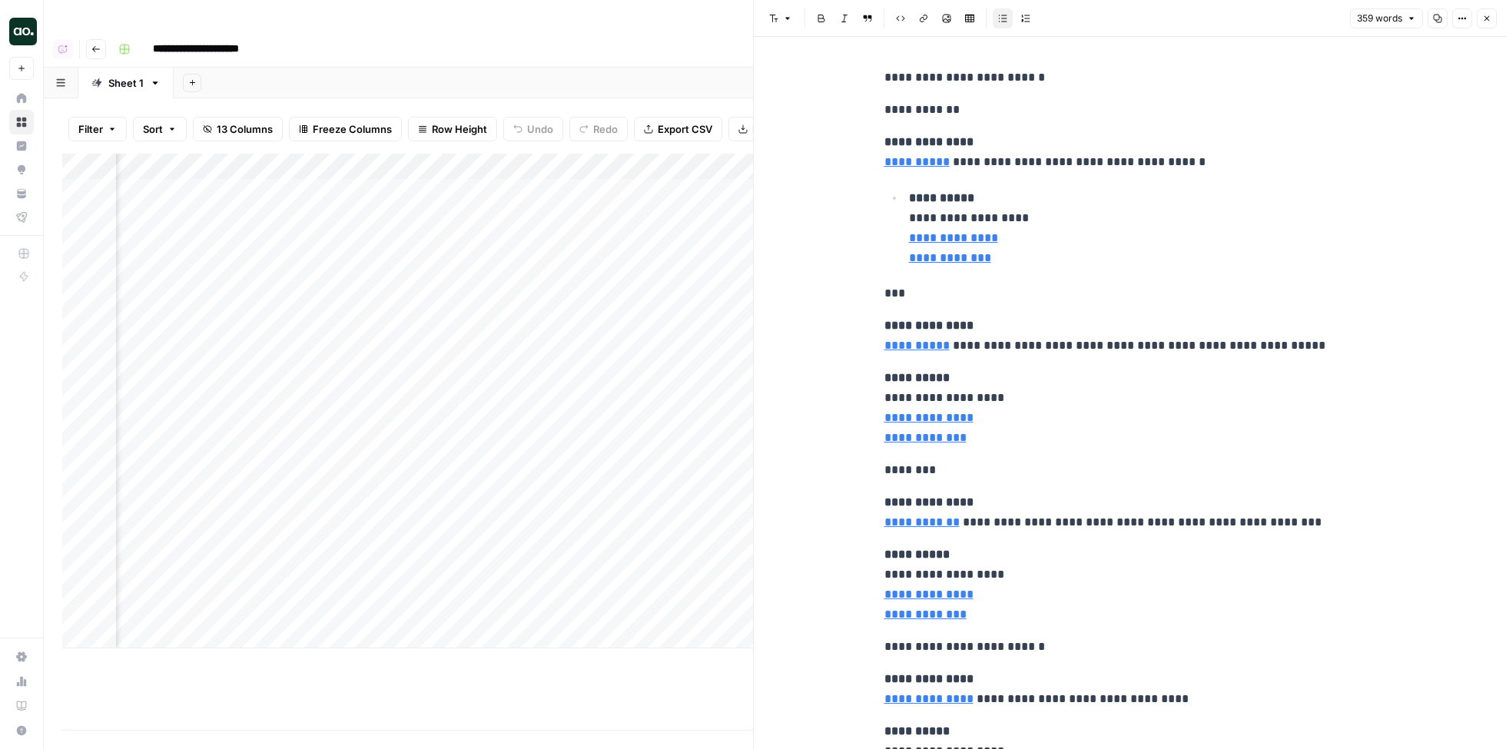
click at [1001, 18] on icon "button" at bounding box center [1003, 18] width 8 height 7
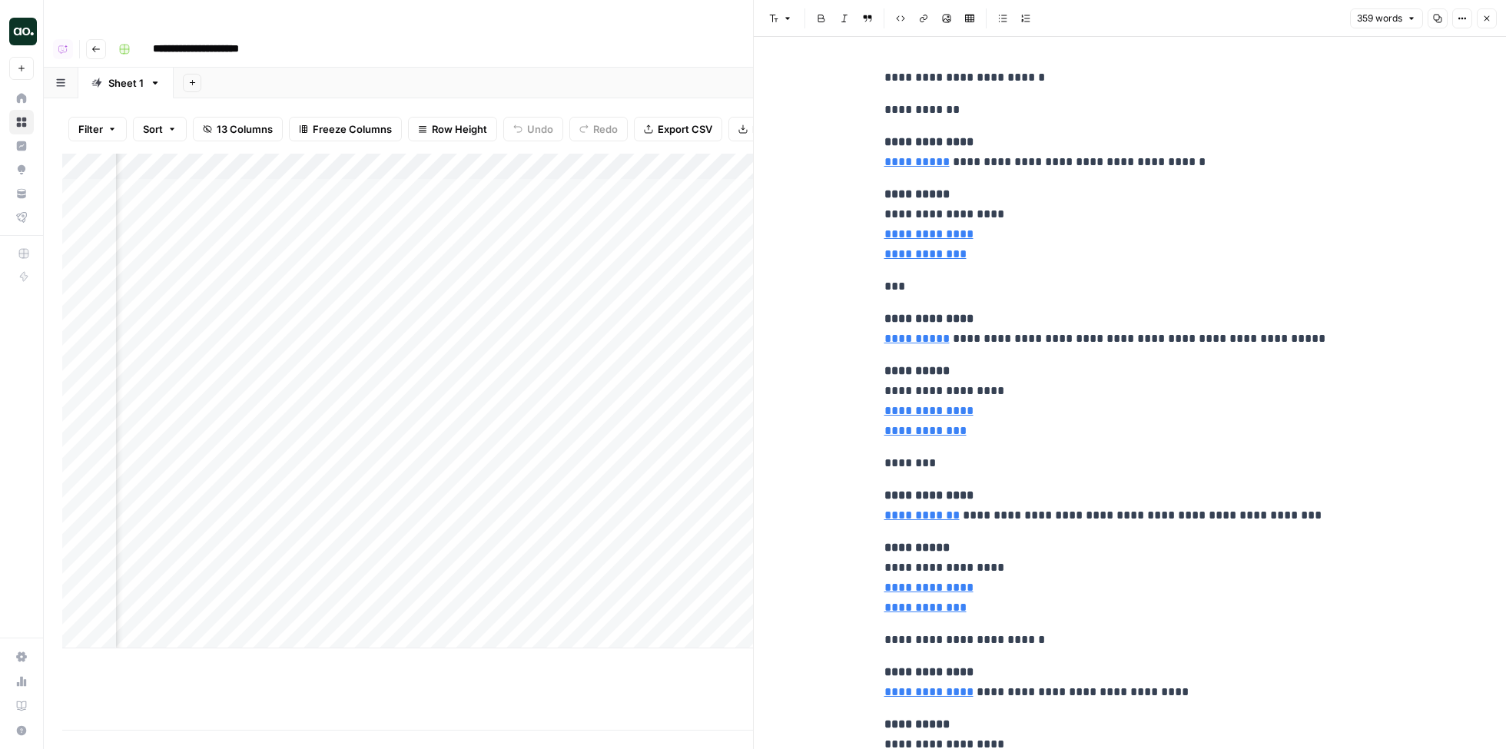
click at [1001, 19] on icon "button" at bounding box center [1002, 18] width 9 height 9
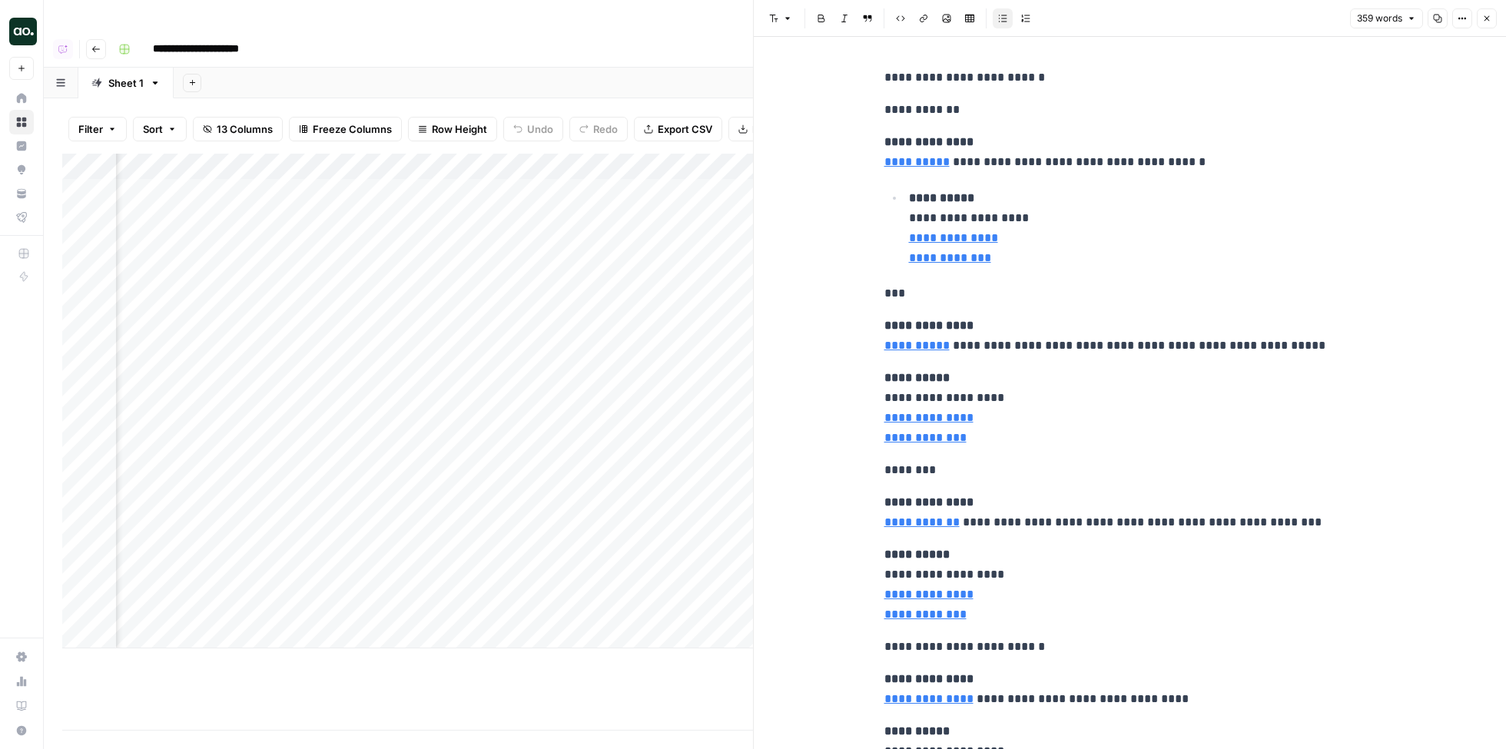
click at [1001, 19] on icon "button" at bounding box center [1002, 18] width 9 height 9
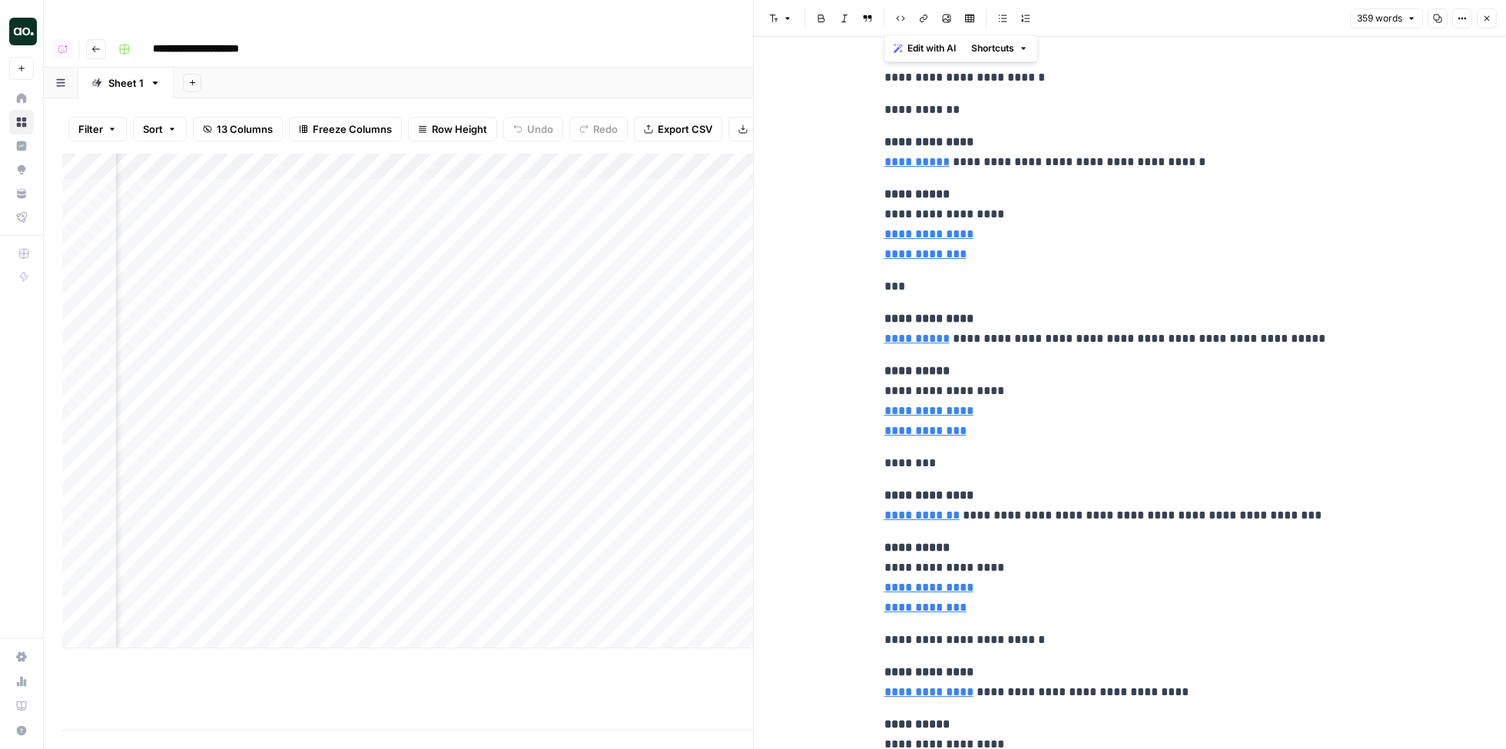
click at [1005, 18] on icon "button" at bounding box center [1003, 18] width 8 height 7
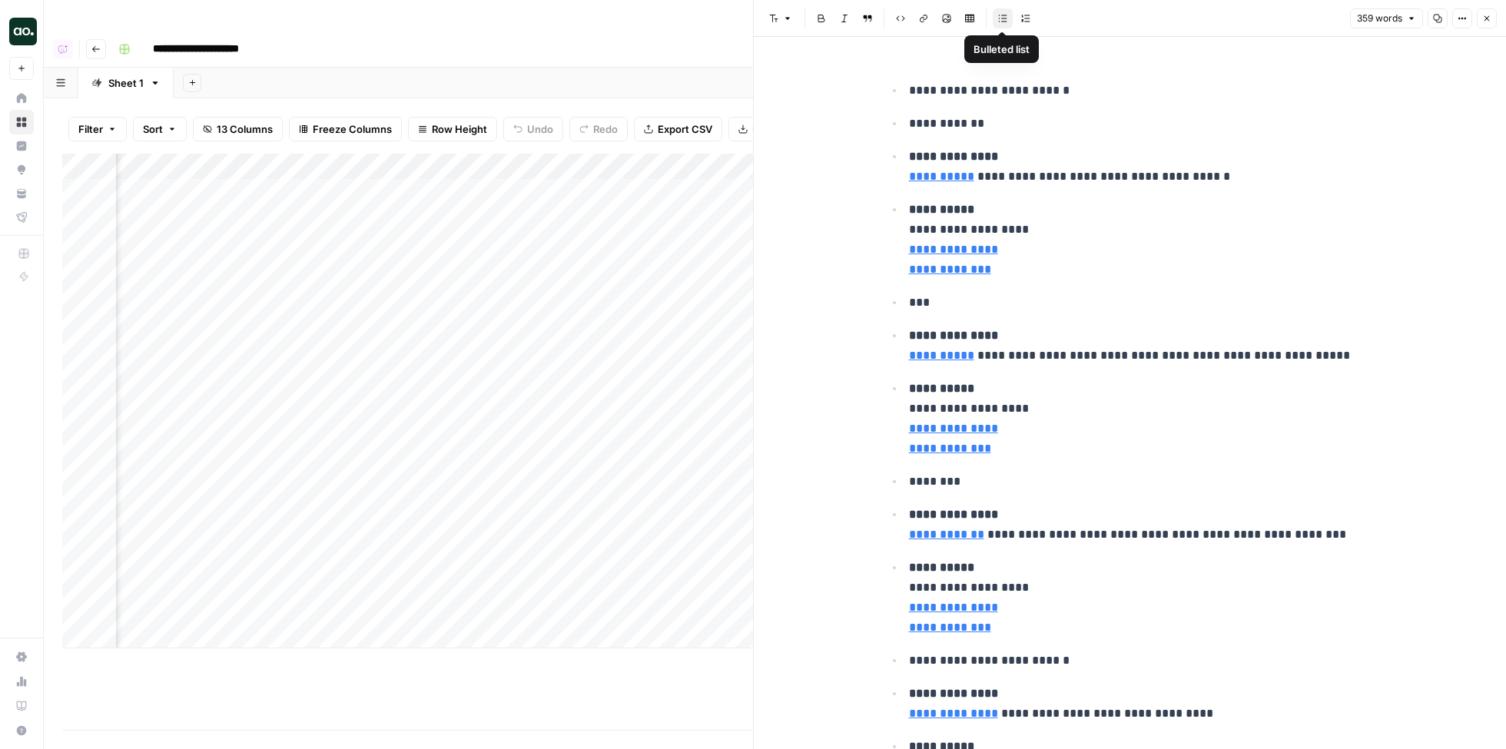
scroll to position [2069, 0]
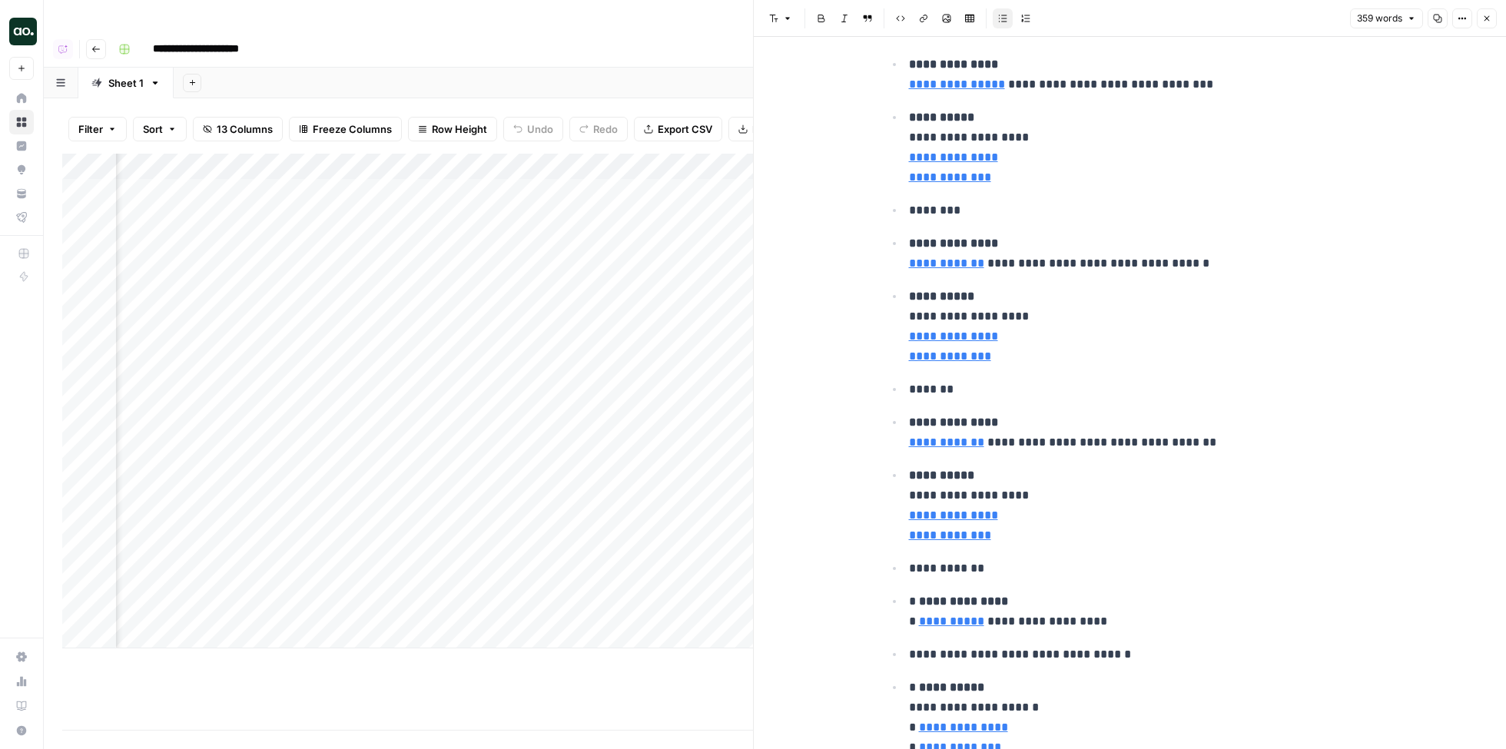
click at [1005, 18] on icon "button" at bounding box center [1003, 18] width 8 height 7
click at [1000, 18] on icon "button" at bounding box center [1002, 18] width 9 height 9
click at [1027, 18] on icon "button" at bounding box center [1026, 18] width 8 height 7
click at [1005, 12] on button "Bulleted list" at bounding box center [1003, 18] width 20 height 20
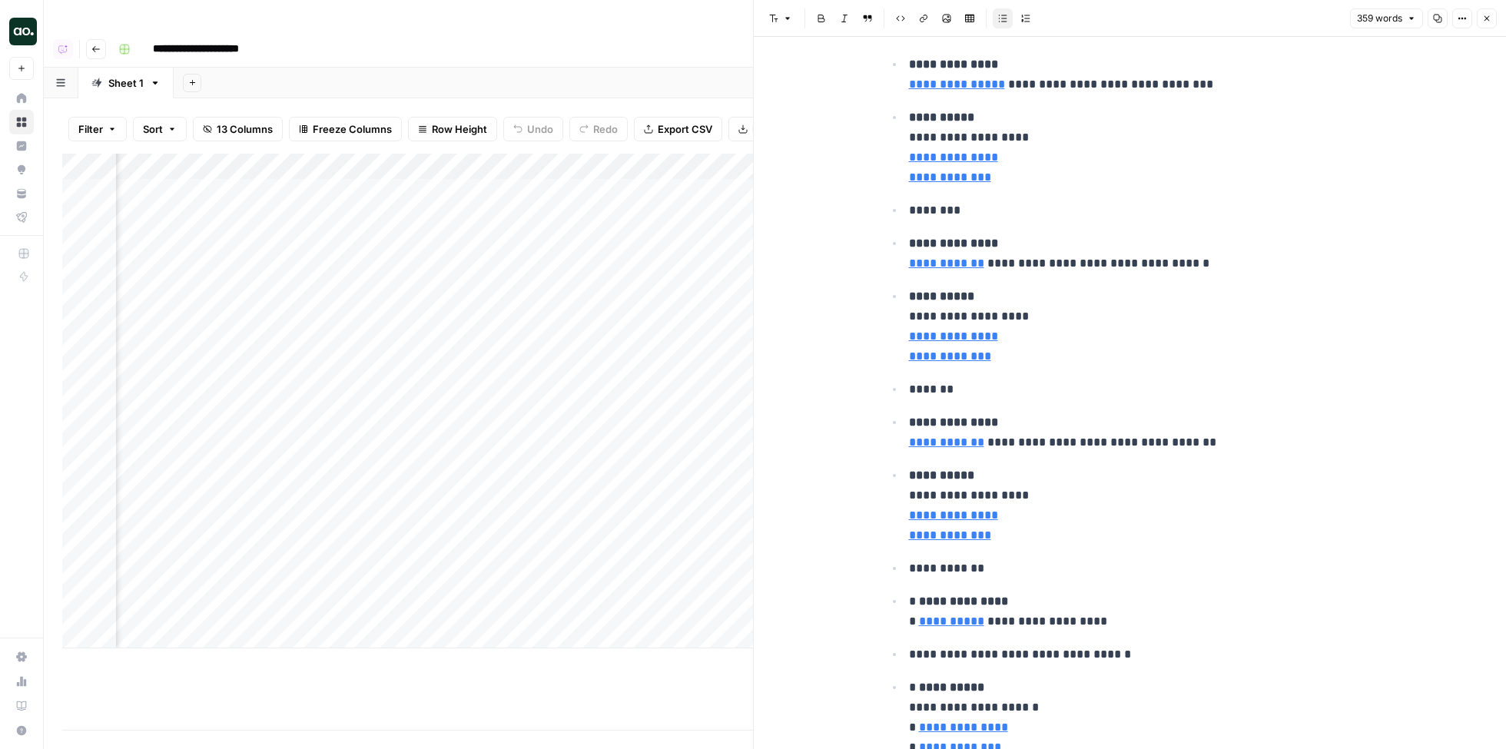
click at [1003, 19] on icon "button" at bounding box center [1002, 18] width 9 height 9
click at [1021, 140] on p "**********" at bounding box center [1142, 148] width 467 height 80
click at [1490, 15] on icon "button" at bounding box center [1487, 18] width 9 height 9
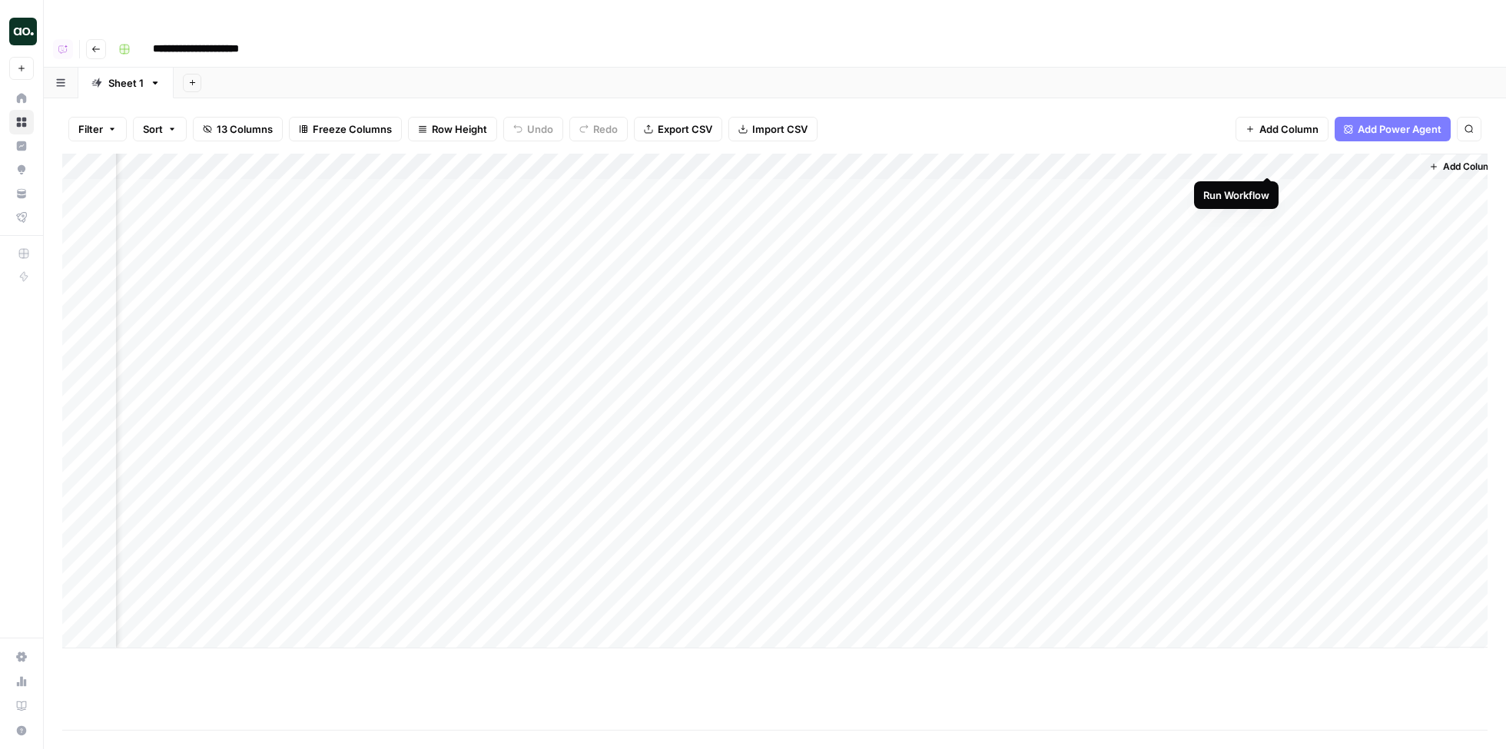
click at [1266, 162] on div "Add Column" at bounding box center [775, 401] width 1426 height 495
click at [1409, 164] on div "Add Column" at bounding box center [775, 401] width 1426 height 495
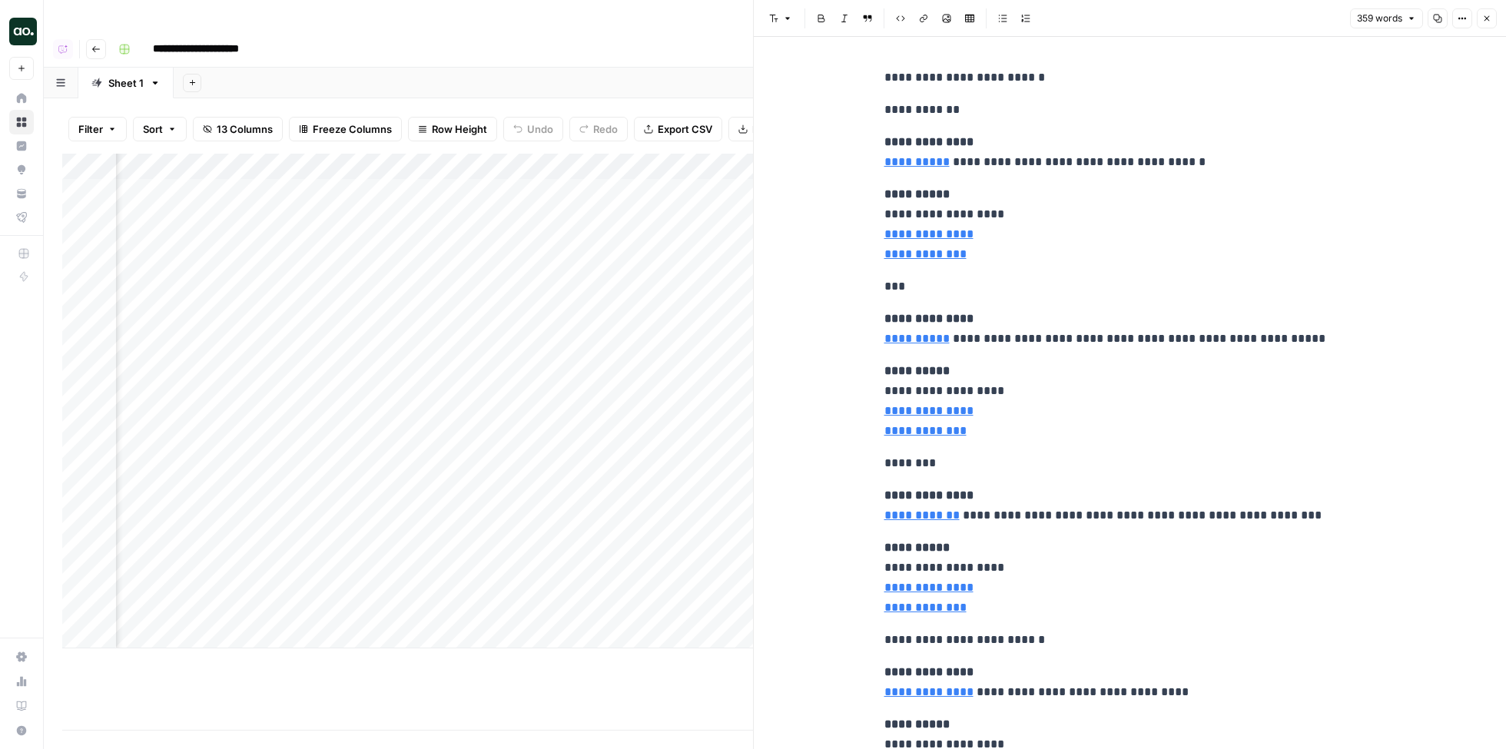
click at [1047, 171] on p "**********" at bounding box center [1131, 152] width 492 height 40
copy div "**********"
click at [1495, 15] on button "Close" at bounding box center [1487, 18] width 20 height 20
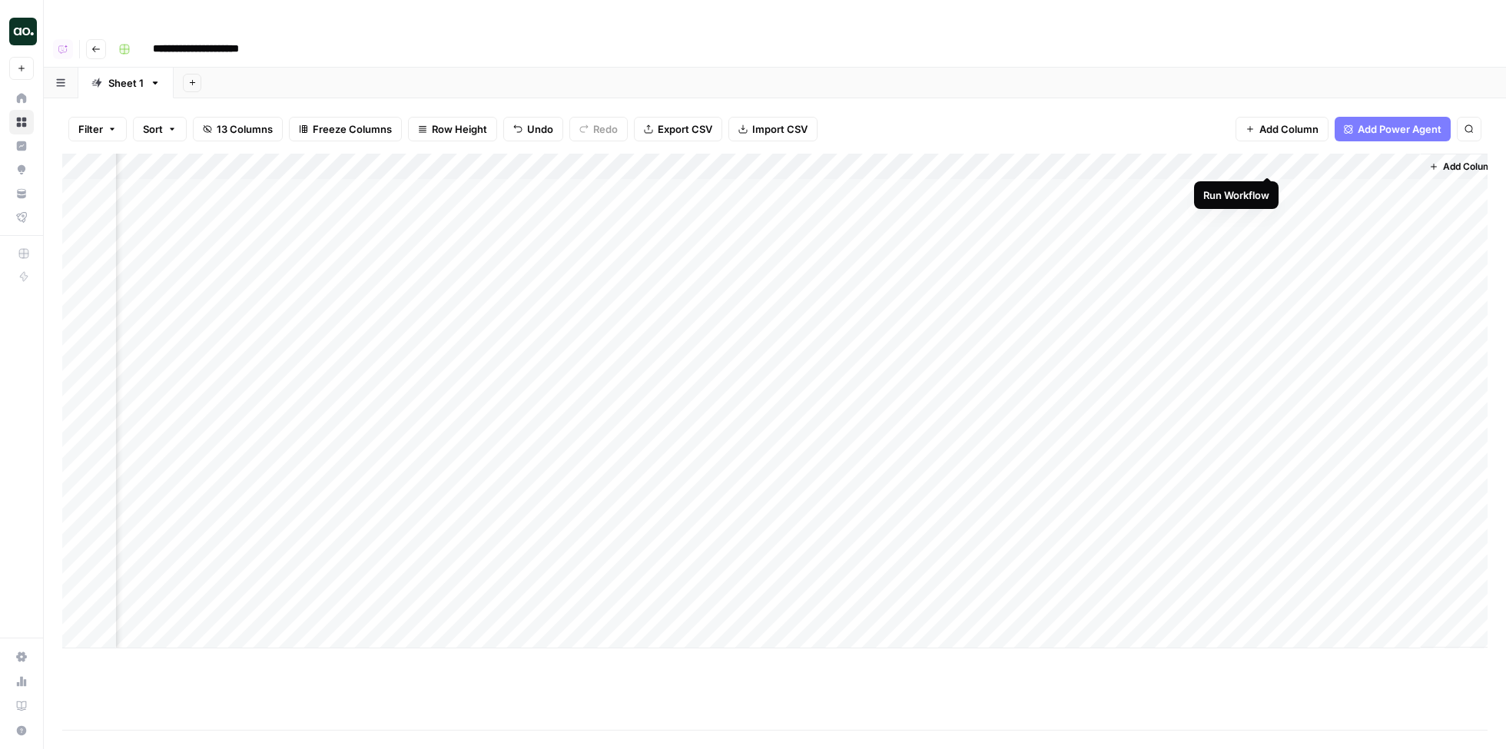
click at [1272, 158] on div "Add Column" at bounding box center [775, 401] width 1426 height 495
click at [1403, 161] on div "Add Column" at bounding box center [775, 401] width 1426 height 495
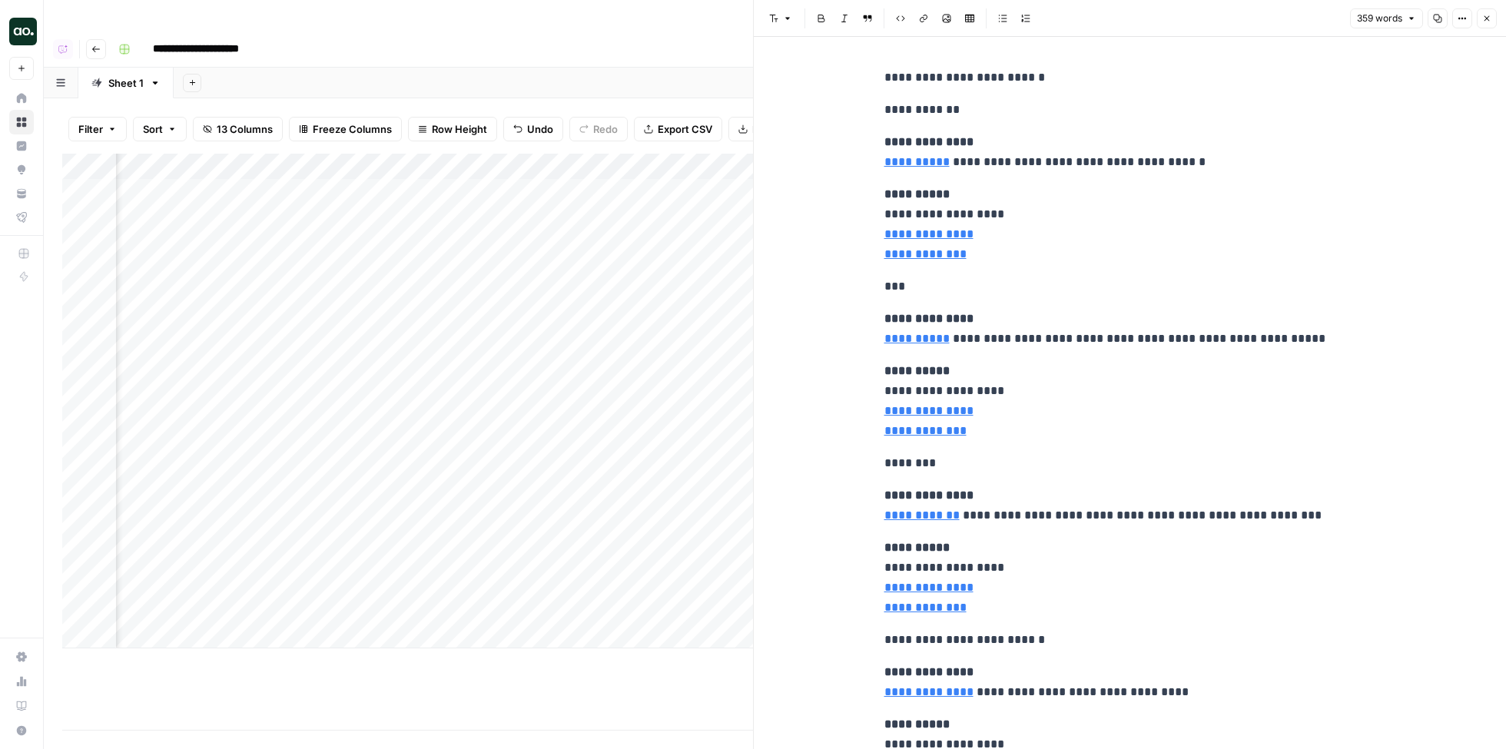
click at [1042, 132] on p "**********" at bounding box center [1131, 152] width 492 height 40
copy div "**********"
click at [1045, 145] on p "**********" at bounding box center [1131, 152] width 492 height 40
copy div "**********"
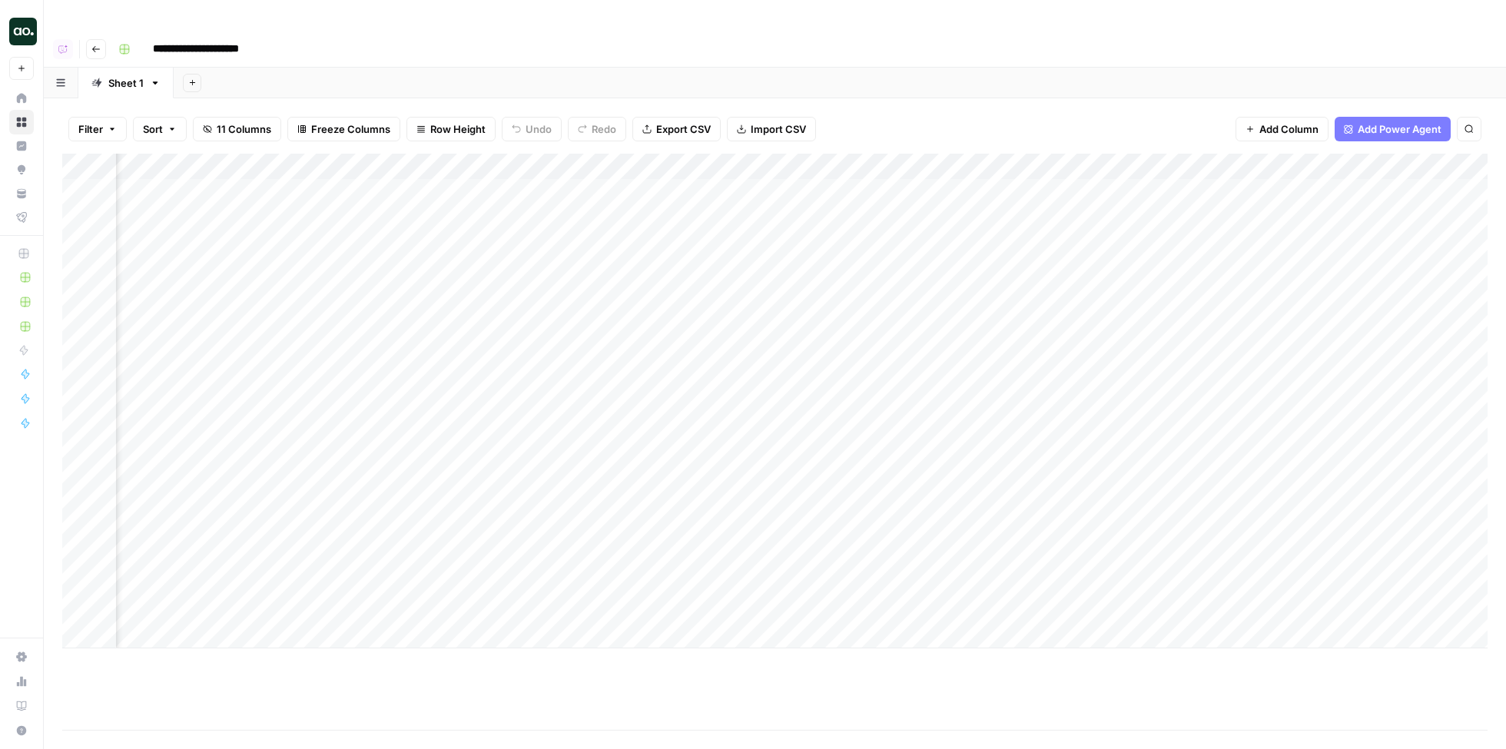
scroll to position [0, 642]
click at [1368, 154] on div "Add Column" at bounding box center [775, 401] width 1426 height 495
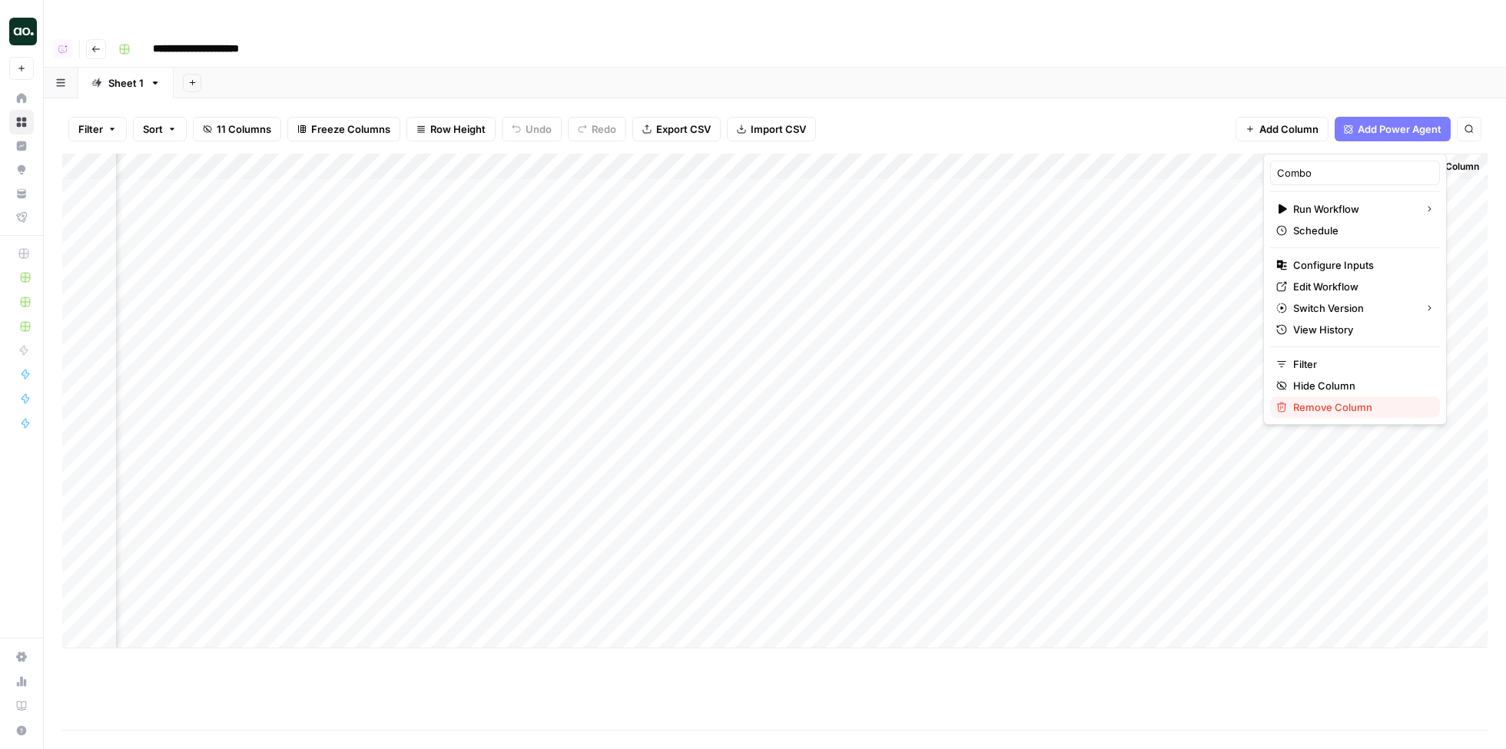
click at [1324, 407] on span "Remove Column" at bounding box center [1361, 407] width 135 height 15
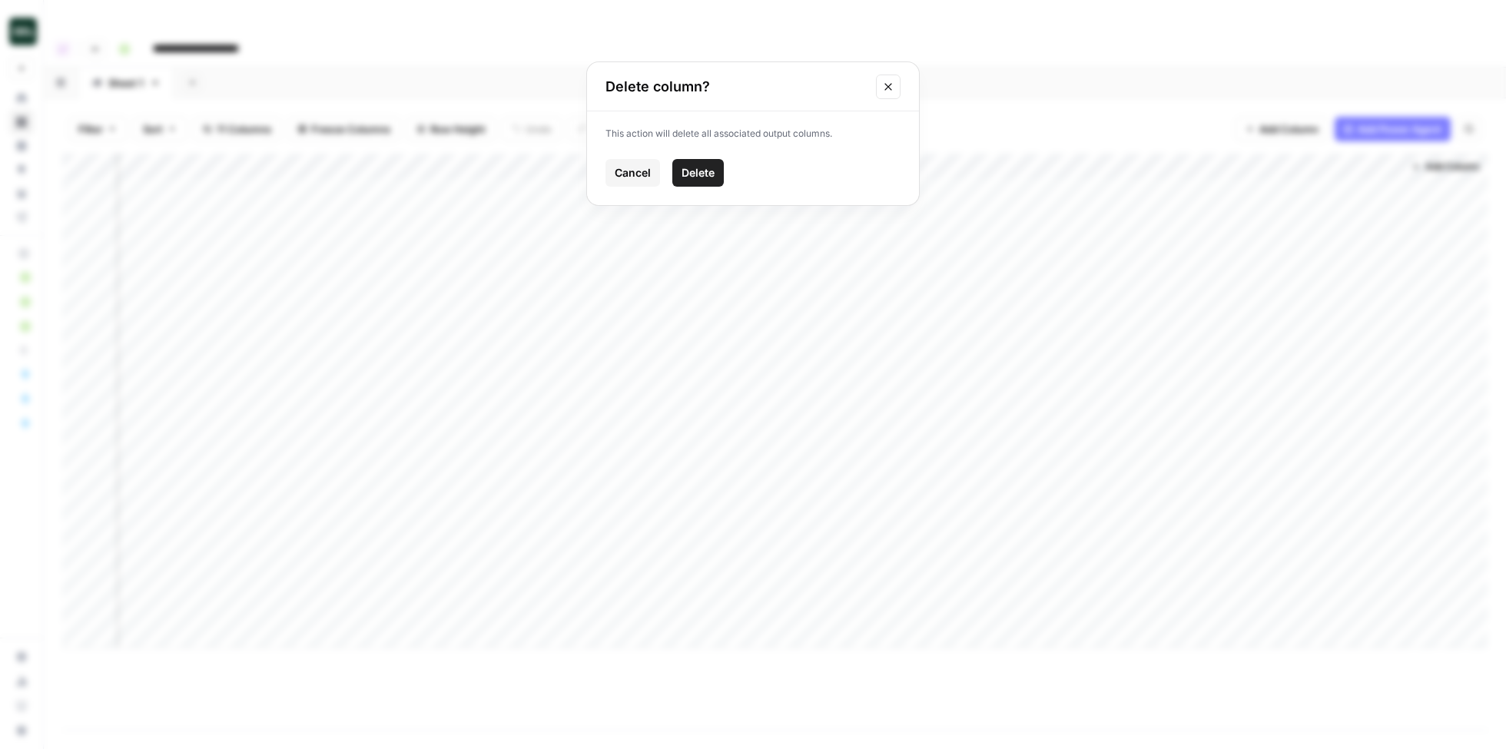
click at [699, 169] on span "Delete" at bounding box center [698, 172] width 33 height 15
click at [1443, 160] on span "Add Column" at bounding box center [1453, 167] width 54 height 14
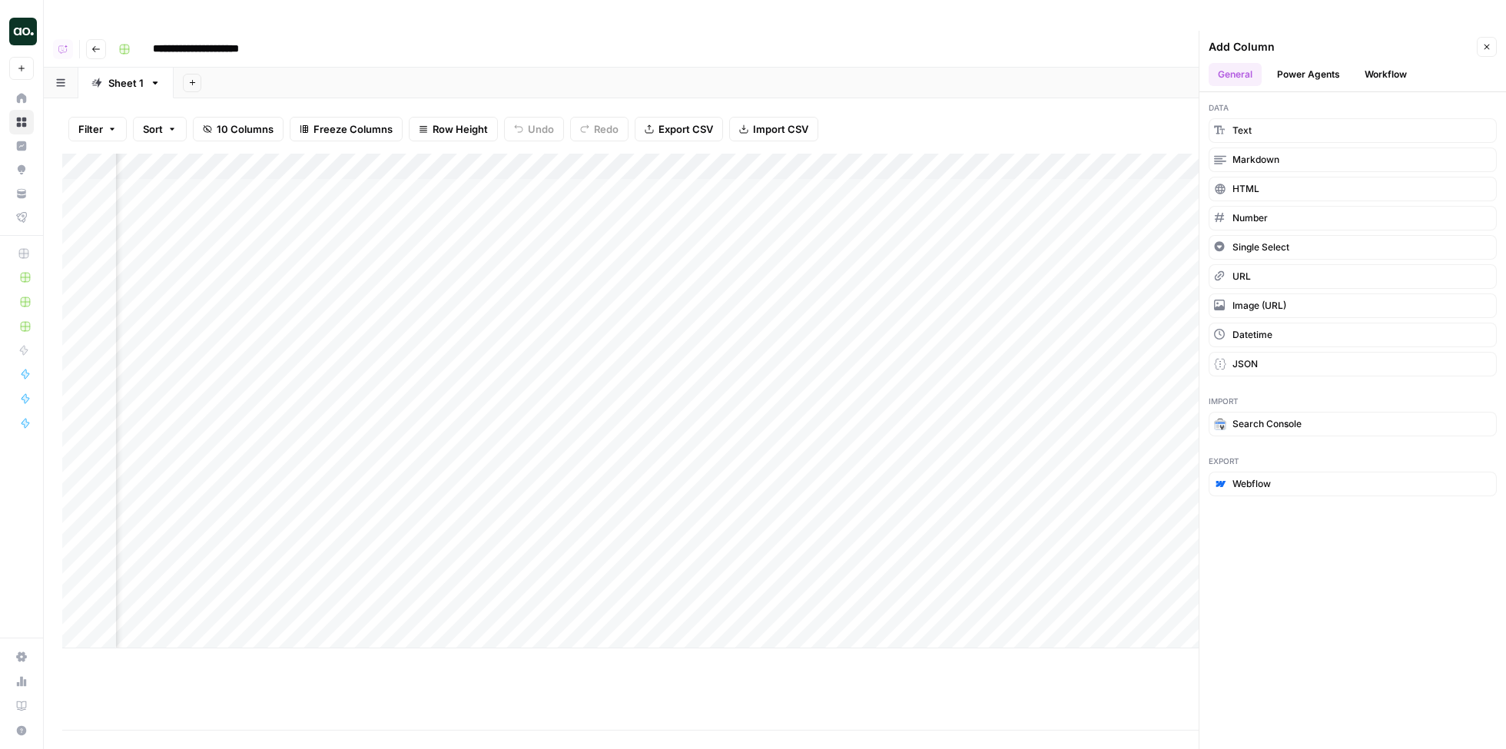
click at [1365, 63] on button "Workflow" at bounding box center [1386, 74] width 61 height 23
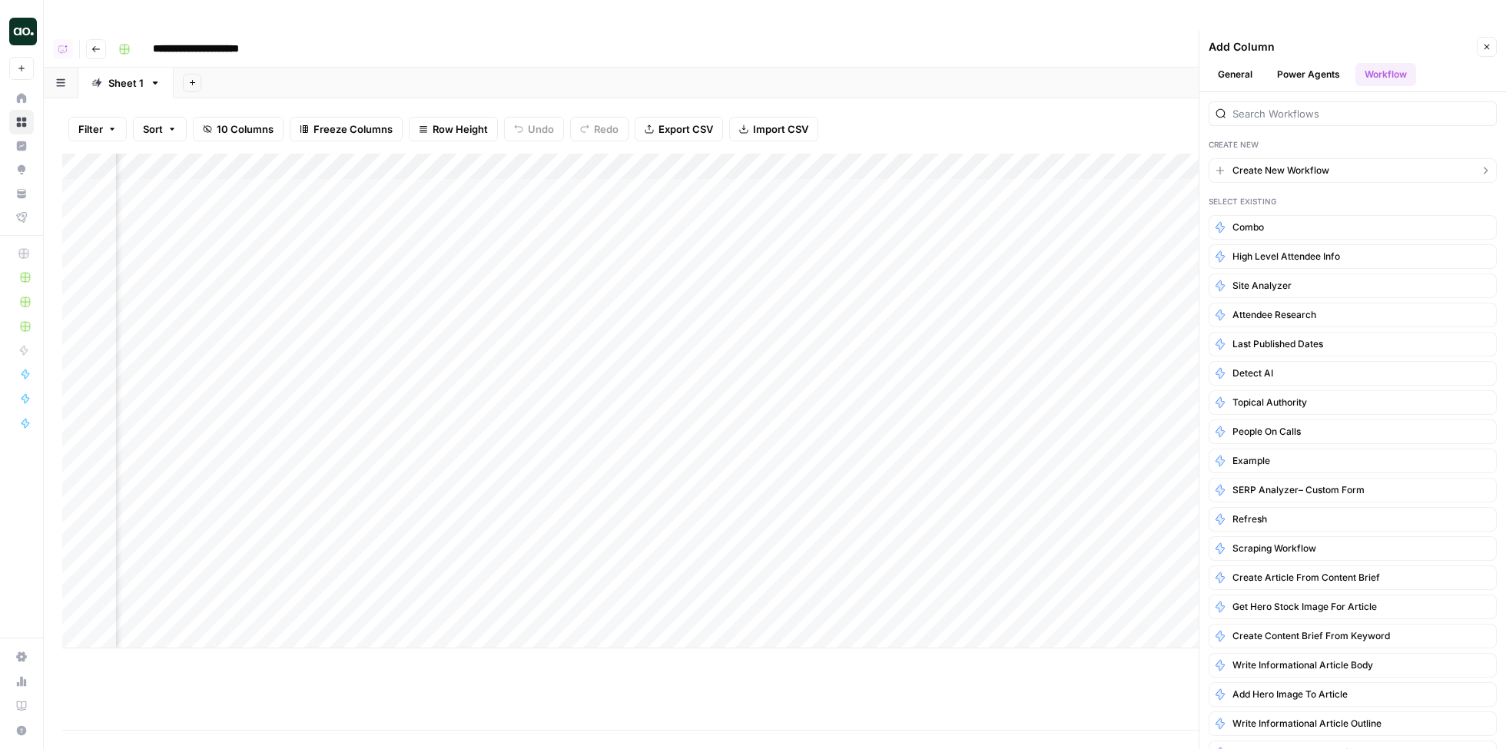
click at [1309, 164] on span "Create New Workflow" at bounding box center [1281, 171] width 97 height 14
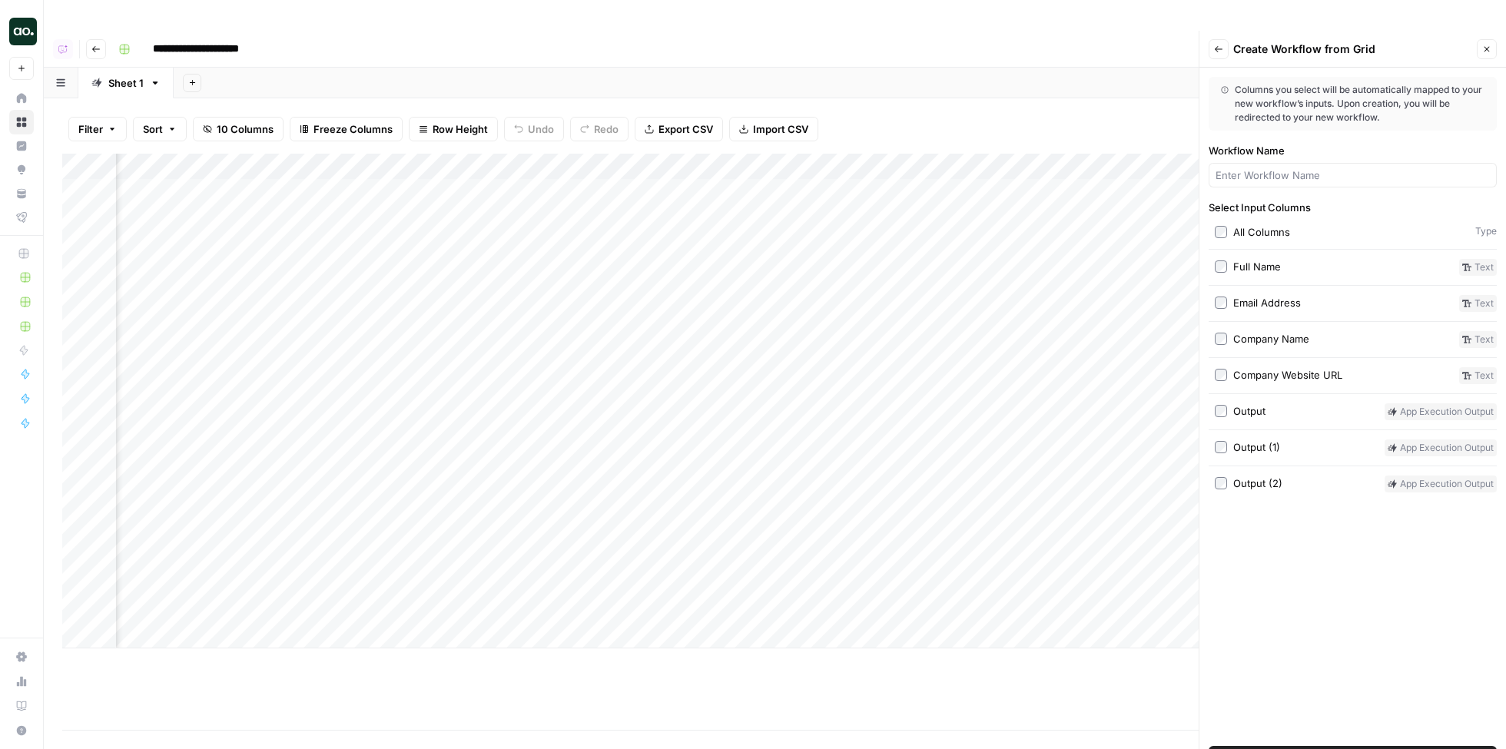
click at [1327, 749] on span "Create Workflow" at bounding box center [1353, 758] width 81 height 15
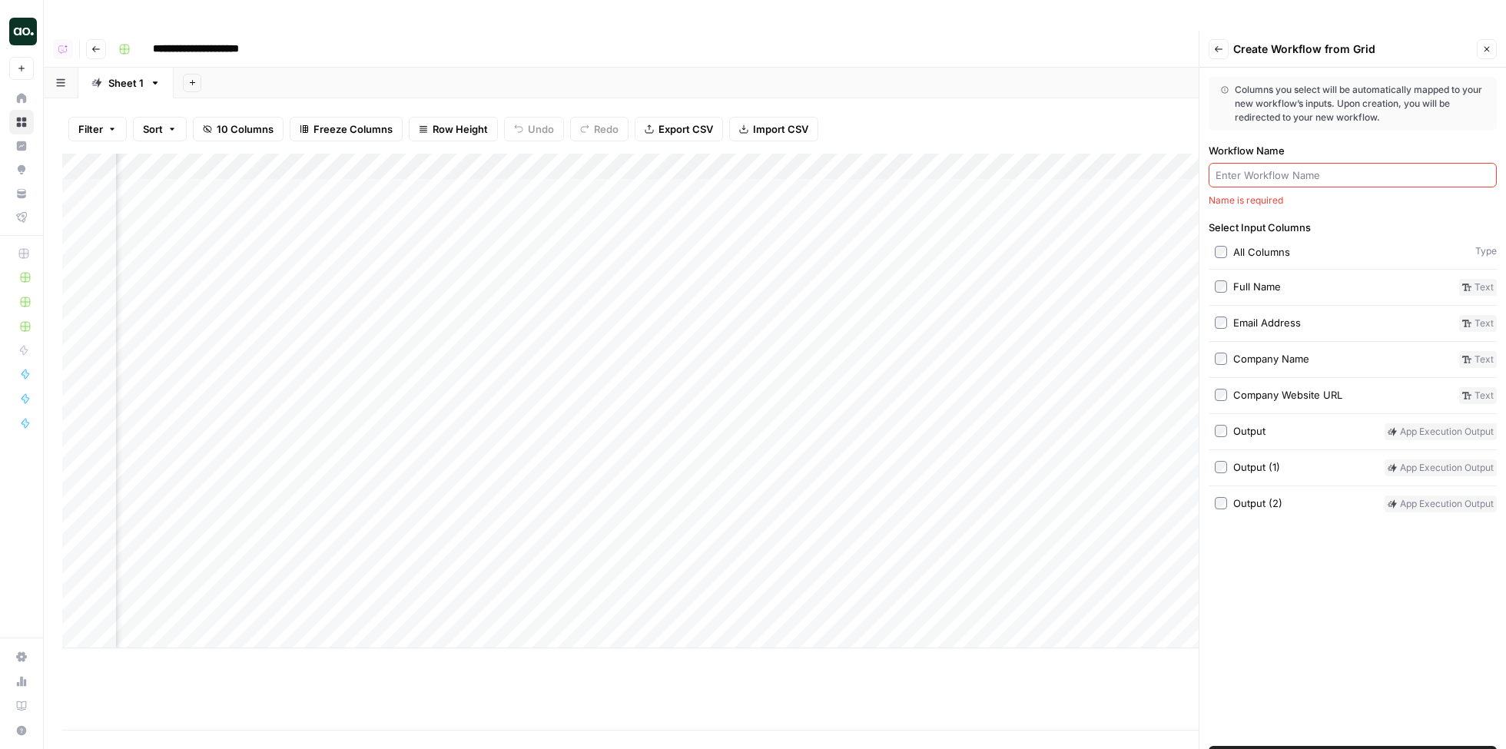
click at [1297, 163] on div at bounding box center [1353, 175] width 288 height 25
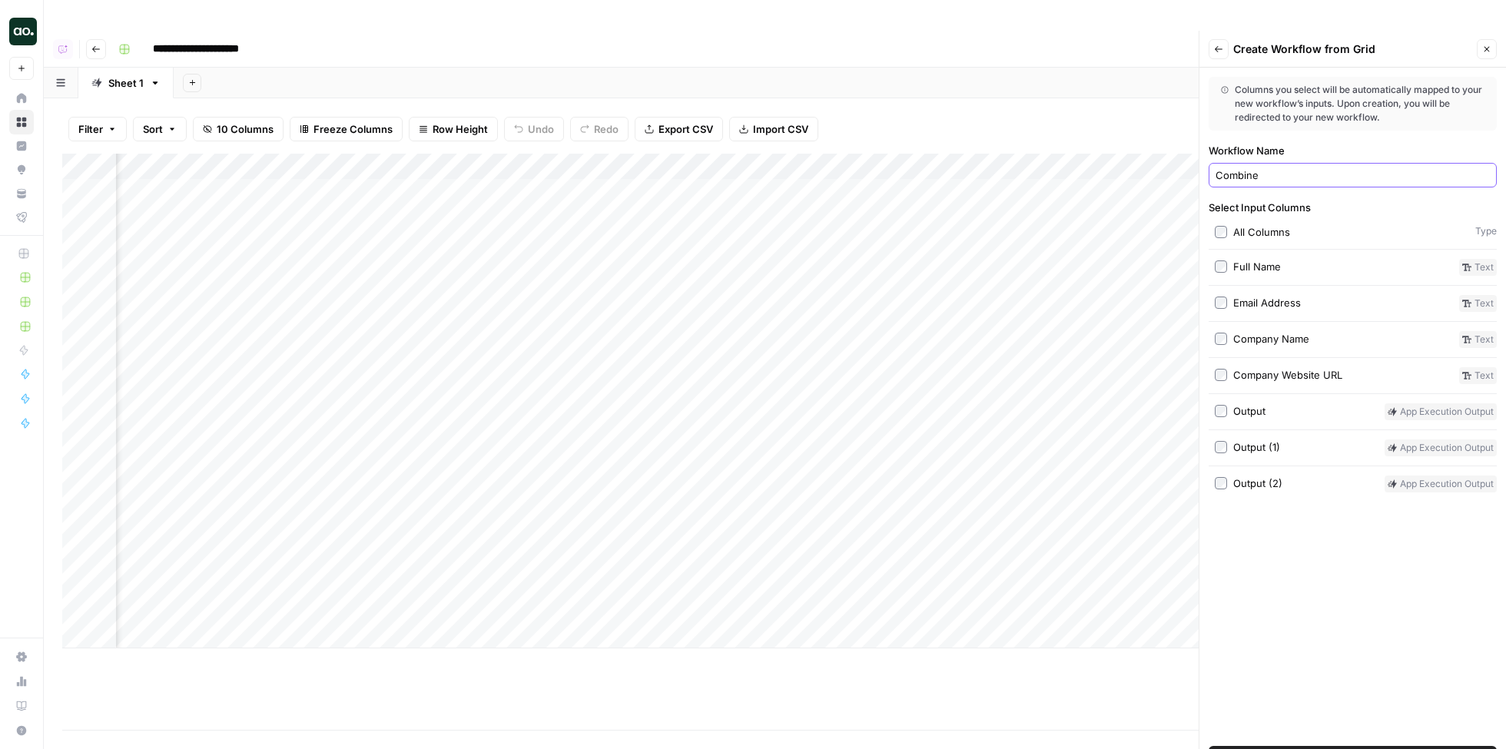
type input "Combine"
click at [1314, 749] on span "Create Workflow" at bounding box center [1353, 758] width 81 height 15
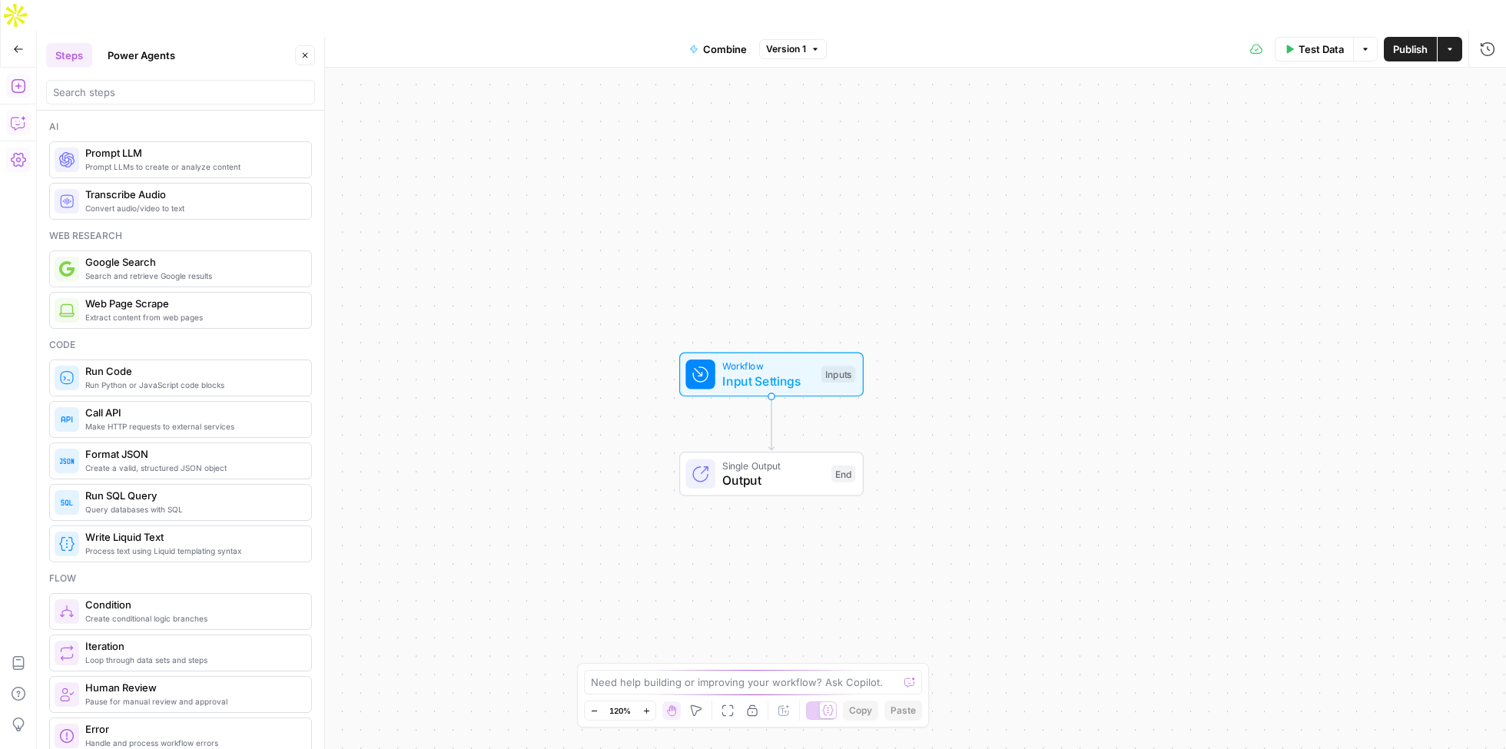
click at [20, 115] on icon "button" at bounding box center [18, 122] width 15 height 15
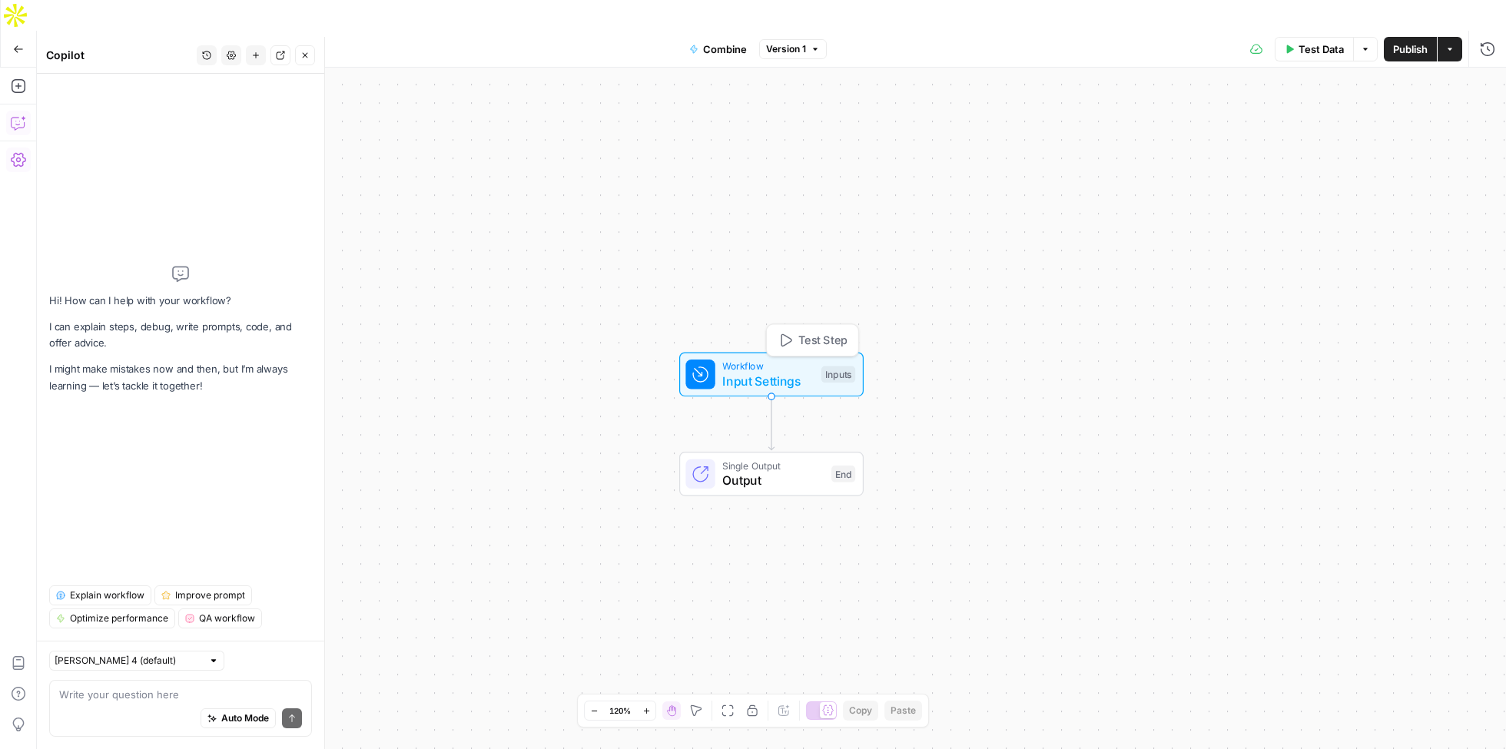
click at [772, 372] on span "Input Settings" at bounding box center [767, 381] width 91 height 18
click at [180, 696] on textarea at bounding box center [180, 694] width 243 height 15
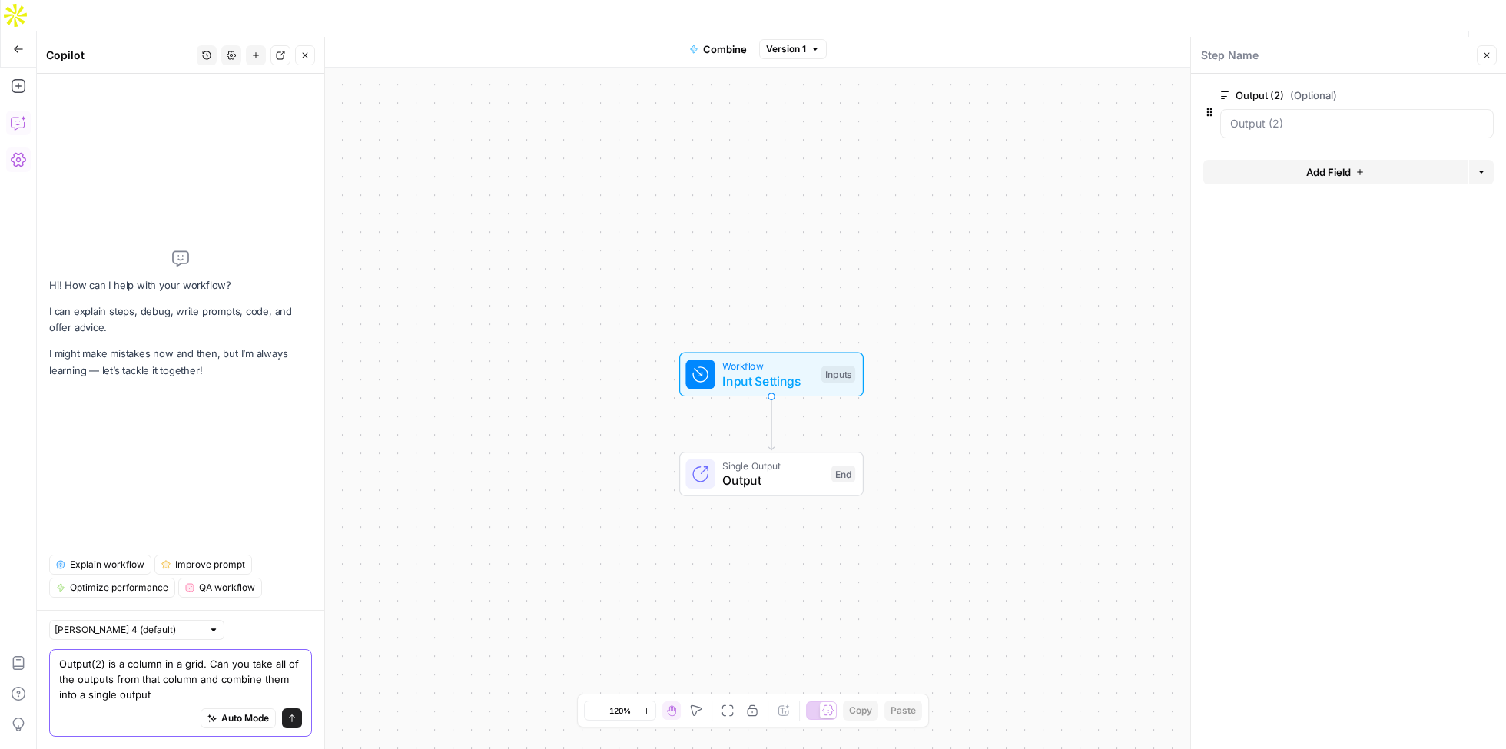
type textarea "Output(2) is a column in a grid. Can you take all of the outputs from that colu…"
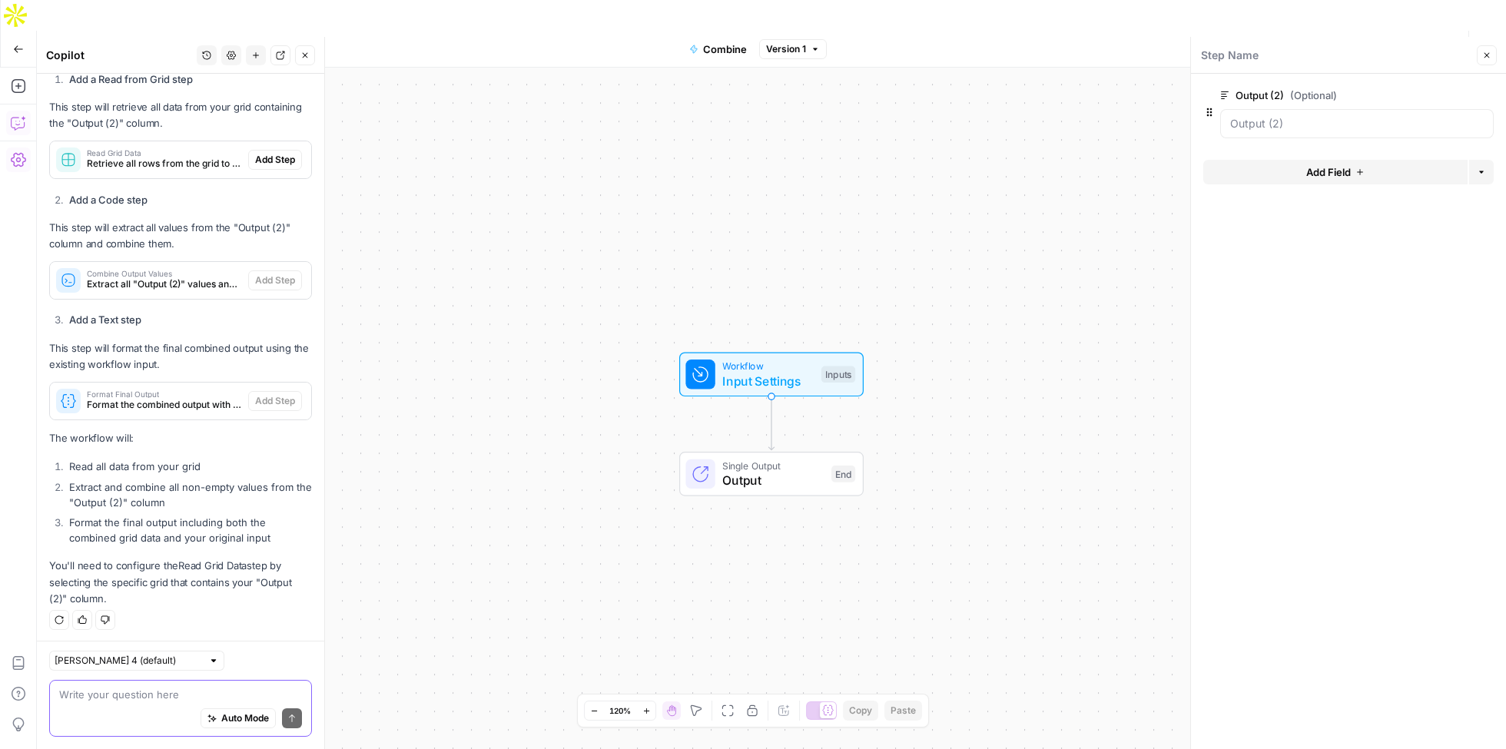
scroll to position [148, 0]
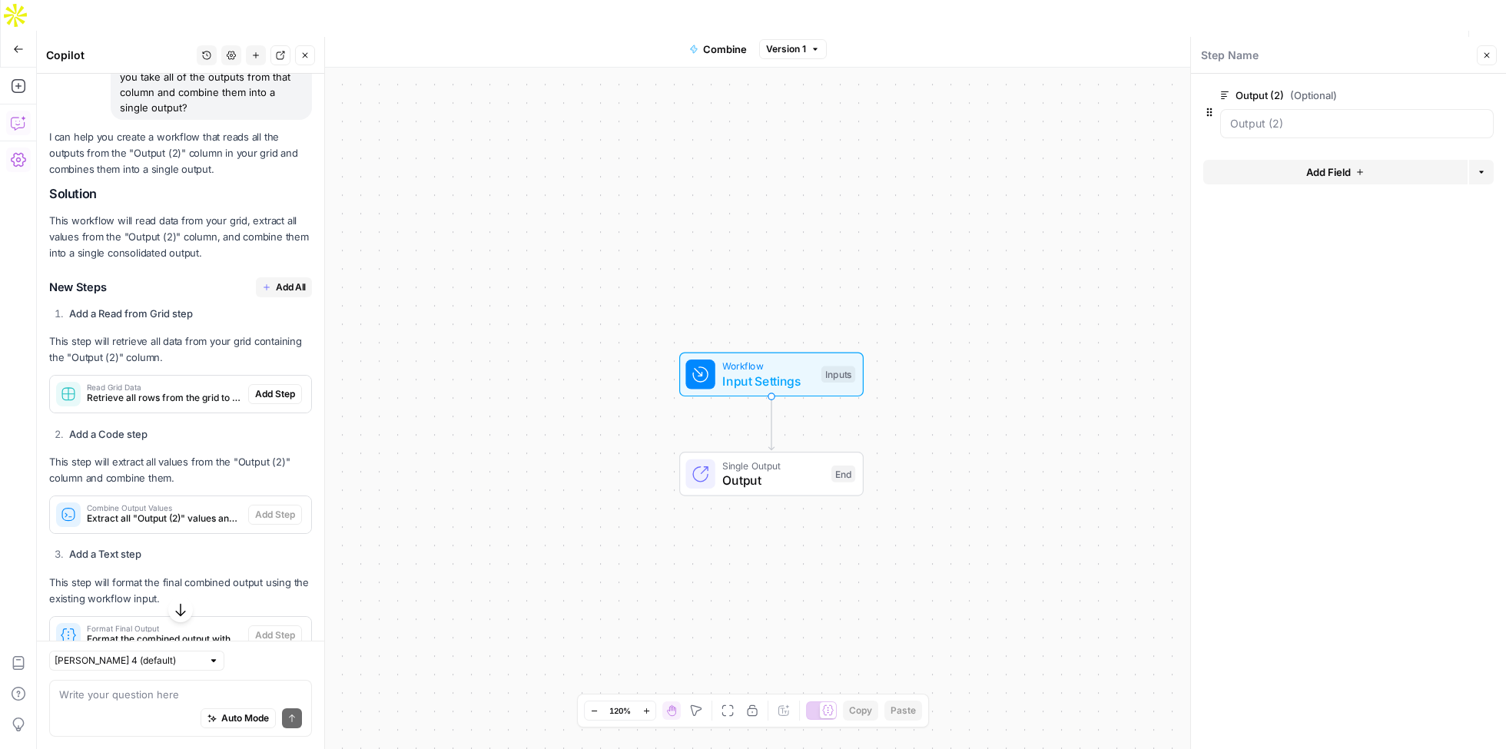
click at [288, 293] on span "Add All" at bounding box center [291, 288] width 30 height 14
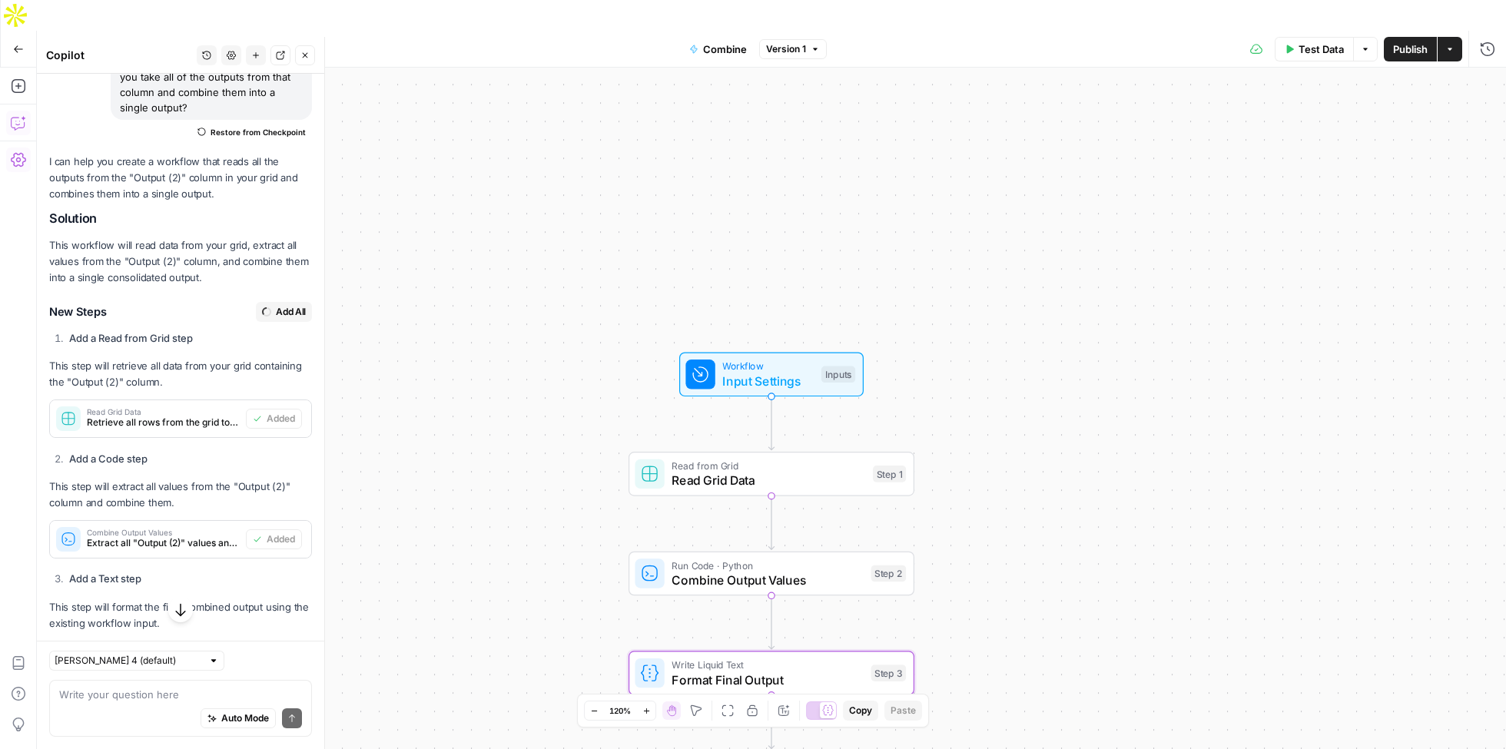
type textarea "Format Final Output"
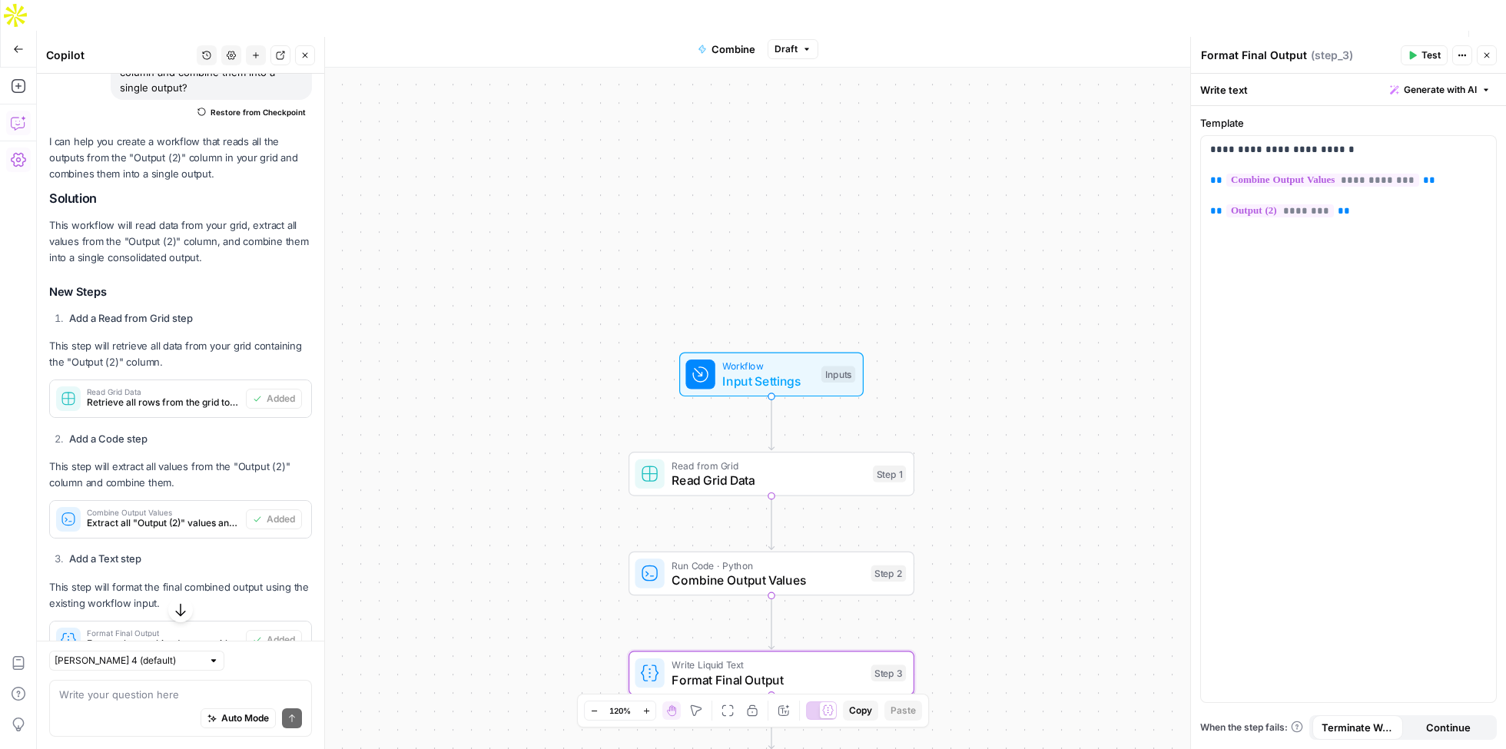
scroll to position [169, 0]
click at [1302, 42] on span "Test Data" at bounding box center [1321, 49] width 45 height 15
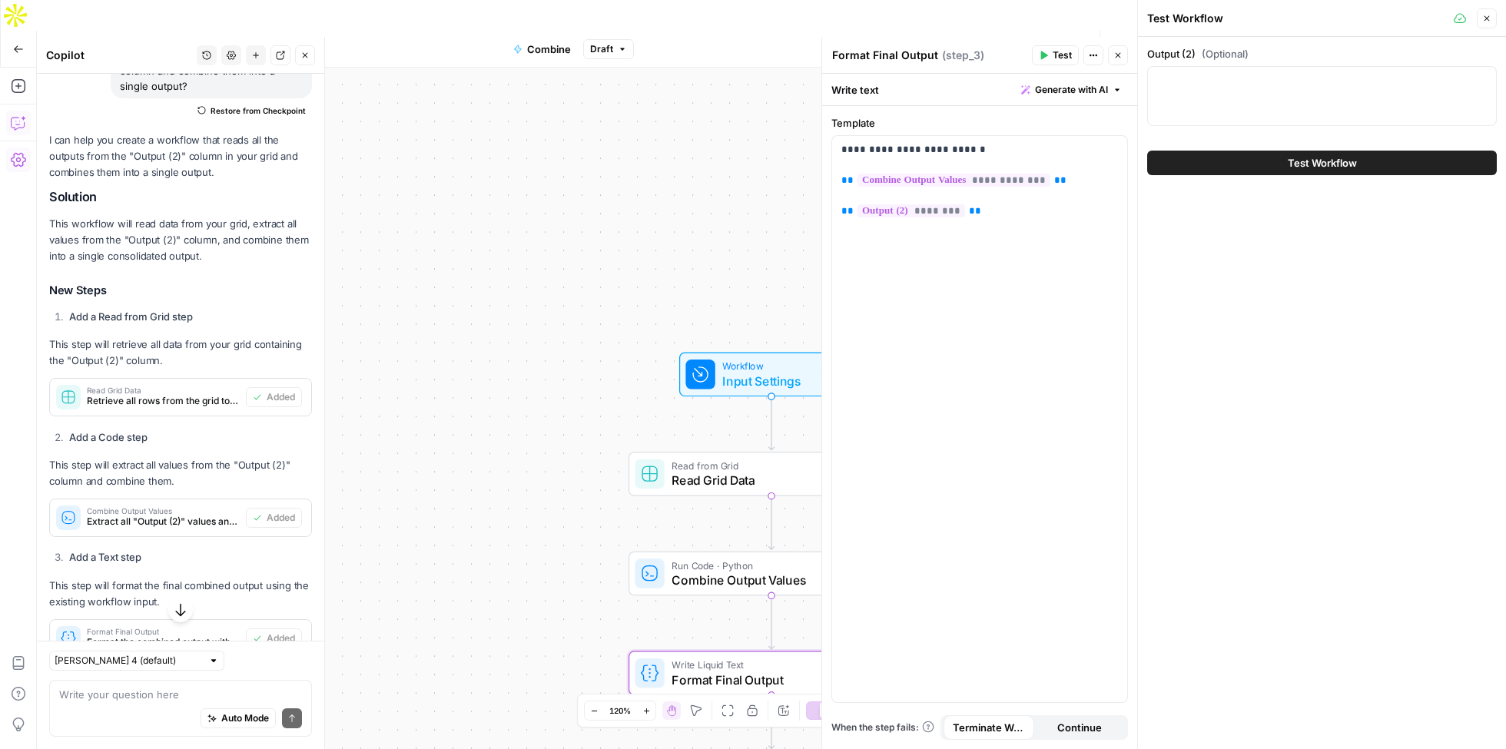
click at [1310, 157] on span "Test Workflow" at bounding box center [1322, 162] width 69 height 15
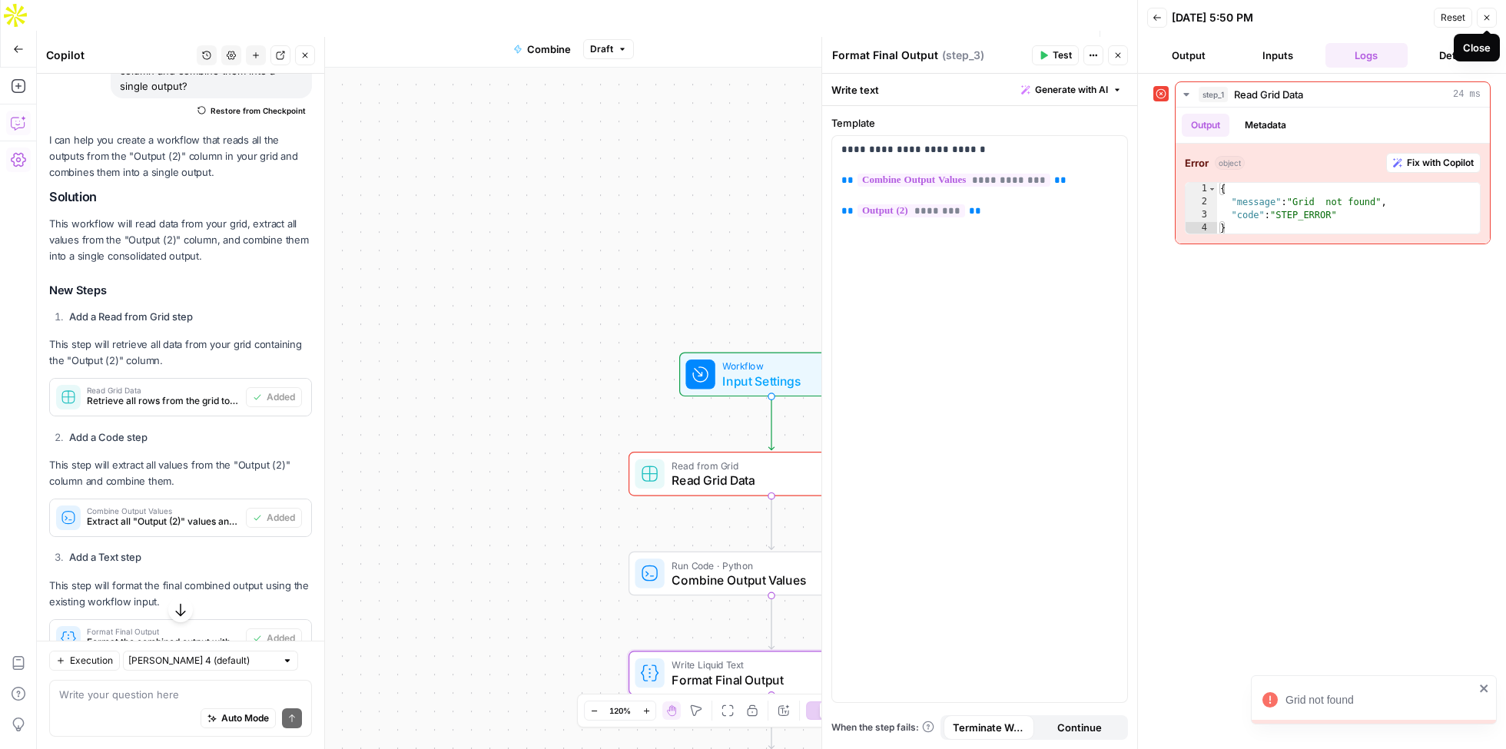
click at [1492, 19] on icon "button" at bounding box center [1487, 17] width 9 height 9
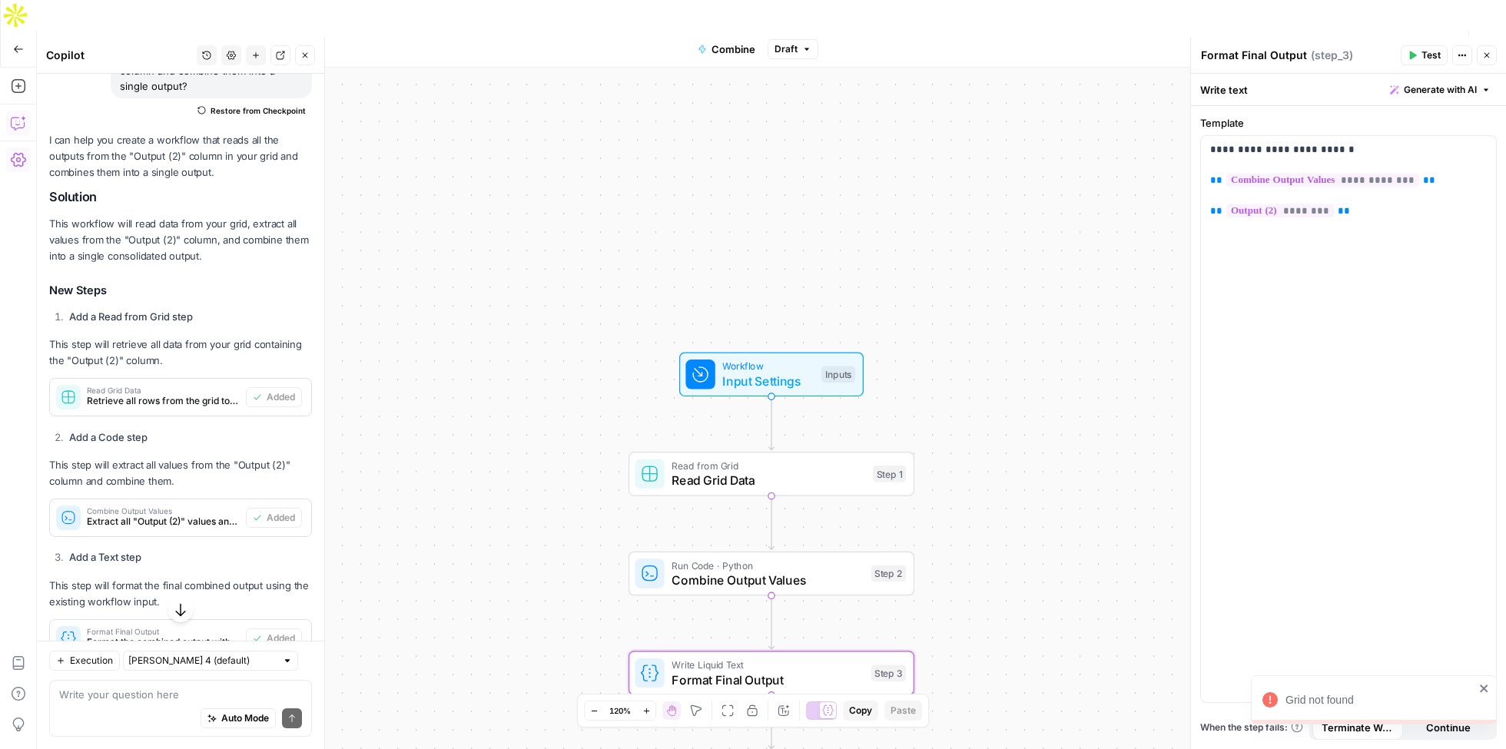
click at [805, 471] on span "Read Grid Data" at bounding box center [769, 480] width 194 height 18
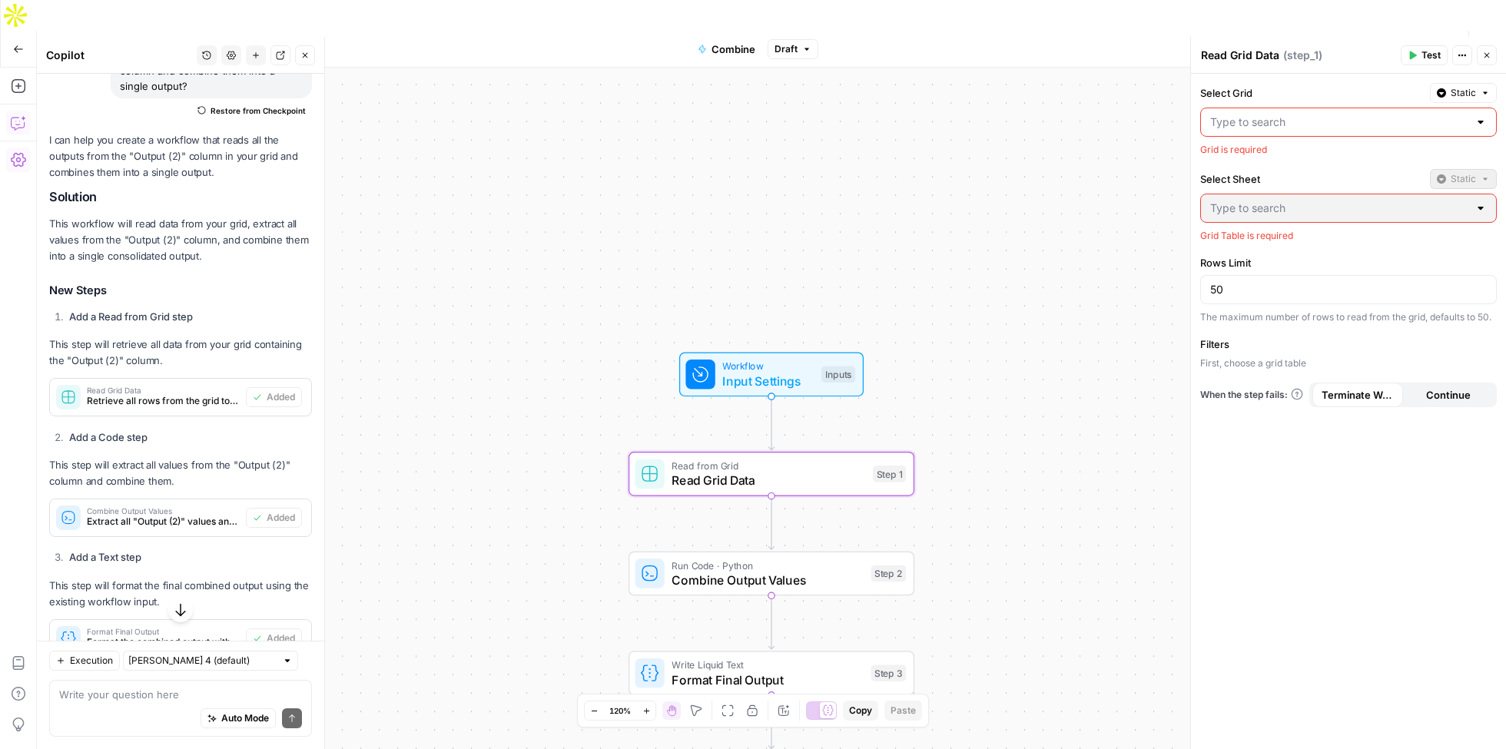
click at [1266, 125] on input "Select Grid" at bounding box center [1340, 122] width 258 height 15
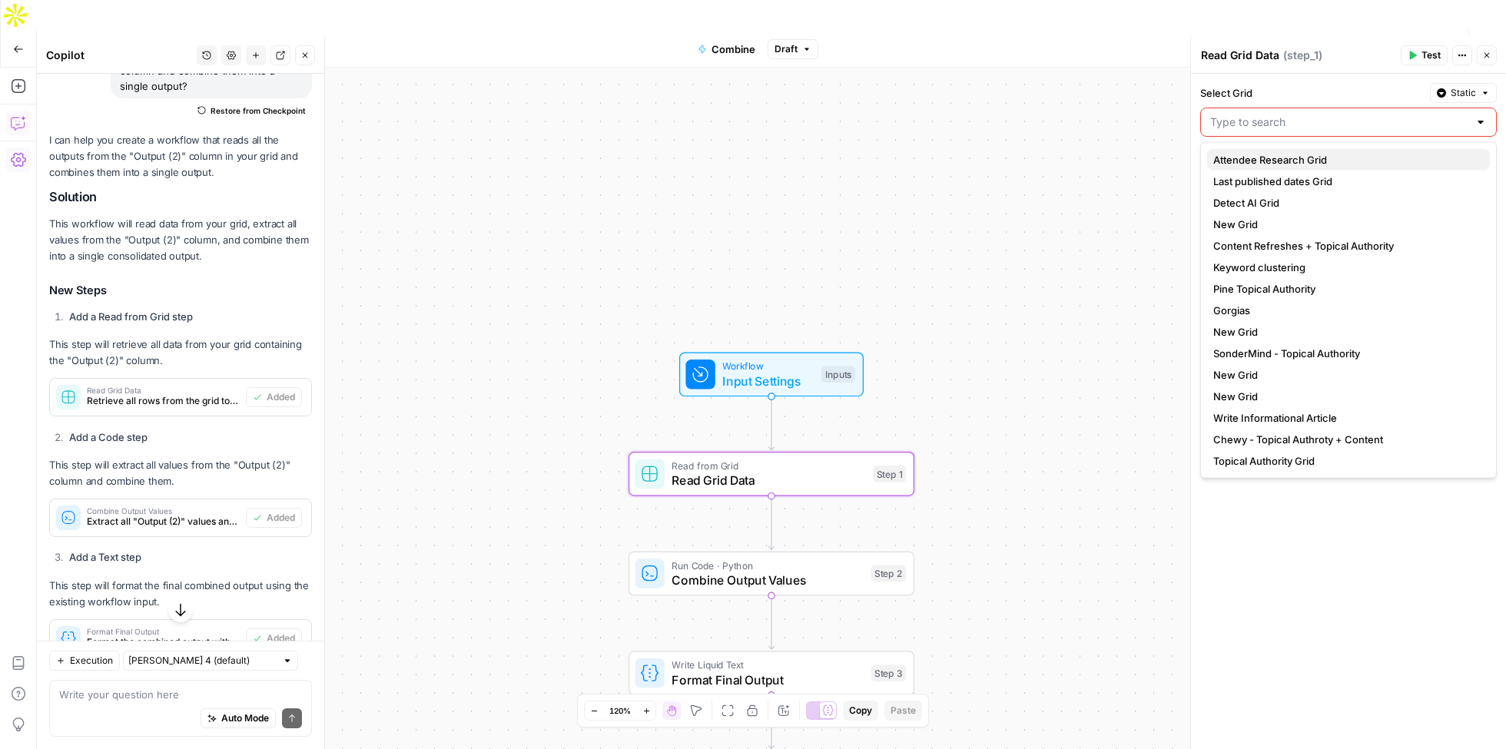
click at [1257, 154] on span "Attendee Research Grid" at bounding box center [1346, 159] width 264 height 15
type input "Attendee Research Grid"
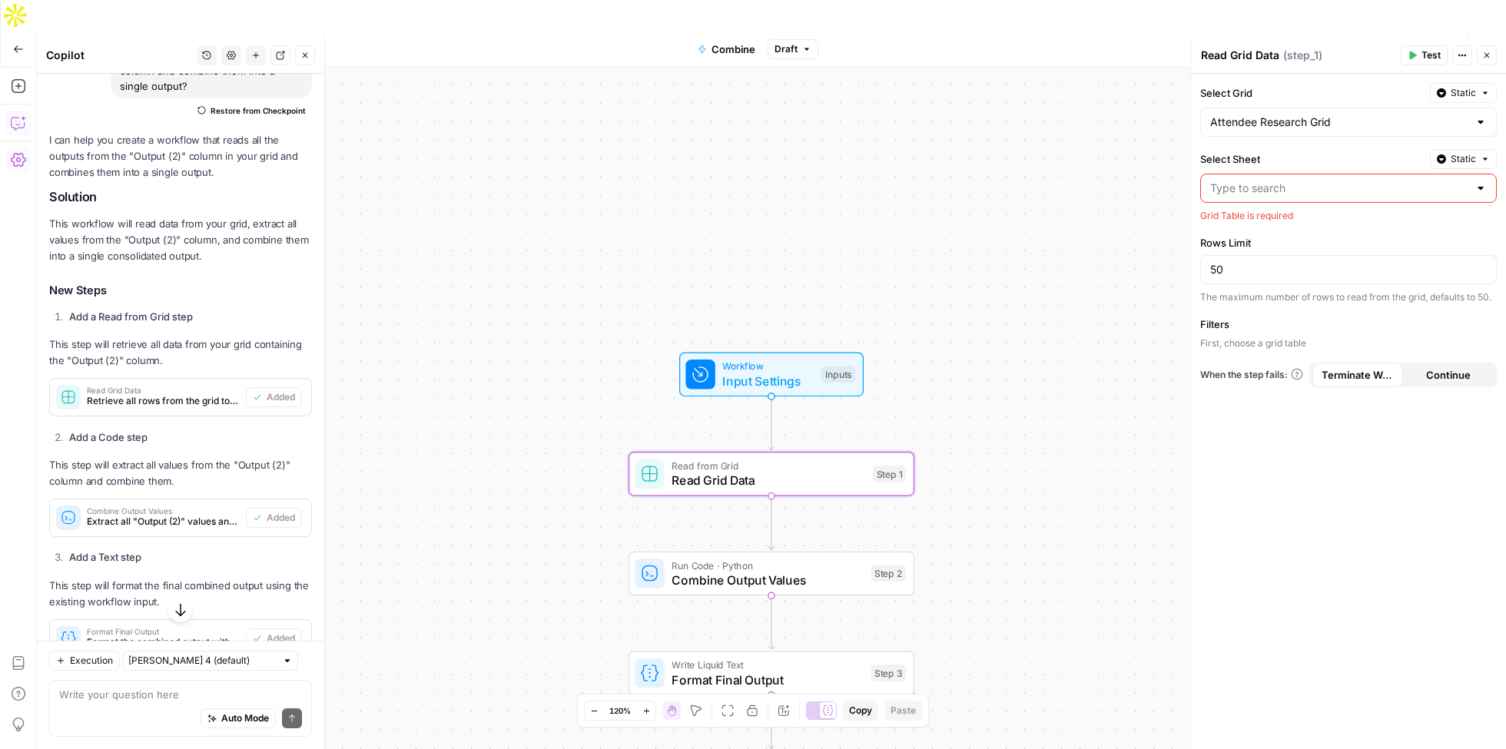
click at [1256, 186] on input "Select Sheet" at bounding box center [1340, 188] width 258 height 15
click at [1256, 227] on span "Sheet 1" at bounding box center [1346, 224] width 264 height 15
type input "Sheet 1"
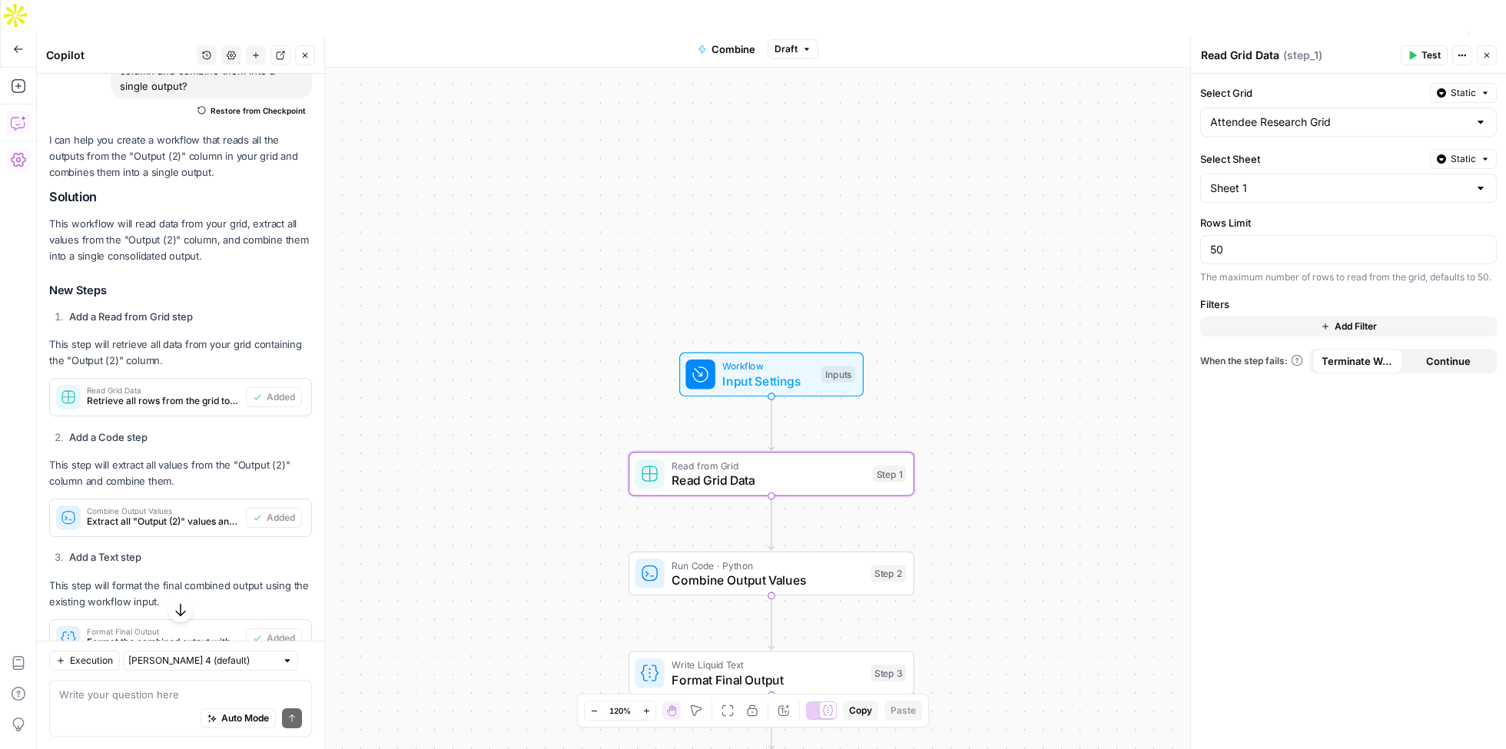
click at [798, 571] on span "Combine Output Values" at bounding box center [768, 580] width 192 height 18
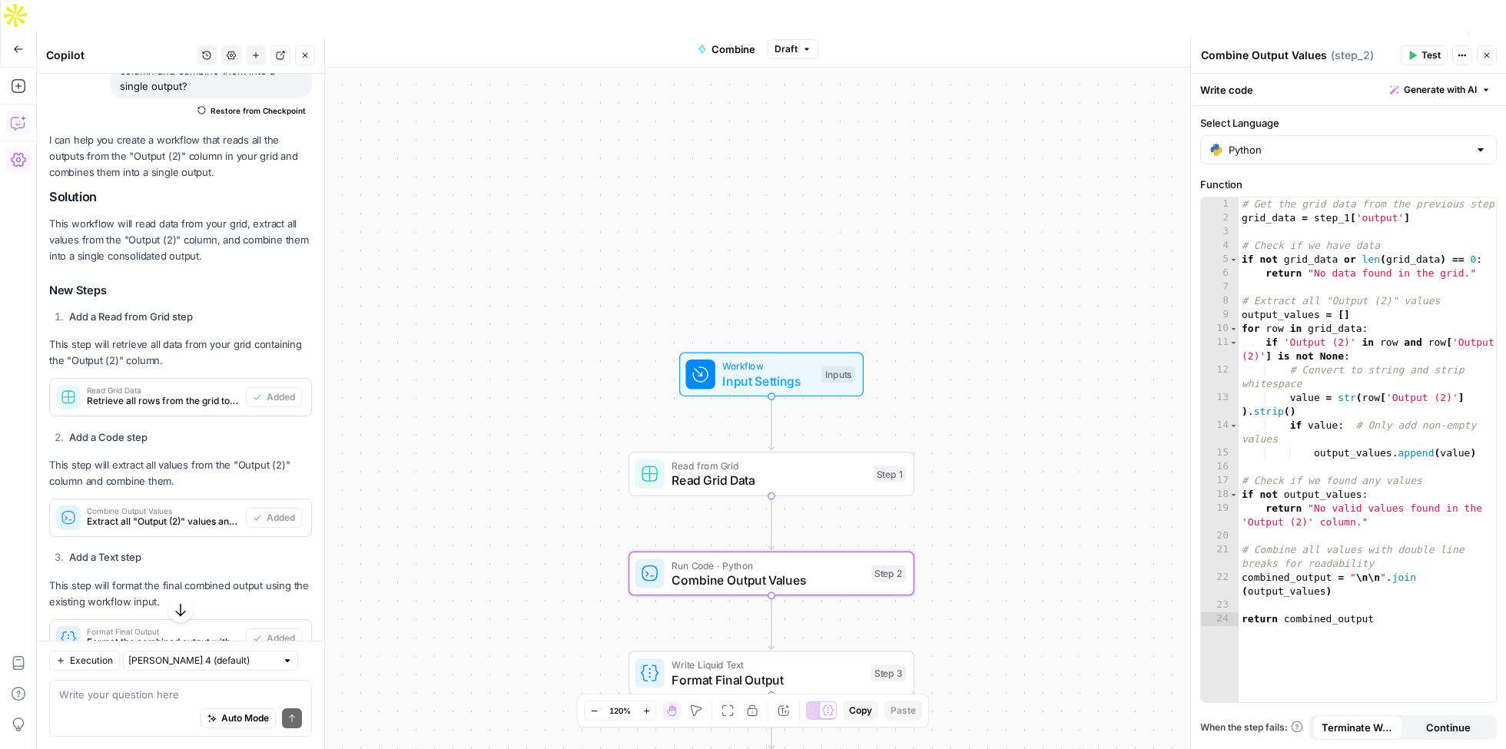
click at [1305, 42] on span "Test Data" at bounding box center [1321, 49] width 45 height 15
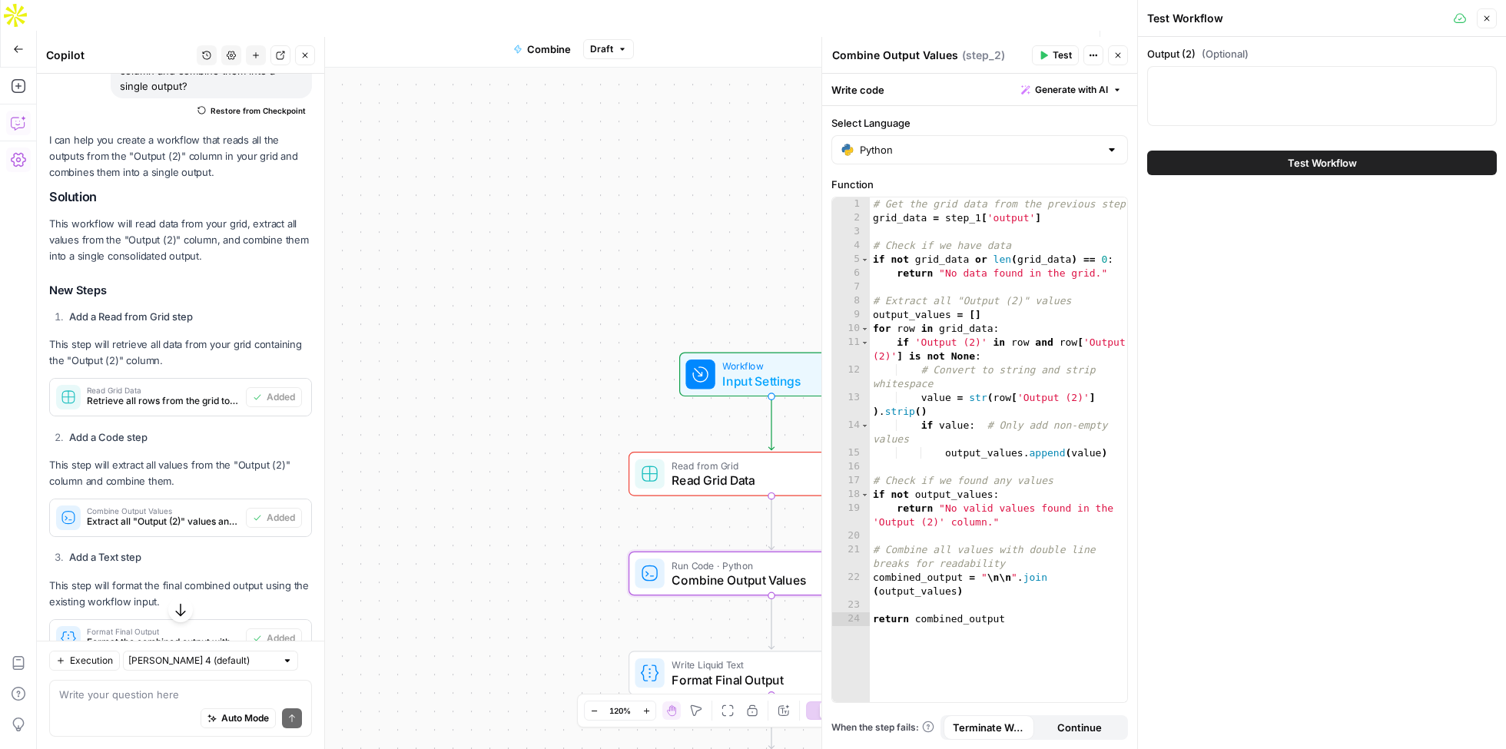
click at [1299, 158] on span "Test Workflow" at bounding box center [1322, 162] width 69 height 15
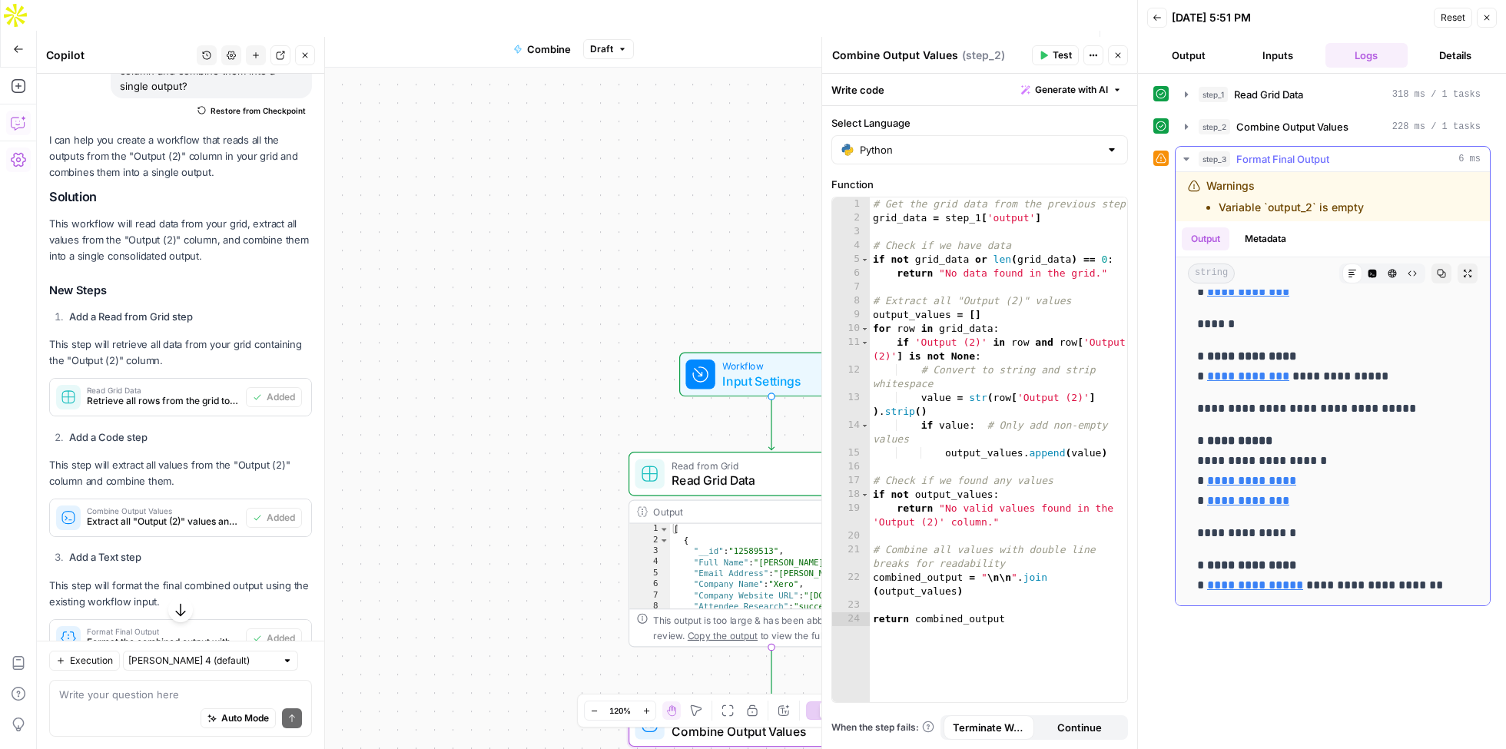
scroll to position [2375, 0]
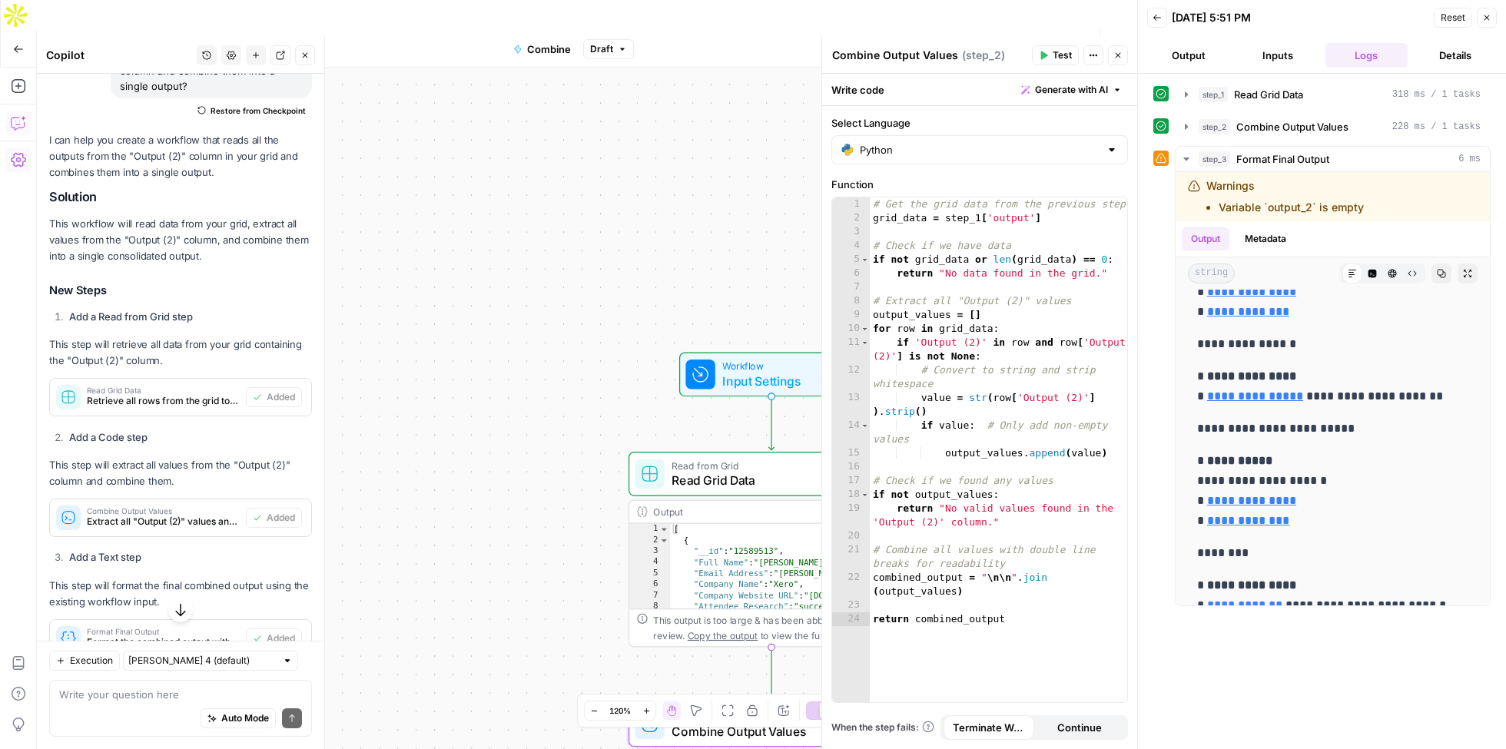
click at [1028, 42] on span "Publish" at bounding box center [1042, 49] width 35 height 15
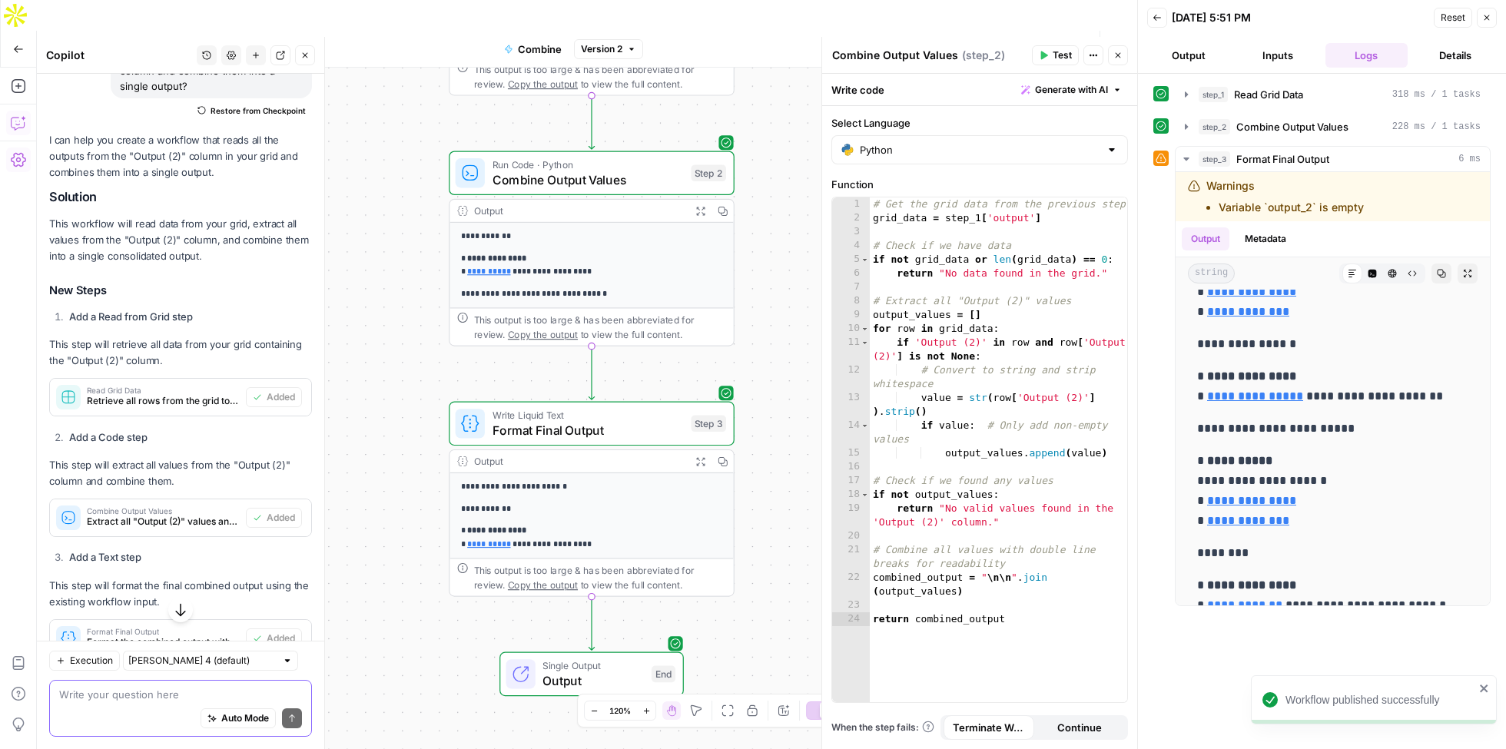
click at [151, 702] on textarea at bounding box center [180, 694] width 243 height 15
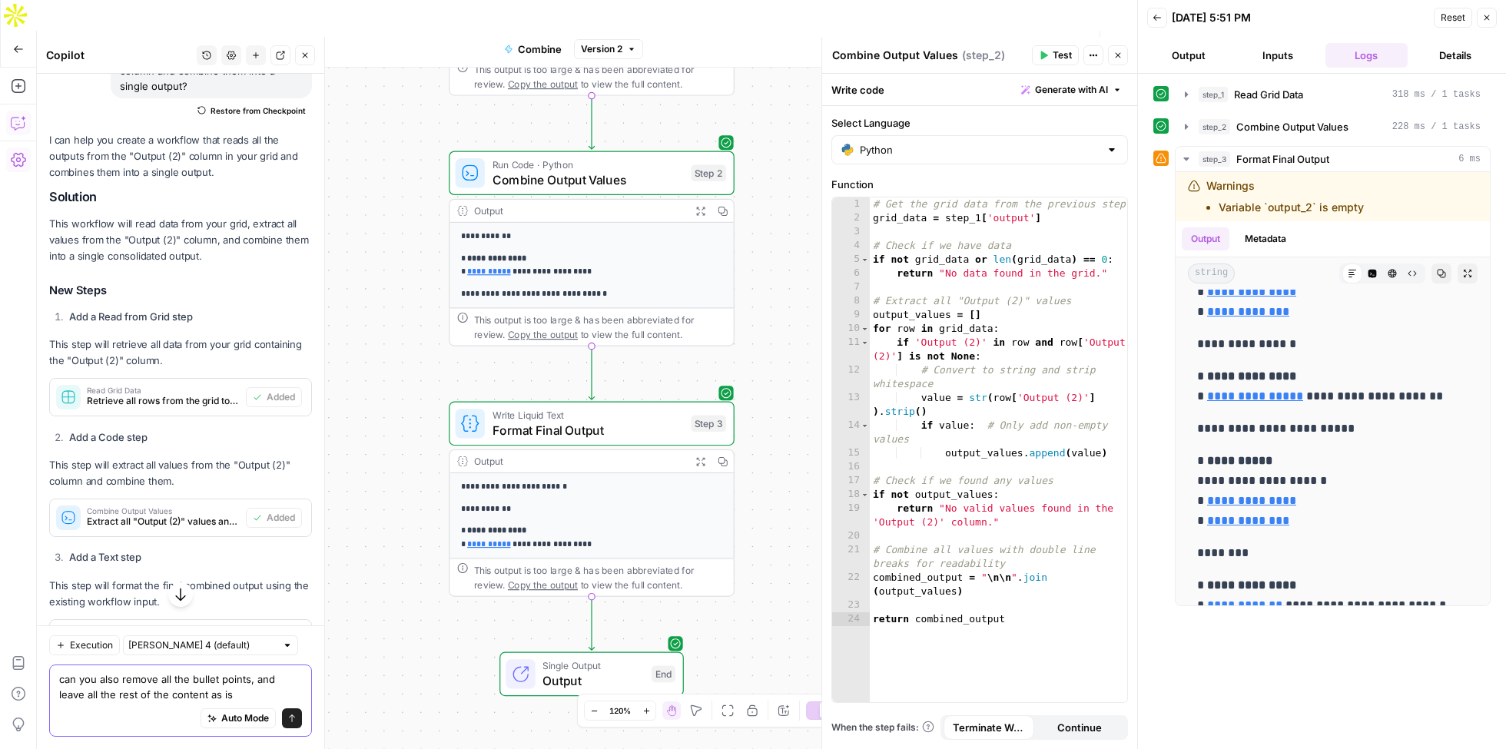
type textarea "can you also remove all the bullet points, and leave all the rest of the conten…"
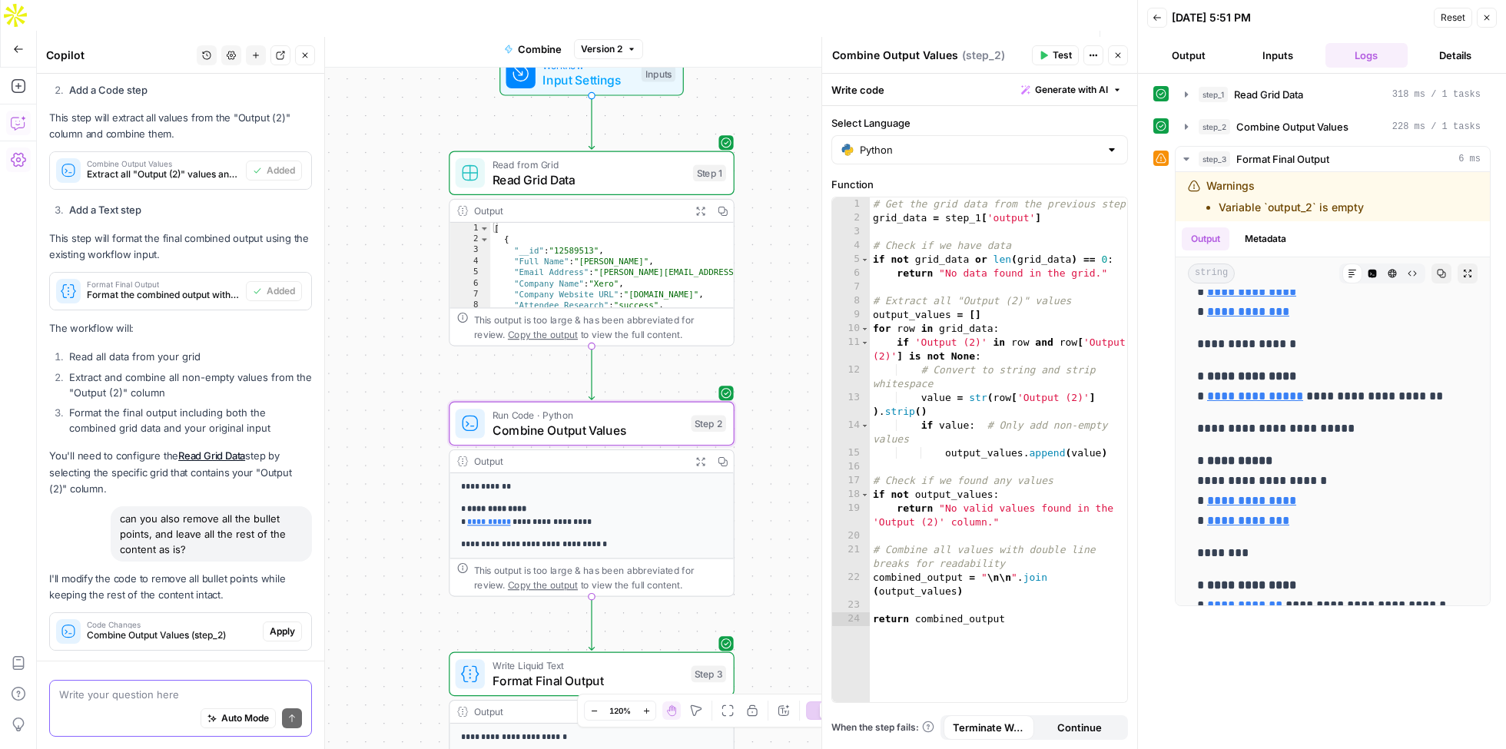
scroll to position [560, 0]
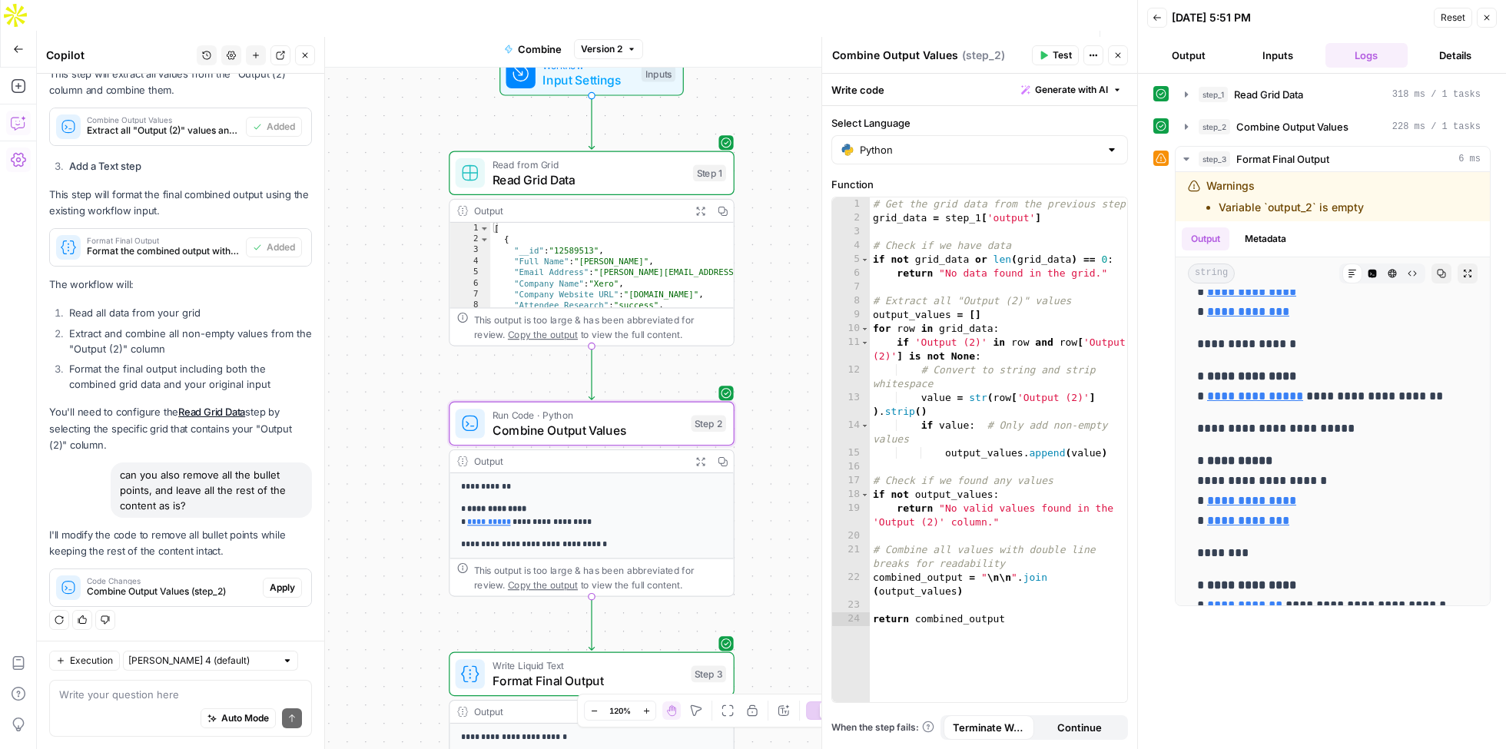
click at [275, 582] on span "Apply" at bounding box center [282, 588] width 25 height 14
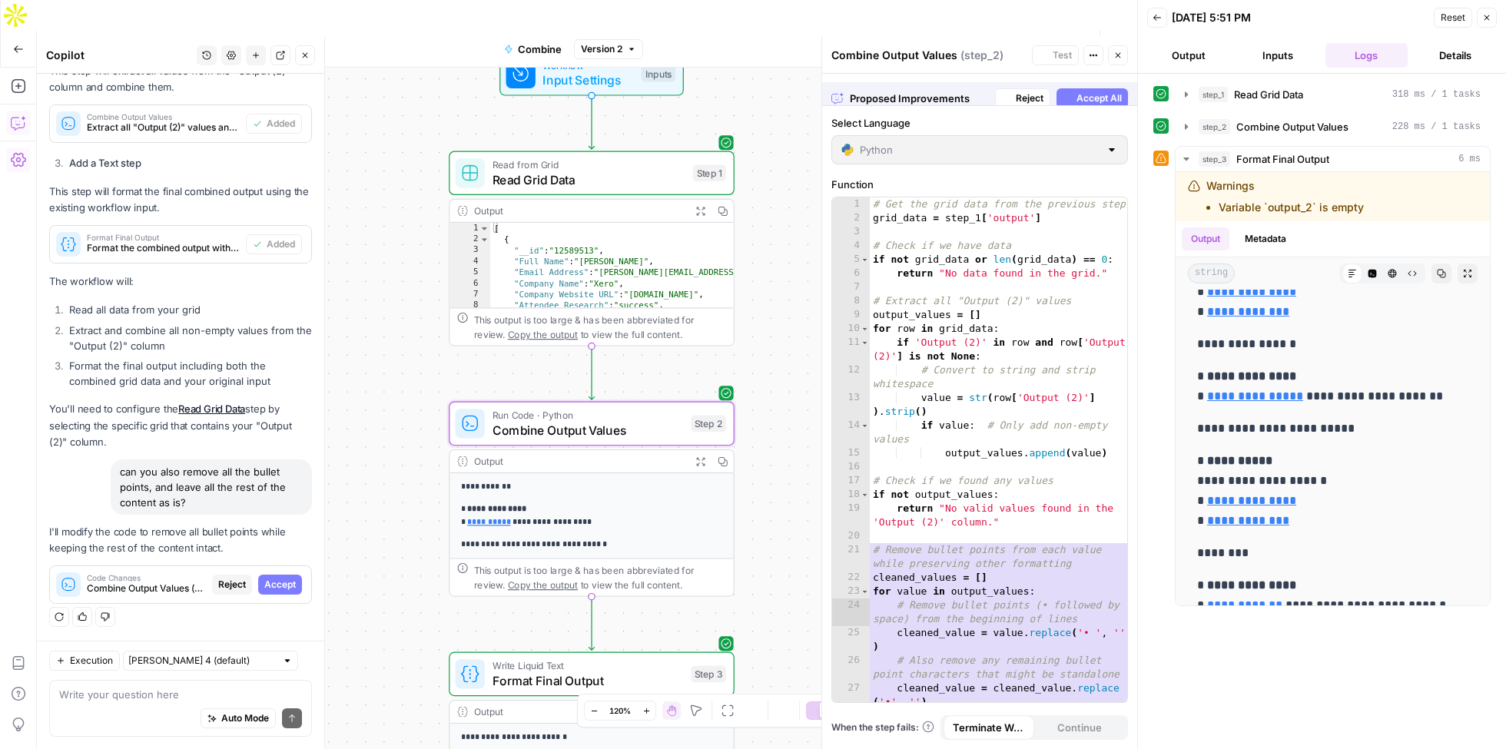
scroll to position [536, 0]
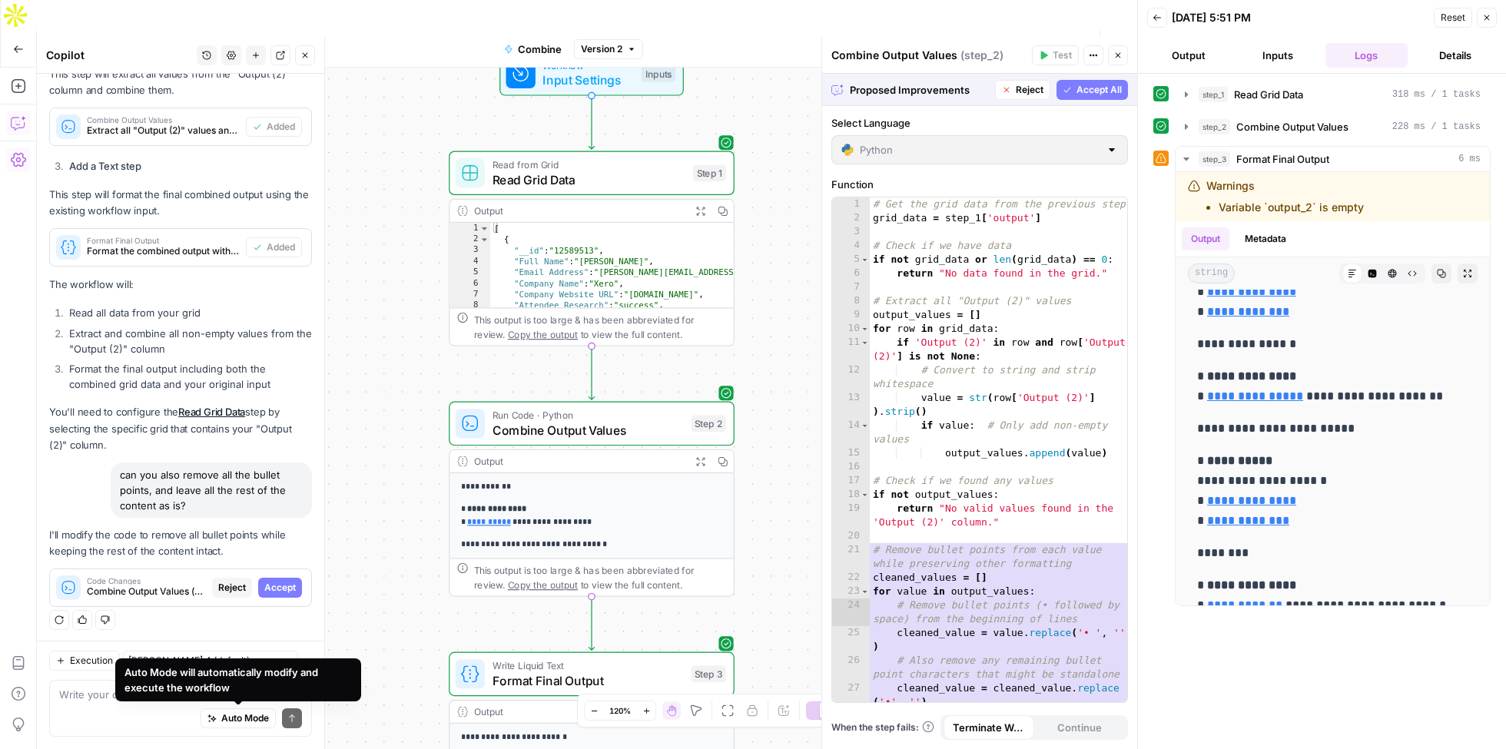
click at [231, 735] on div "Auto Mode Send" at bounding box center [180, 720] width 243 height 34
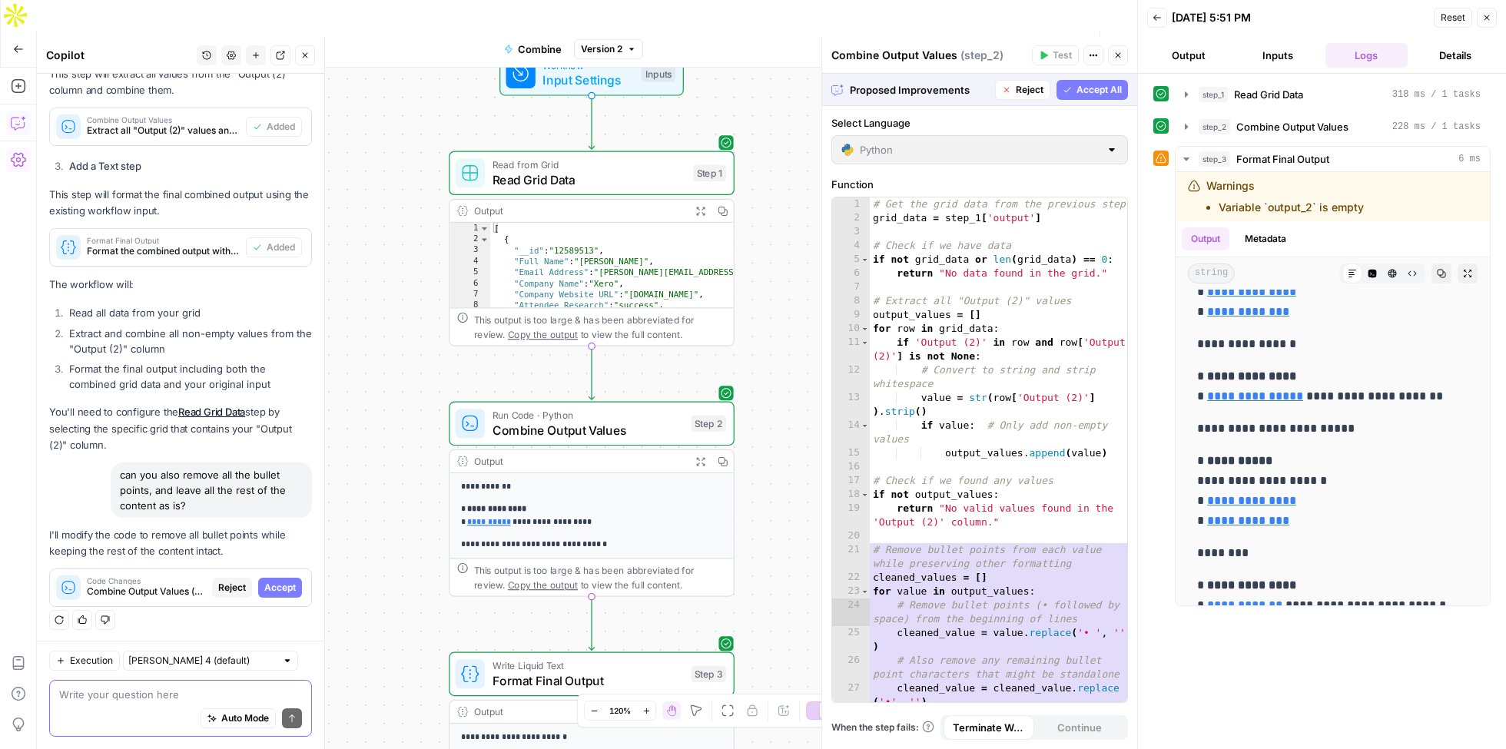
click at [231, 727] on button "Auto Mode" at bounding box center [238, 719] width 75 height 20
click at [275, 596] on div "Code Changes Combine Output Values (step_2) Reject Accept" at bounding box center [180, 588] width 261 height 25
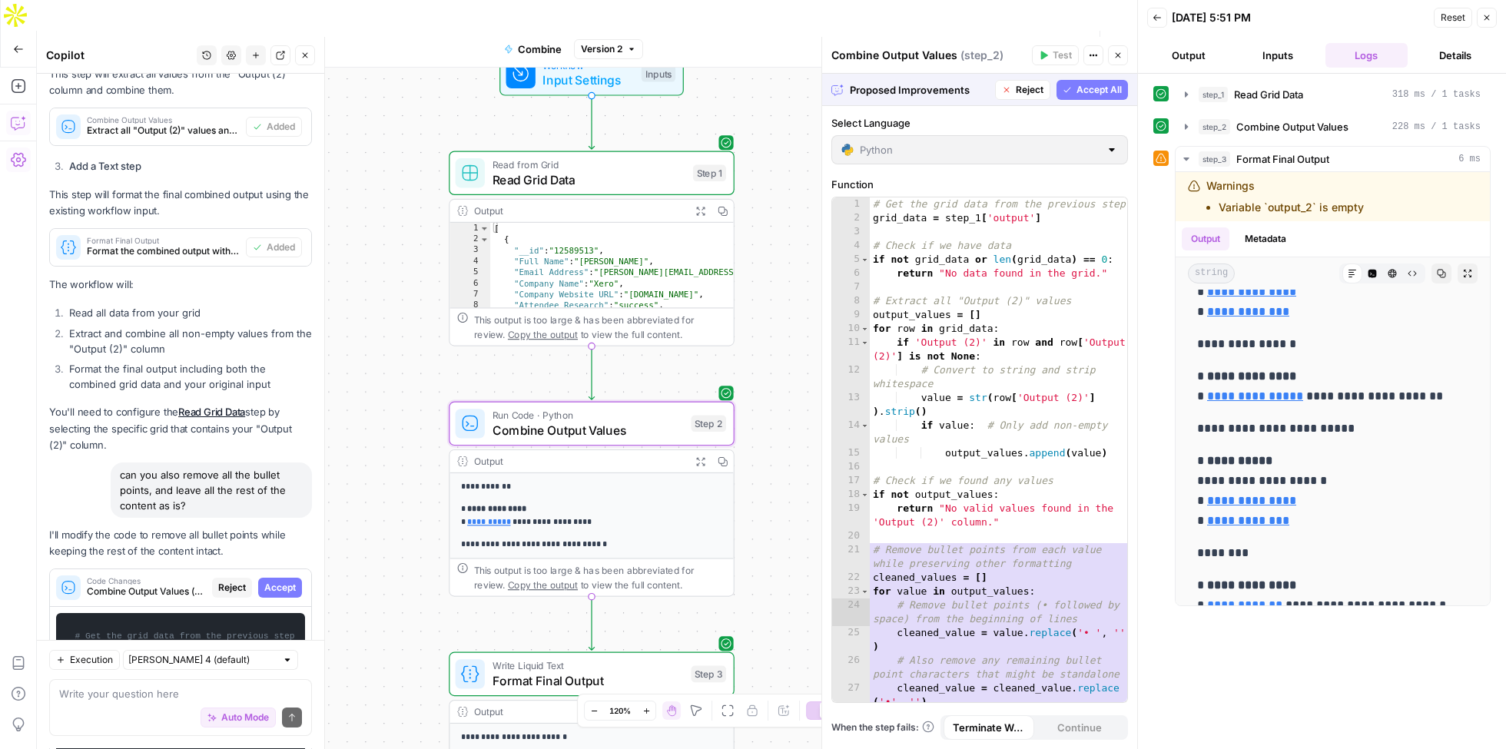
click at [277, 581] on span "Accept" at bounding box center [280, 588] width 32 height 14
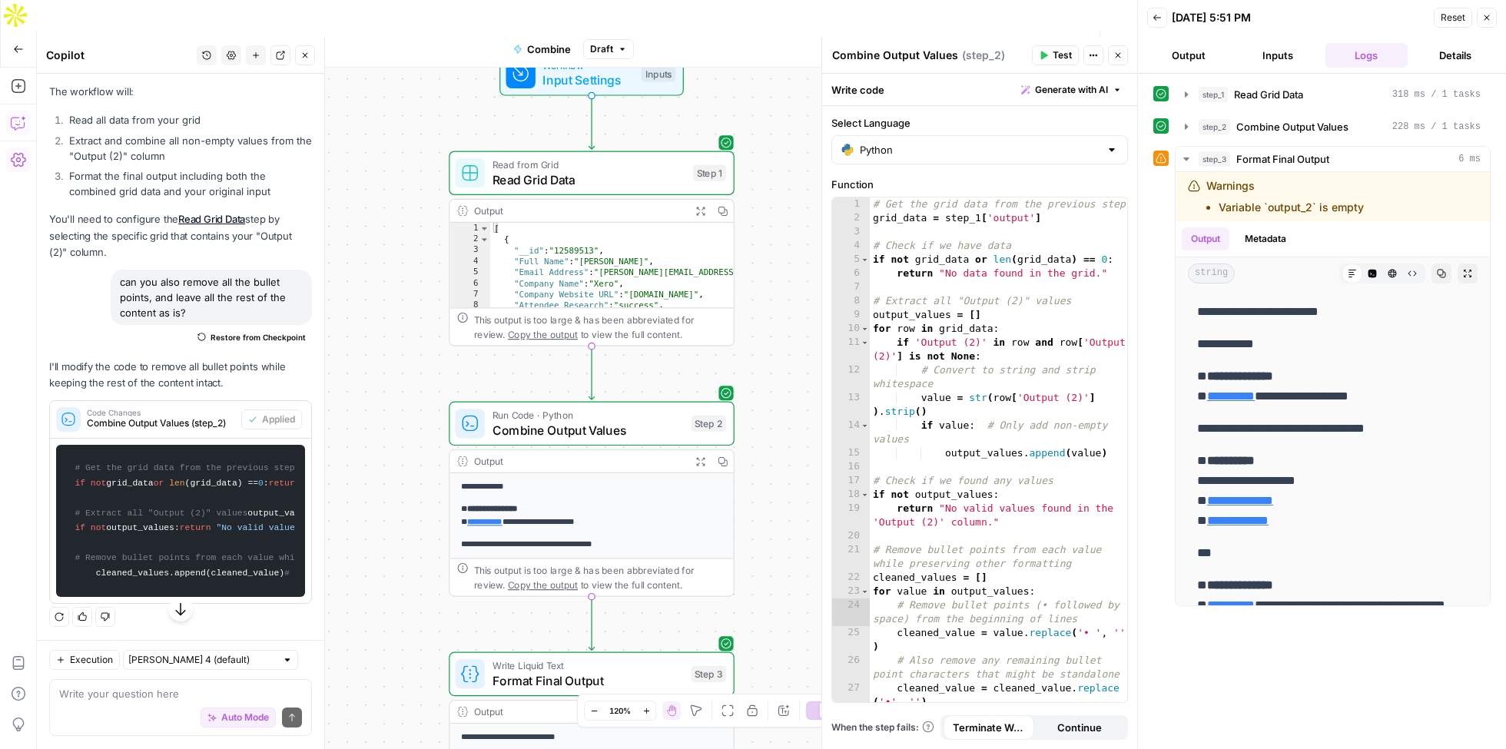
scroll to position [1124, 0]
click at [1187, 56] on button "Output" at bounding box center [1189, 55] width 83 height 25
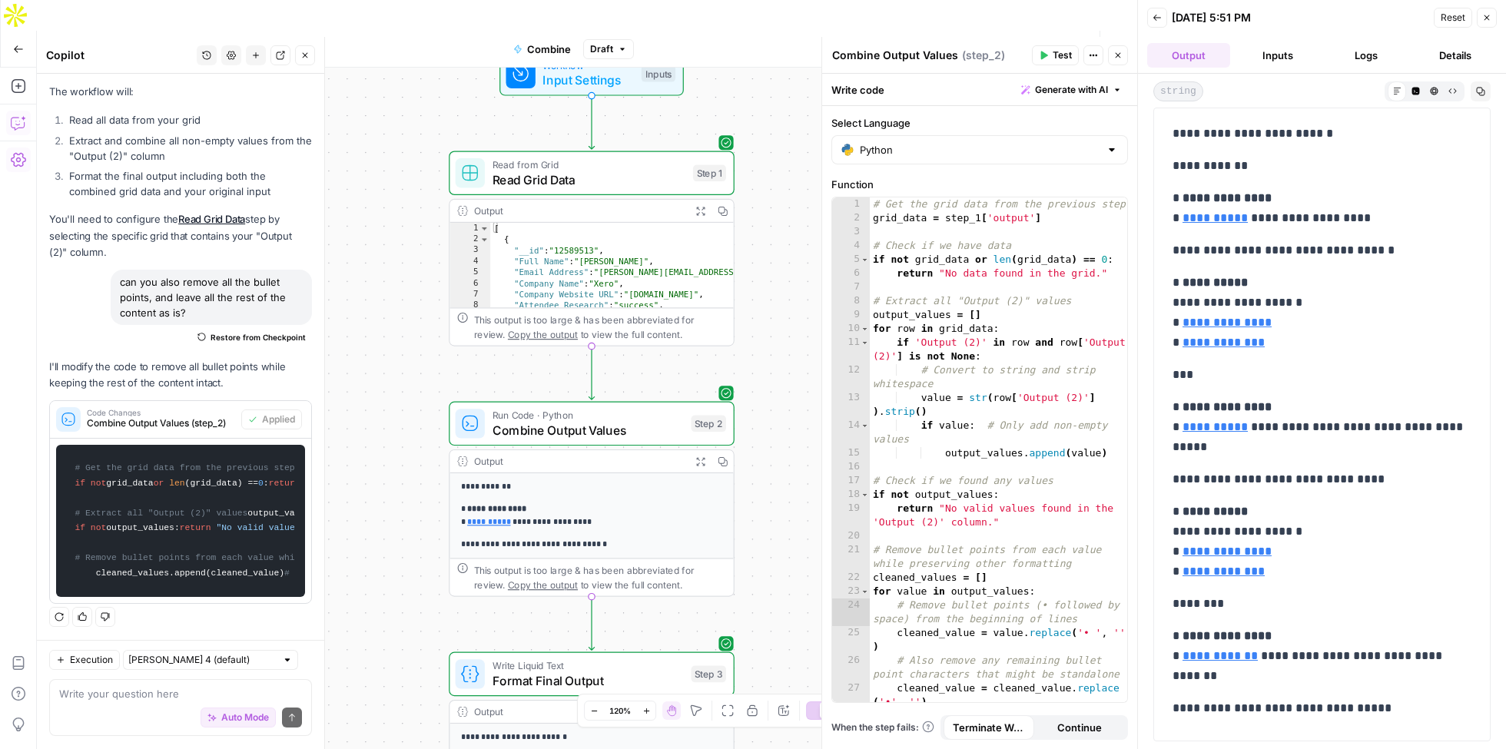
click at [953, 42] on span "Test Data" at bounding box center [952, 49] width 45 height 15
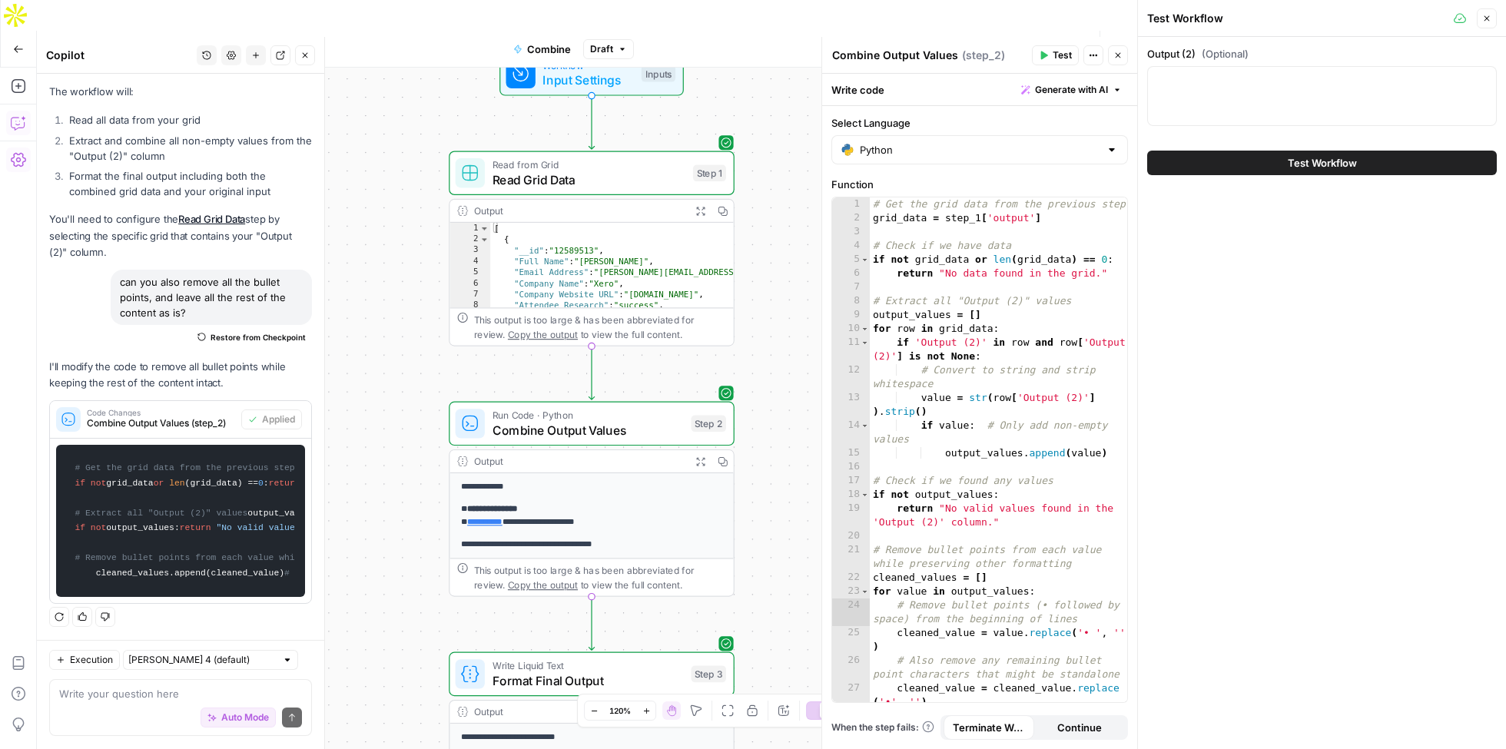
click at [1248, 164] on button "Test Workflow" at bounding box center [1323, 163] width 350 height 25
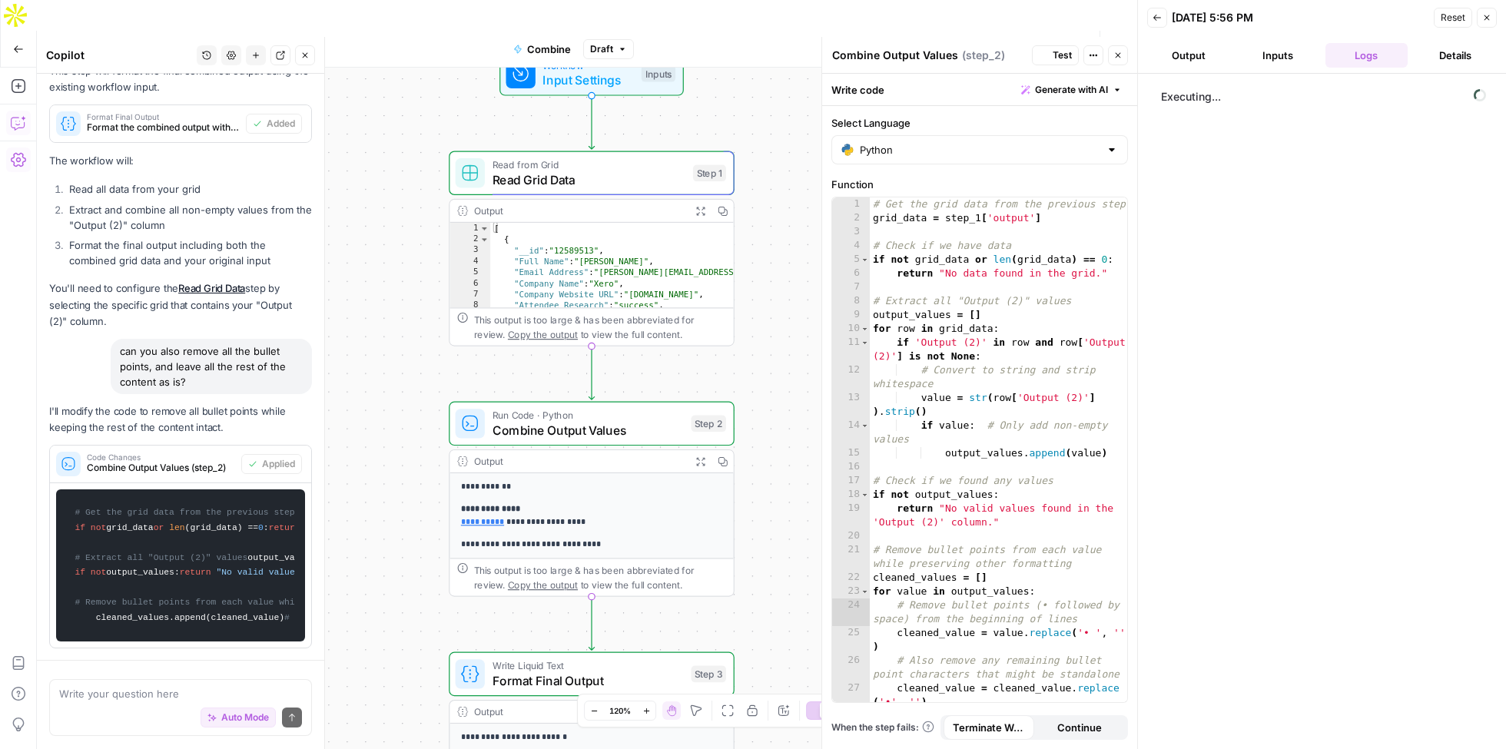
scroll to position [585, 0]
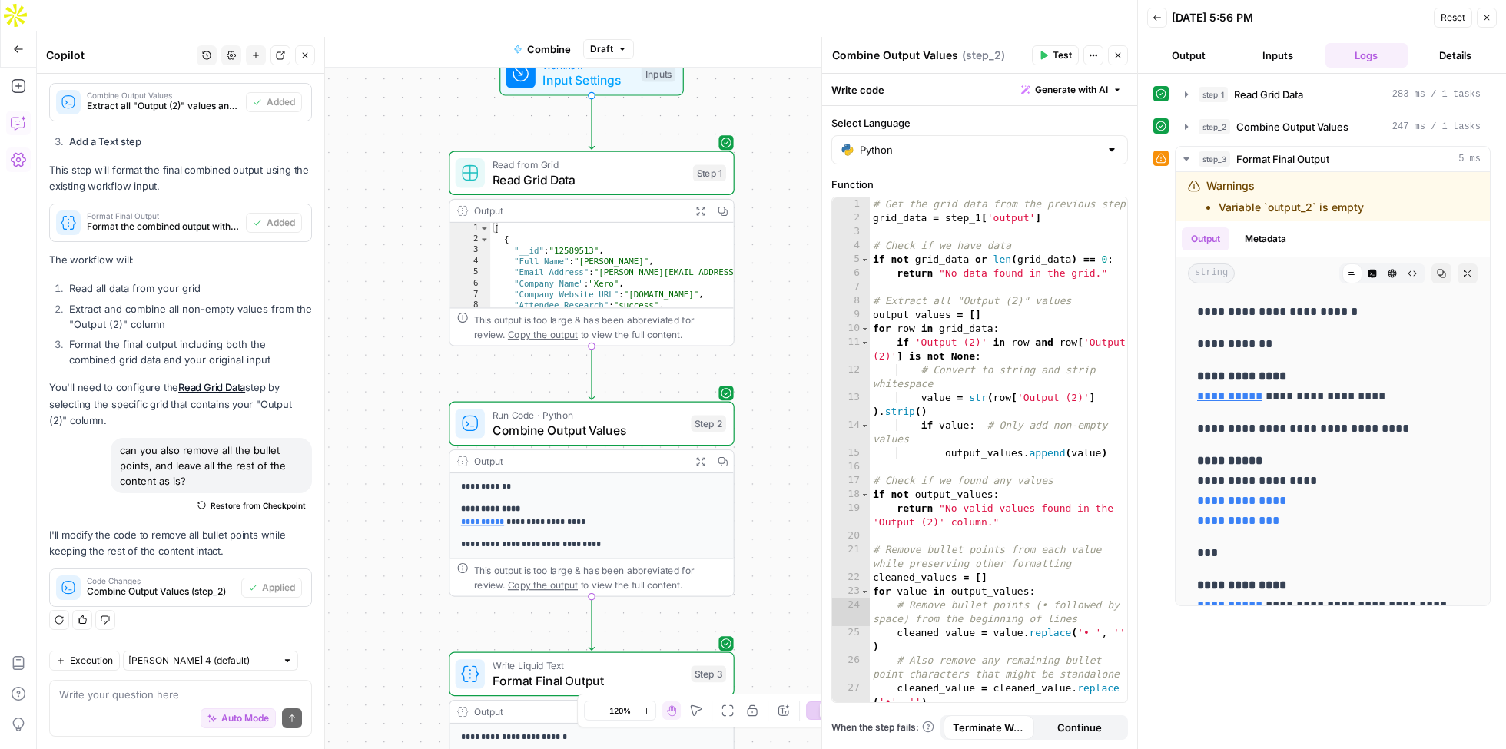
click at [1196, 52] on button "Output" at bounding box center [1189, 55] width 83 height 25
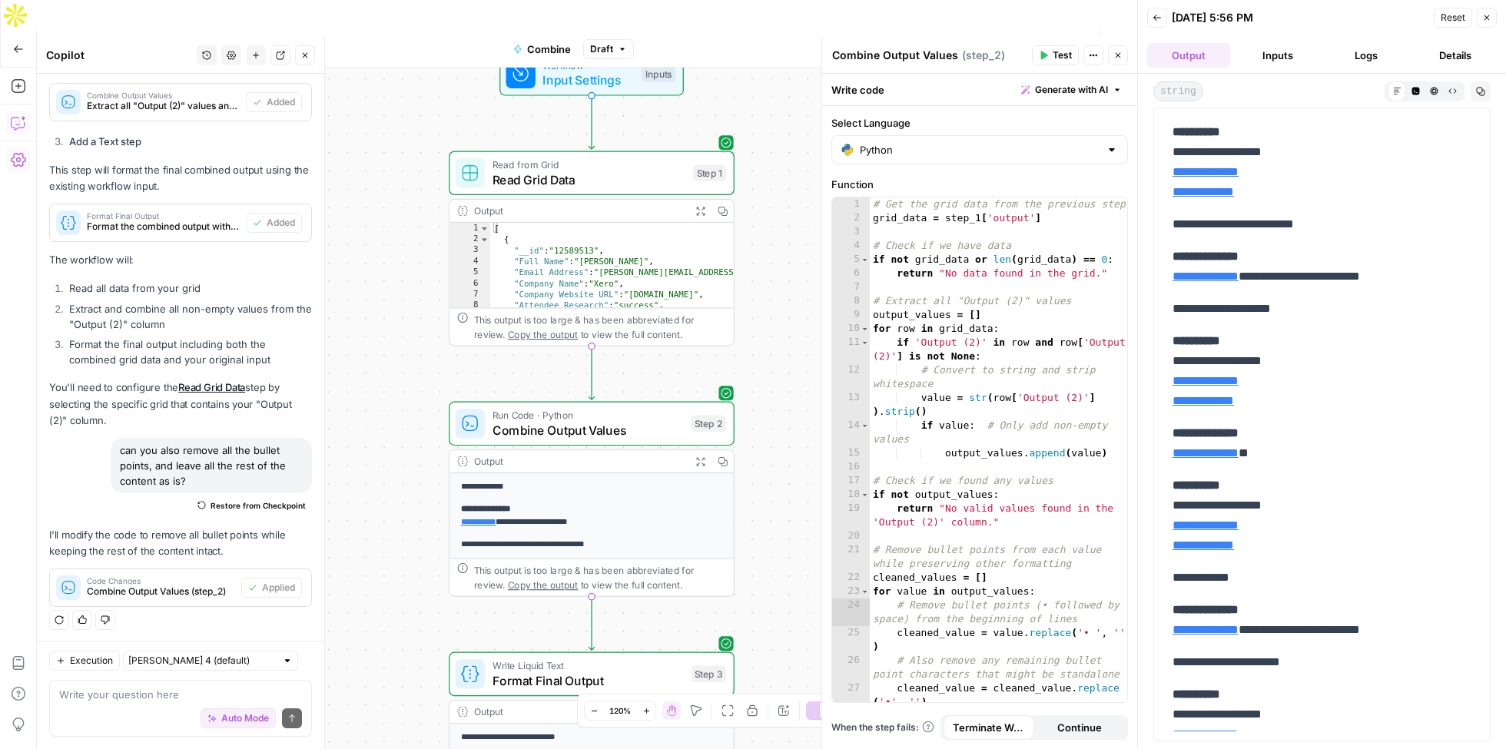
scroll to position [0, 0]
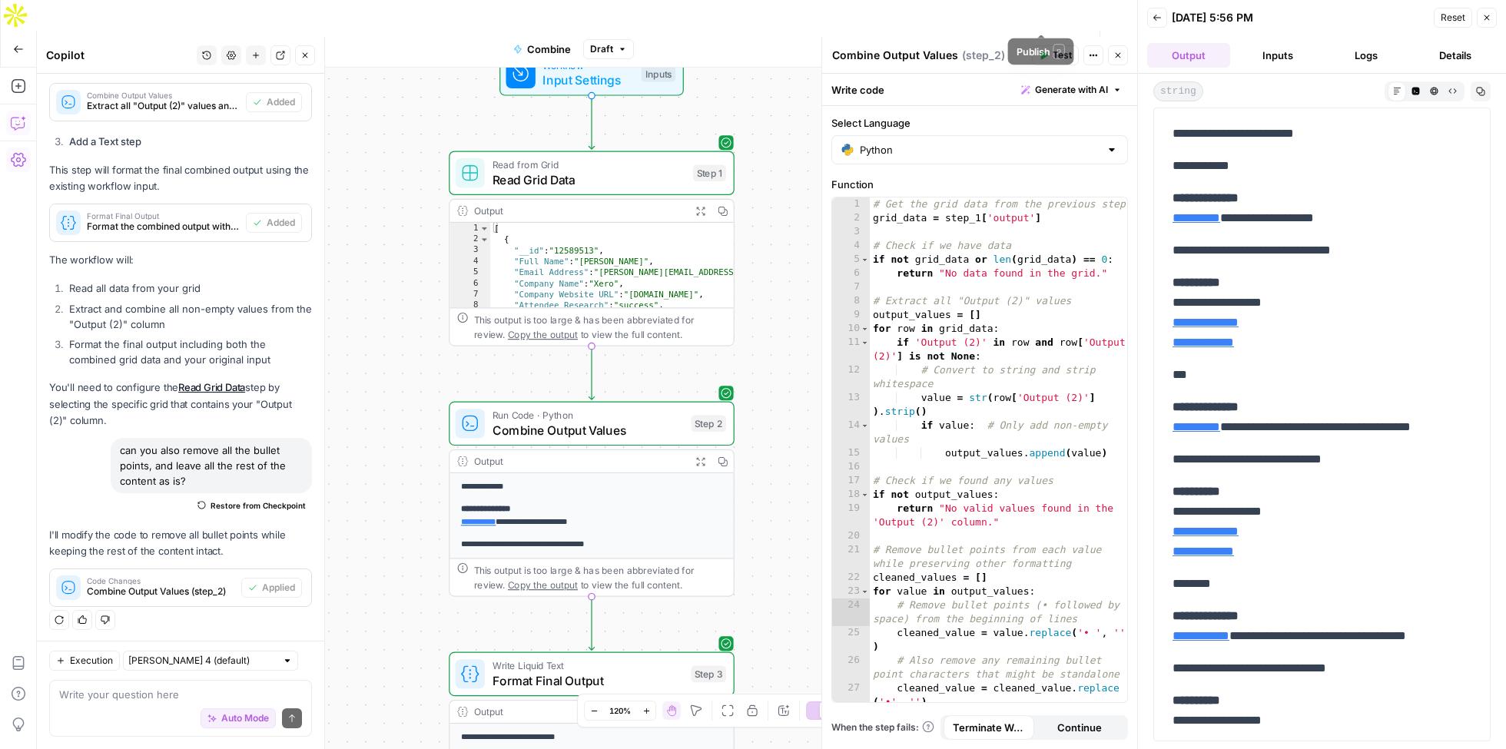
click at [1030, 42] on span "Publish" at bounding box center [1042, 49] width 35 height 15
click at [107, 687] on textarea at bounding box center [180, 694] width 243 height 15
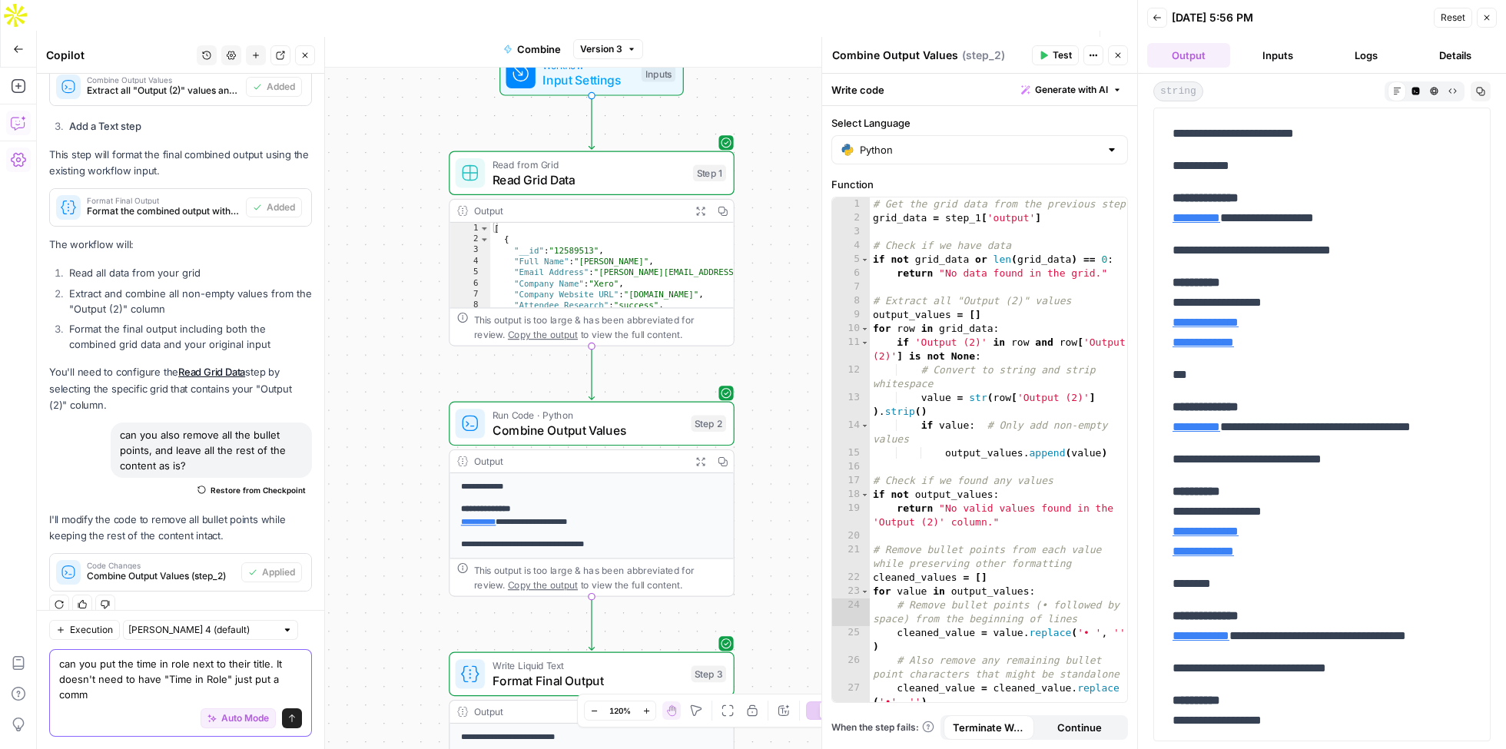
scroll to position [616, 0]
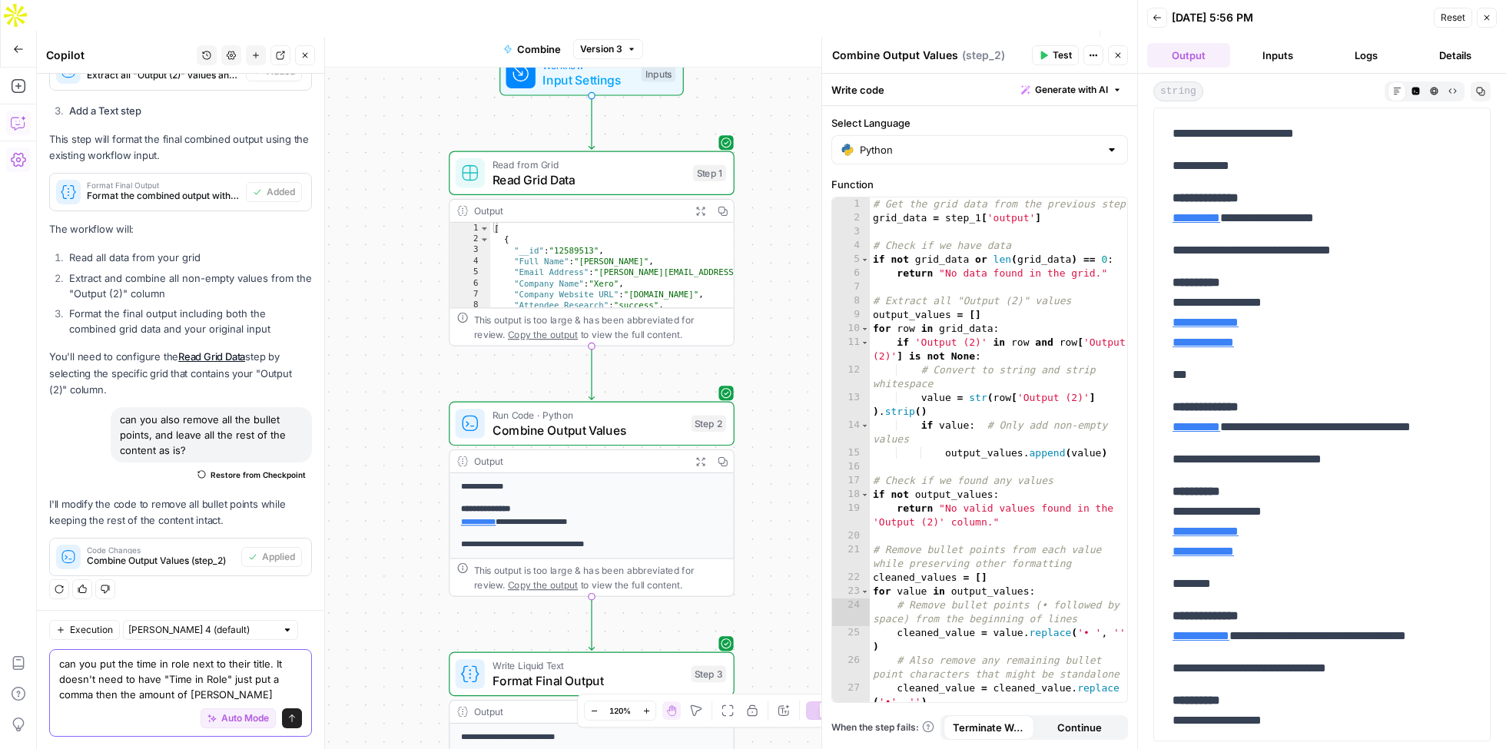
type textarea "can you put the time in role next to their title. It doesn't need to have "Time…"
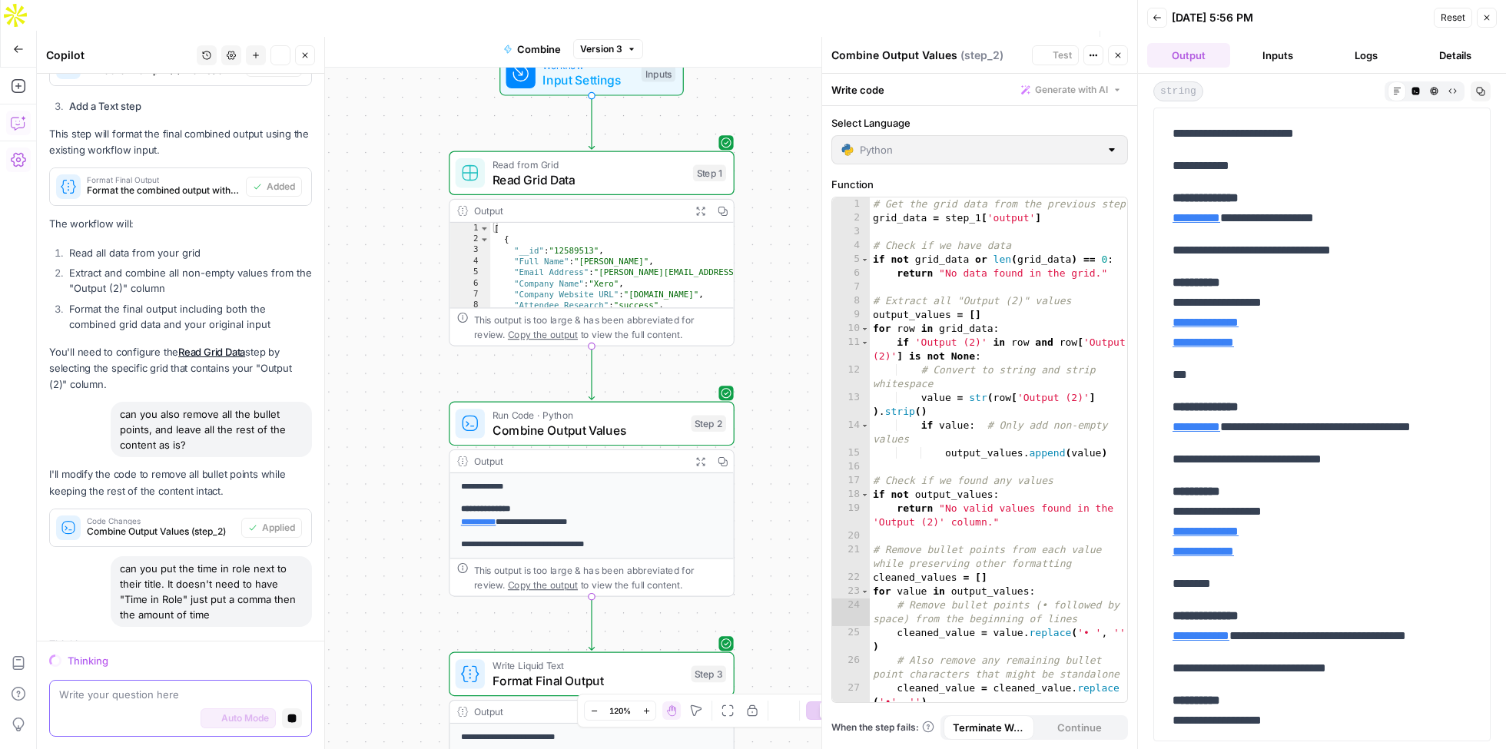
scroll to position [610, 0]
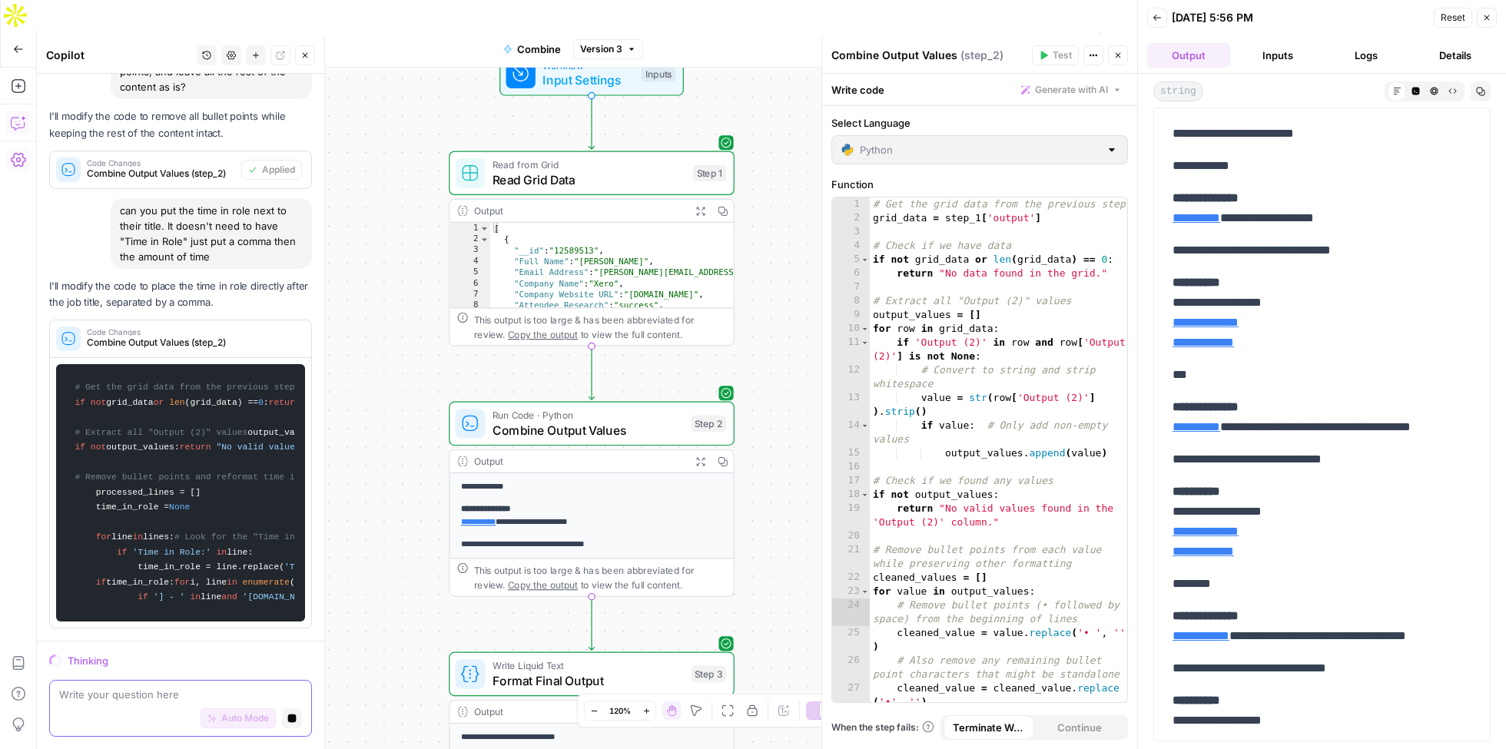
click at [107, 687] on textarea at bounding box center [180, 694] width 243 height 15
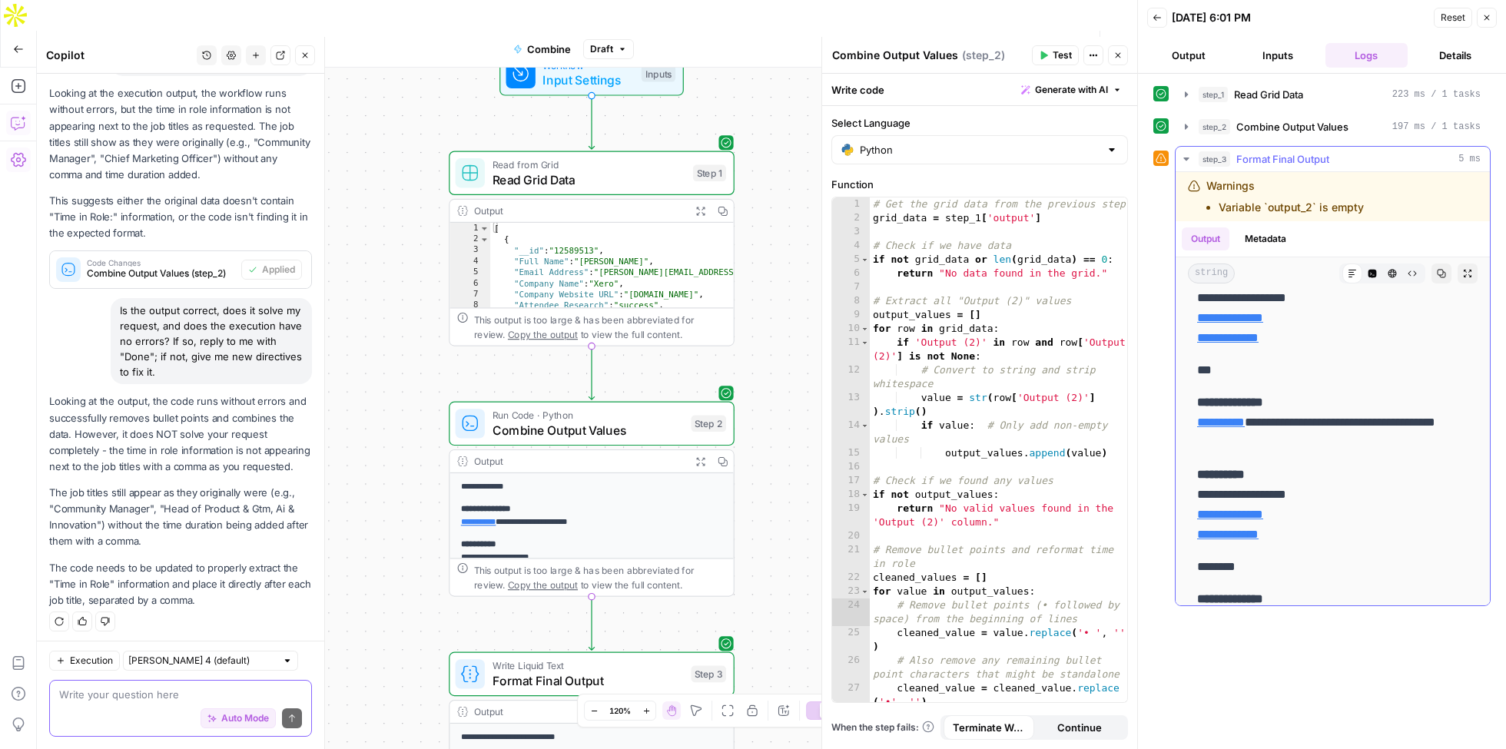
scroll to position [0, 0]
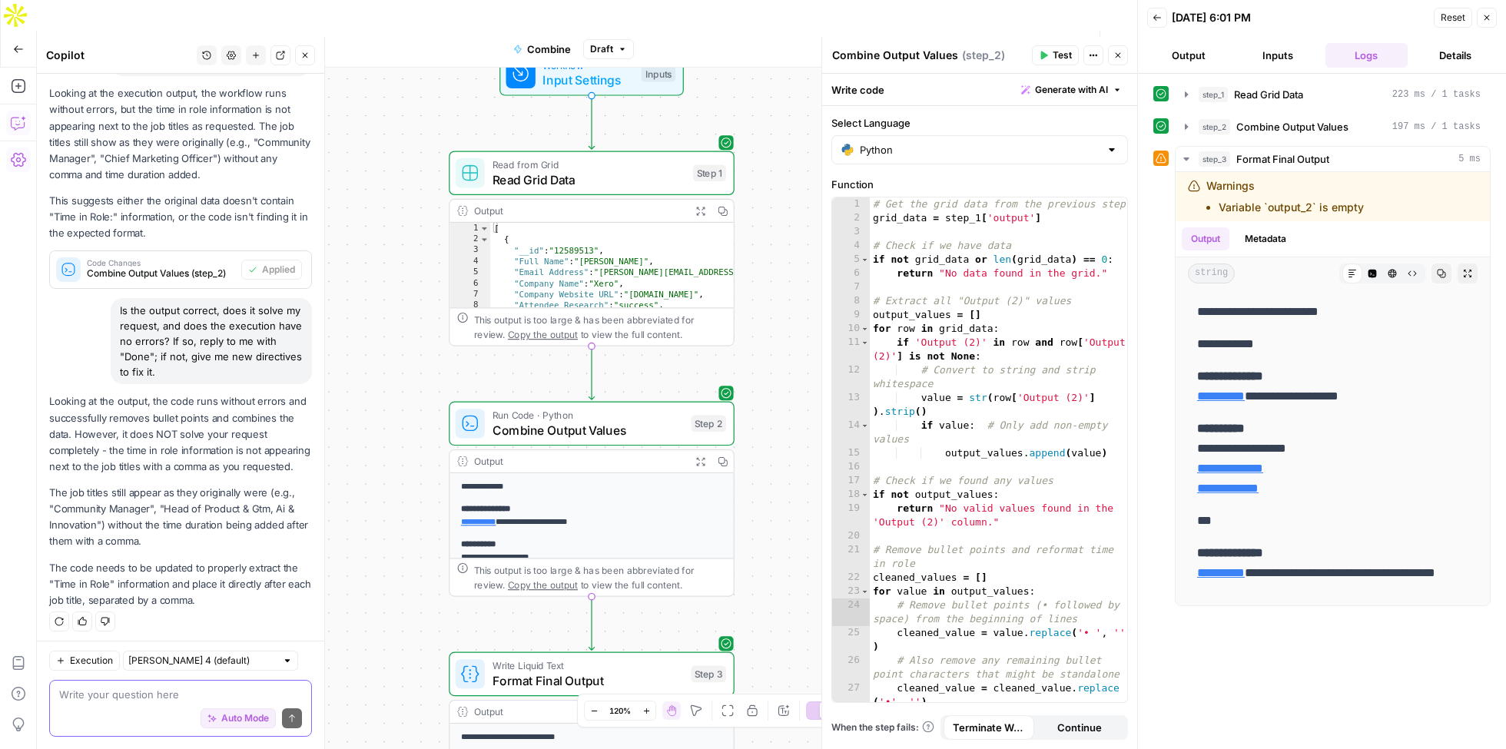
click at [179, 697] on textarea at bounding box center [180, 694] width 243 height 15
type textarea "The time in role still isn't there"
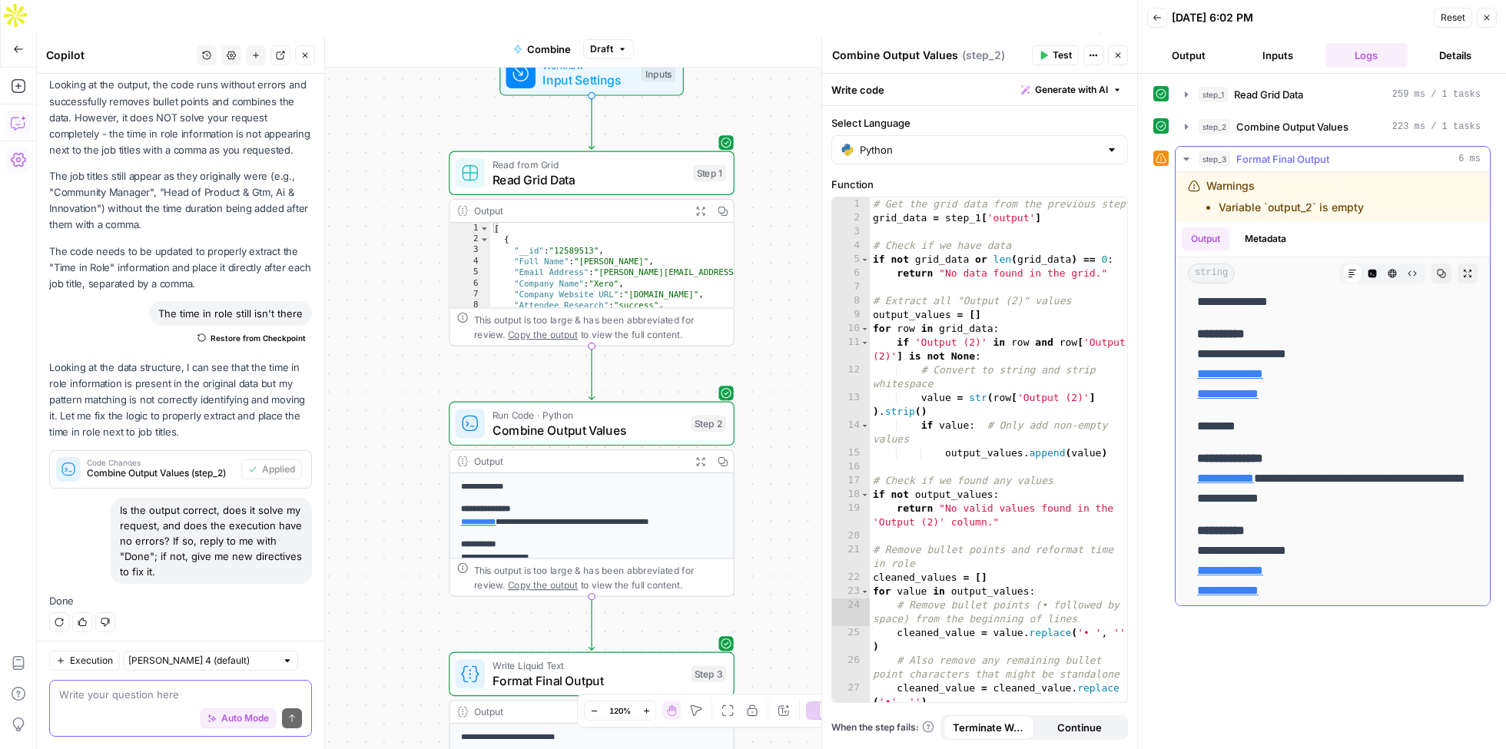
scroll to position [317, 0]
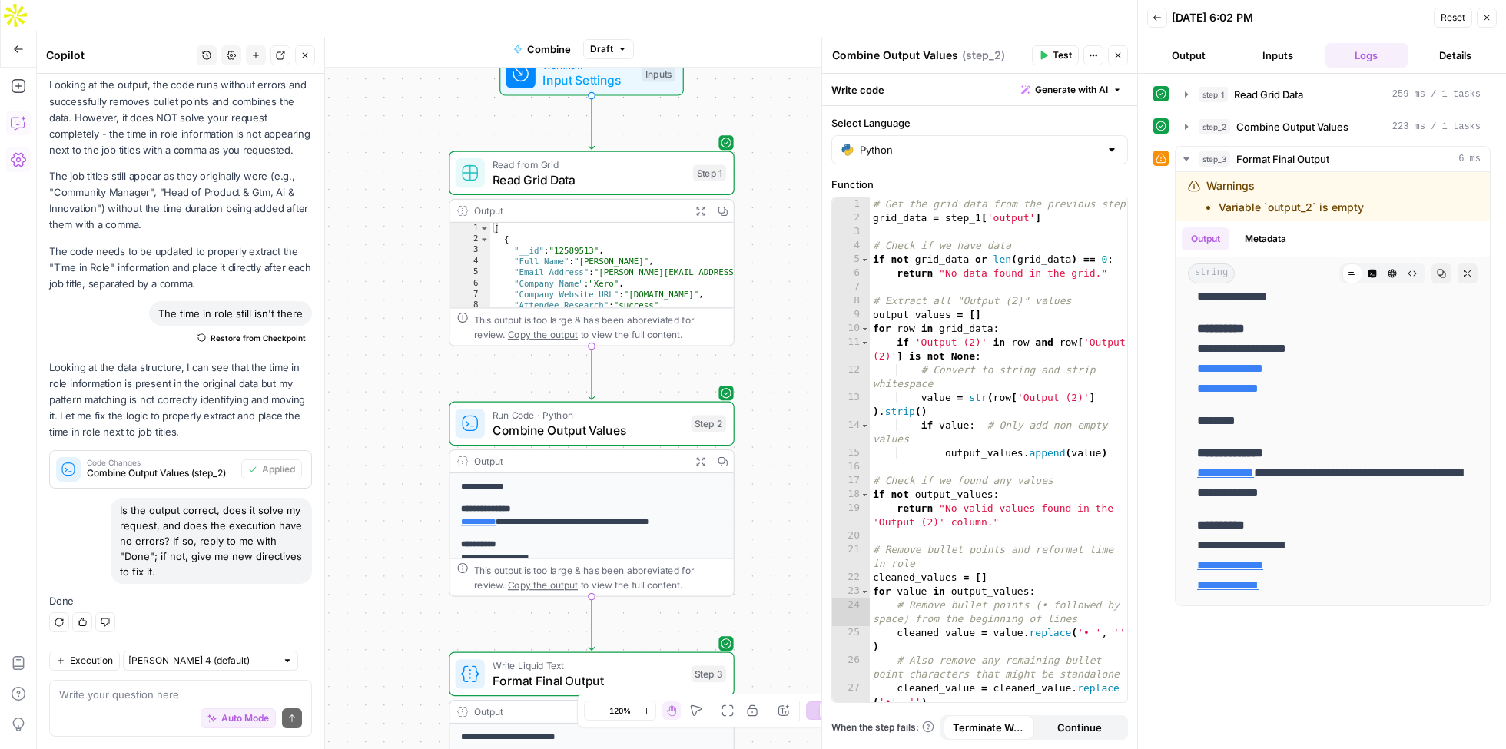
click at [1051, 37] on button "Publish" at bounding box center [1041, 49] width 53 height 25
click at [1366, 234] on div "Output Metadata" at bounding box center [1333, 238] width 314 height 35
click at [154, 690] on textarea at bounding box center [180, 694] width 243 height 15
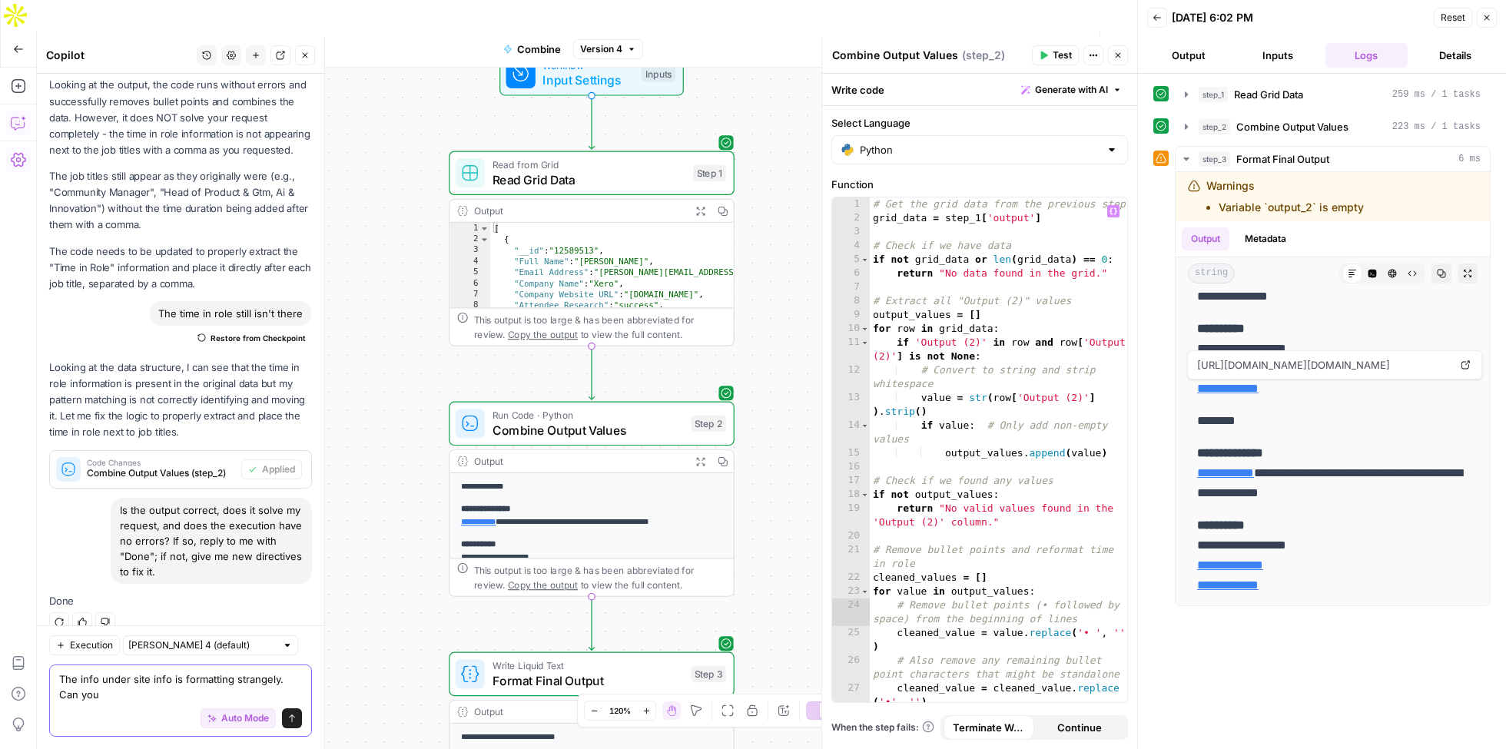
scroll to position [1737, 0]
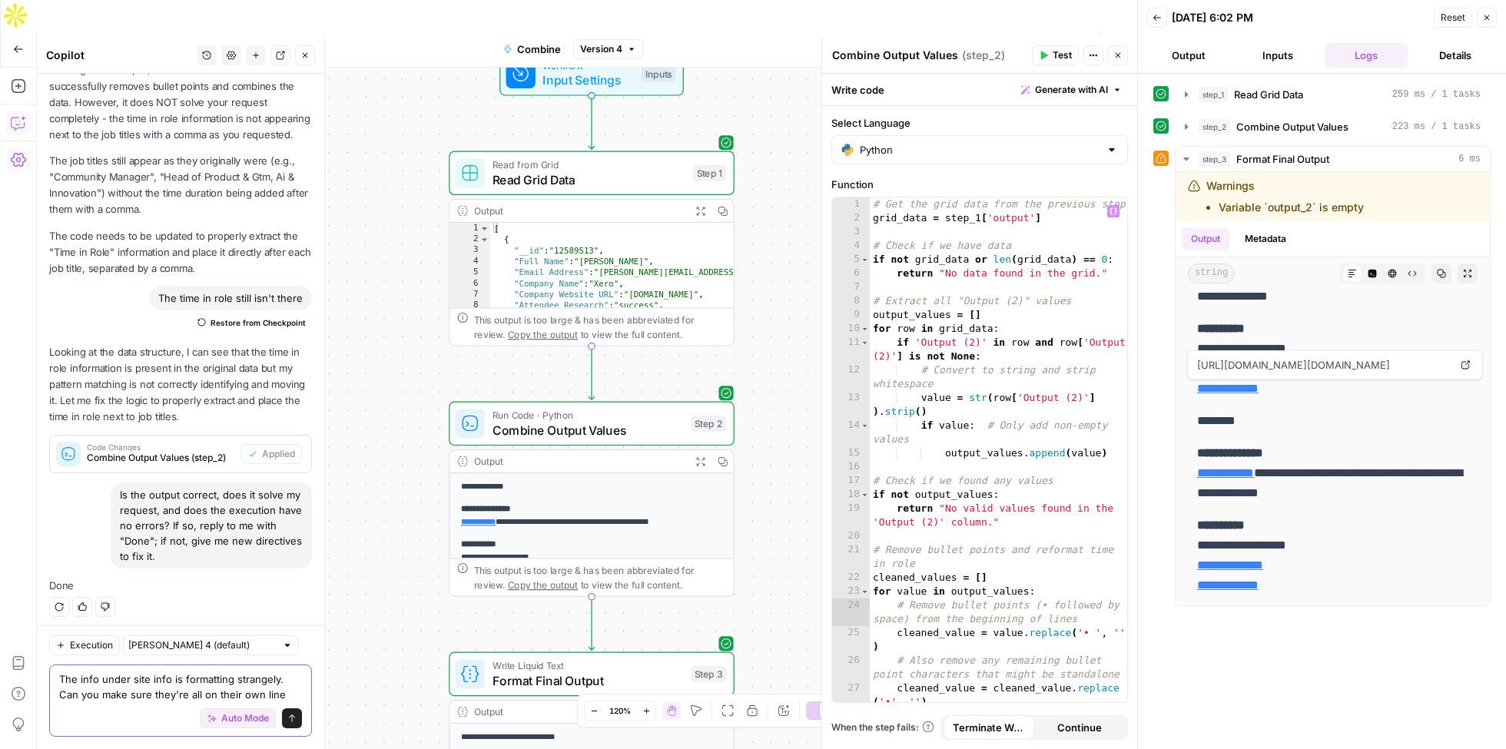
type textarea "The info under site info is formatting strangely. Can you make sure they're all…"
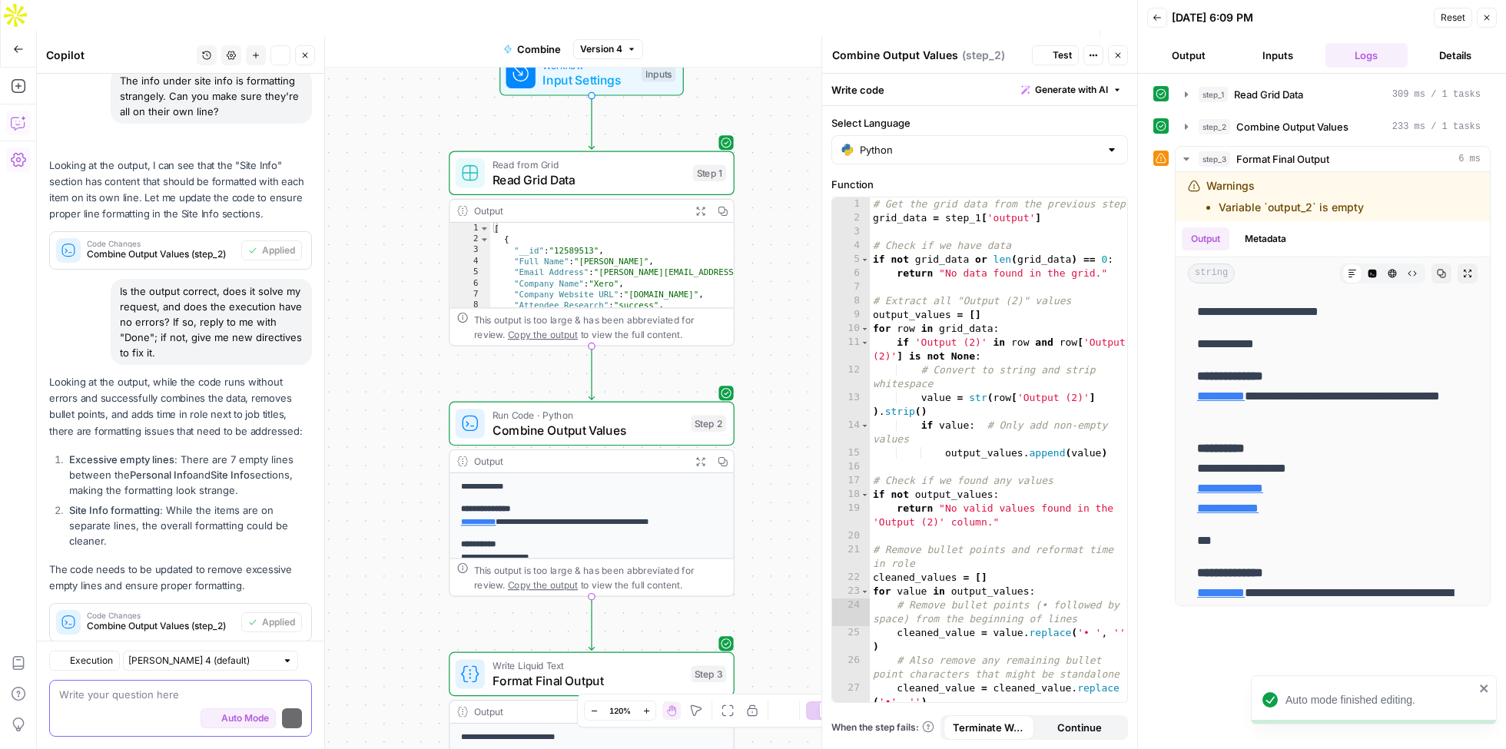
scroll to position [2424, 0]
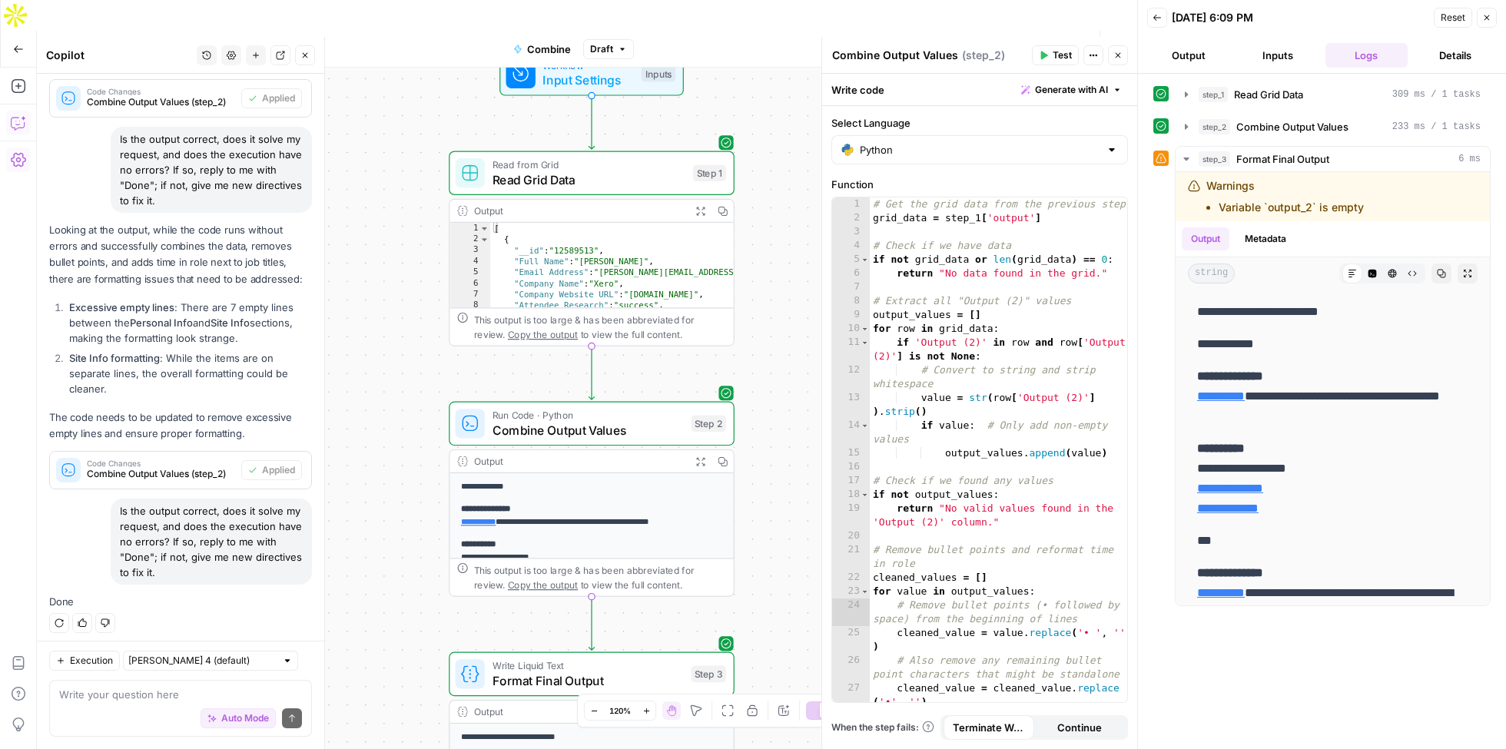
click at [968, 42] on span "Test Data" at bounding box center [952, 49] width 45 height 15
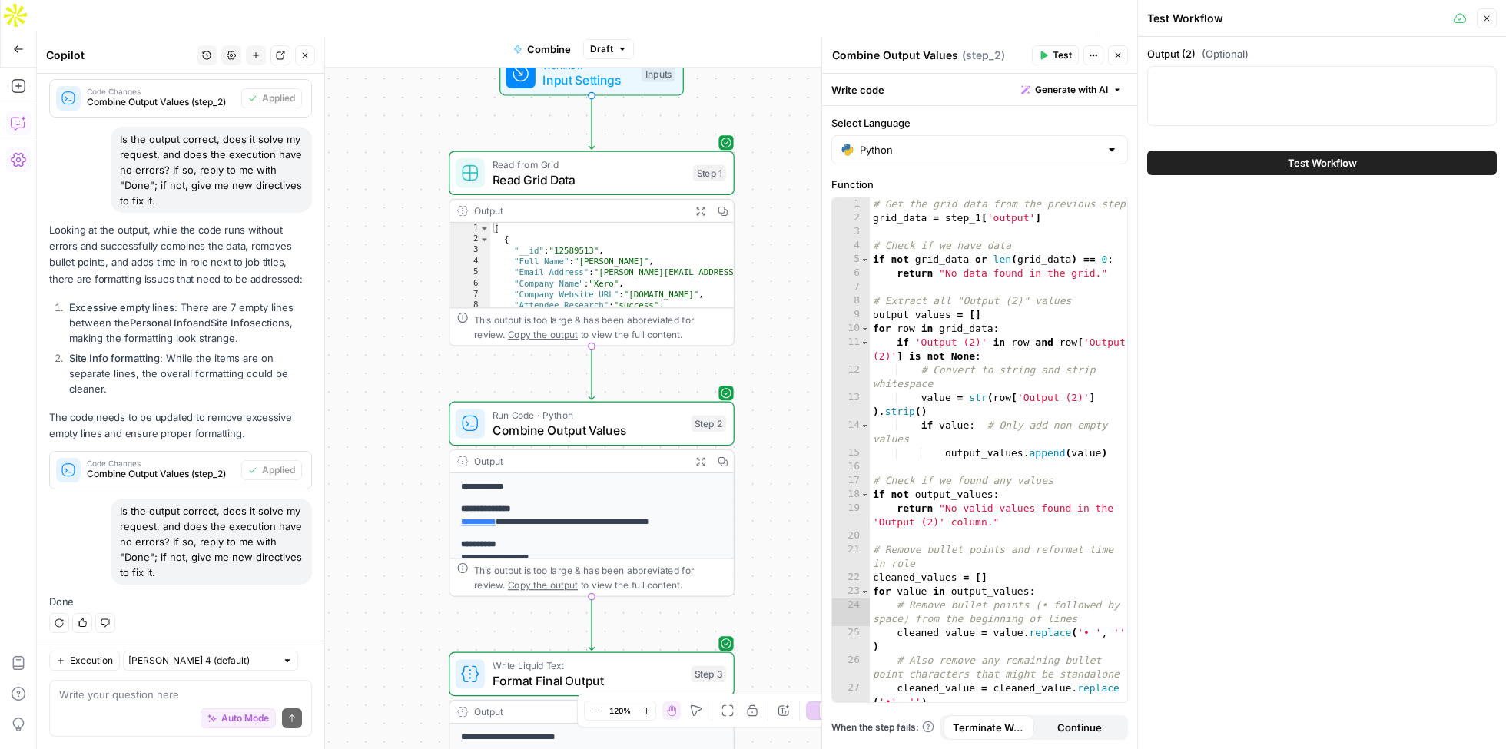
click at [1224, 154] on button "Test Workflow" at bounding box center [1323, 163] width 350 height 25
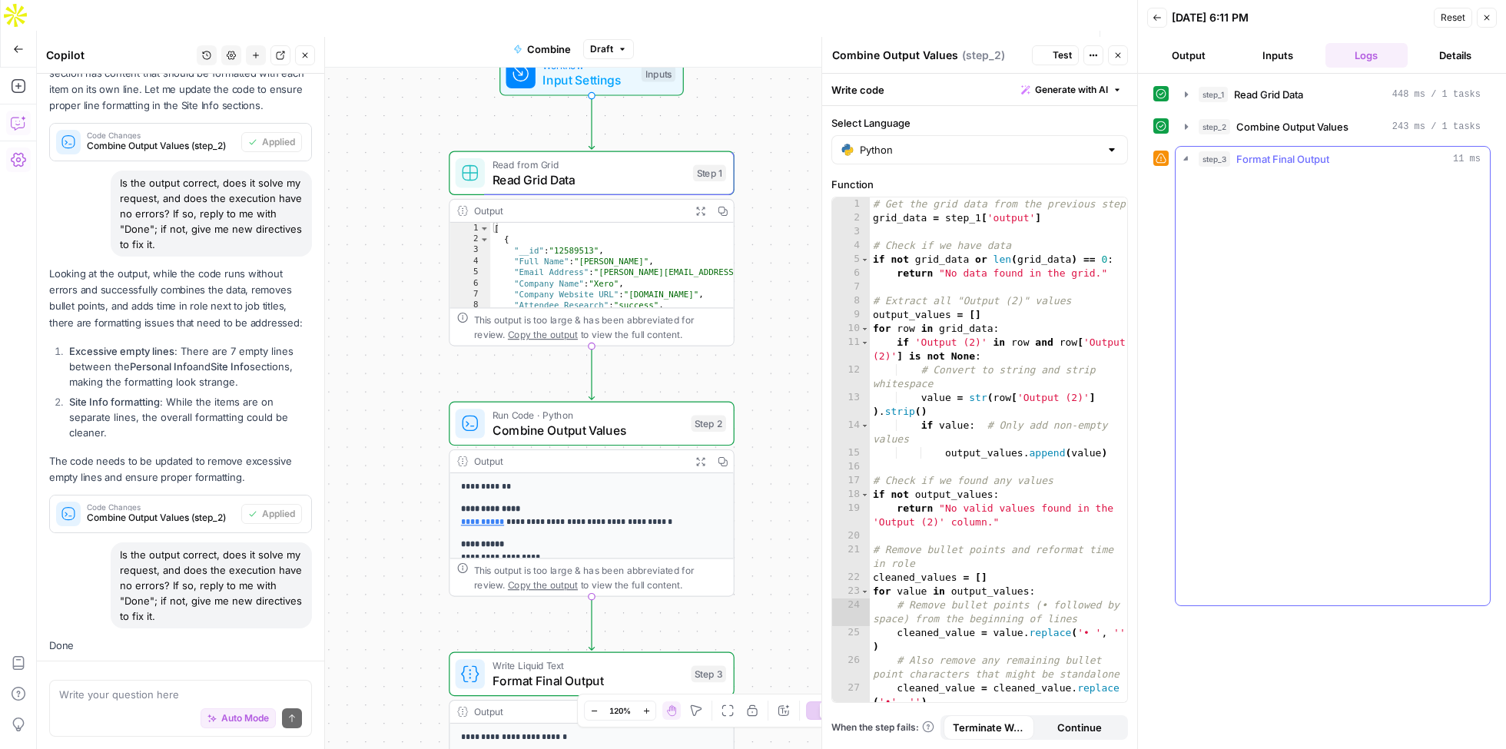
scroll to position [2424, 0]
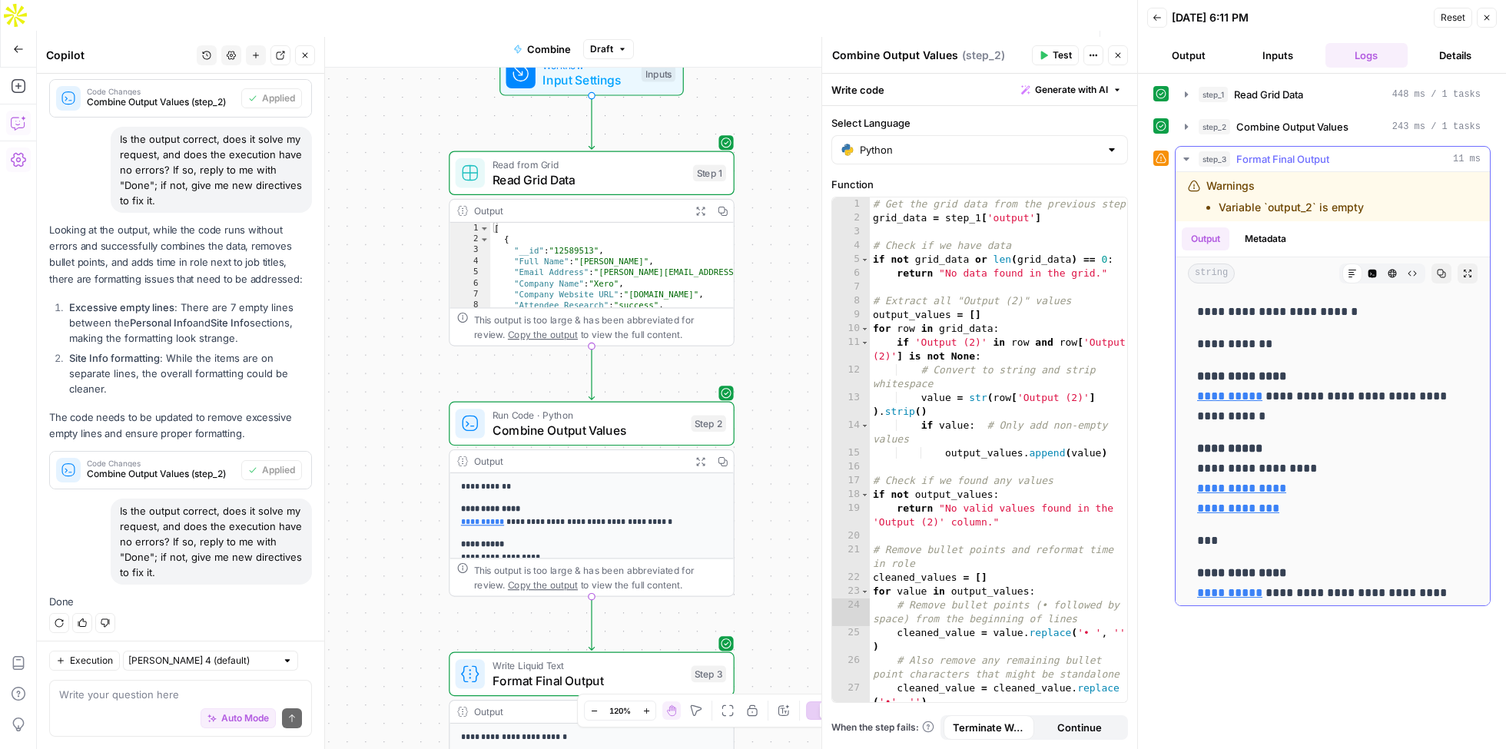
click at [1437, 274] on button "Copy" at bounding box center [1442, 274] width 20 height 20
click at [1044, 42] on span "Publish" at bounding box center [1042, 49] width 35 height 15
click at [118, 689] on textarea at bounding box center [180, 694] width 243 height 15
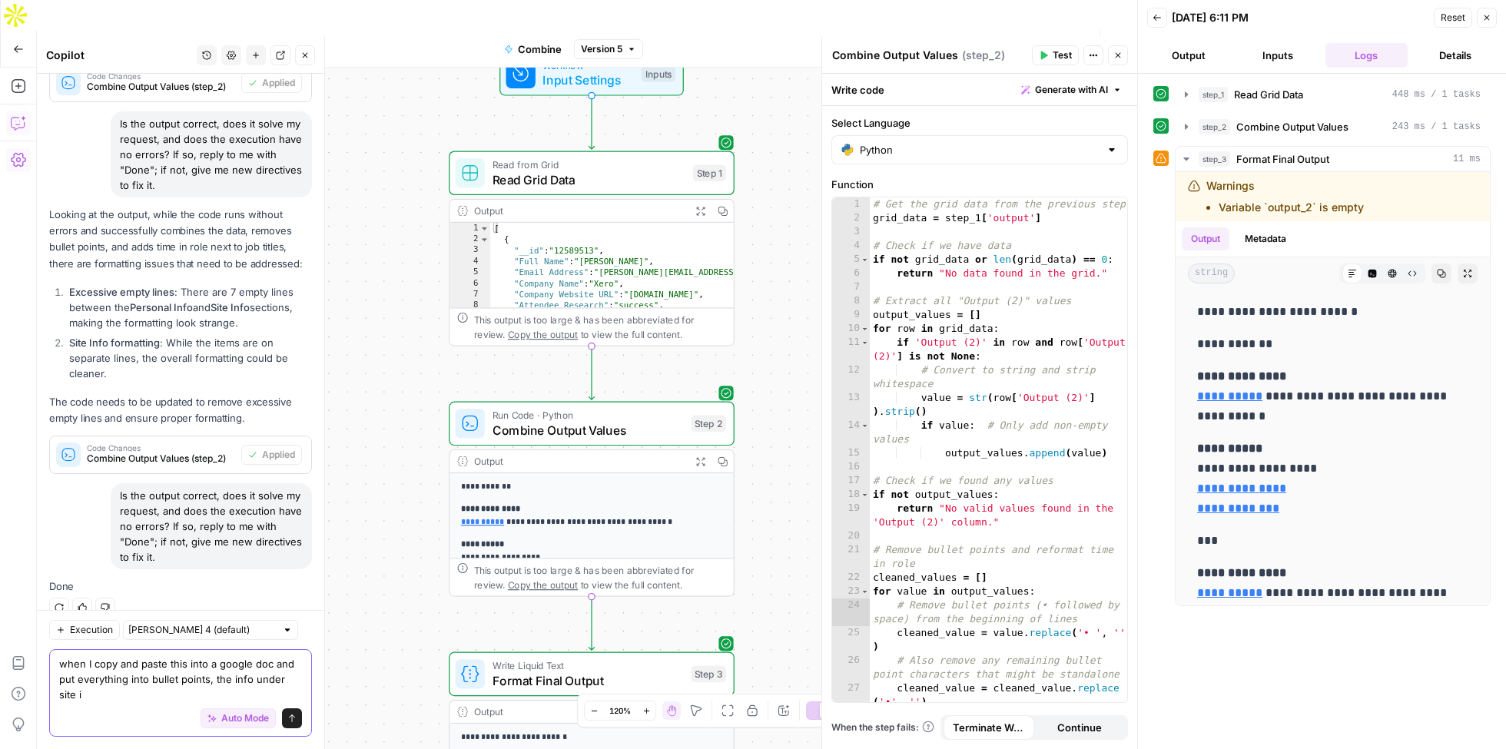
scroll to position [2455, 0]
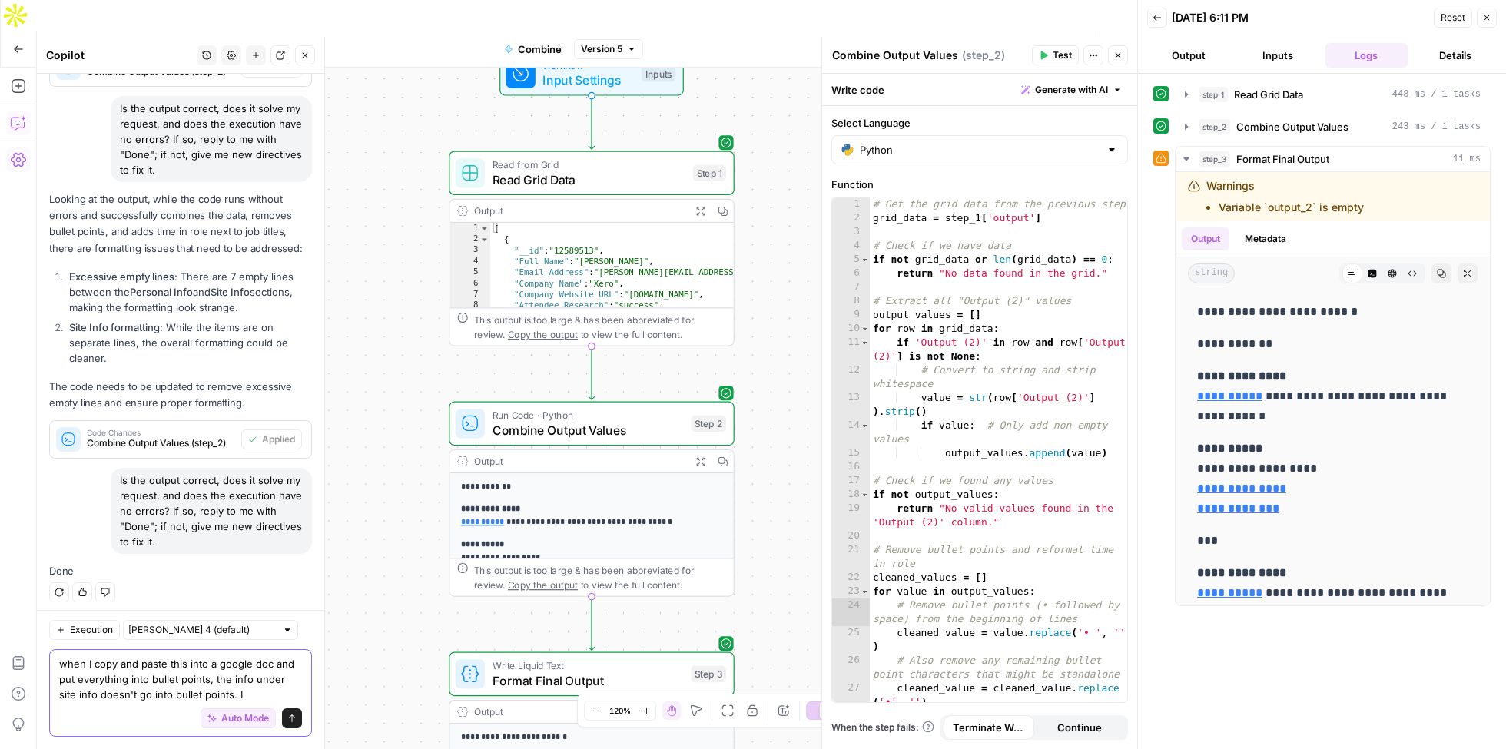
click at [240, 693] on textarea "when I copy and paste this into a google doc and put everything into bullet poi…" at bounding box center [180, 679] width 243 height 46
type textarea "when I copy and paste this into a google doc and put everything into bullet poi…"
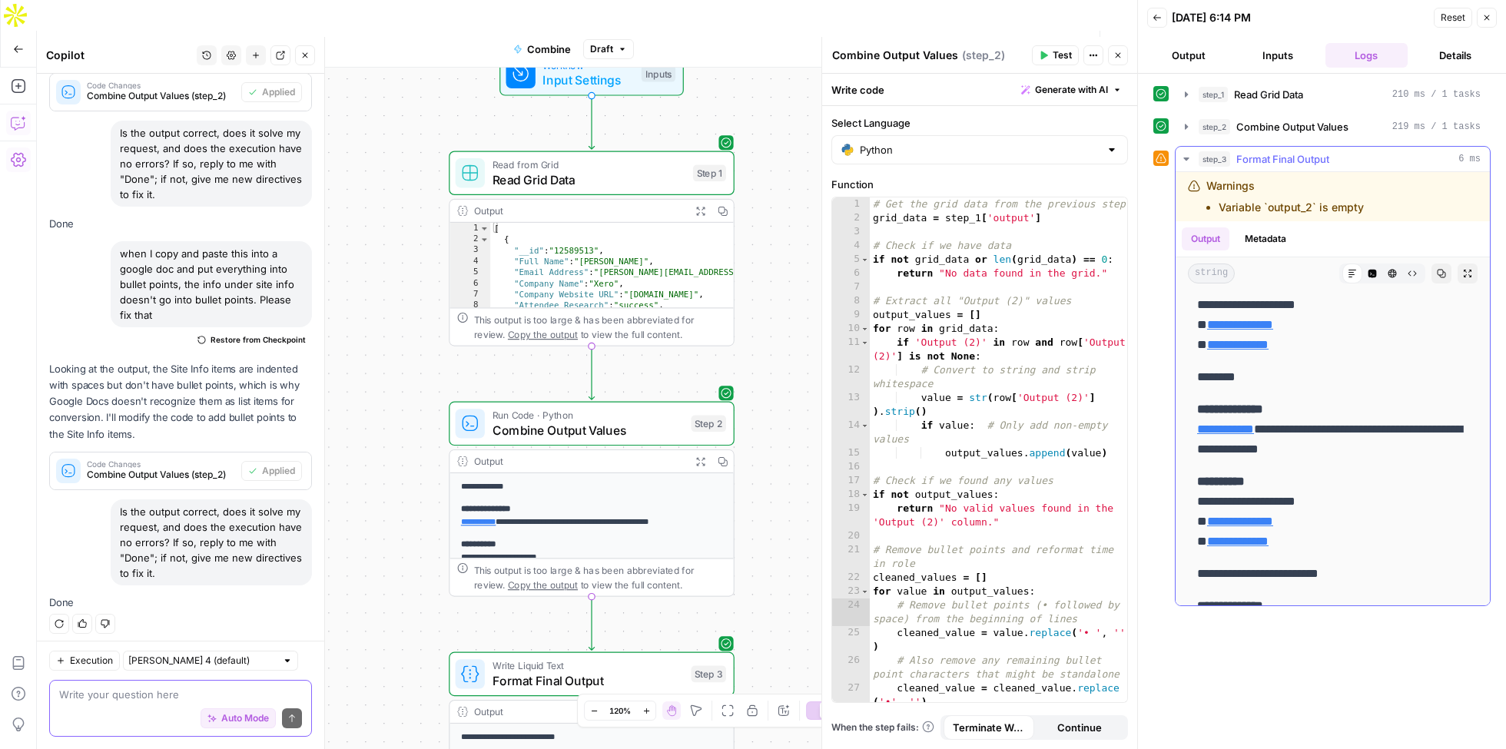
scroll to position [0, 0]
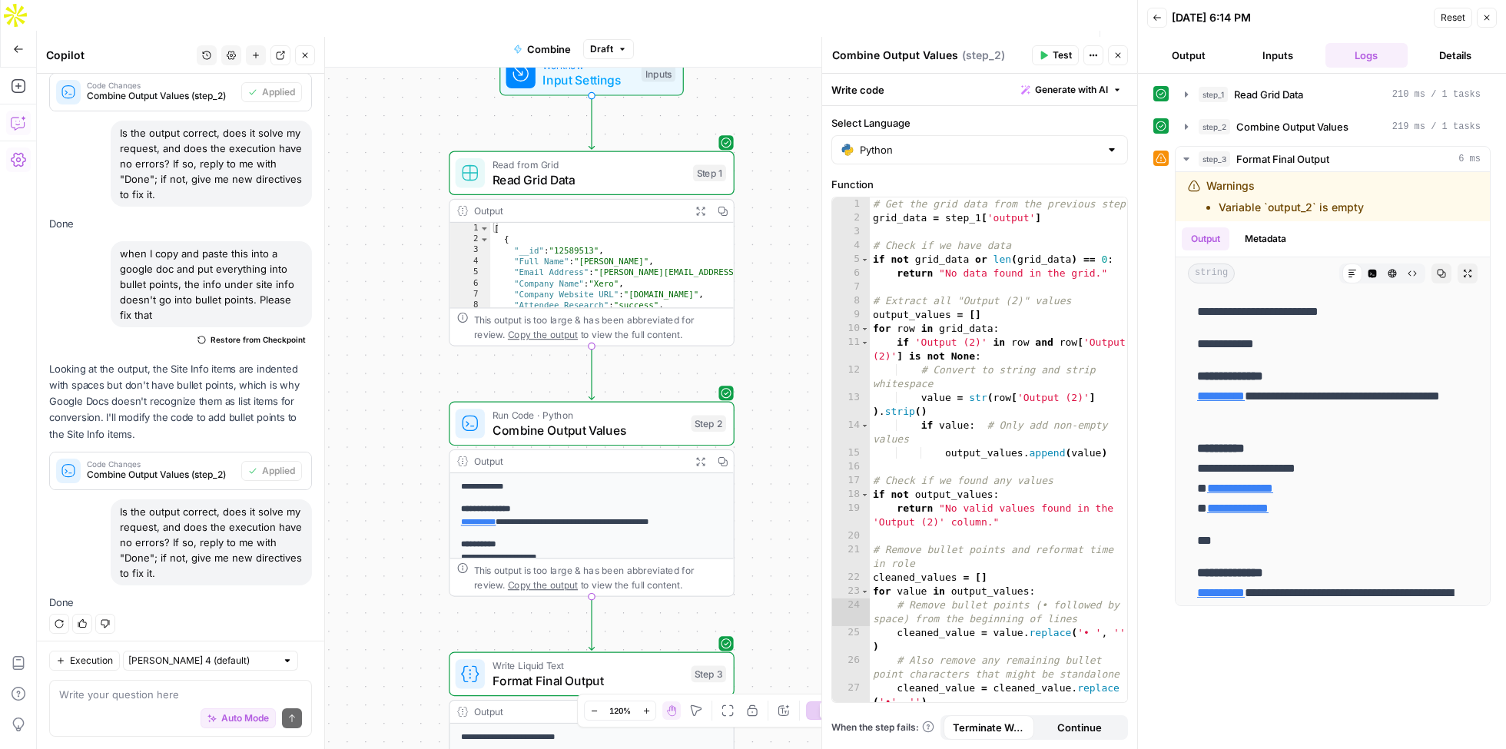
click at [923, 45] on icon "button" at bounding box center [921, 49] width 7 height 8
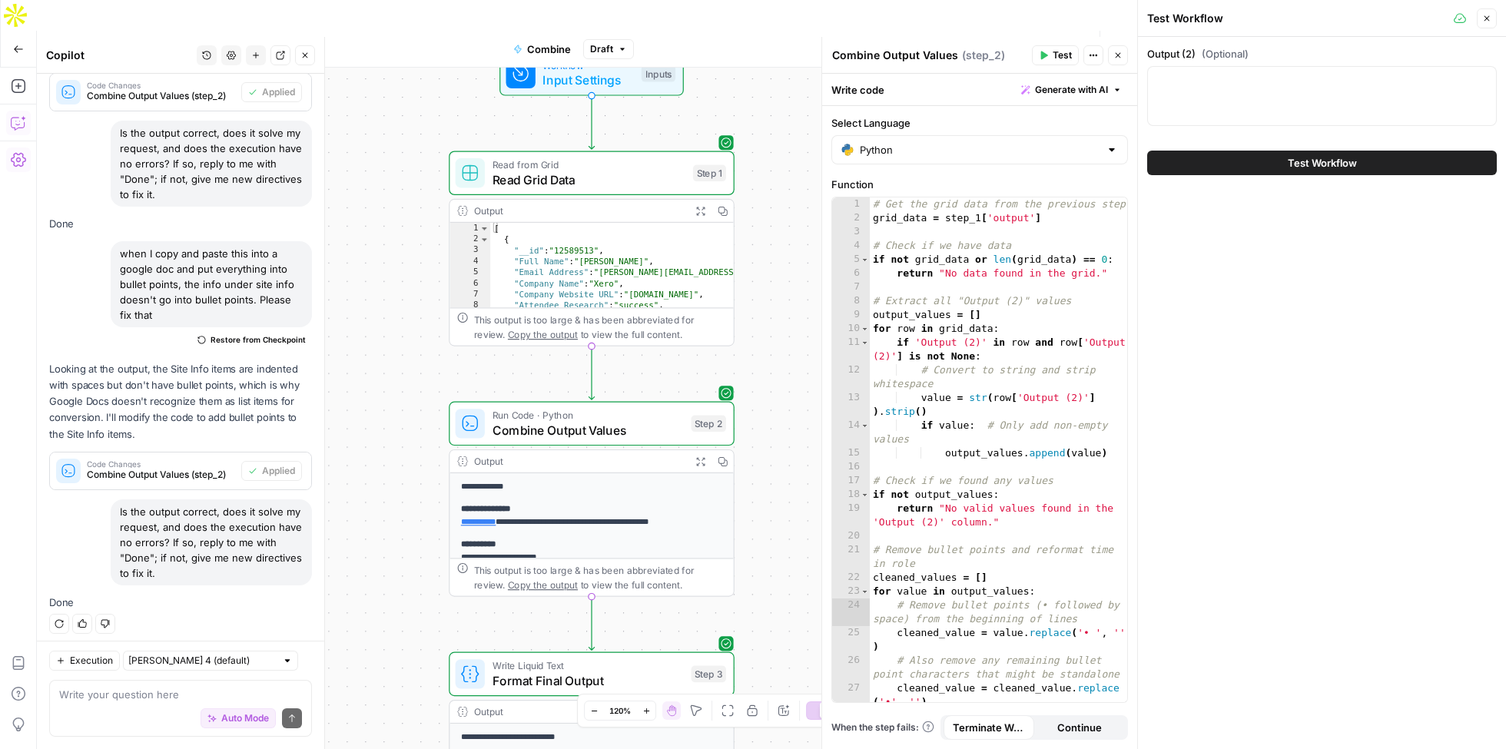
click at [1250, 154] on button "Test Workflow" at bounding box center [1323, 163] width 350 height 25
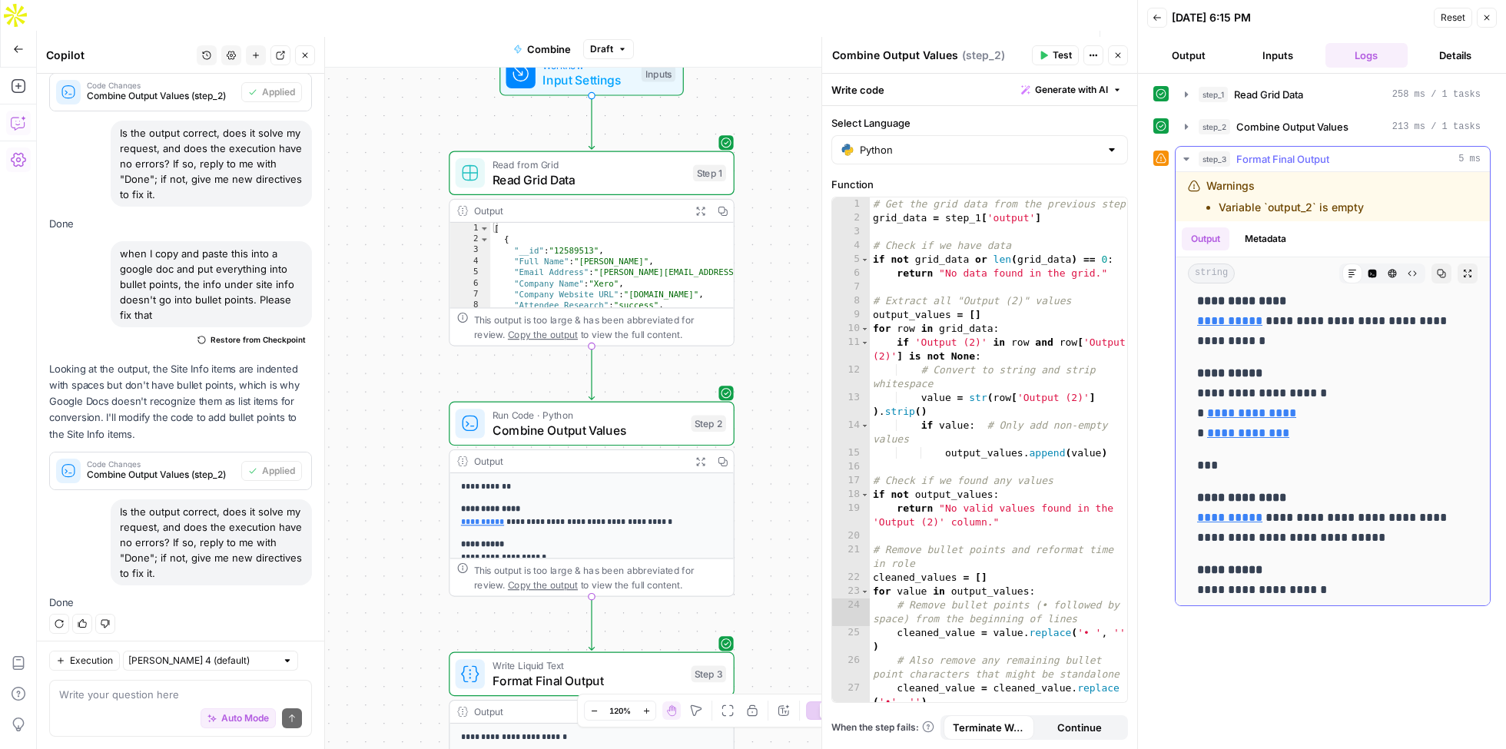
scroll to position [80, 0]
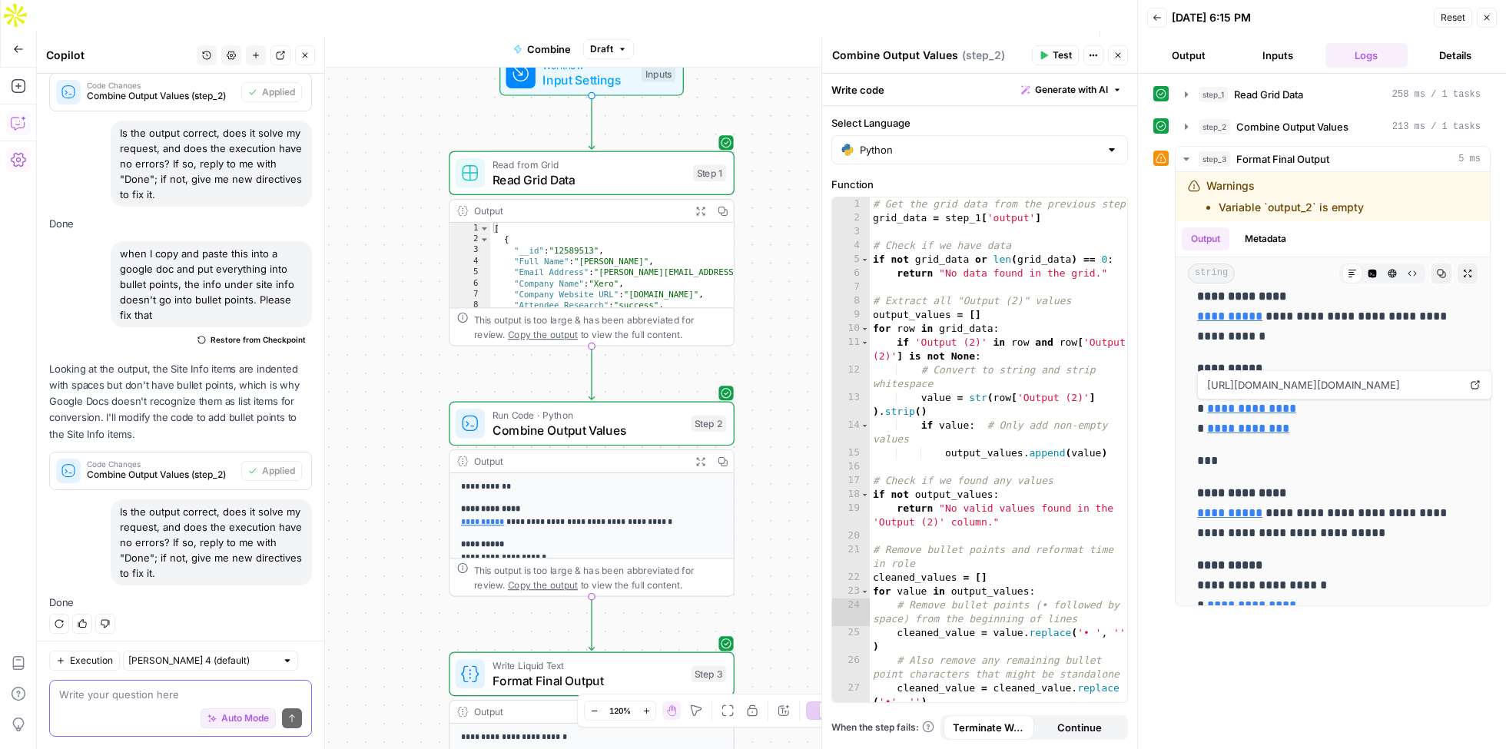
click at [125, 693] on textarea at bounding box center [180, 694] width 243 height 15
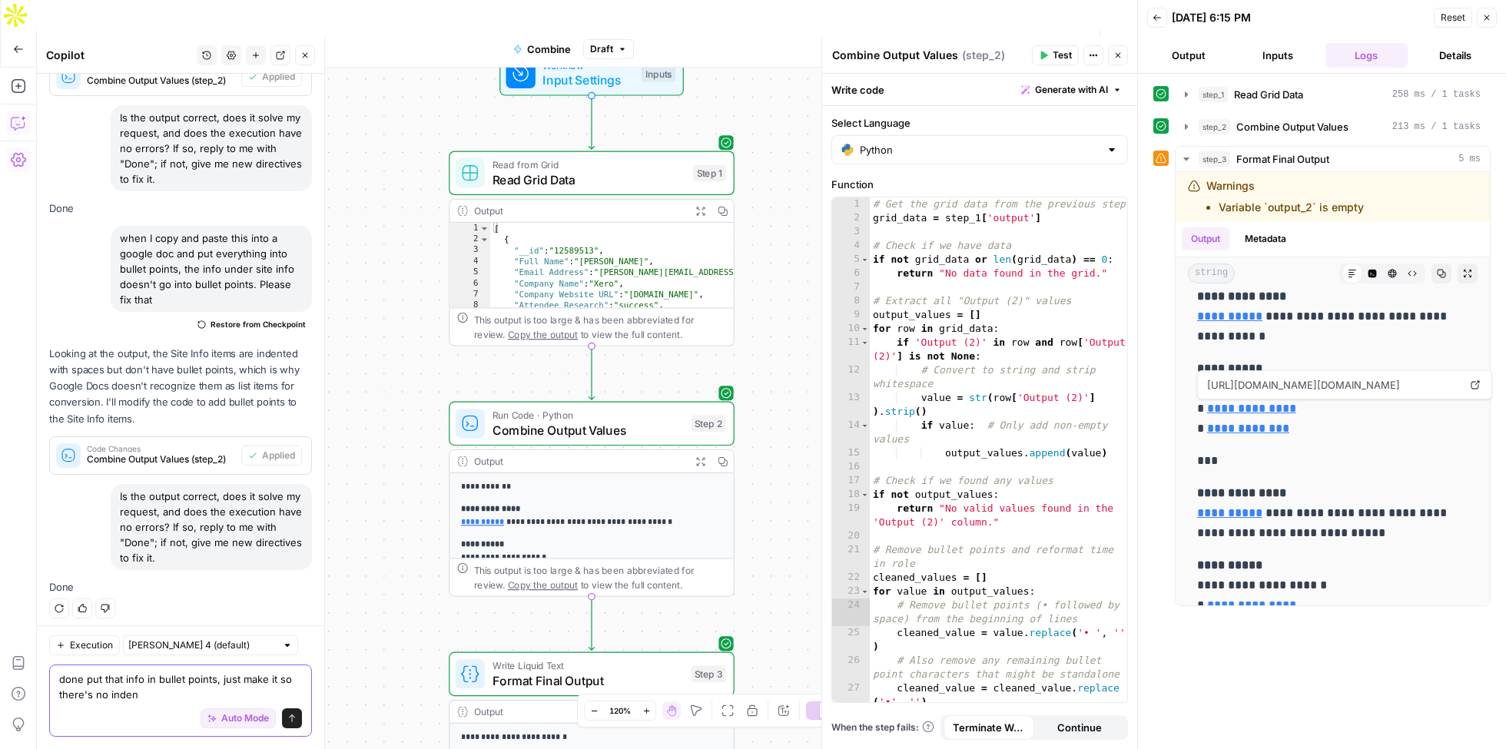
type textarea "done put that info in bullet points, just make it so there's no indent"
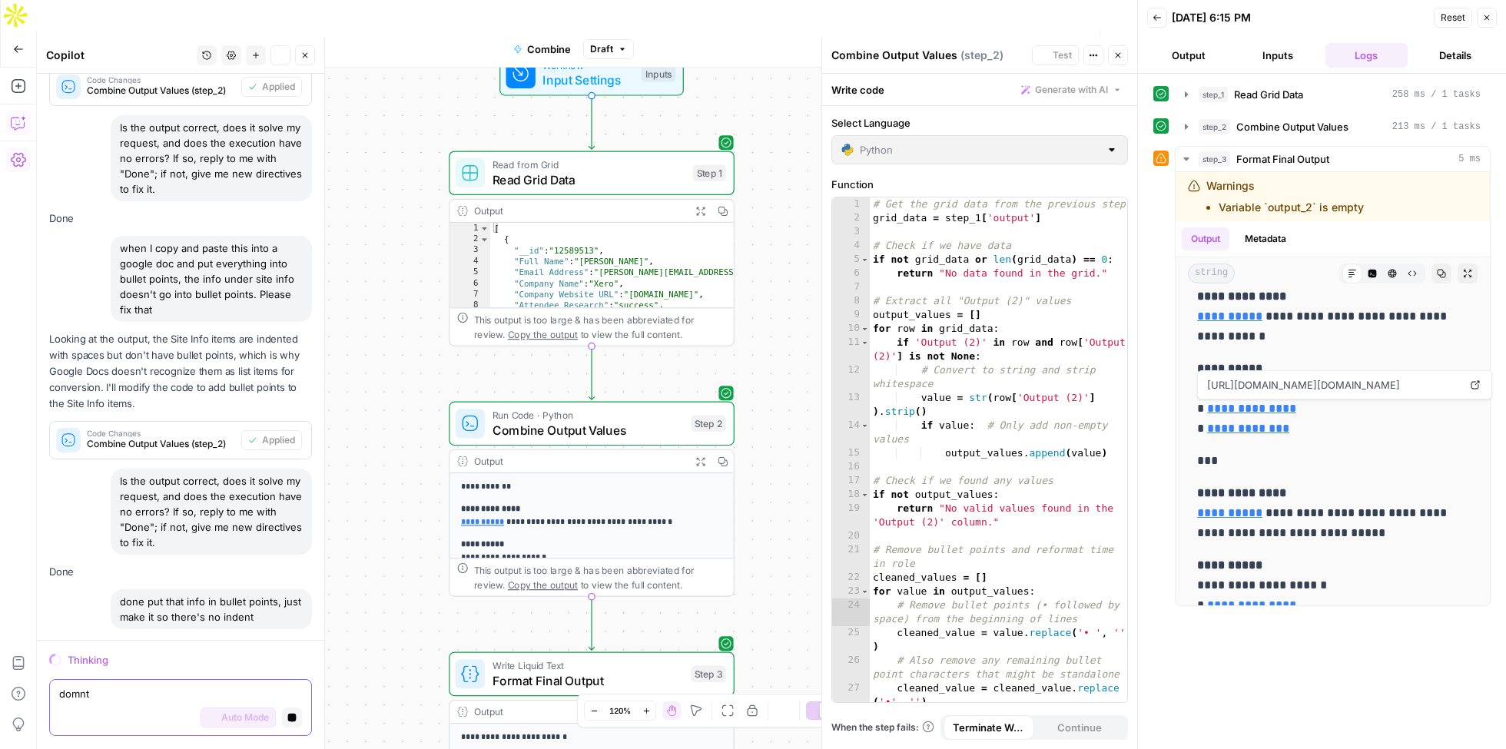
scroll to position [2699, 0]
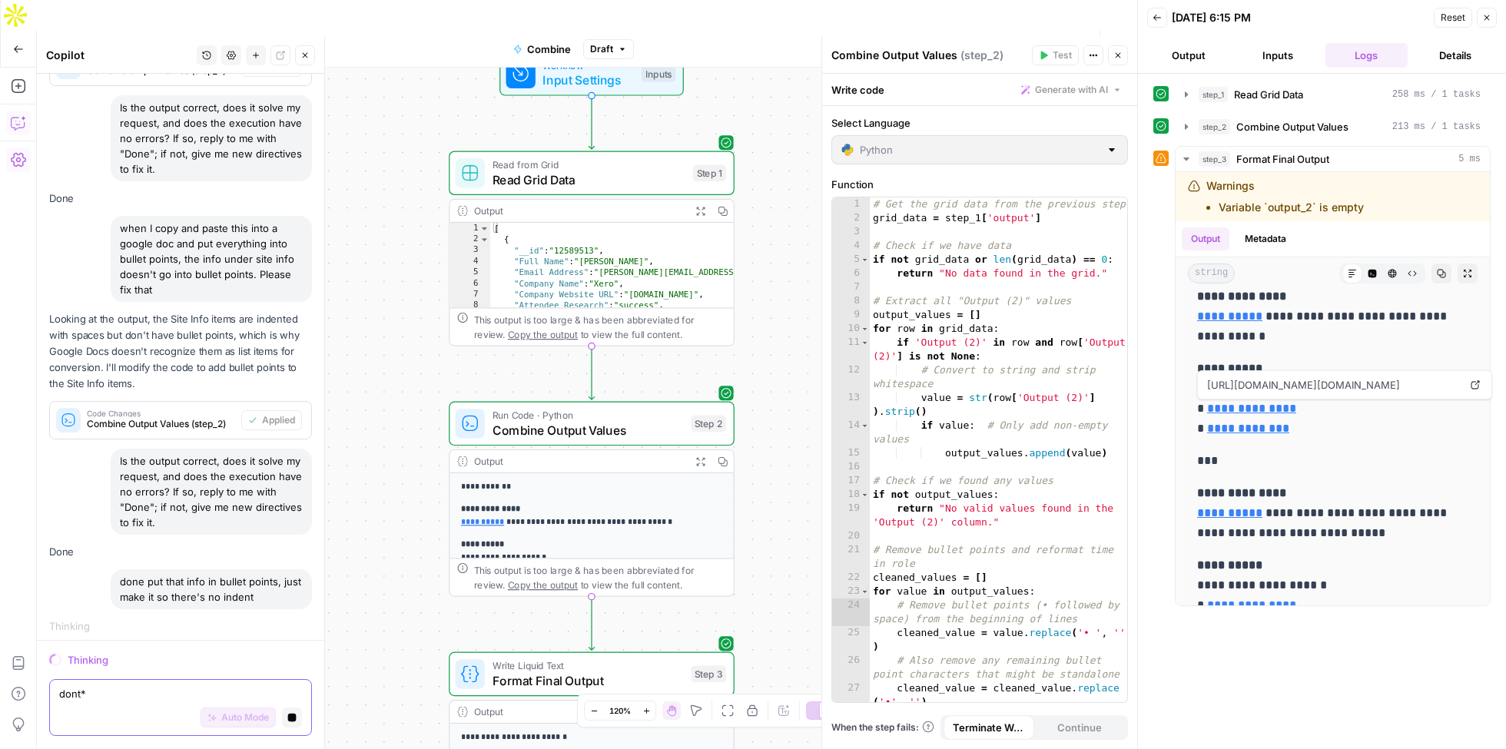
type textarea "dont*"
click at [296, 716] on icon "button" at bounding box center [292, 718] width 8 height 8
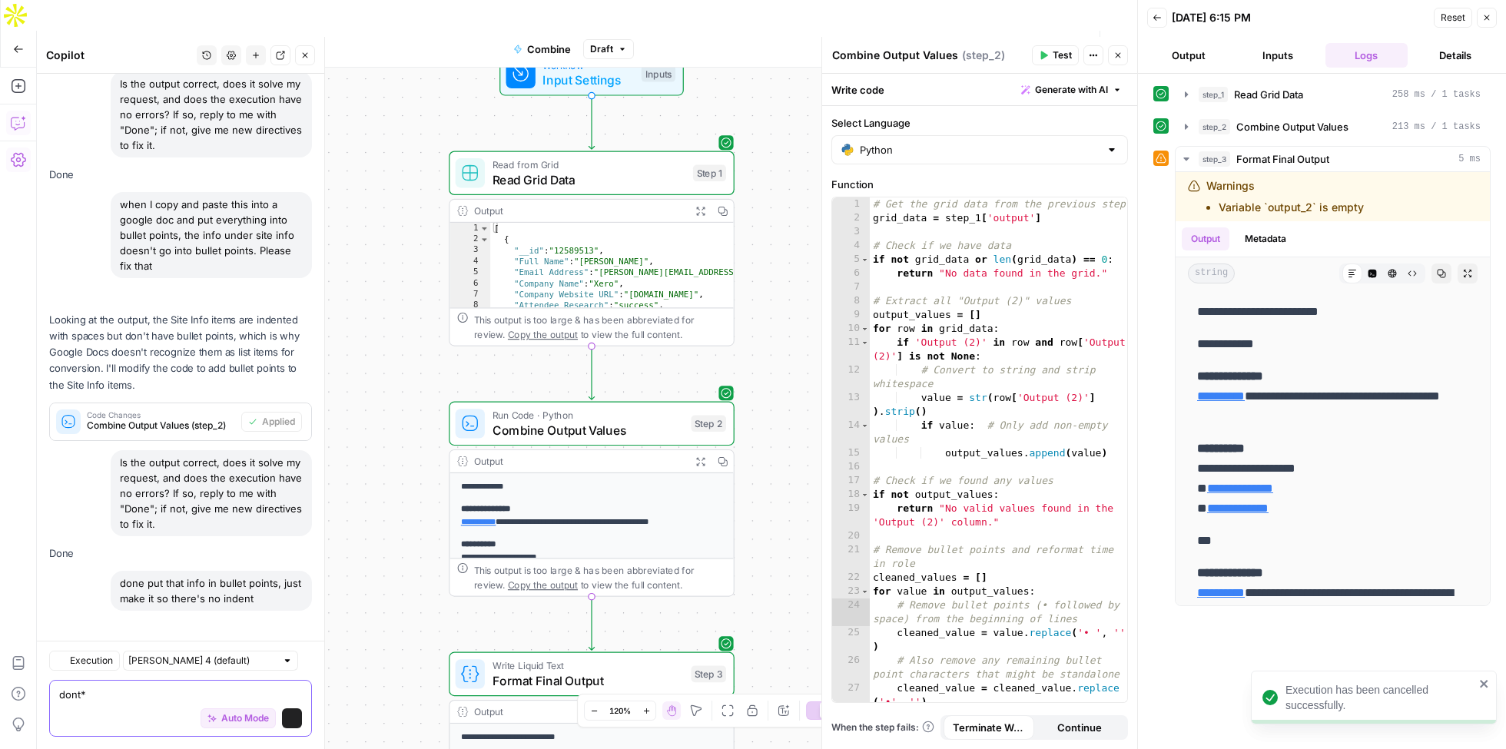
click at [155, 696] on textarea "dont*" at bounding box center [180, 694] width 243 height 15
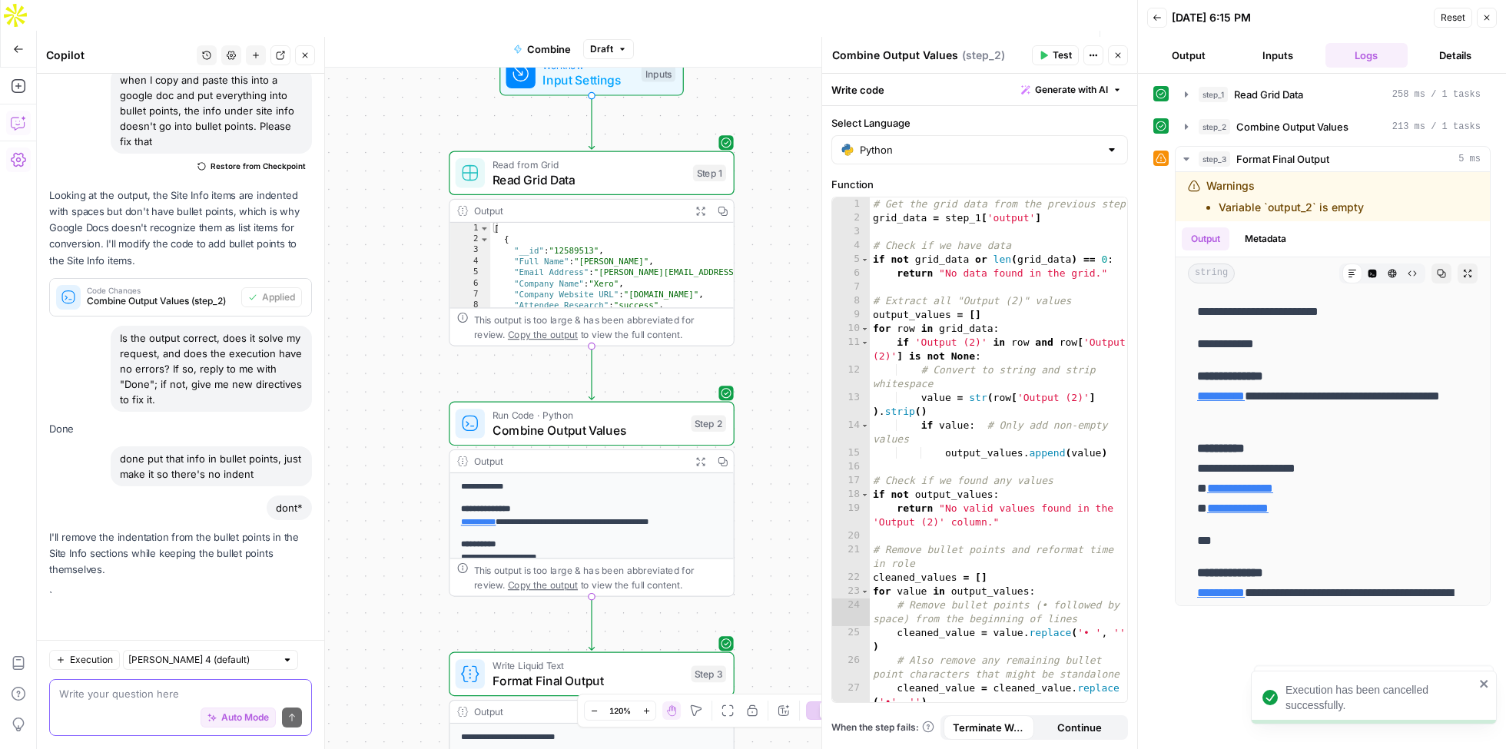
scroll to position [2991, 0]
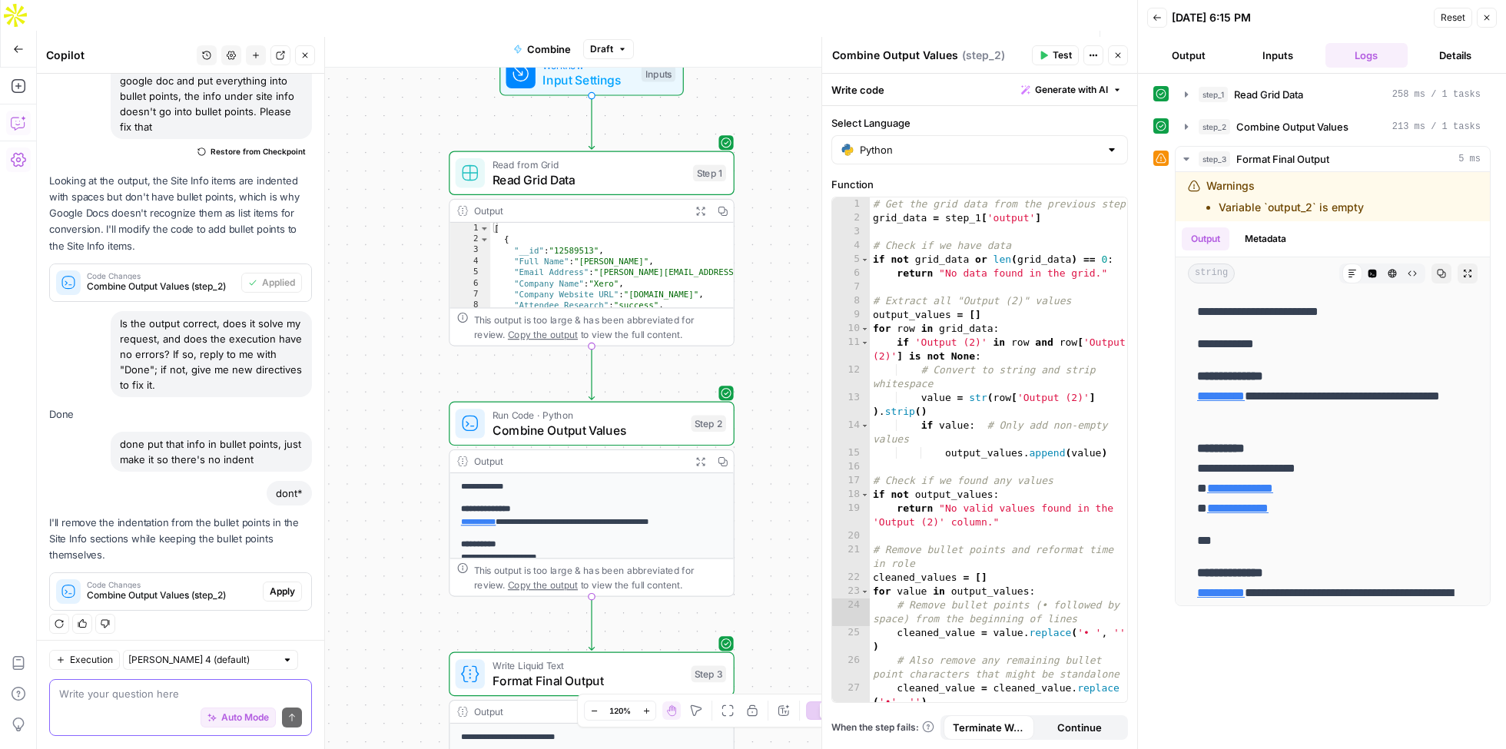
click at [202, 695] on textarea at bounding box center [180, 694] width 243 height 15
type textarea "make it so there is no bullet points or indentation"
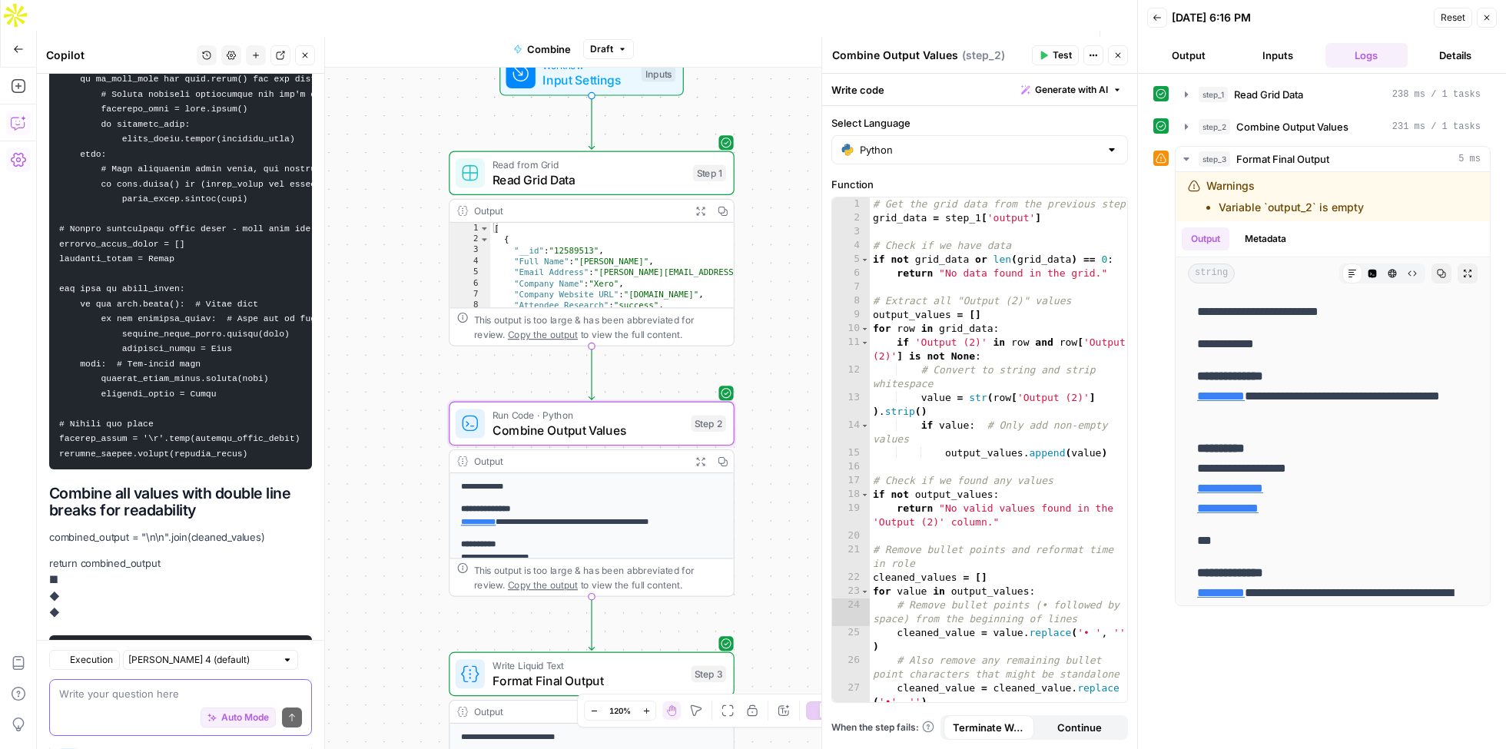
scroll to position [4389, 0]
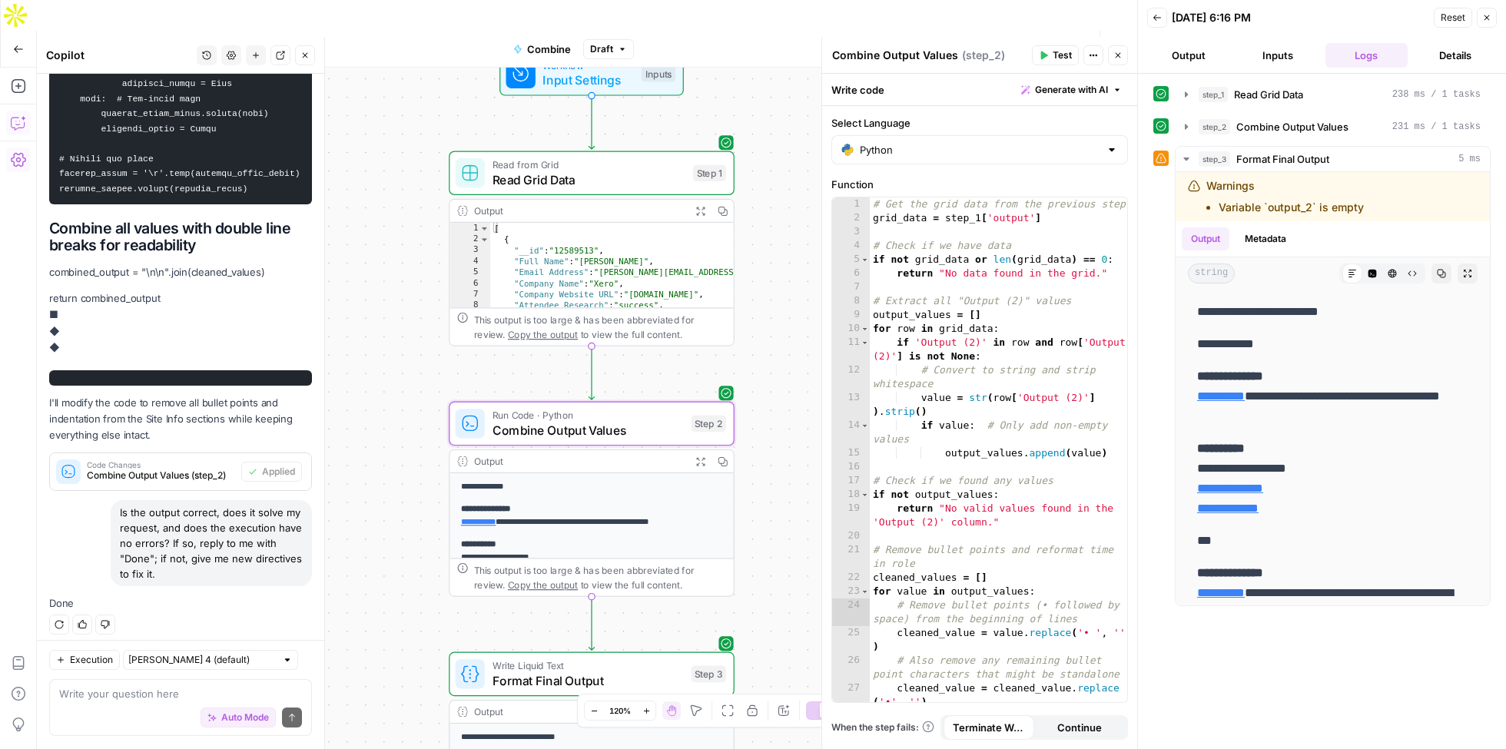
click at [1025, 42] on span "Publish" at bounding box center [1042, 49] width 35 height 15
